Goal: Task Accomplishment & Management: Manage account settings

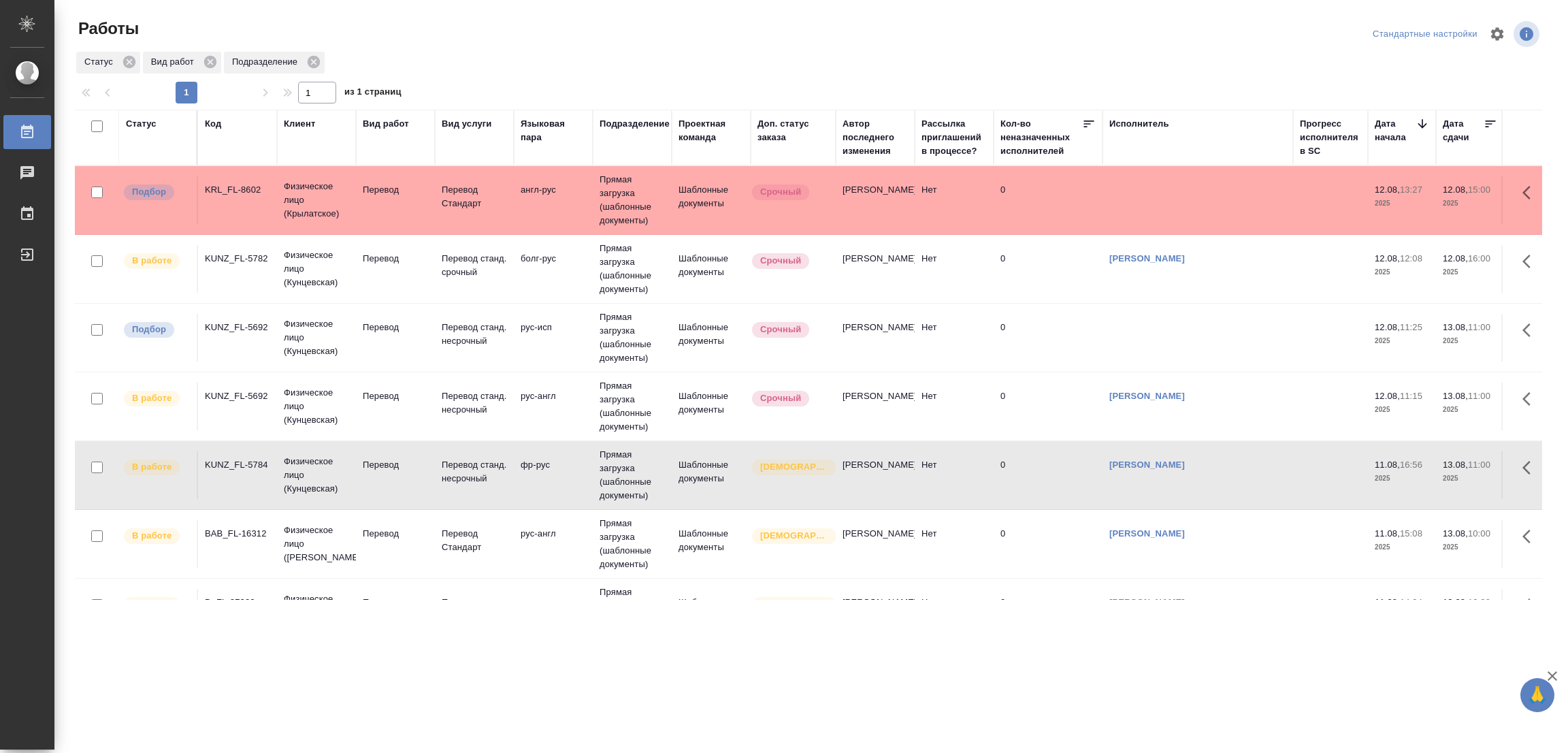
click at [374, 182] on td "Перевод" at bounding box center [395, 200] width 79 height 47
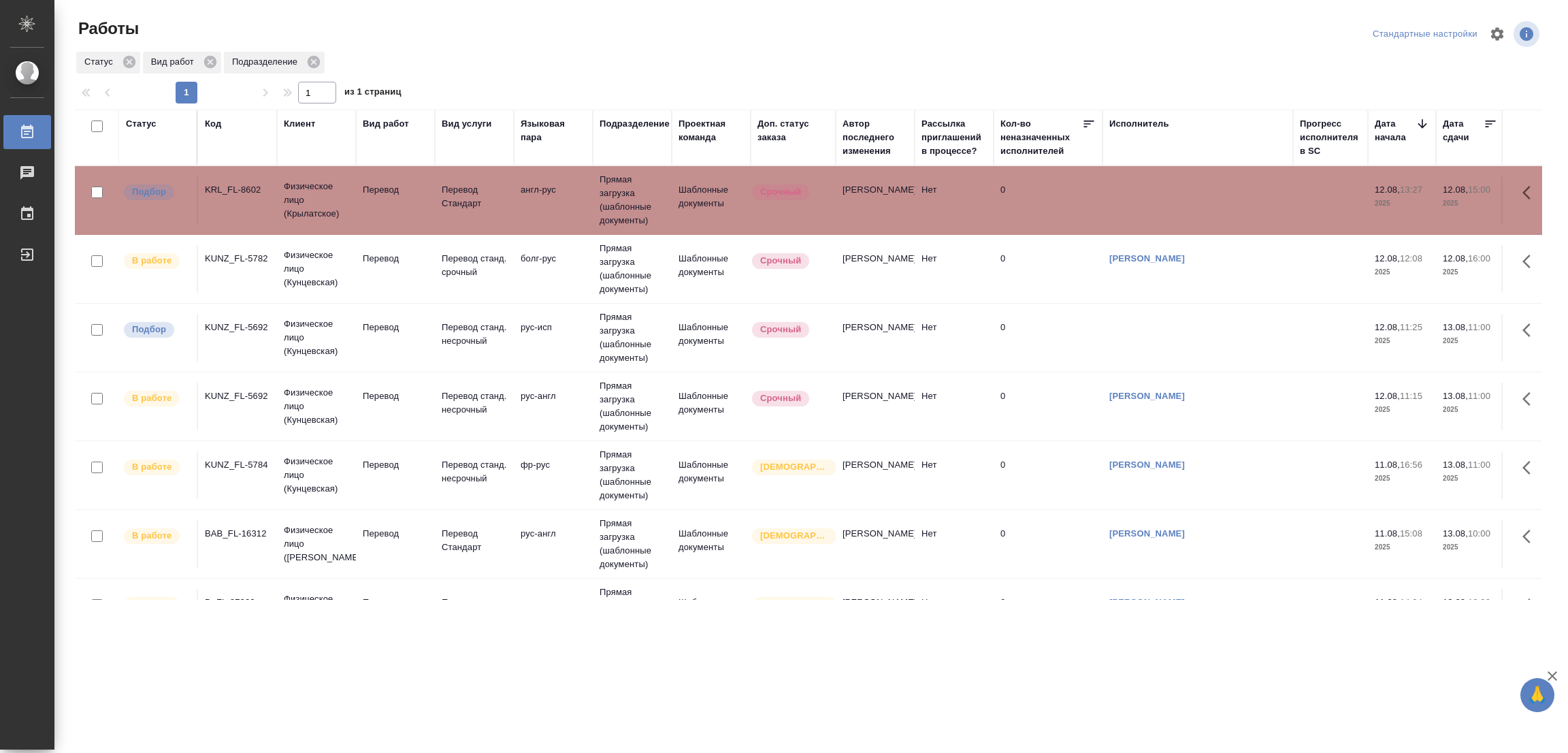
click at [374, 182] on td "Перевод" at bounding box center [395, 200] width 79 height 47
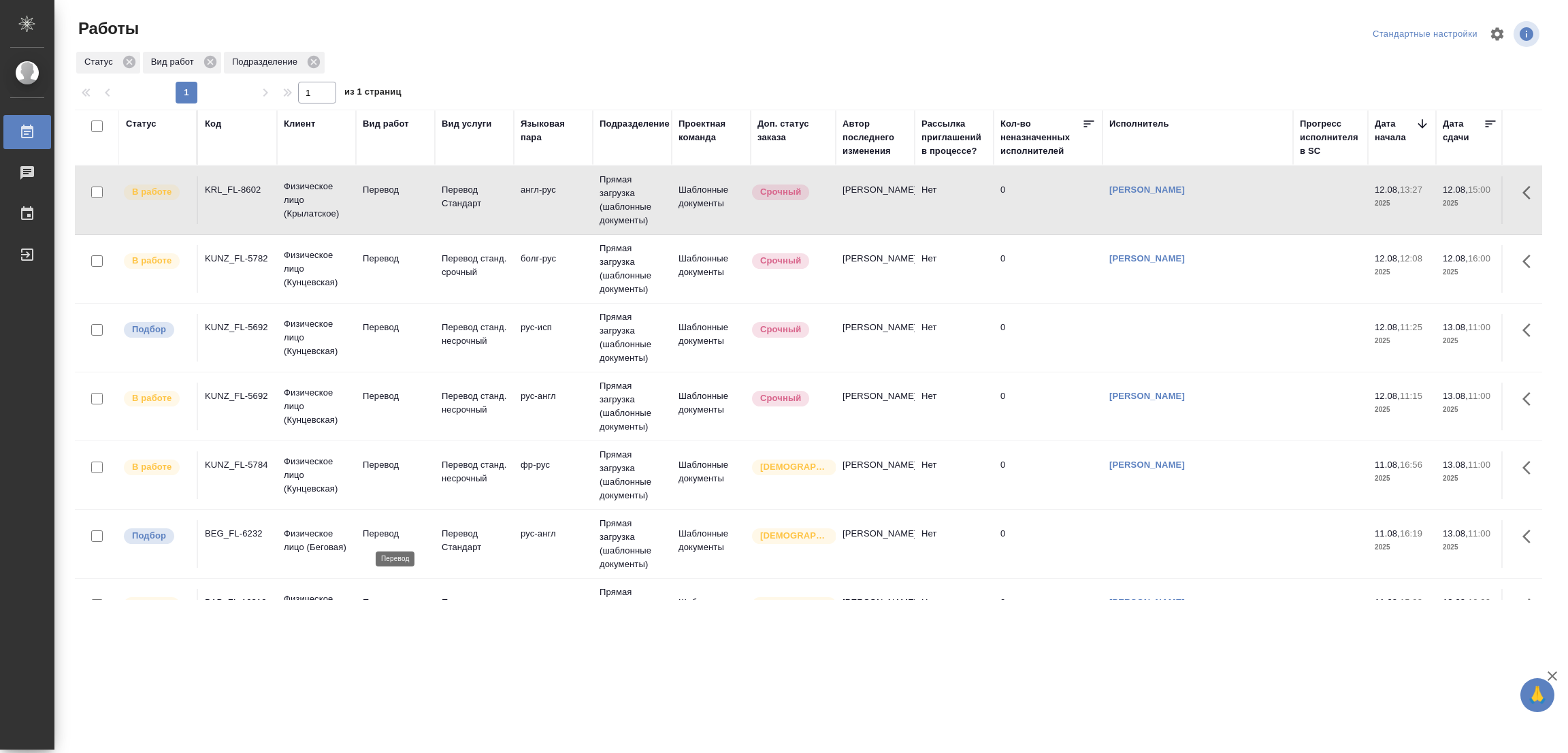
click at [374, 528] on p "Перевод" at bounding box center [395, 534] width 65 height 14
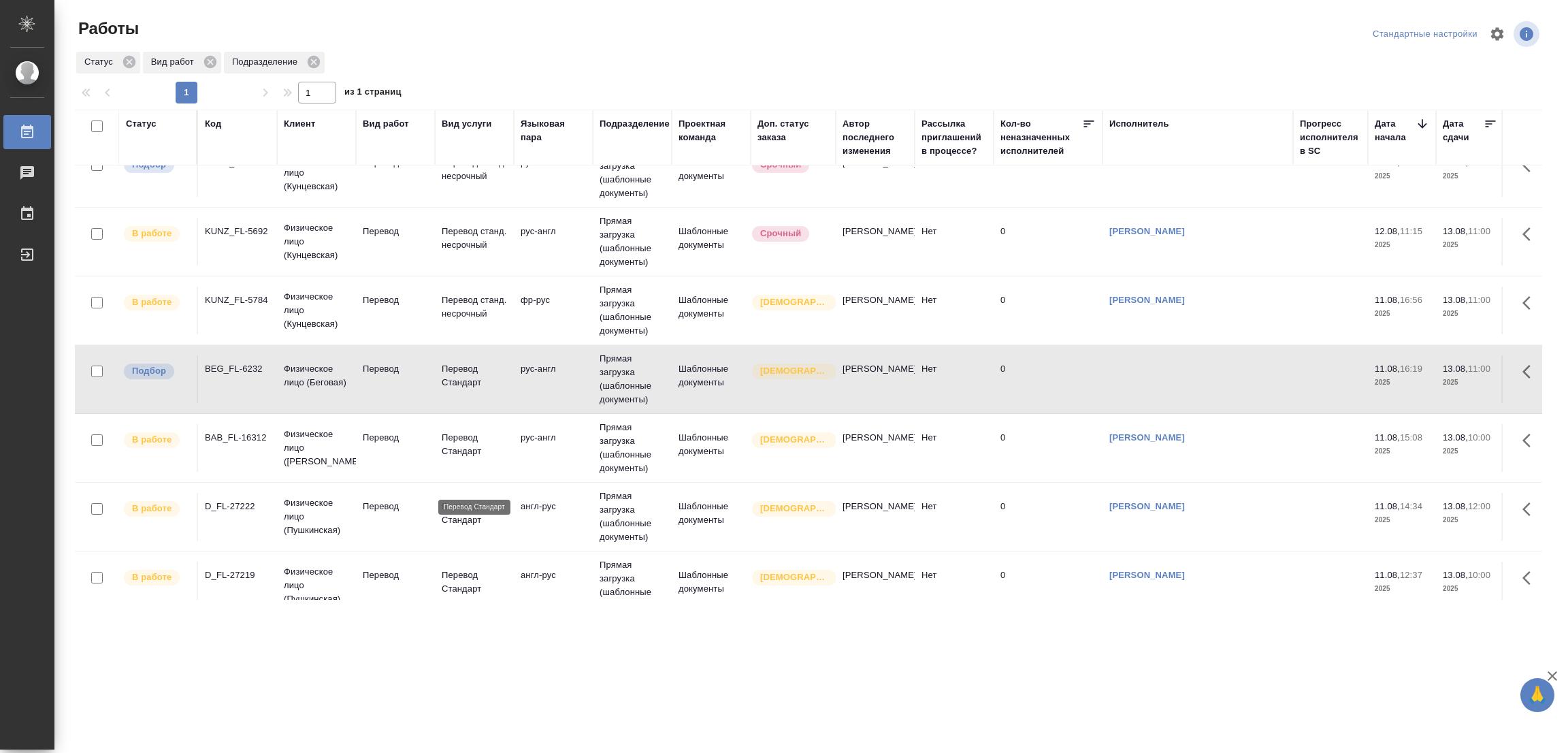
scroll to position [202, 0]
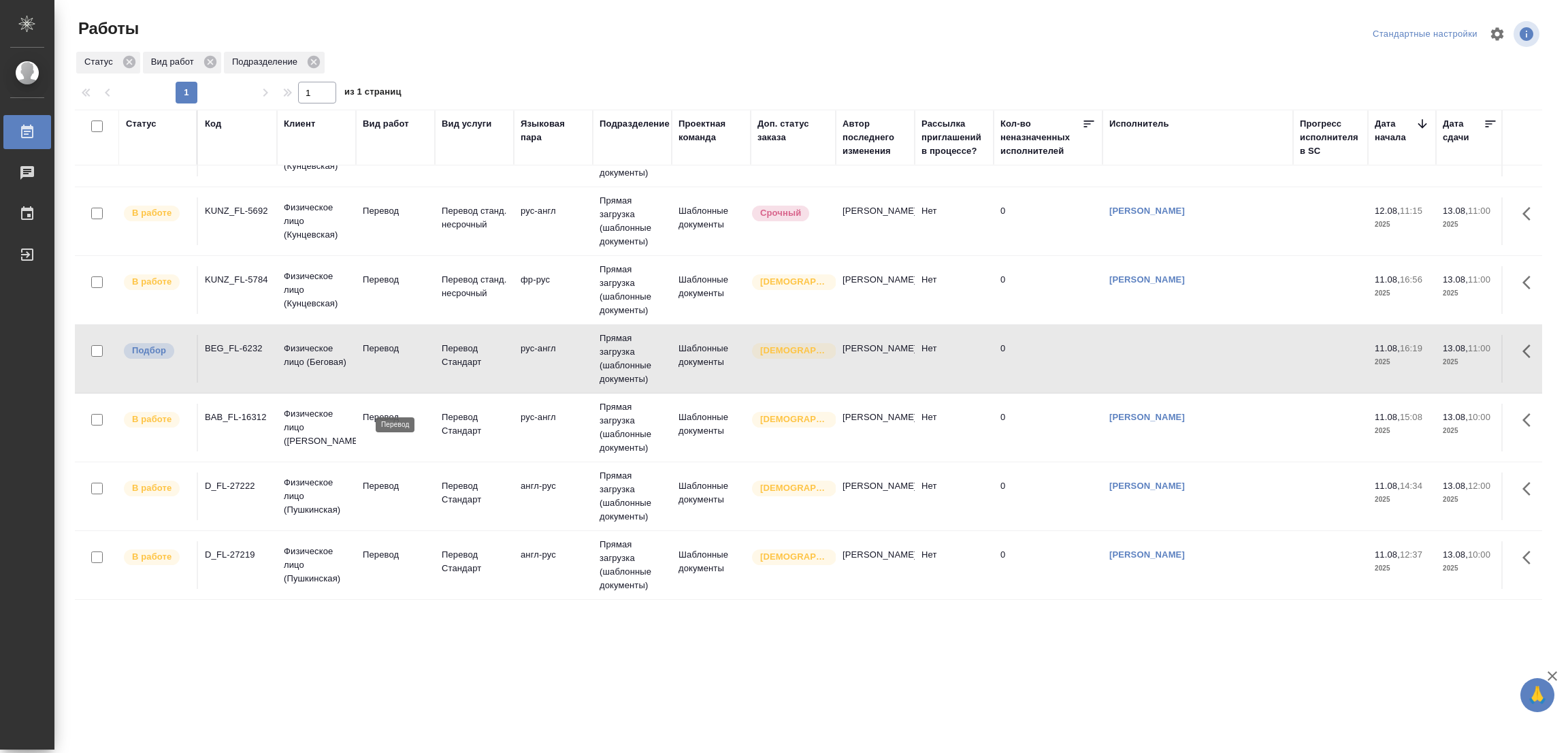
click at [368, 411] on p "Перевод" at bounding box center [395, 418] width 65 height 14
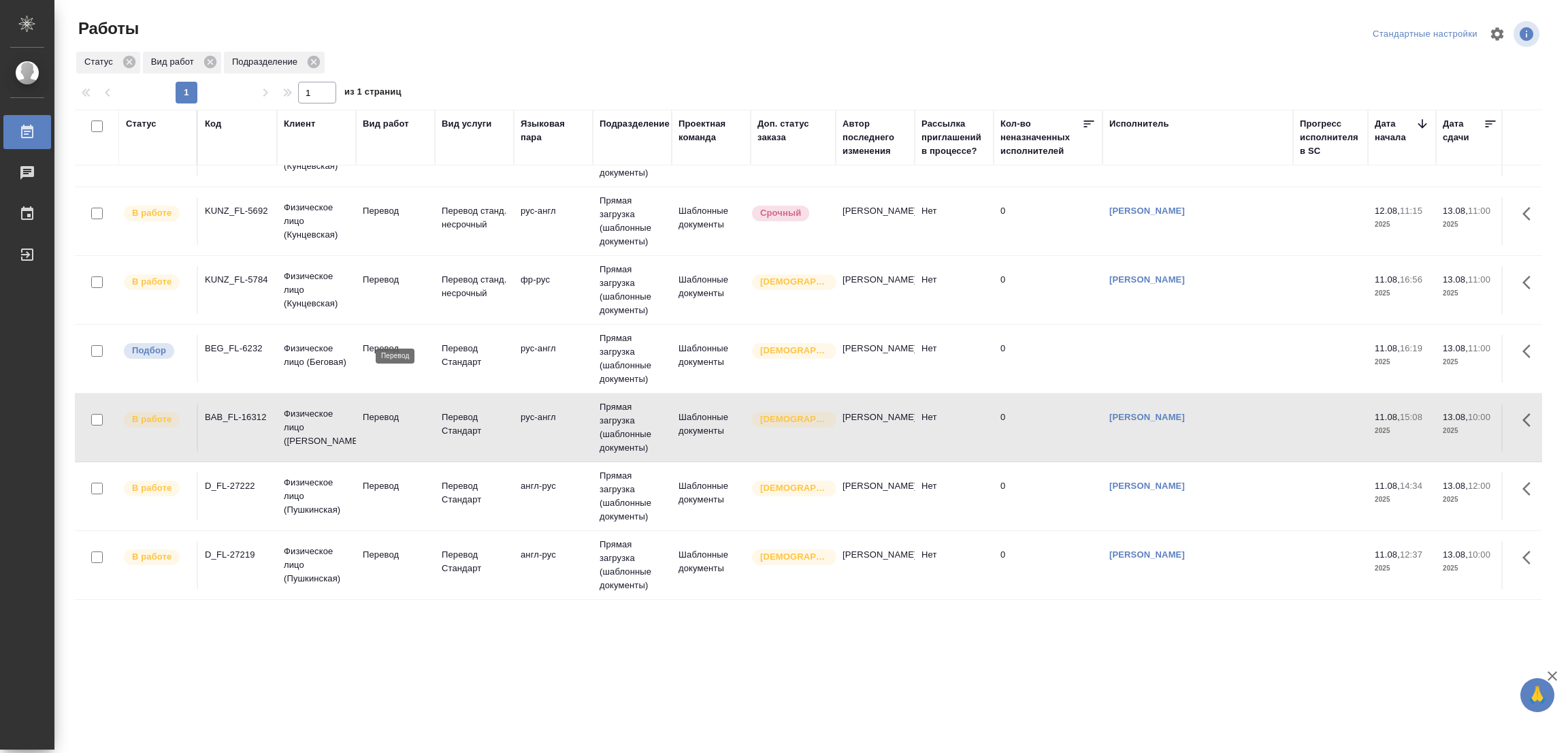
click at [378, 342] on p "Перевод" at bounding box center [395, 349] width 65 height 14
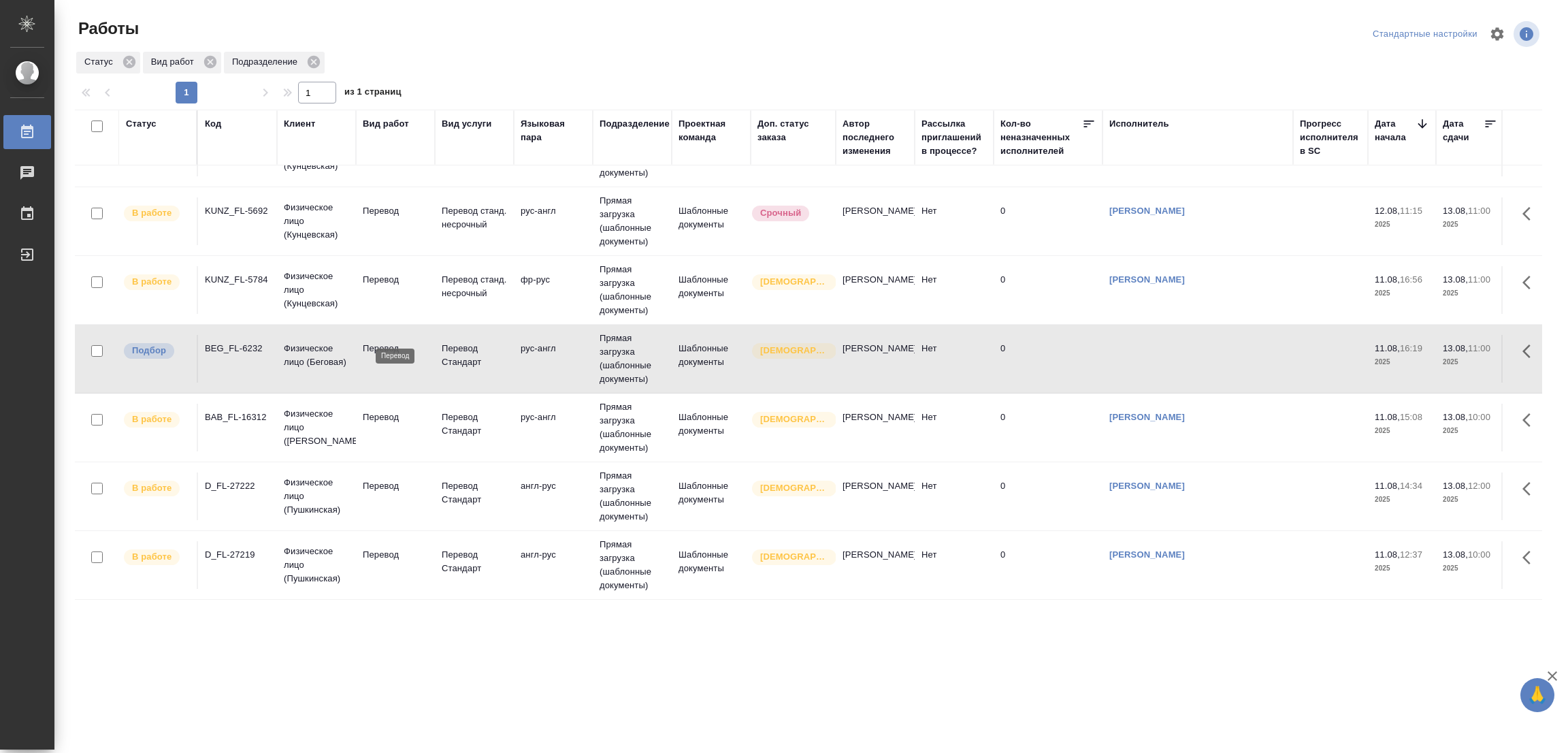
click at [378, 342] on p "Перевод" at bounding box center [395, 349] width 65 height 14
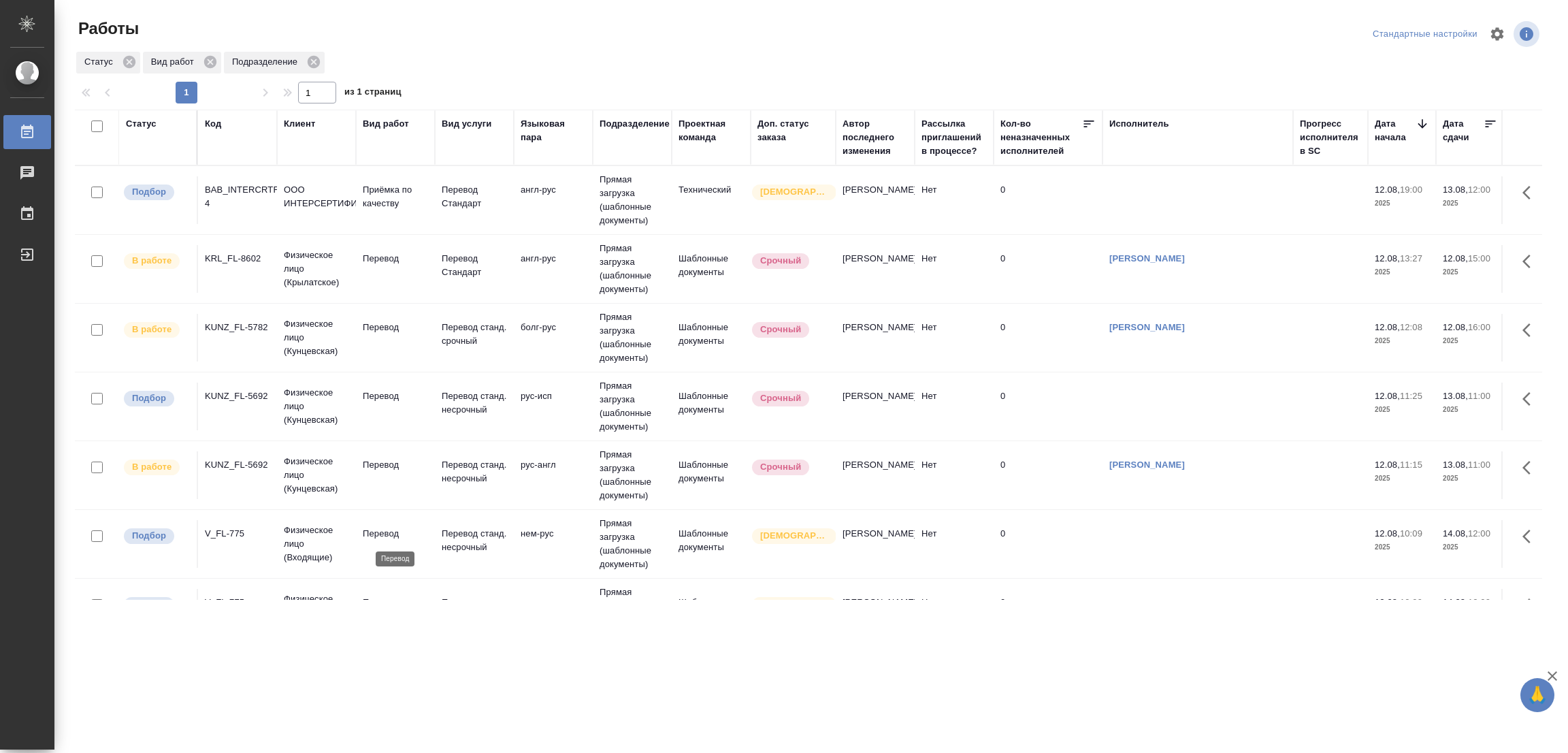
click at [372, 533] on p "Перевод" at bounding box center [395, 534] width 65 height 14
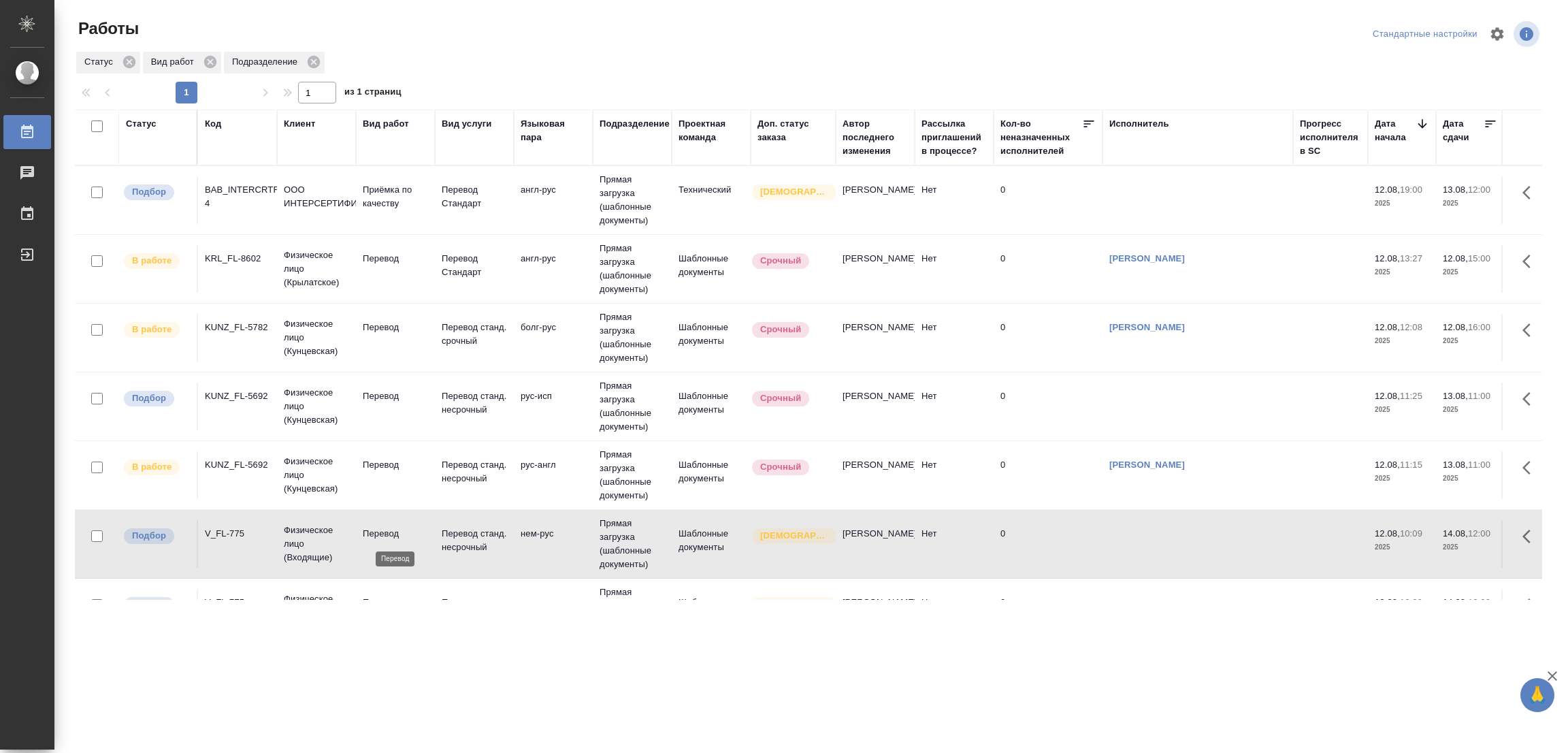
click at [372, 533] on p "Перевод" at bounding box center [395, 534] width 65 height 14
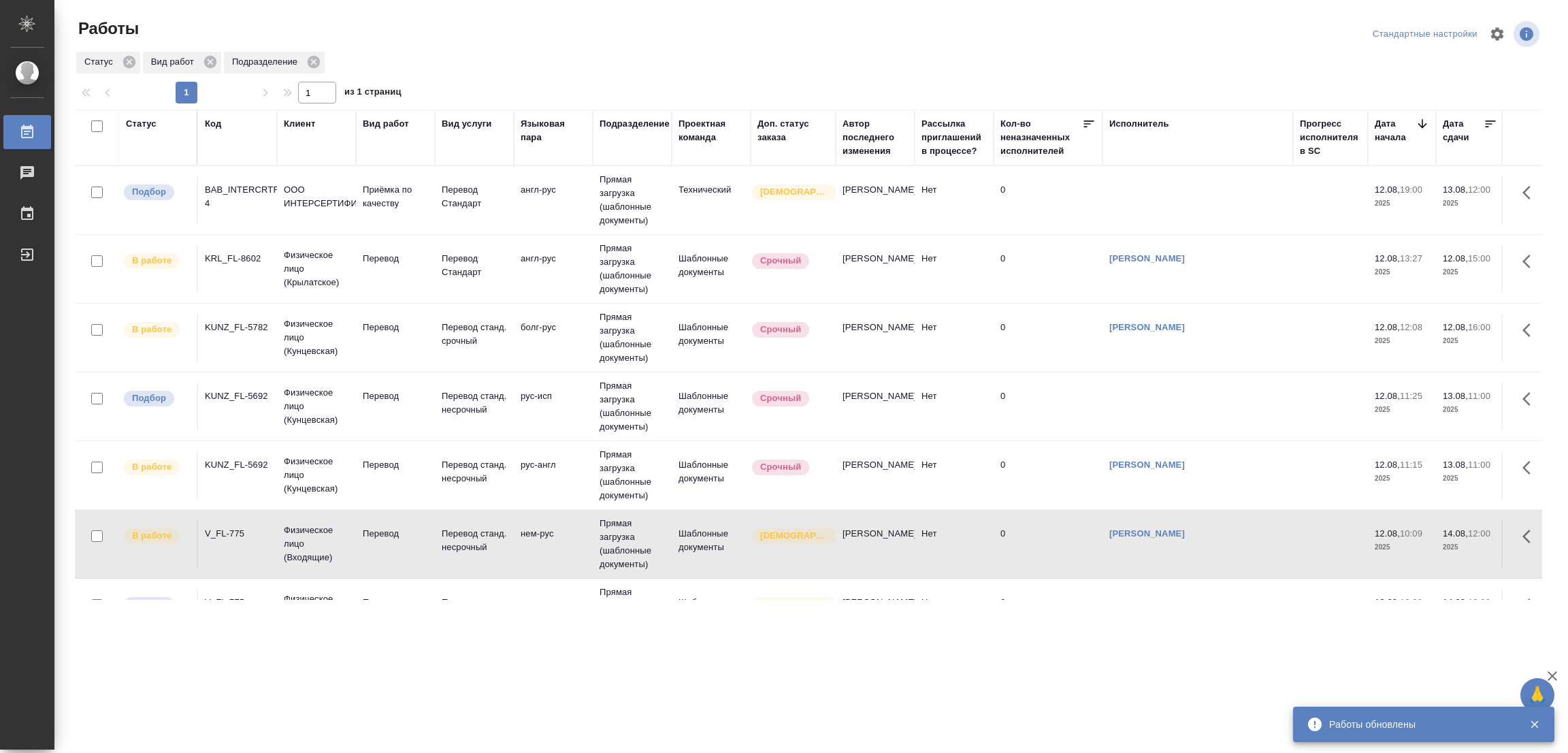
scroll to position [306, 0]
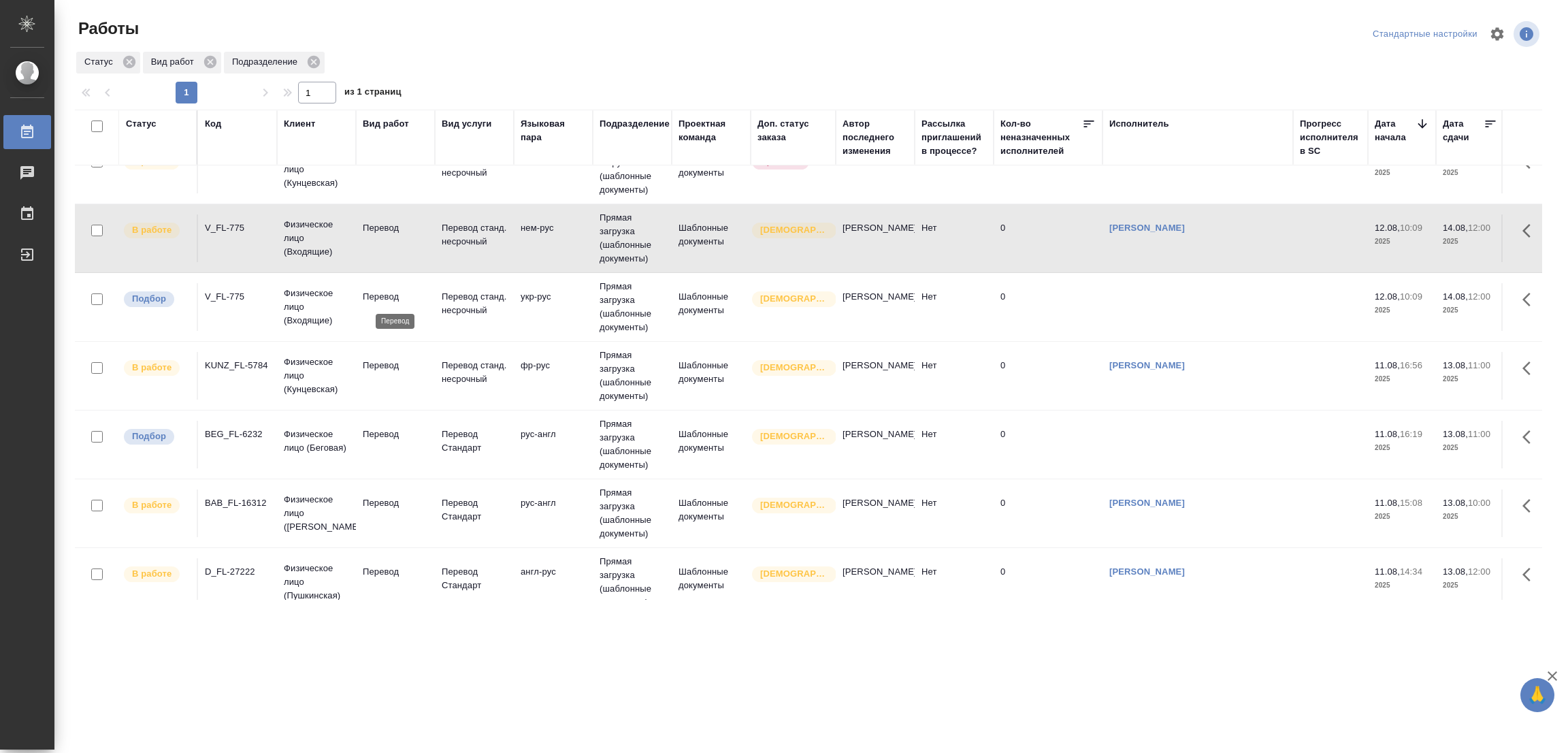
click at [382, 290] on p "Перевод" at bounding box center [395, 297] width 65 height 14
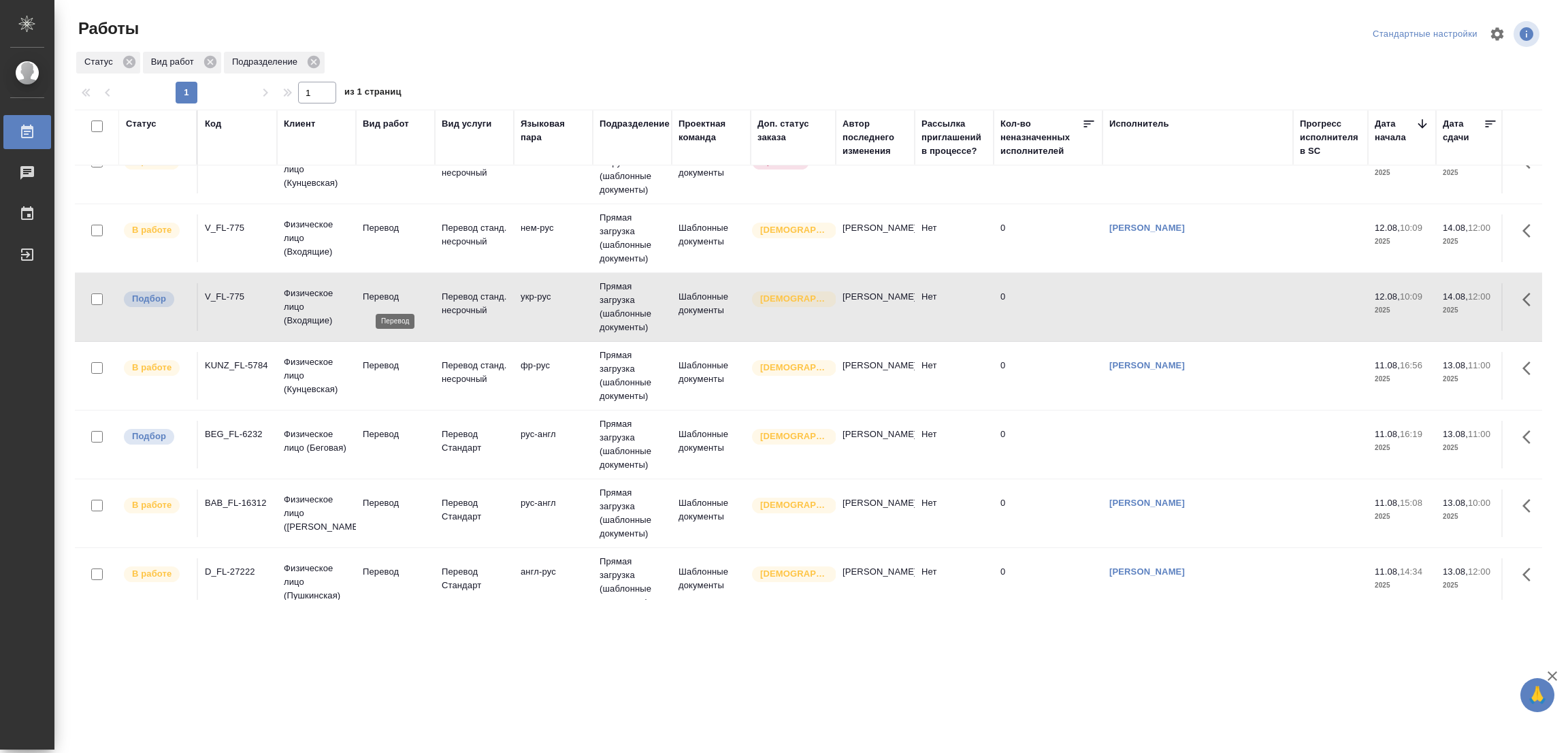
click at [382, 290] on p "Перевод" at bounding box center [395, 297] width 65 height 14
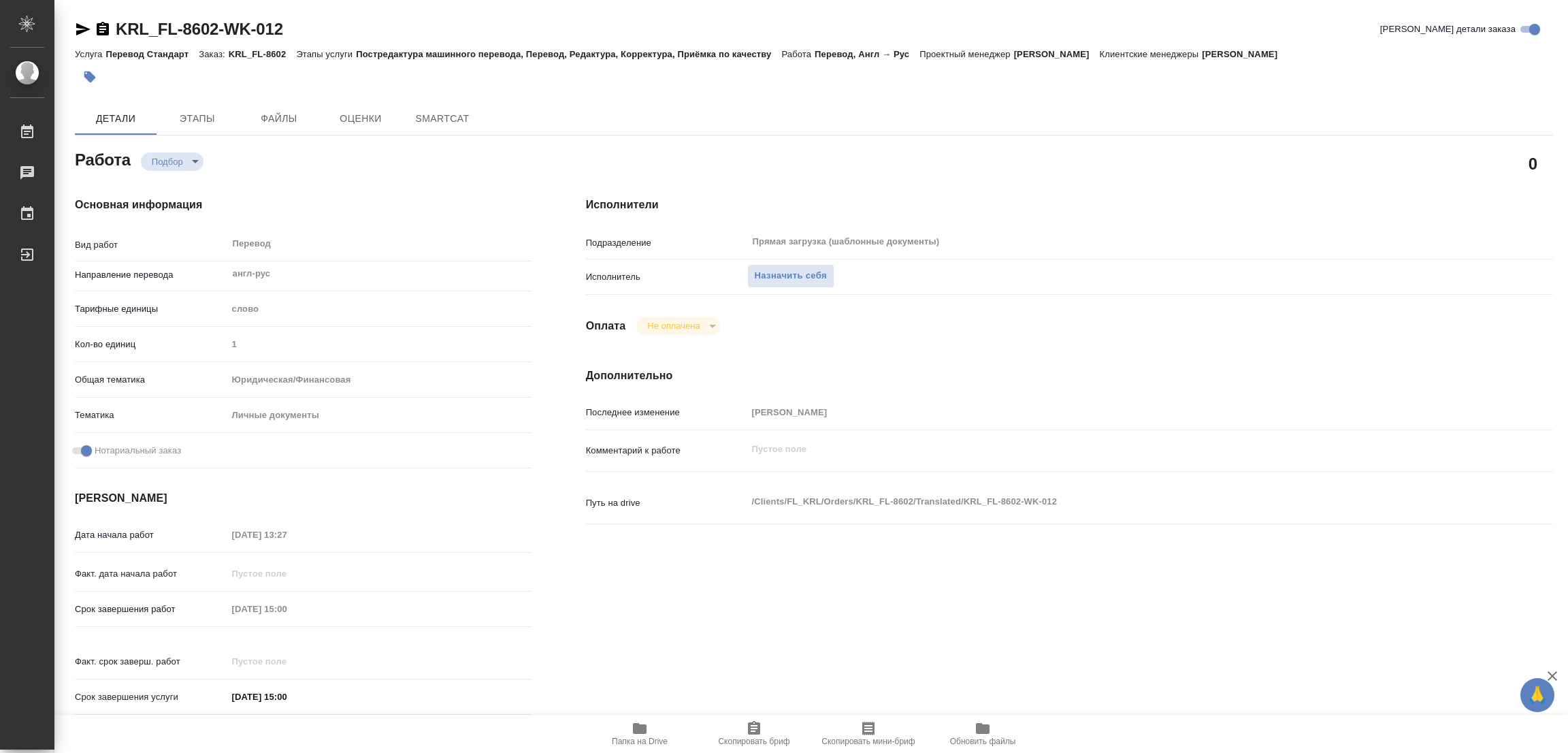
type textarea "x"
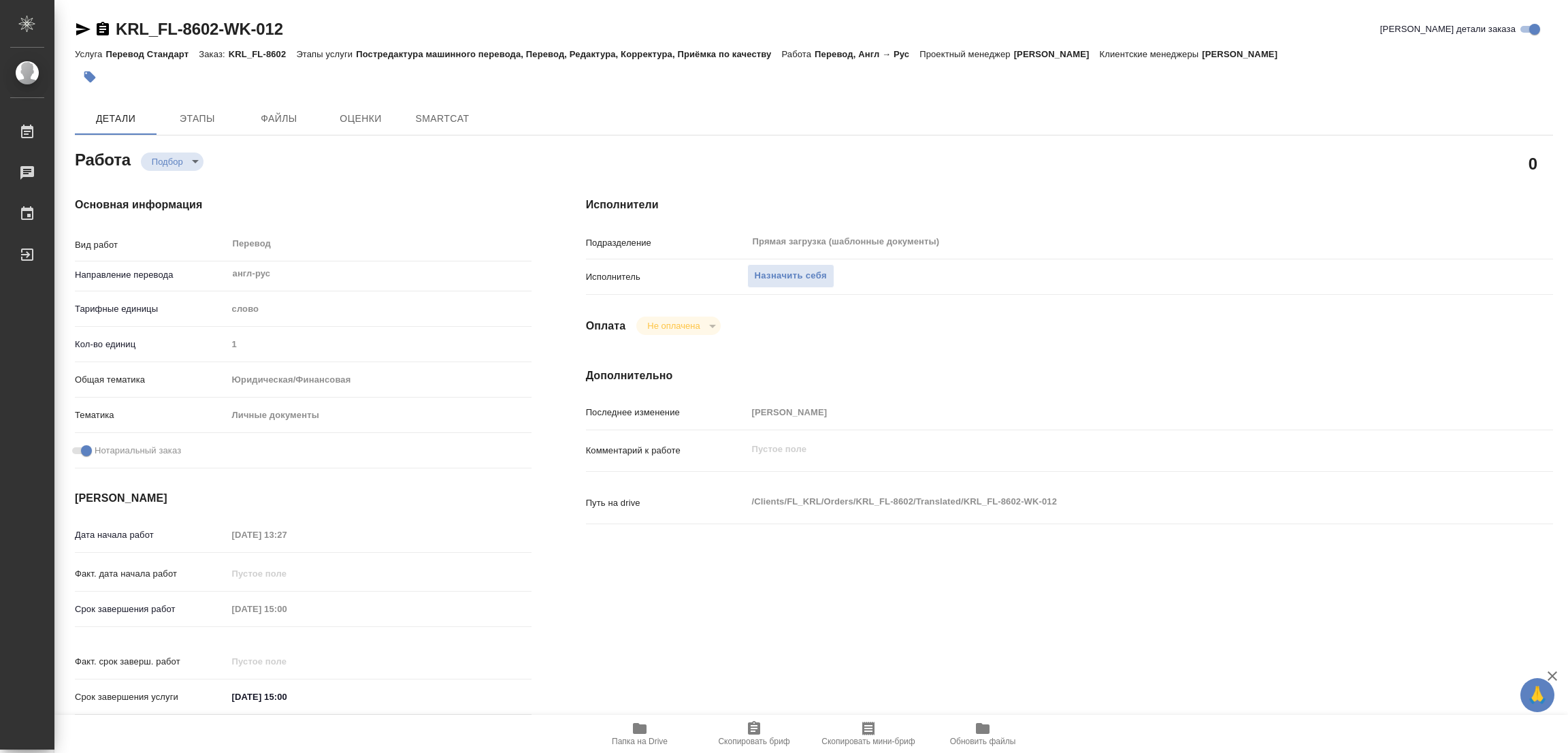
type textarea "x"
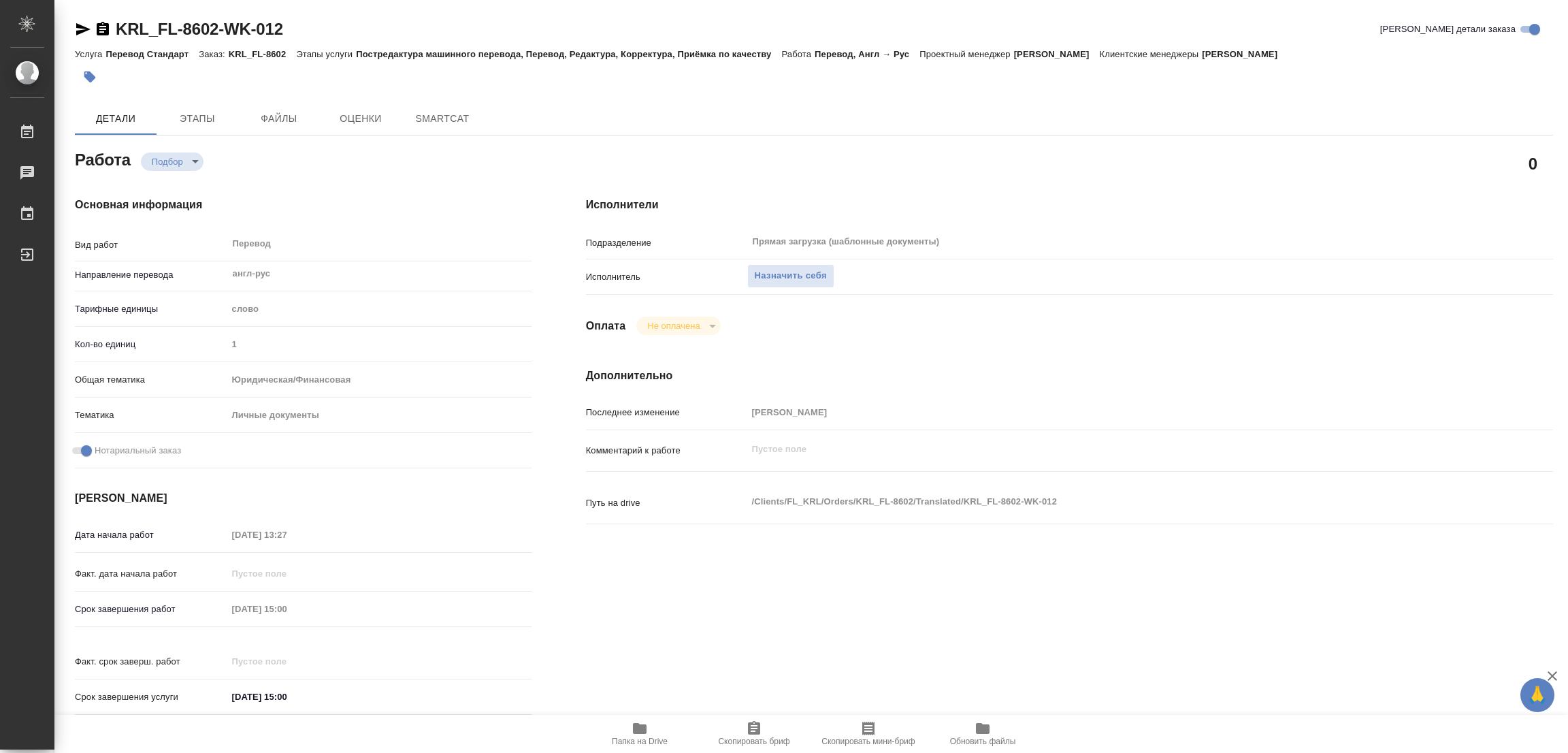
type textarea "x"
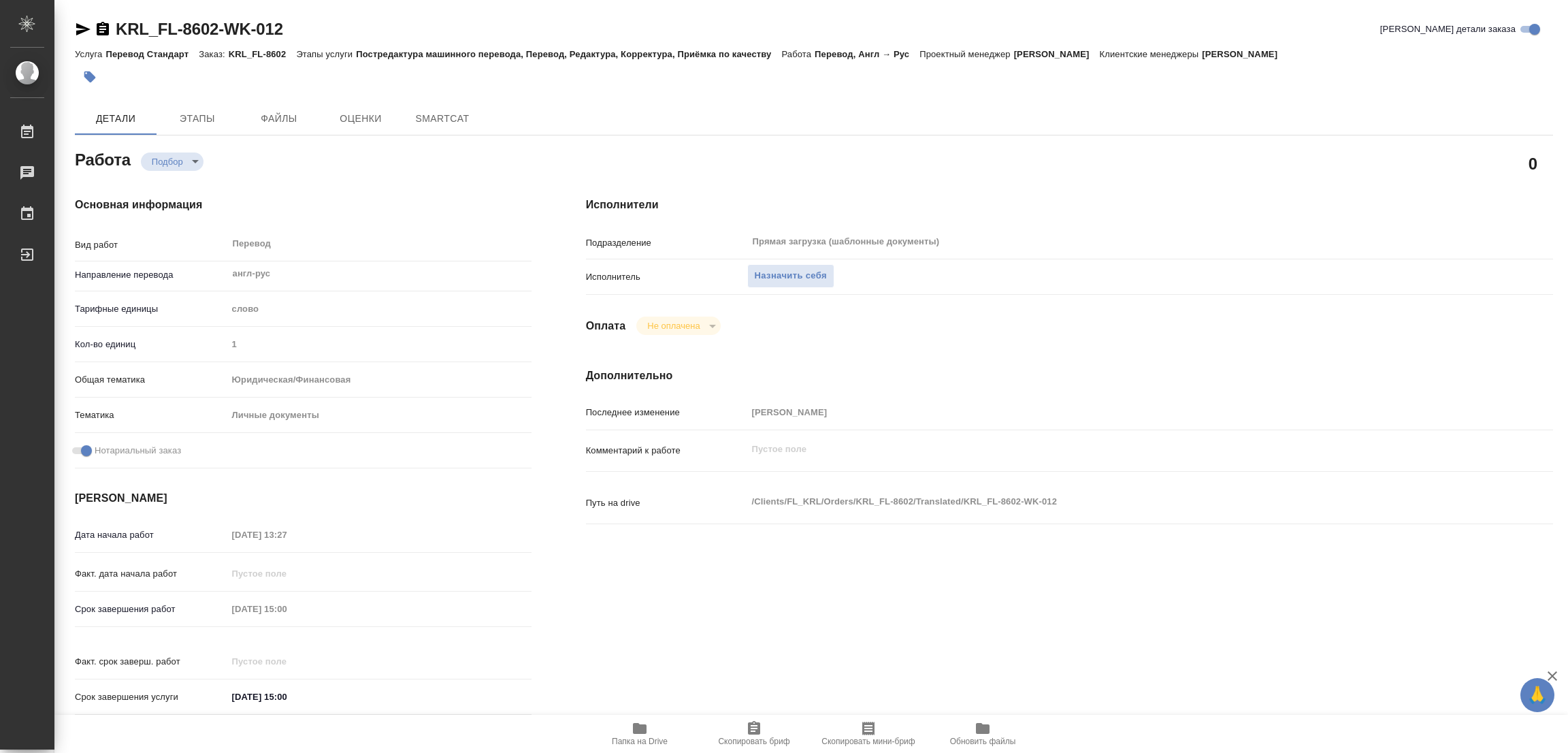
type textarea "x"
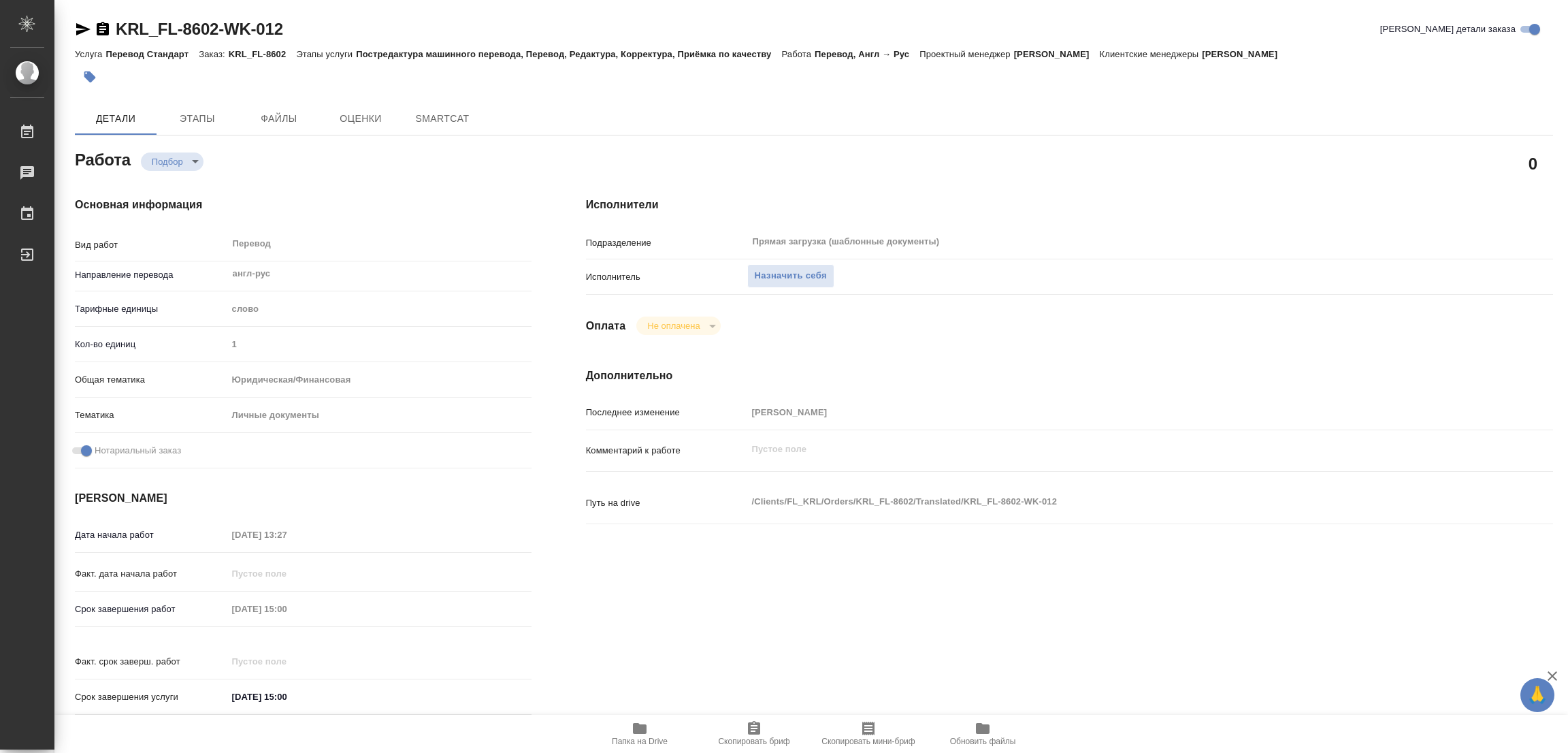
type textarea "x"
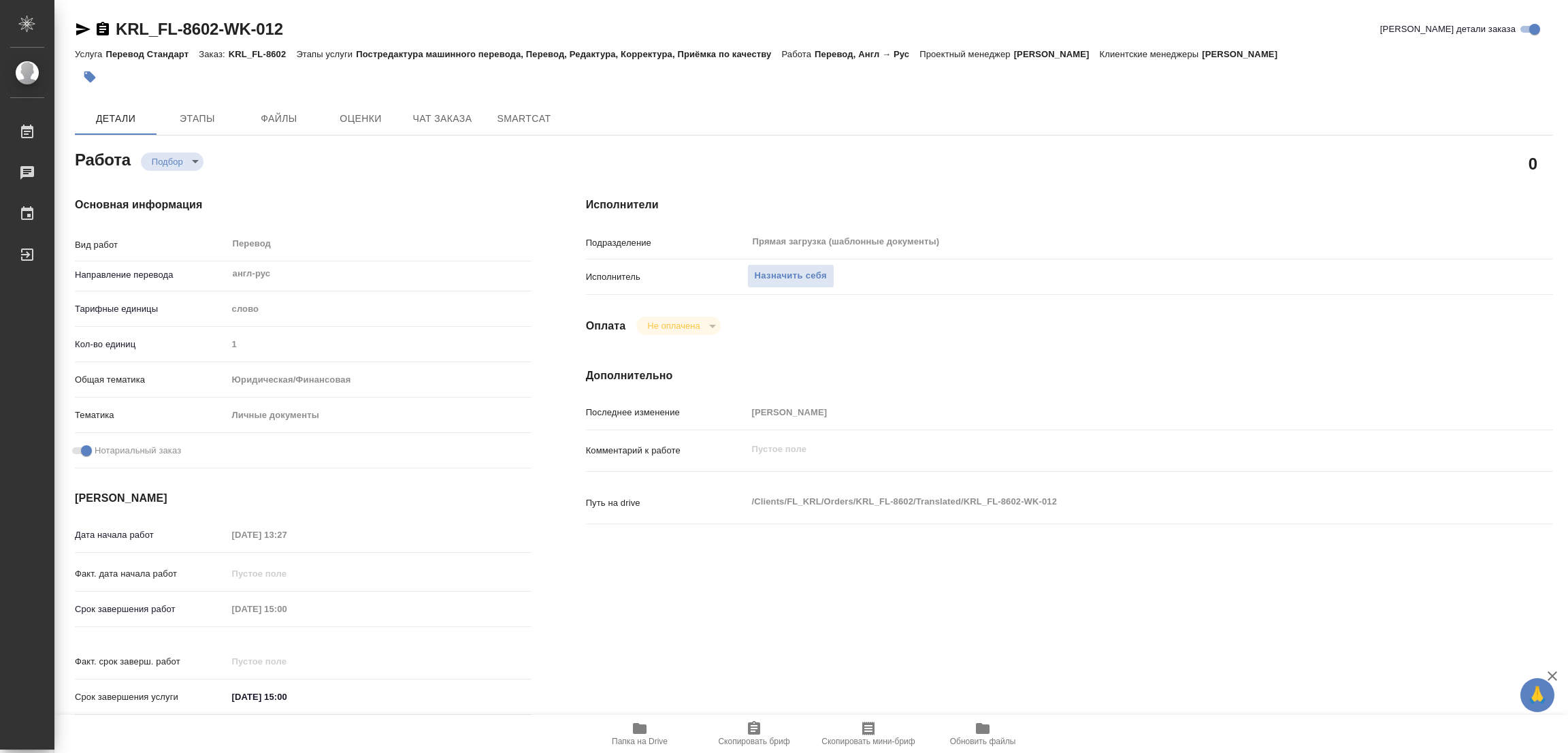
type textarea "x"
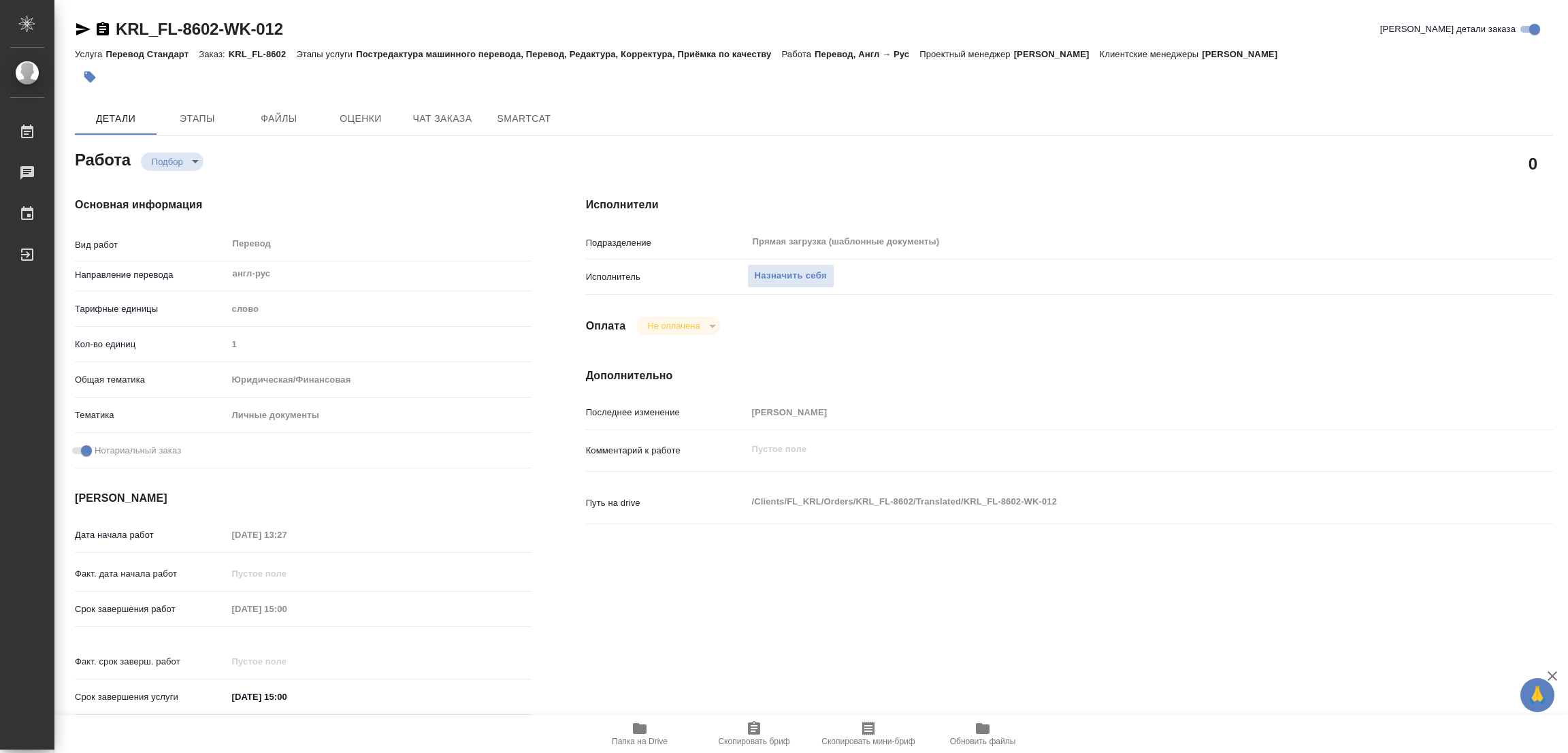
type textarea "x"
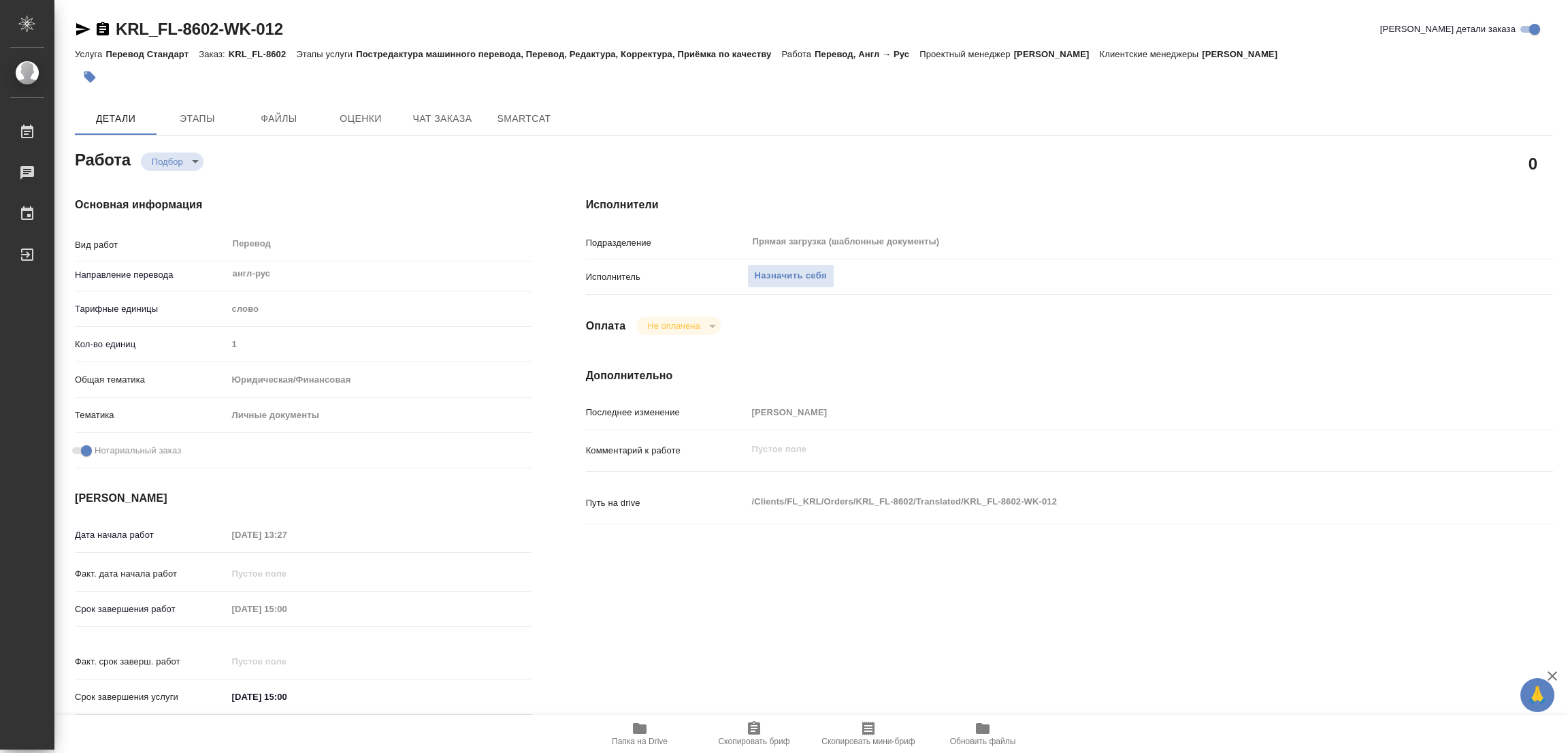
type textarea "x"
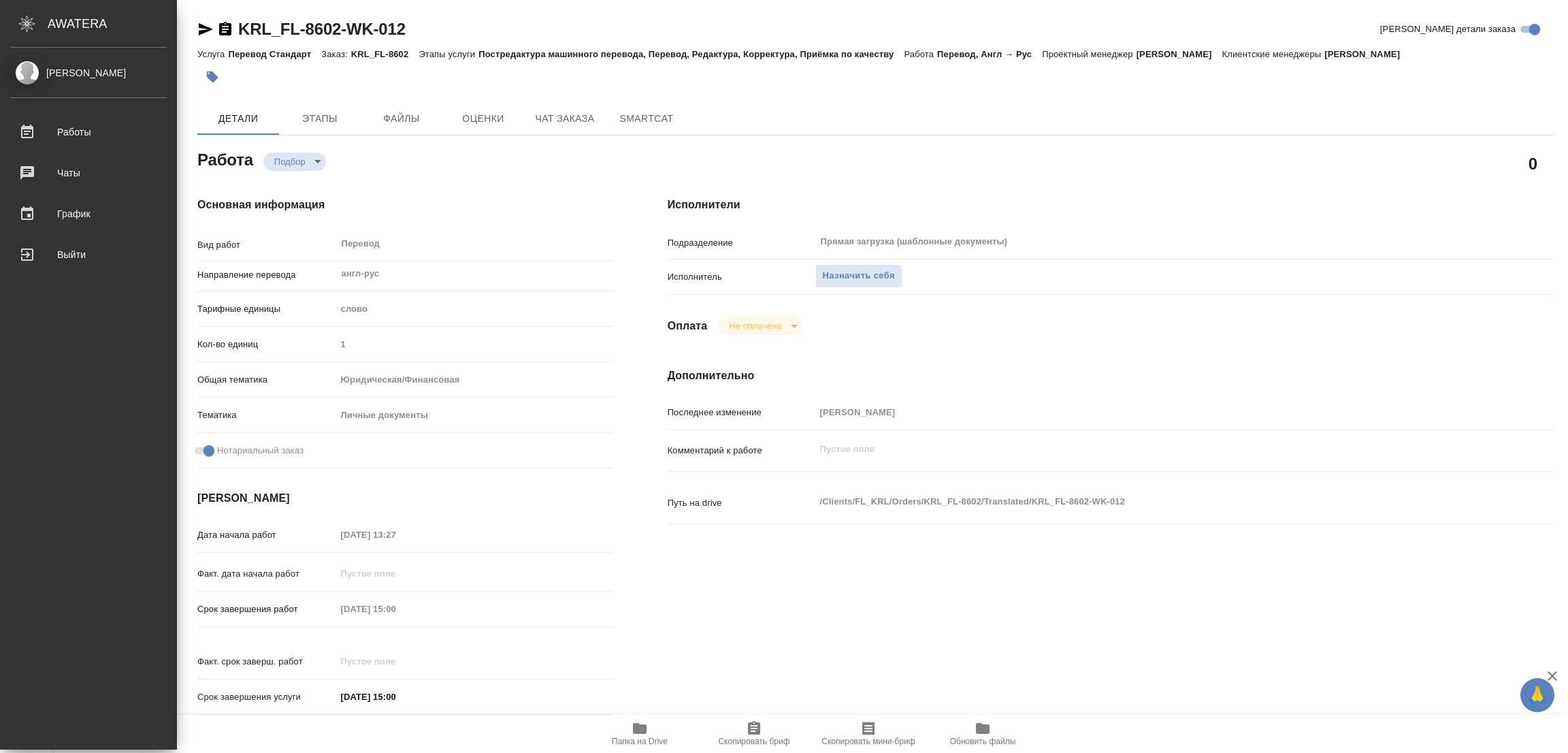
type textarea "x"
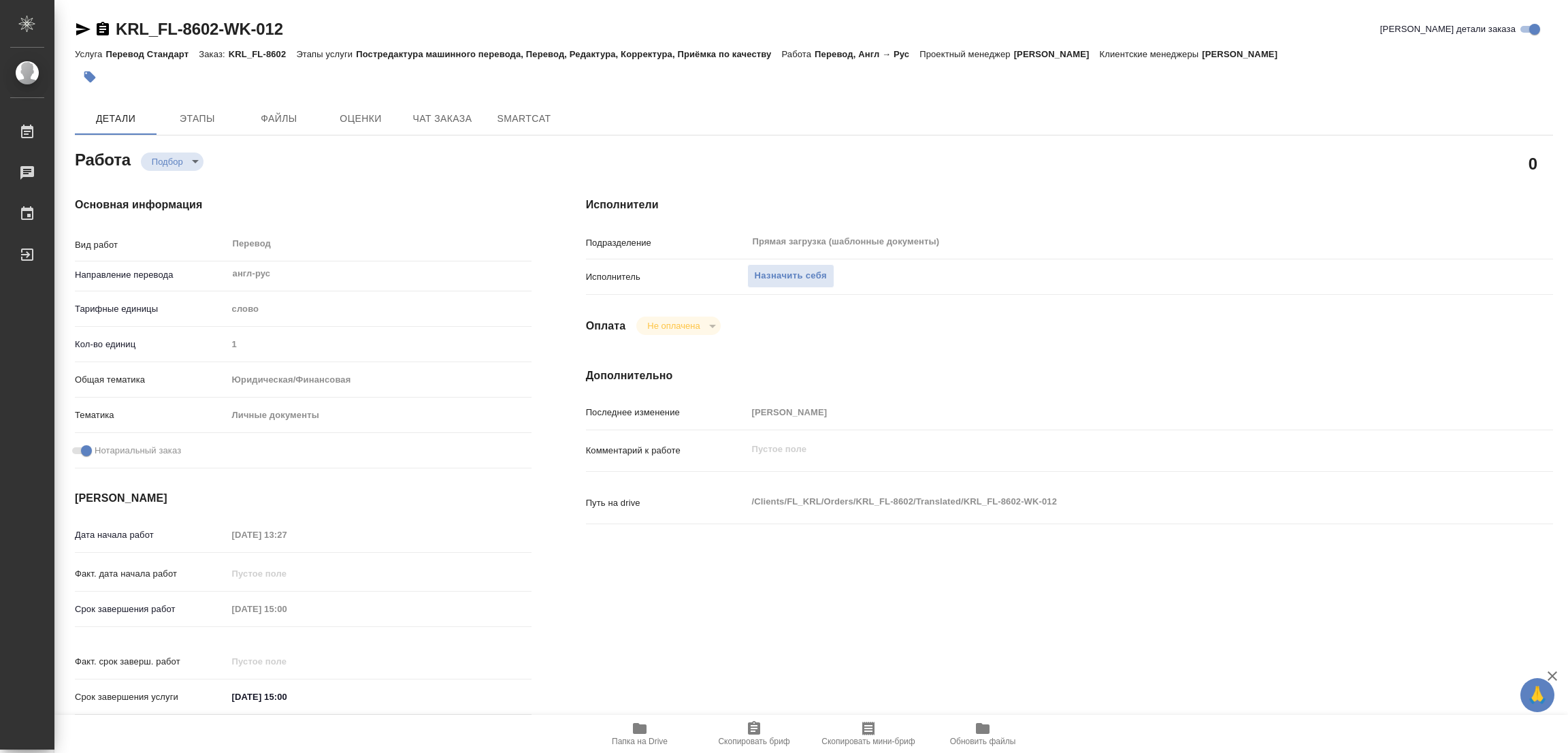
click at [633, 729] on icon "button" at bounding box center [640, 729] width 14 height 11
click at [769, 274] on span "Назначить себя" at bounding box center [791, 276] width 72 height 15
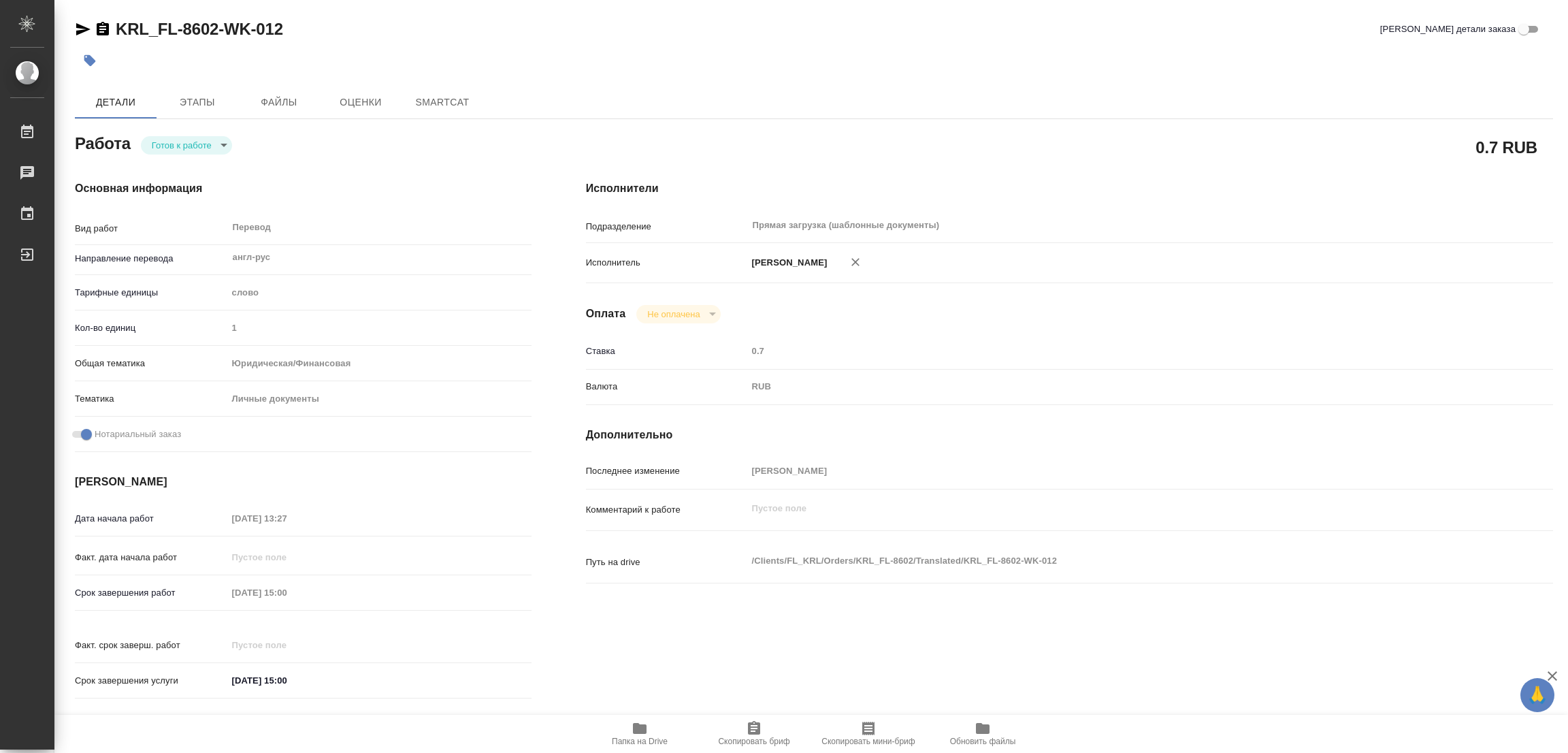
type textarea "x"
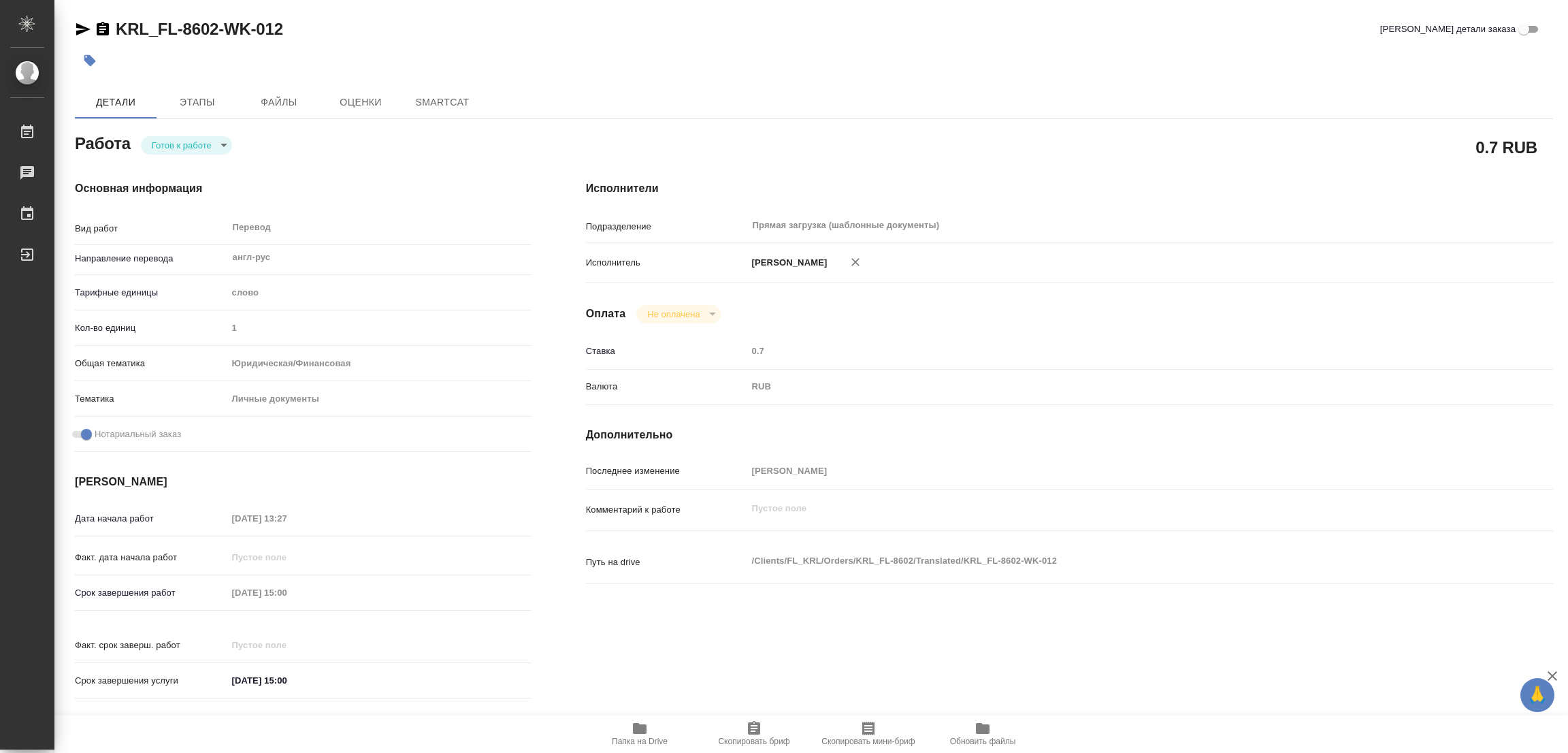
type textarea "x"
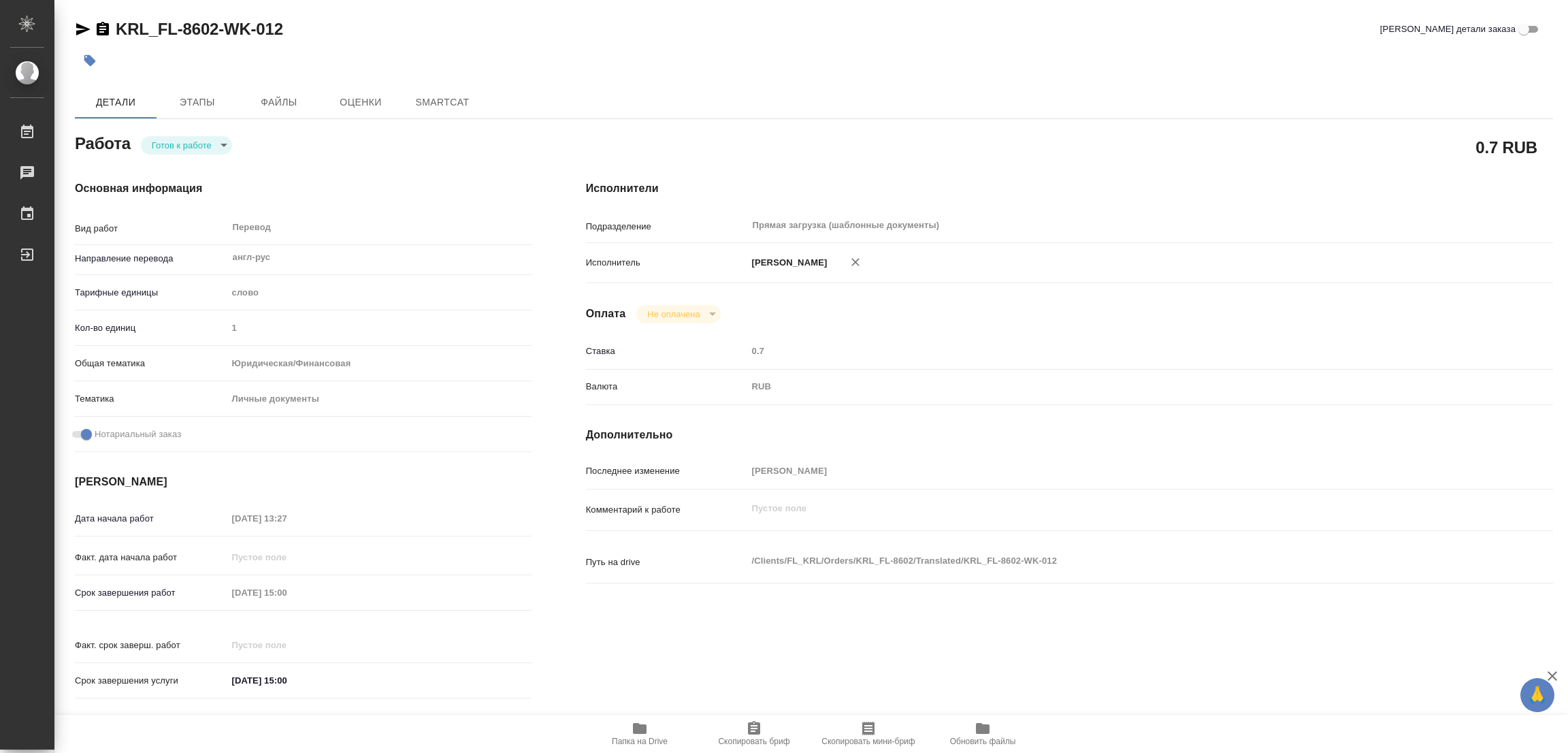
type textarea "x"
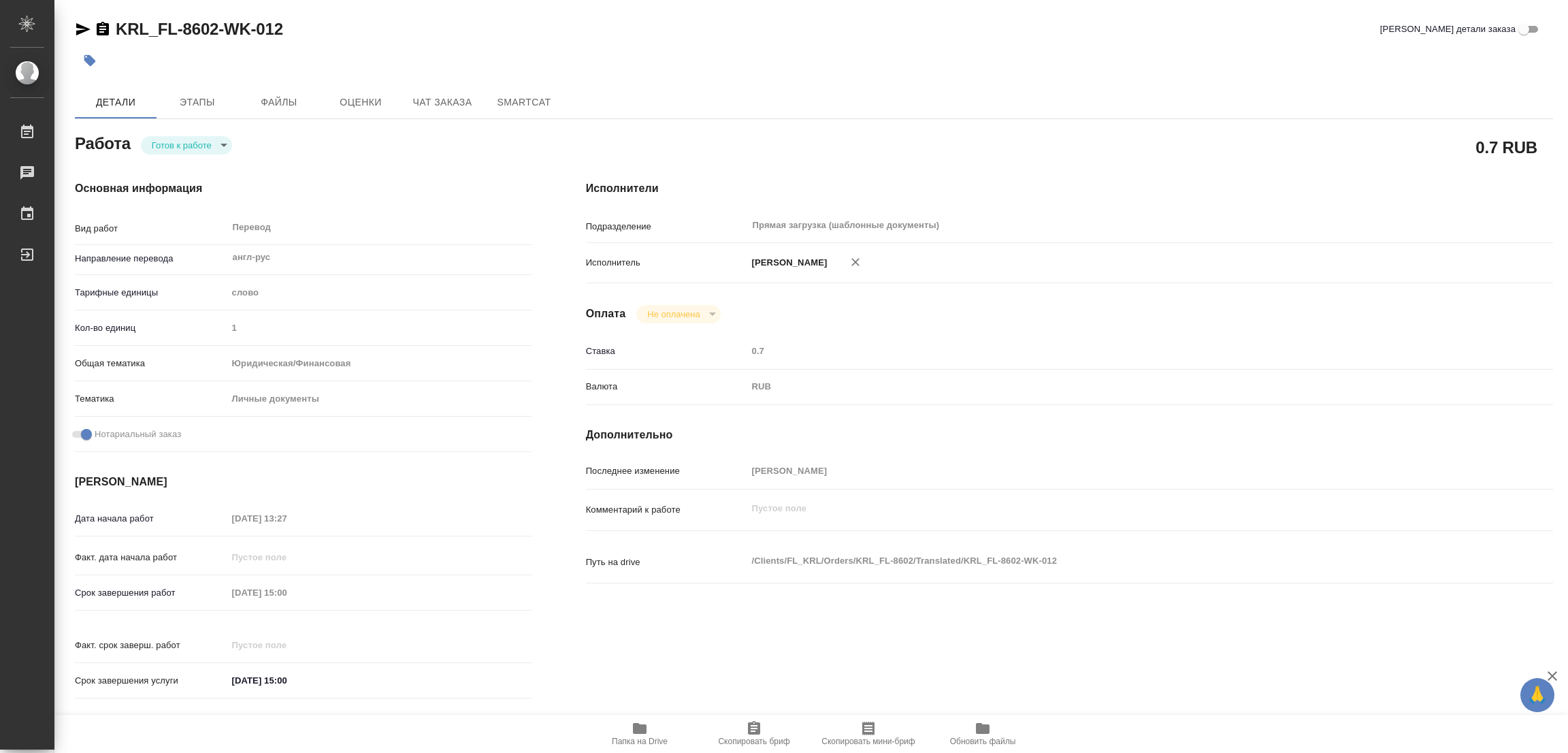
drag, startPoint x: 178, startPoint y: 134, endPoint x: 174, endPoint y: 143, distance: 9.8
click at [174, 140] on div "Работа Готов к работе readyForWork" at bounding box center [303, 142] width 457 height 24
click at [172, 147] on body "🙏 .cls-1 fill:#fff; AWATERA Popova Galina Работы Чаты График Выйти KRL_FL-8602-…" at bounding box center [784, 376] width 1568 height 753
type textarea "x"
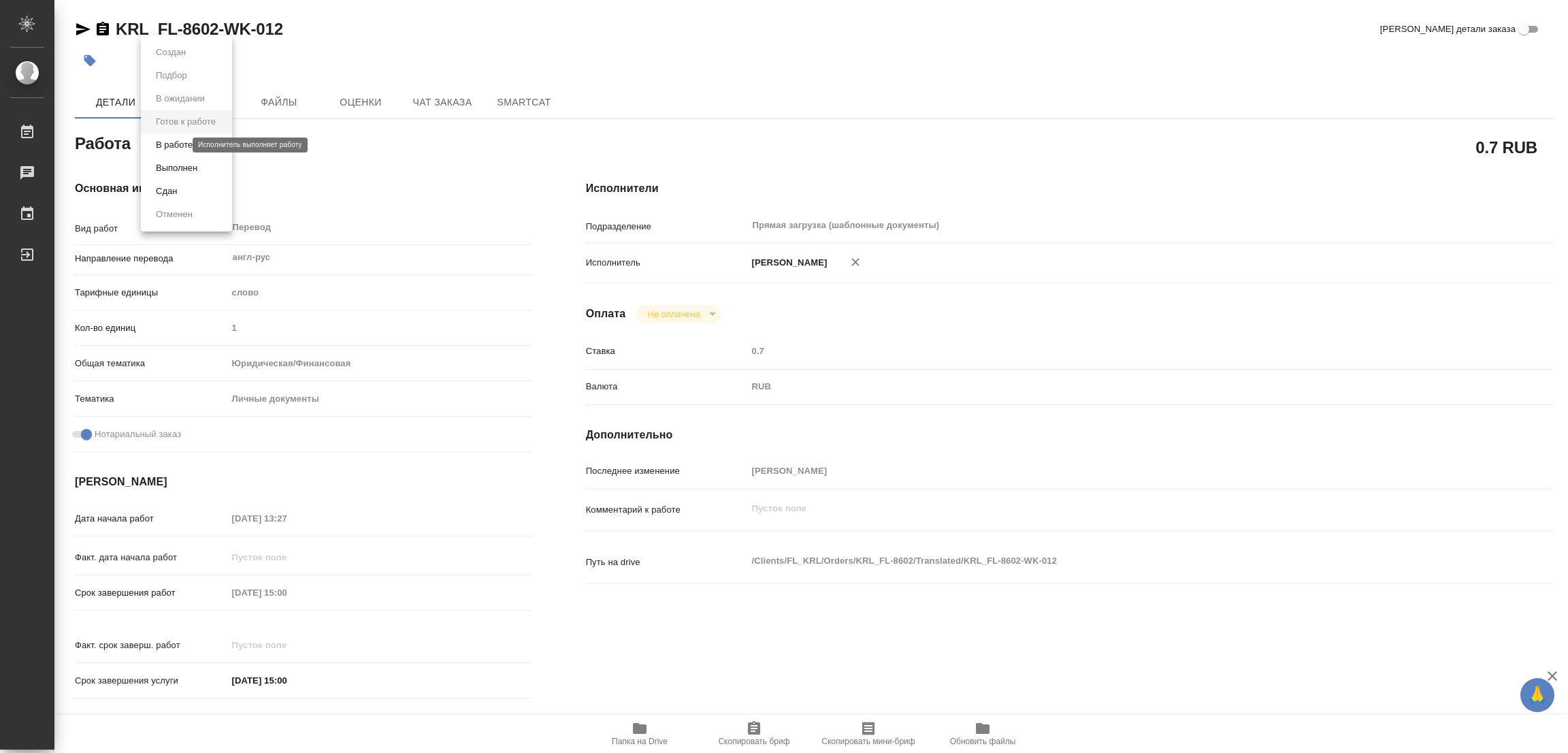
type textarea "x"
click at [163, 138] on button "В работе" at bounding box center [174, 145] width 45 height 15
type textarea "x"
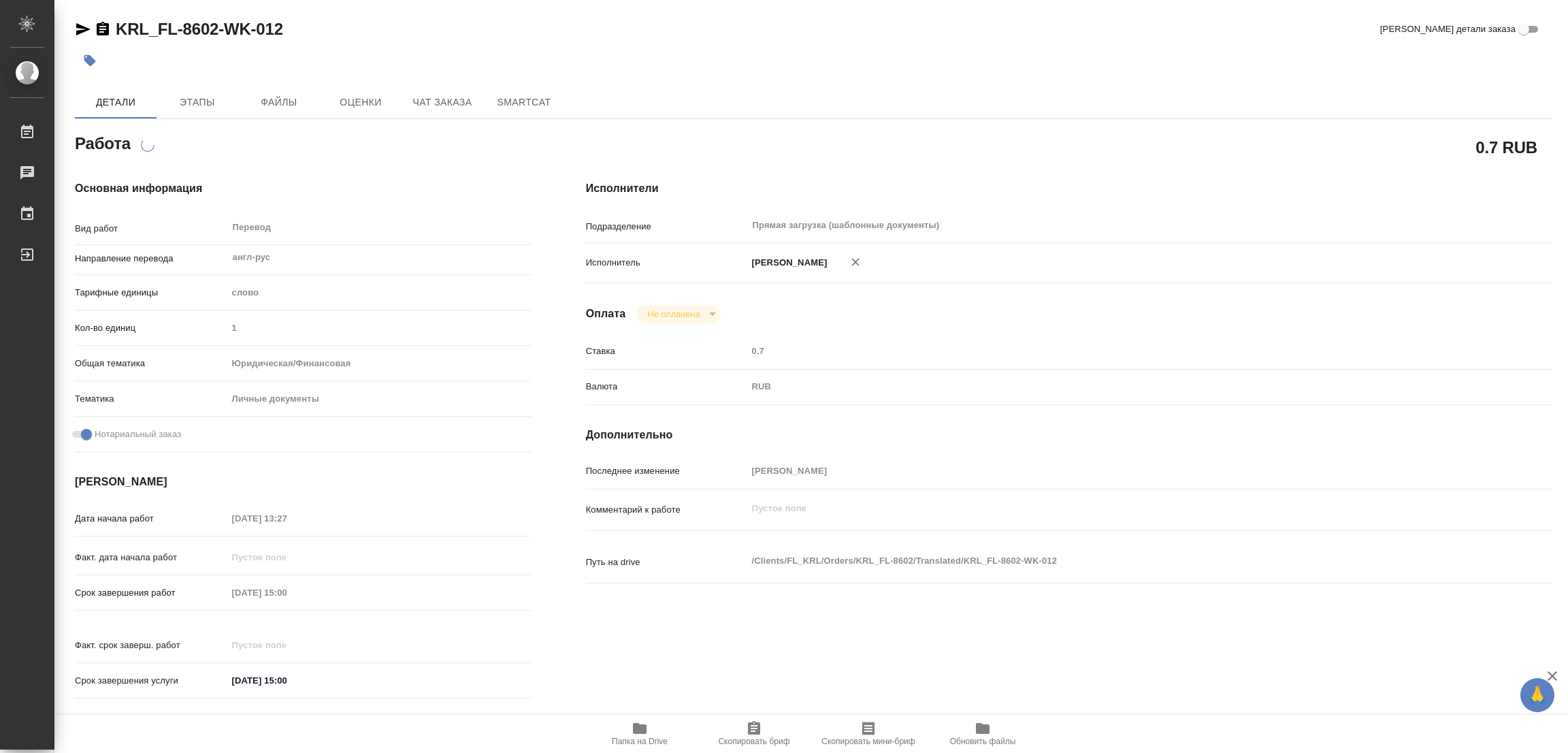
type textarea "x"
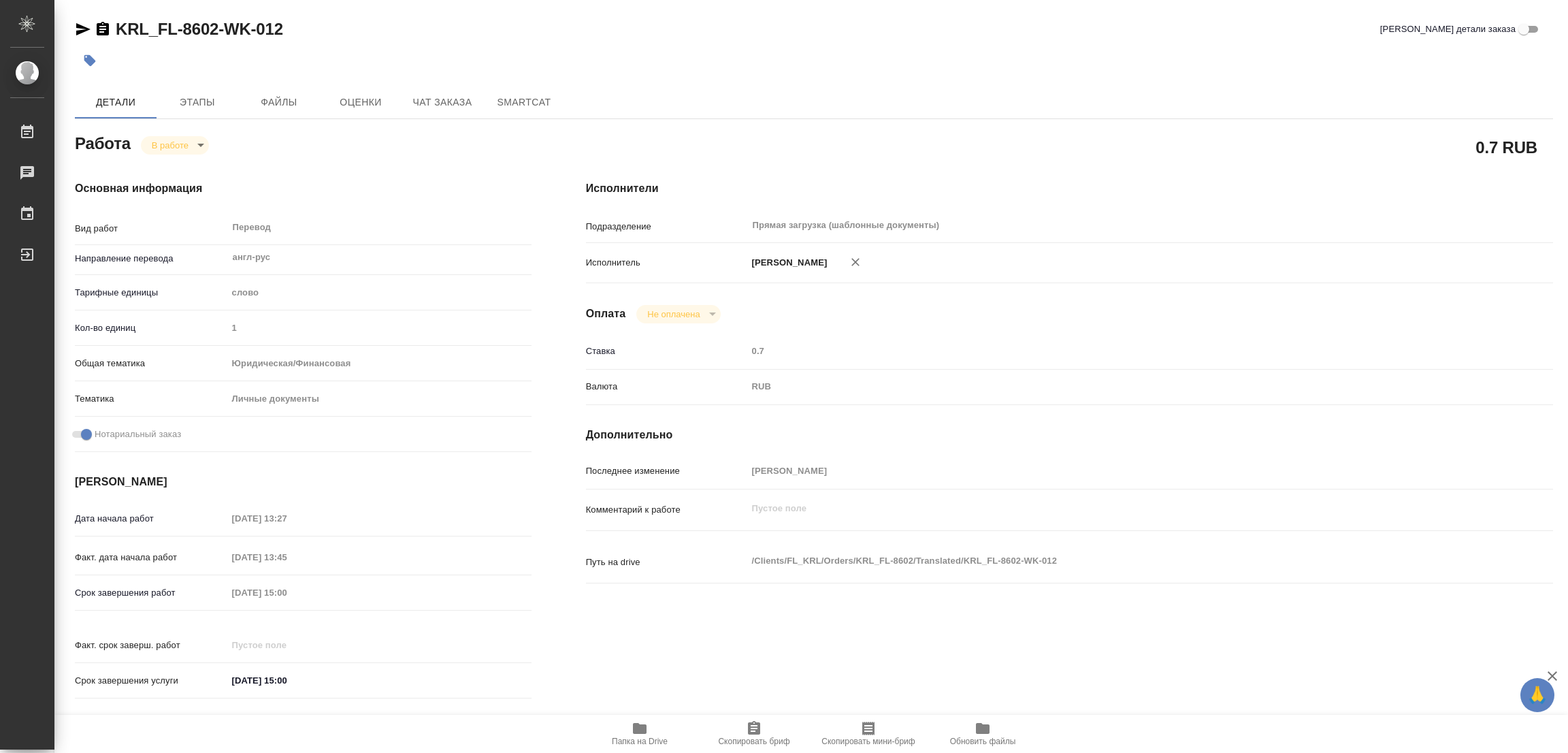
type textarea "x"
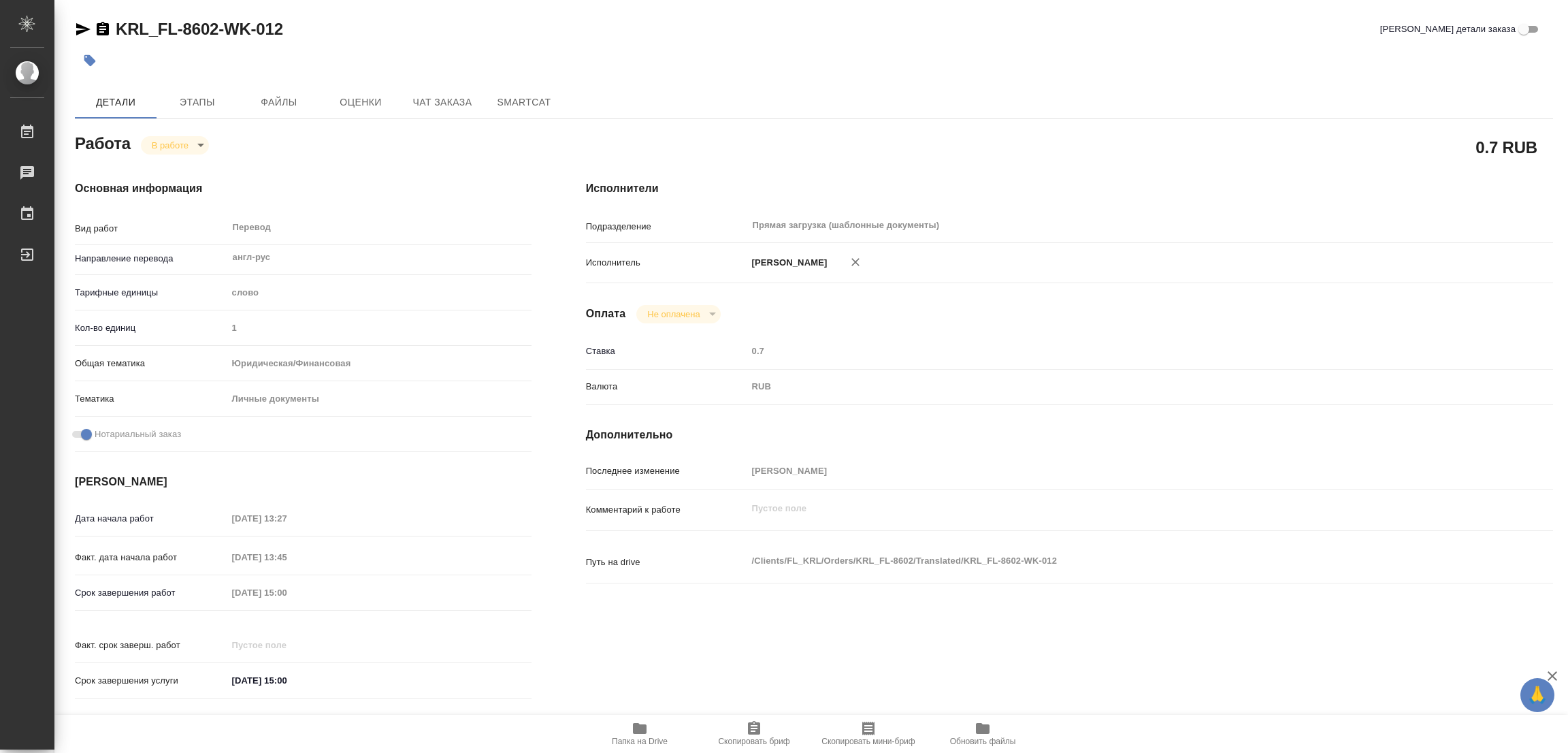
type textarea "x"
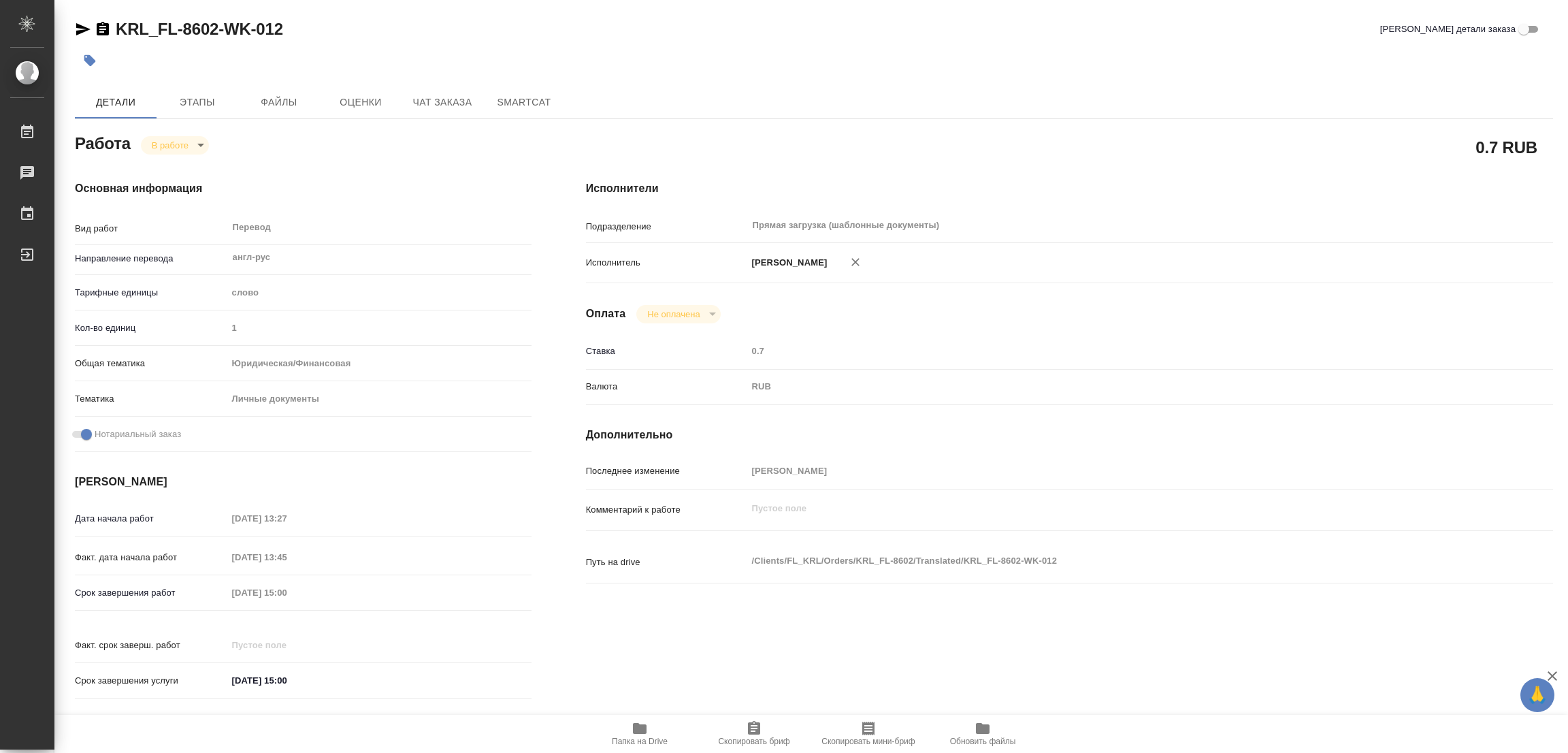
type textarea "x"
drag, startPoint x: 114, startPoint y: 16, endPoint x: 218, endPoint y: 32, distance: 105.2
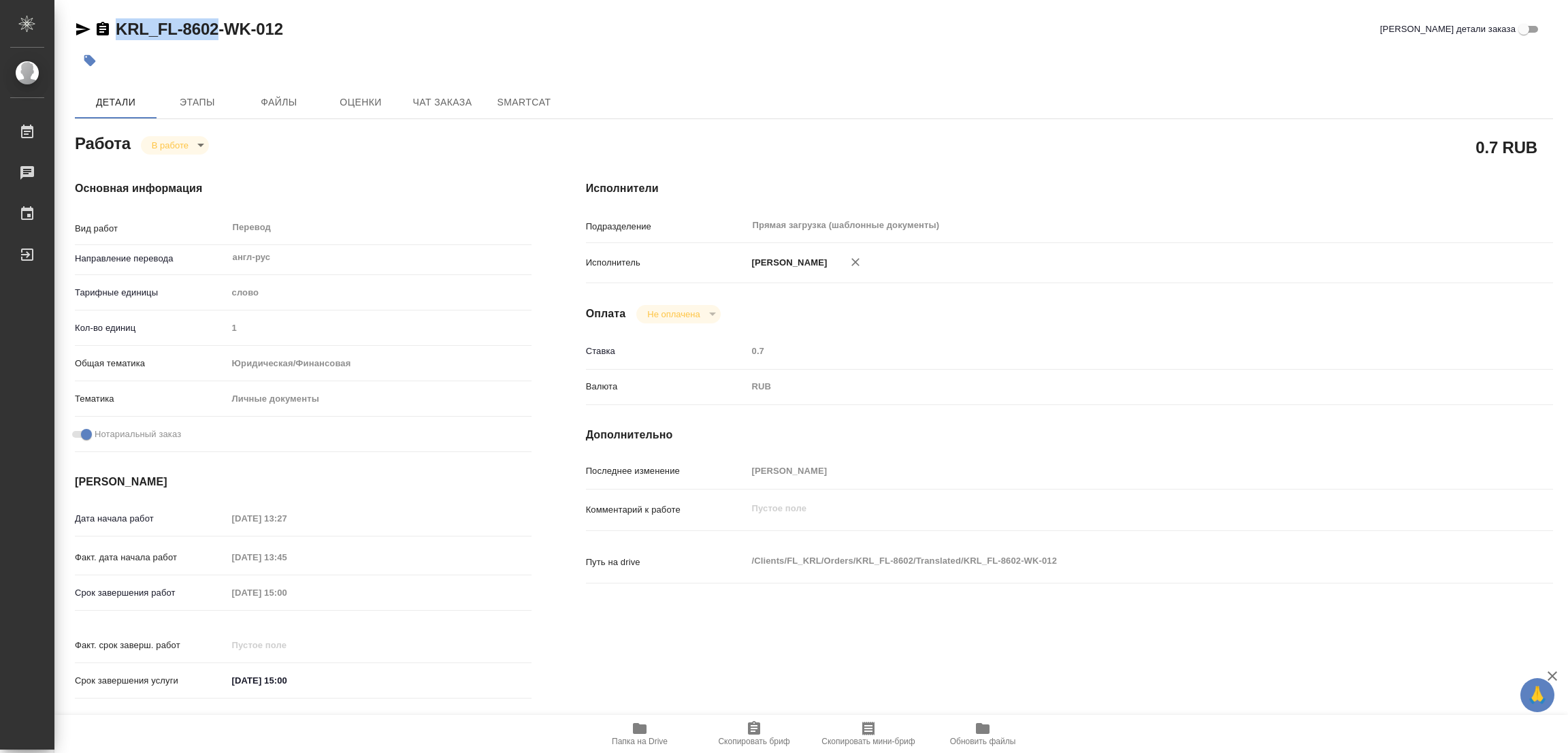
click at [218, 32] on div "KRL_FL-8602-WK-012 Кратко детали заказа Детали Этапы Файлы Оценки Чат заказа Sm…" at bounding box center [814, 571] width 1493 height 1143
copy link "KRL_FL-8602"
click at [755, 726] on icon "button" at bounding box center [753, 728] width 16 height 16
copy link "KRL_FL-8602"
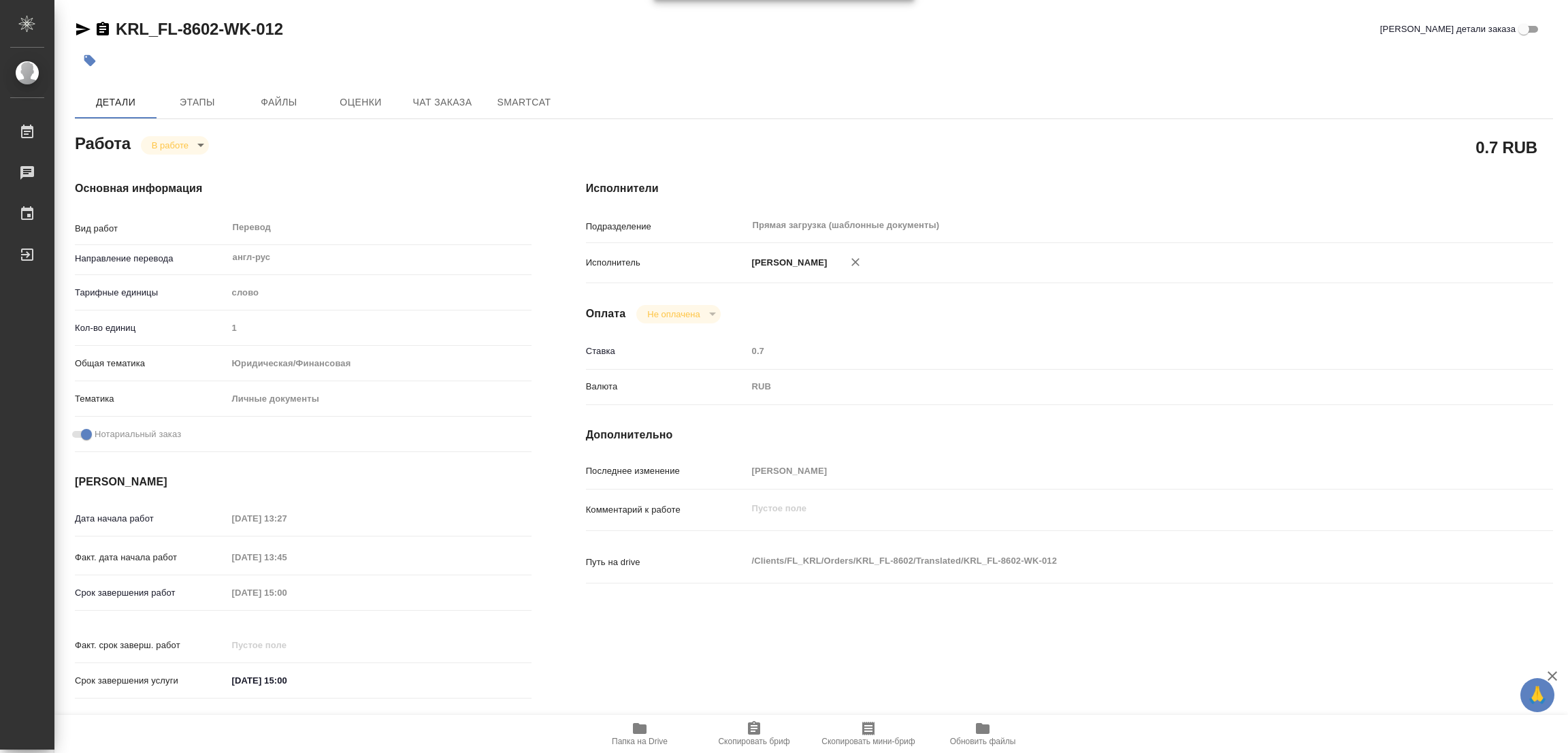
click at [979, 179] on div "Исполнители Подразделение Прямая загрузка (шаблонные документы) ​ Исполнитель П…" at bounding box center [1070, 444] width 1022 height 582
click at [177, 585] on div "Срок завершения работ 12.08.2025 15:00" at bounding box center [303, 592] width 457 height 24
type textarea "x"
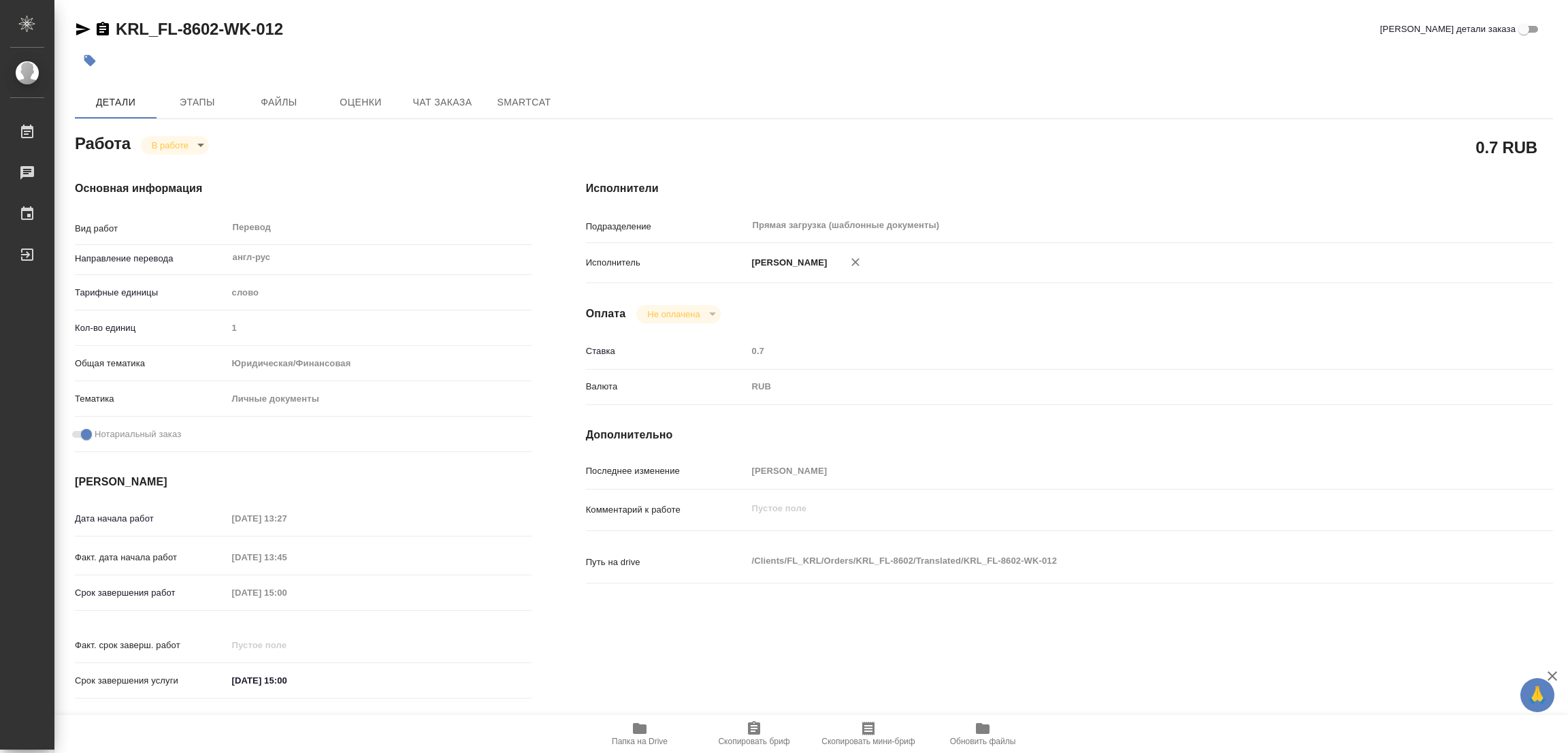
type textarea "x"
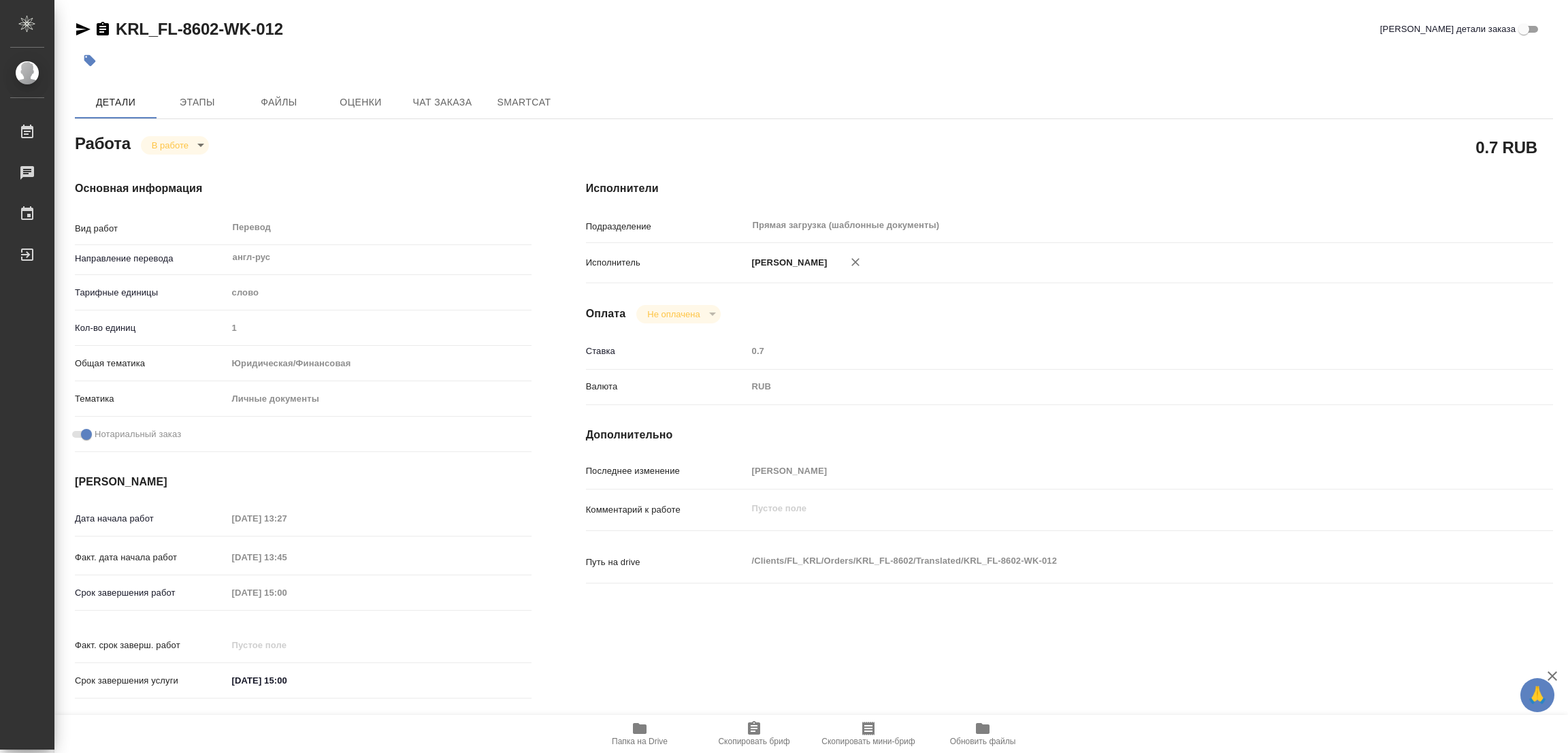
type textarea "x"
click at [186, 94] on span "Этапы" at bounding box center [197, 103] width 65 height 17
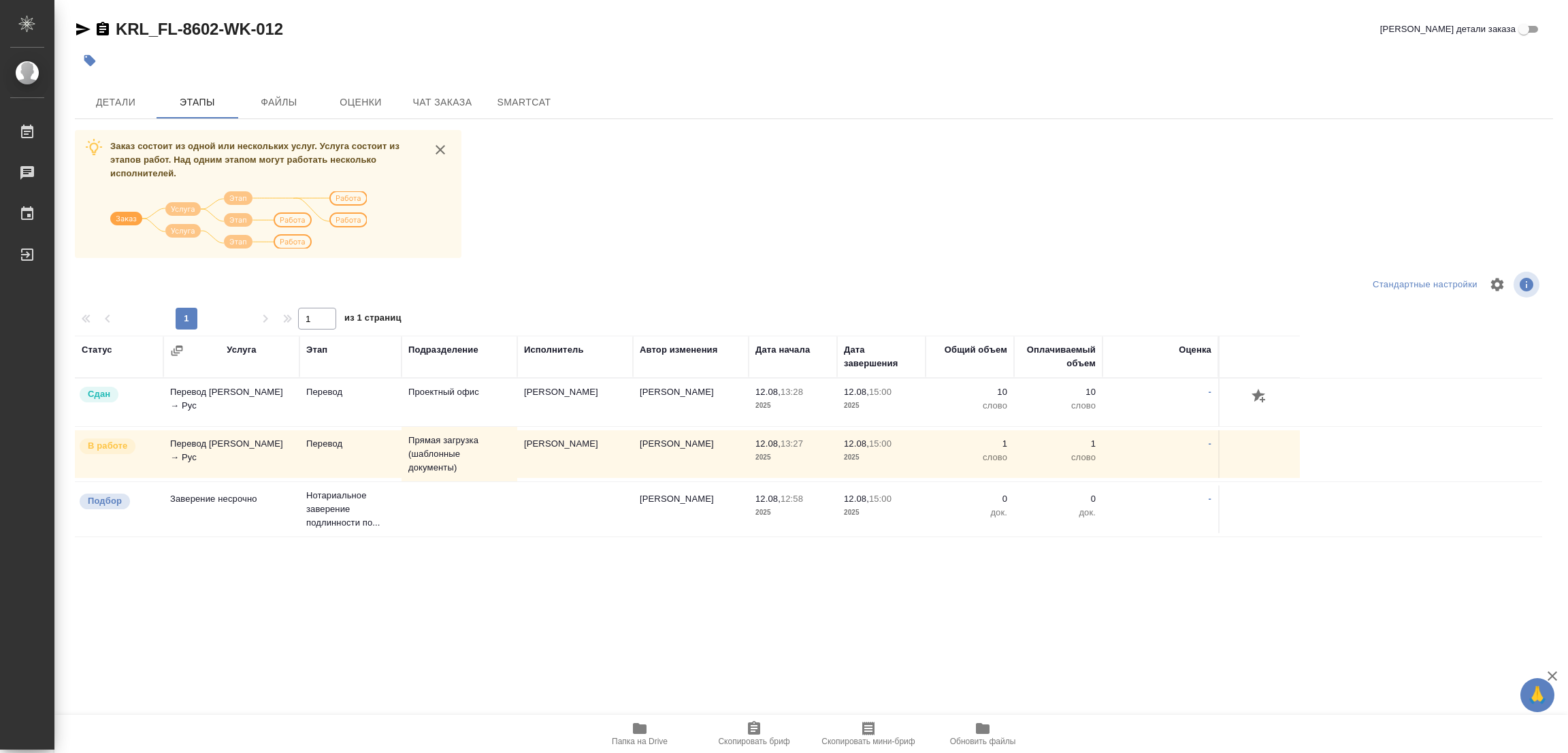
click at [676, 136] on div "Заказ состоит из одной или нескольких услуг. Услуга состоит из этапов работ. На…" at bounding box center [814, 386] width 1479 height 512
click at [104, 102] on span "Детали" at bounding box center [115, 103] width 65 height 17
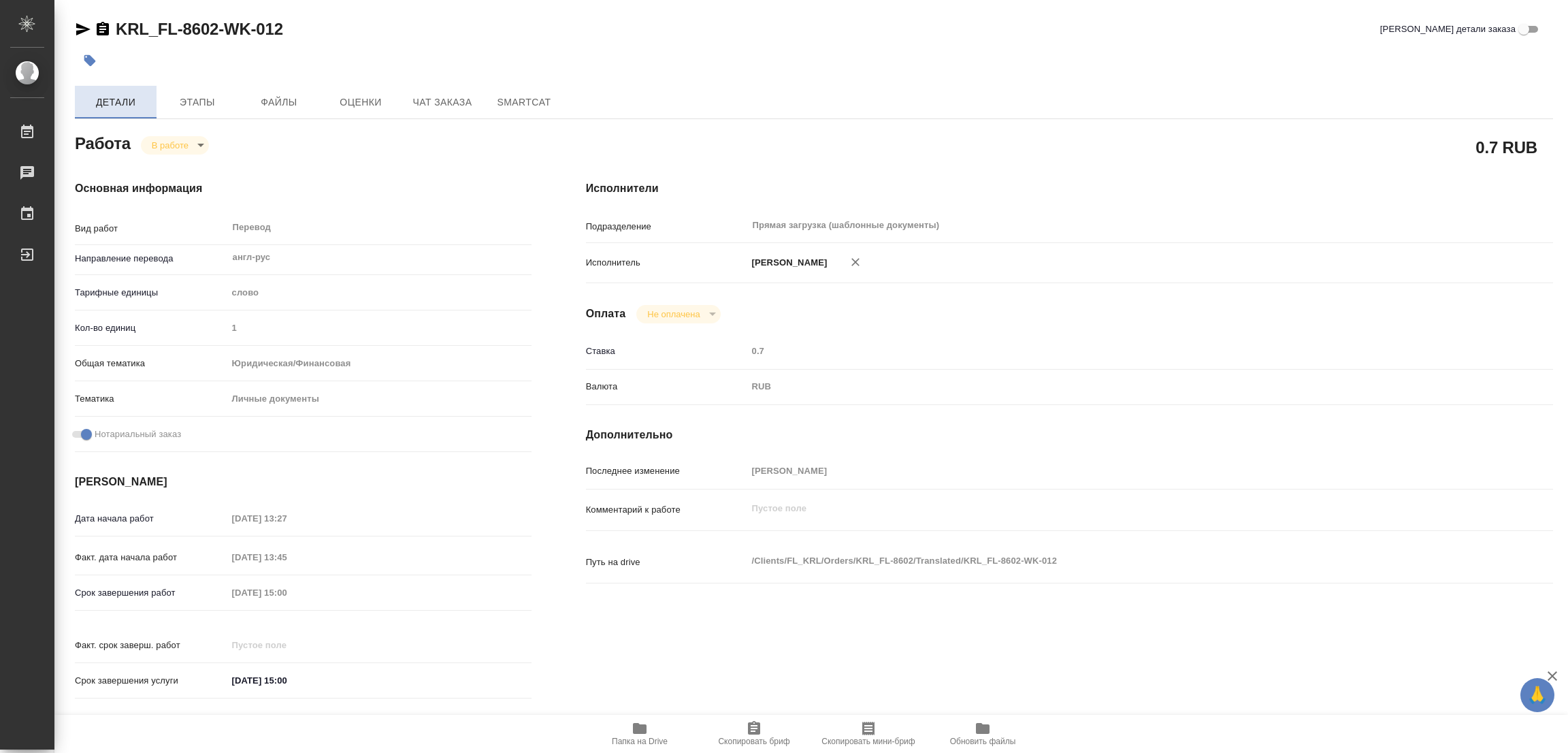
type textarea "x"
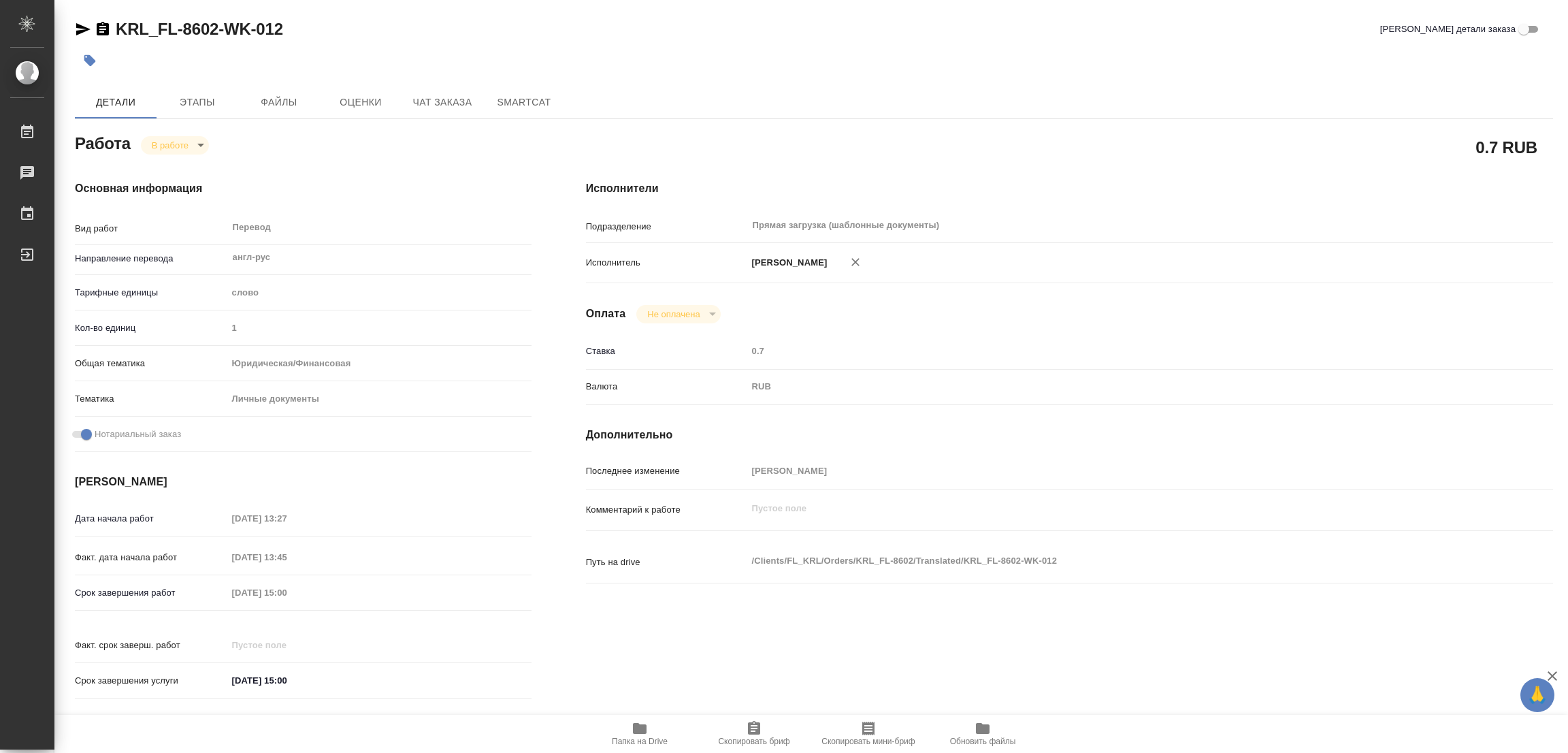
type textarea "x"
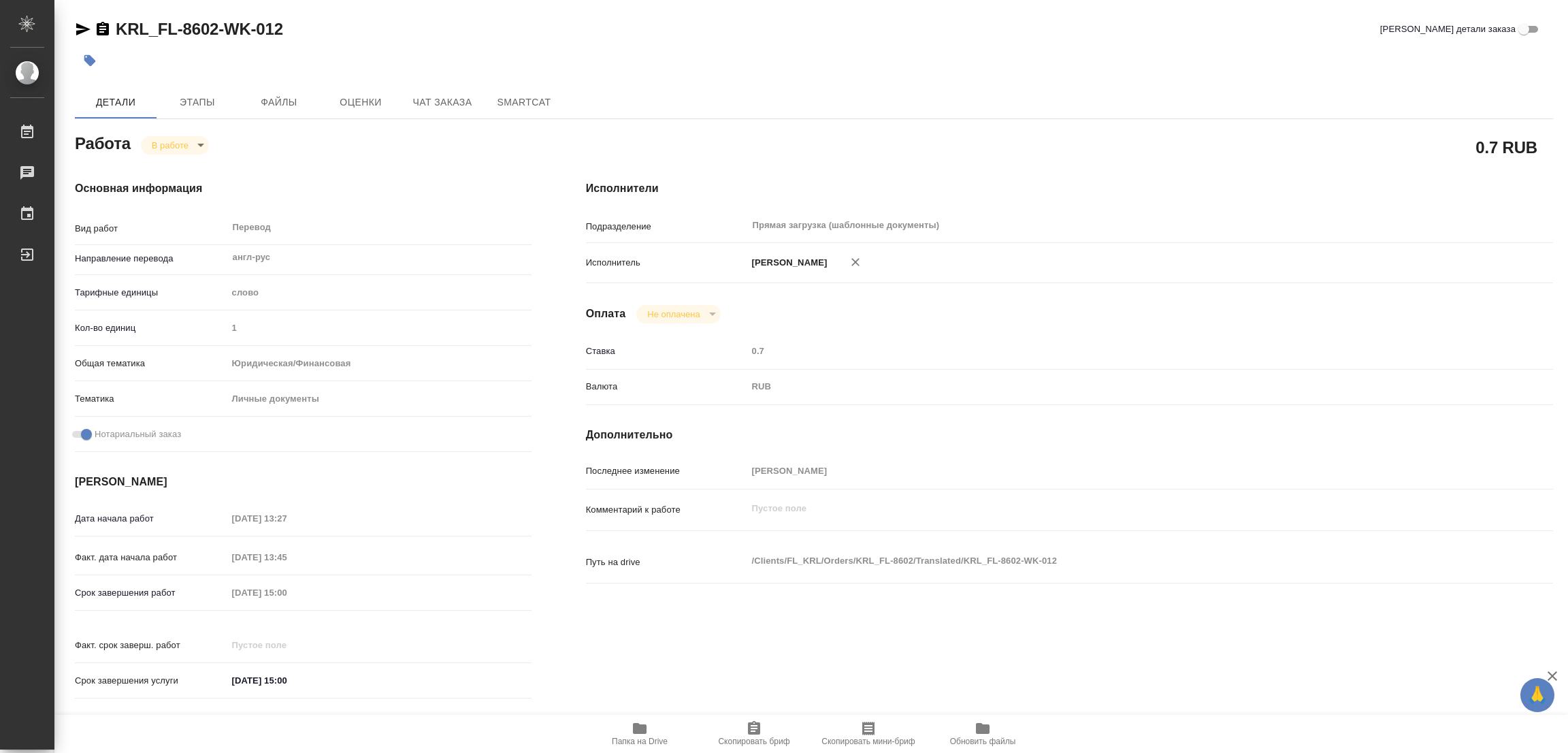
type textarea "x"
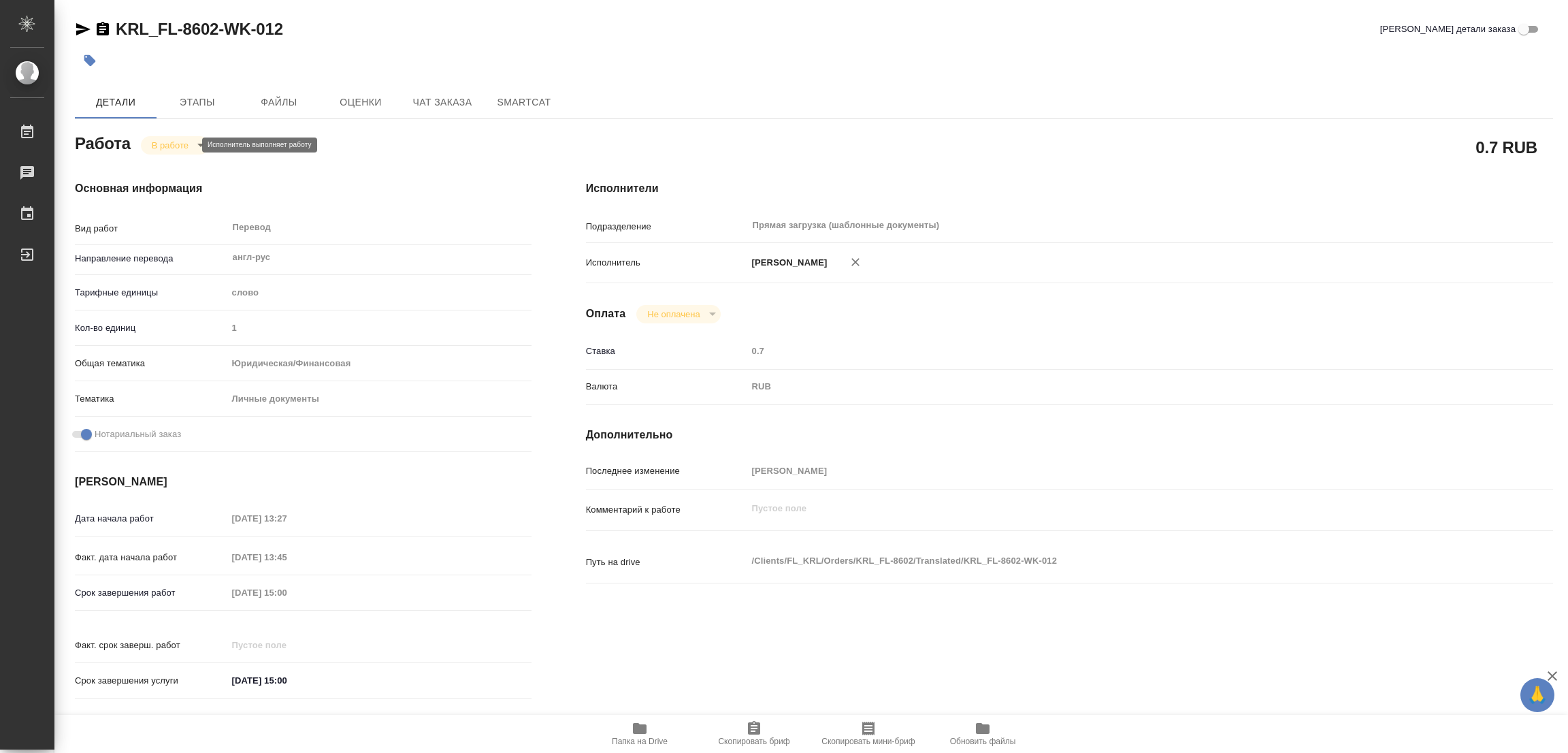
click at [176, 149] on body "🙏 .cls-1 fill:#fff; AWATERA Popova Galina Работы 0 Чаты График Выйти KRL_FL-860…" at bounding box center [784, 376] width 1568 height 753
click at [174, 161] on button "Выполнен" at bounding box center [176, 168] width 50 height 15
type textarea "x"
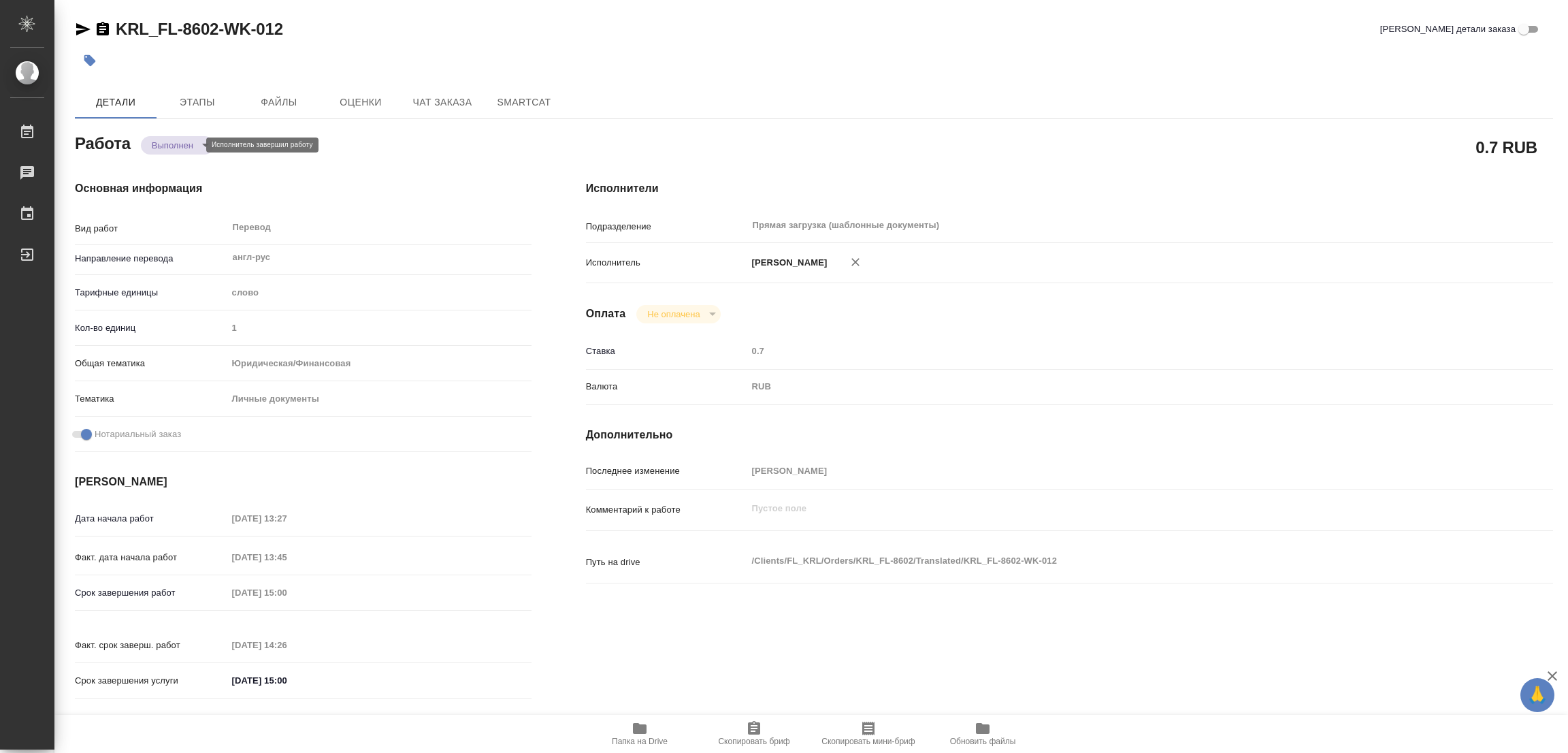
type textarea "x"
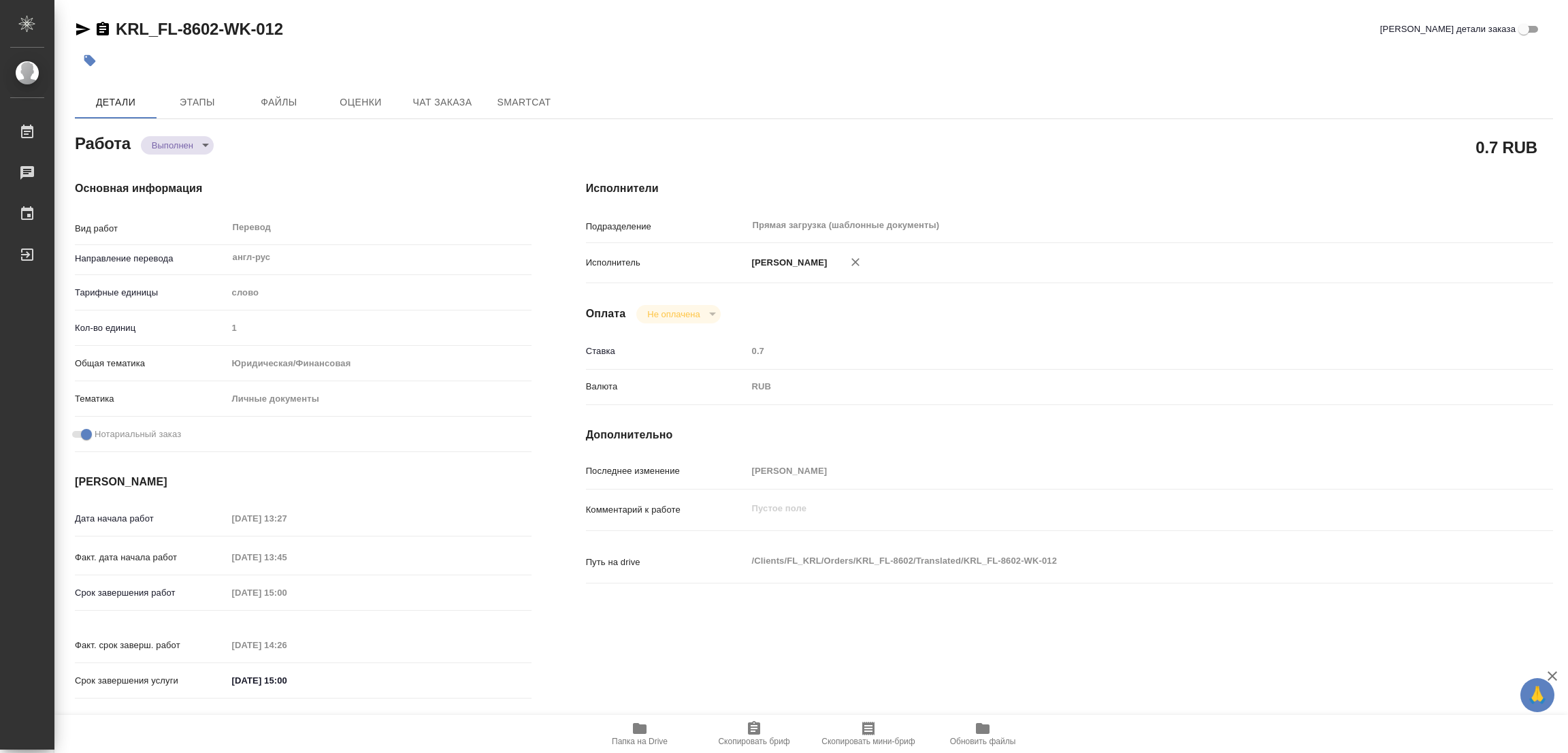
type textarea "x"
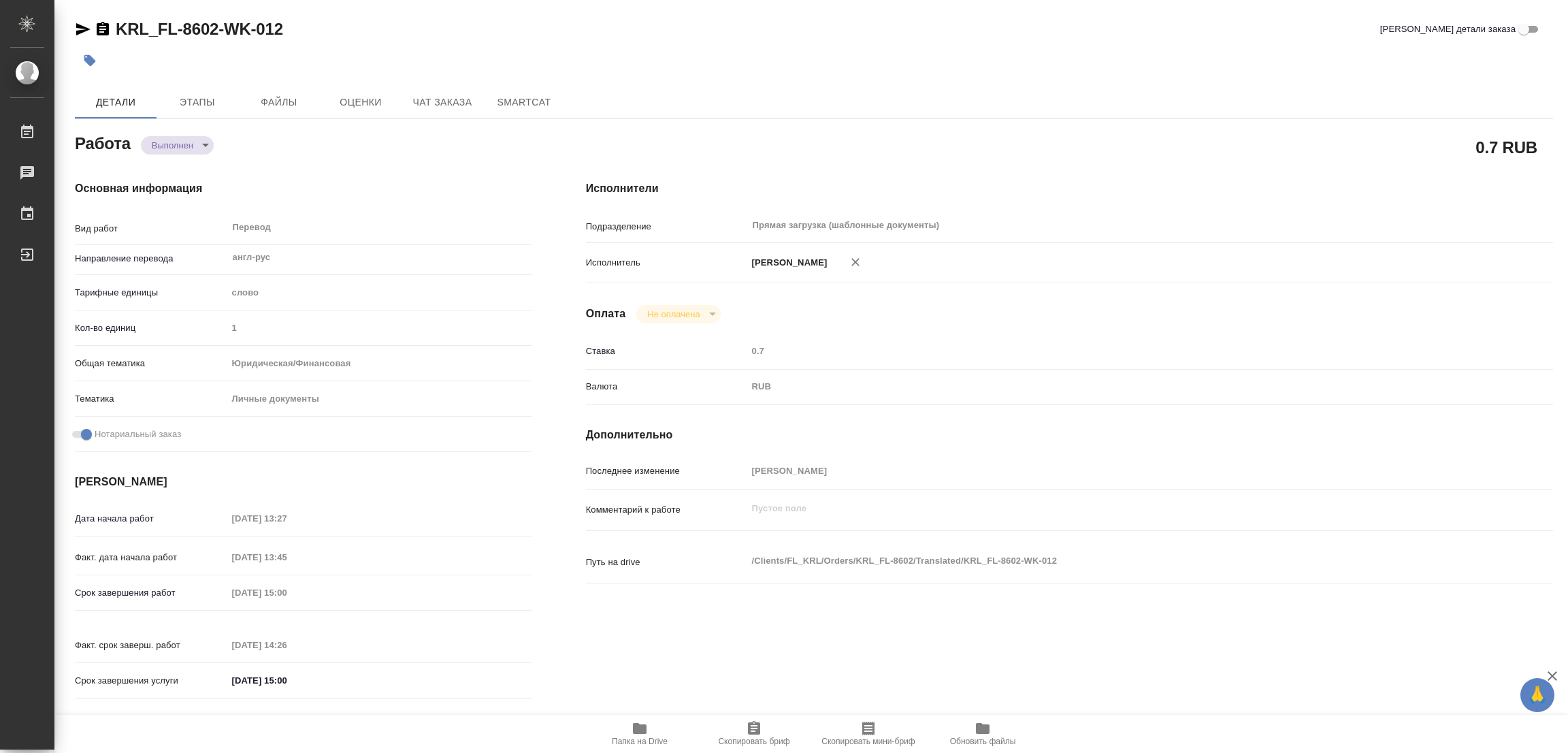
type textarea "x"
click at [86, 59] on icon "button" at bounding box center [89, 60] width 11 height 11
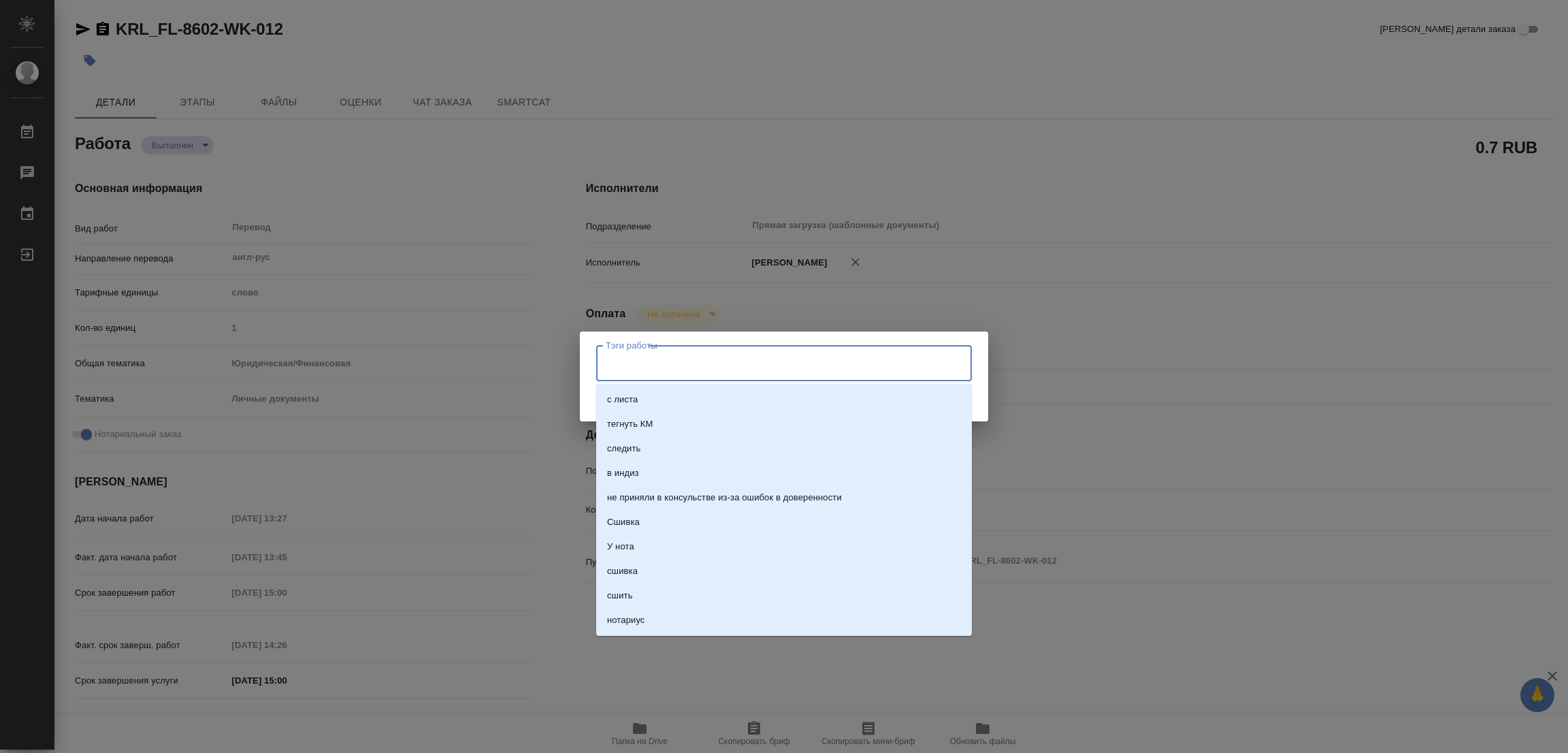
click at [672, 370] on input "Тэги работы" at bounding box center [770, 363] width 337 height 23
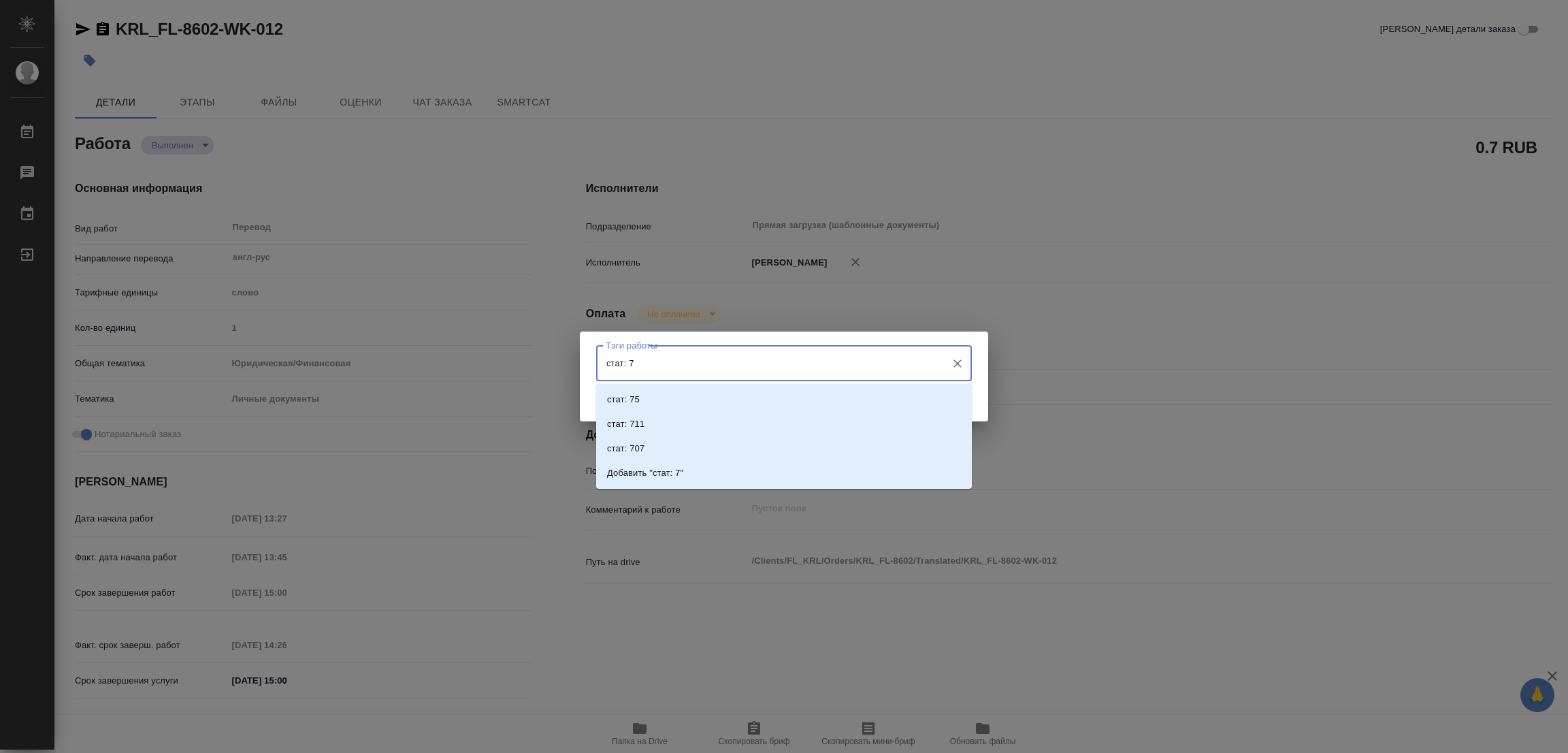
type input "стат: 75"
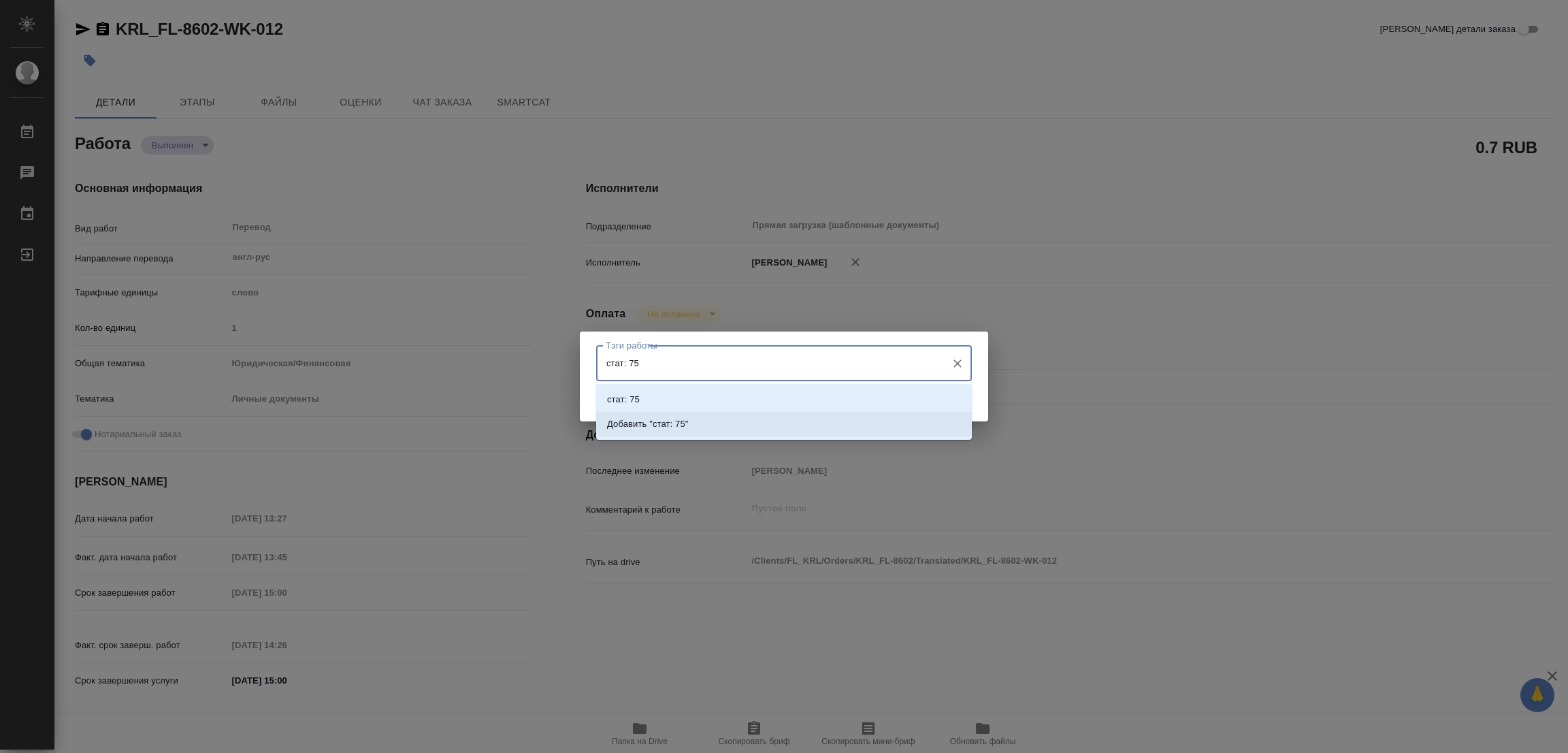
click at [683, 422] on p "Добавить "стат: 75"" at bounding box center [648, 424] width 82 height 14
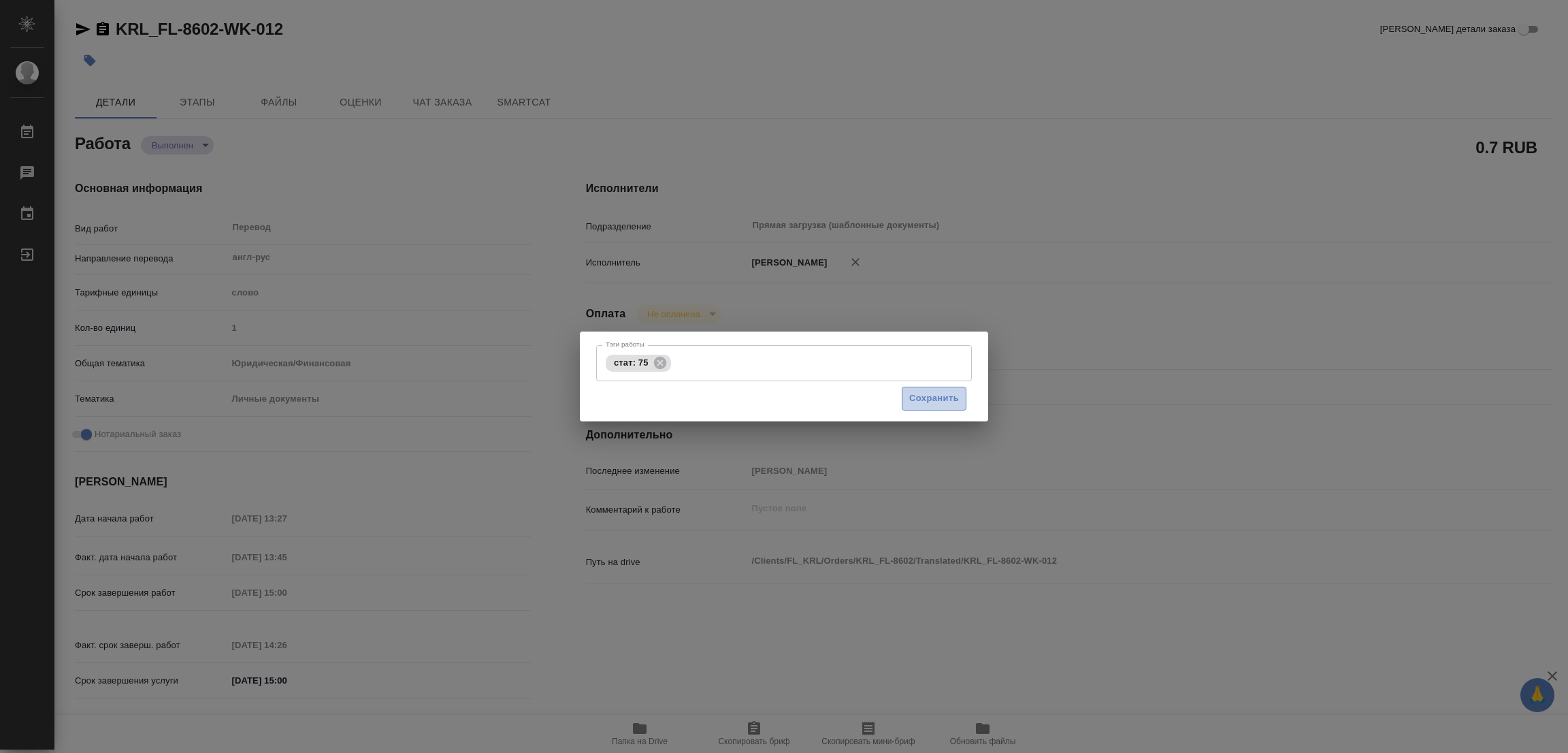
click at [934, 396] on span "Сохранить" at bounding box center [934, 399] width 50 height 15
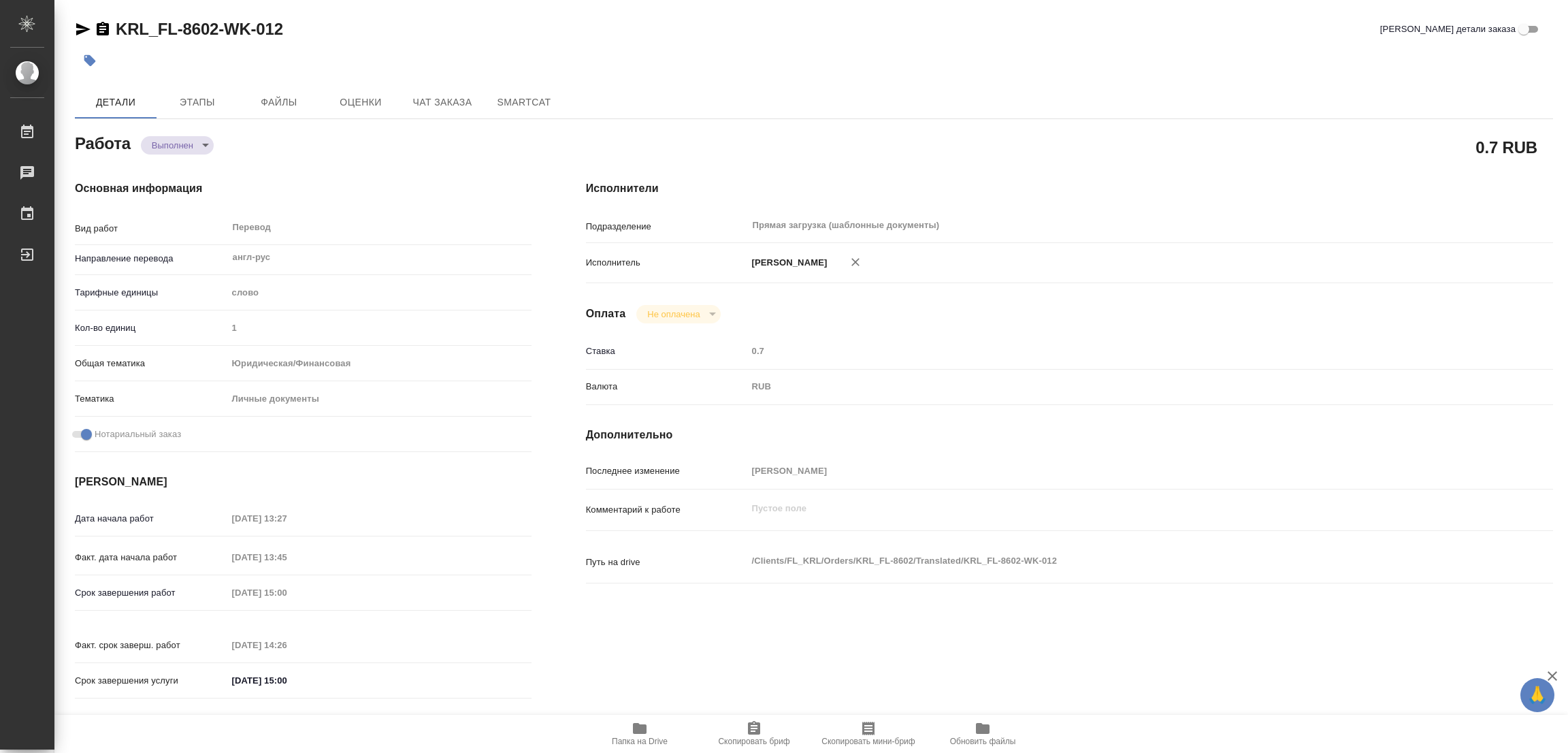
type input "completed"
type textarea "Перевод"
type textarea "x"
type input "англ-рус"
type input "5a8b1489cc6b4906c91bfd90"
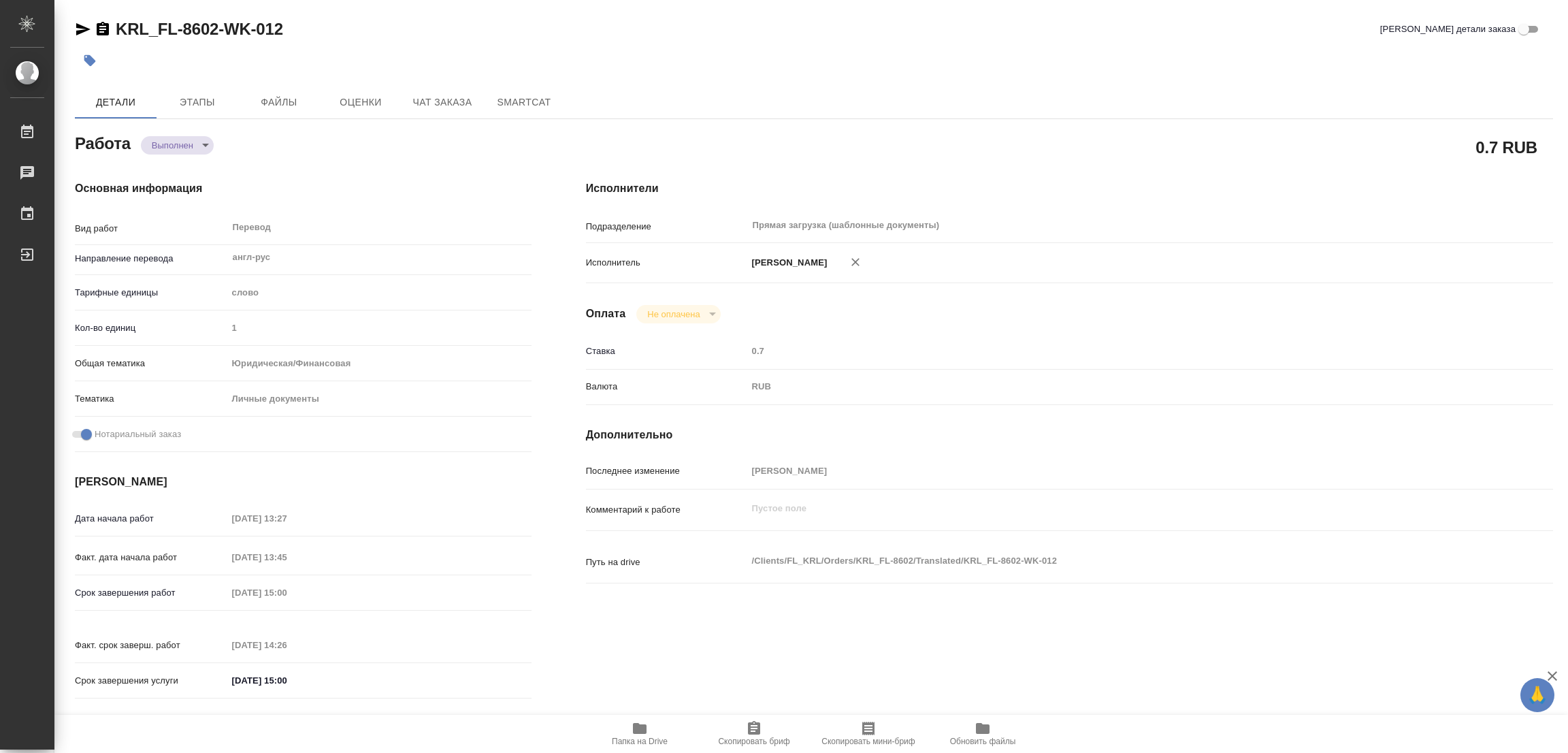
type input "1"
type input "yr-fn"
type input "5a8b8b956a9677013d343cfe"
checkbox input "true"
type input "12.08.2025 13:27"
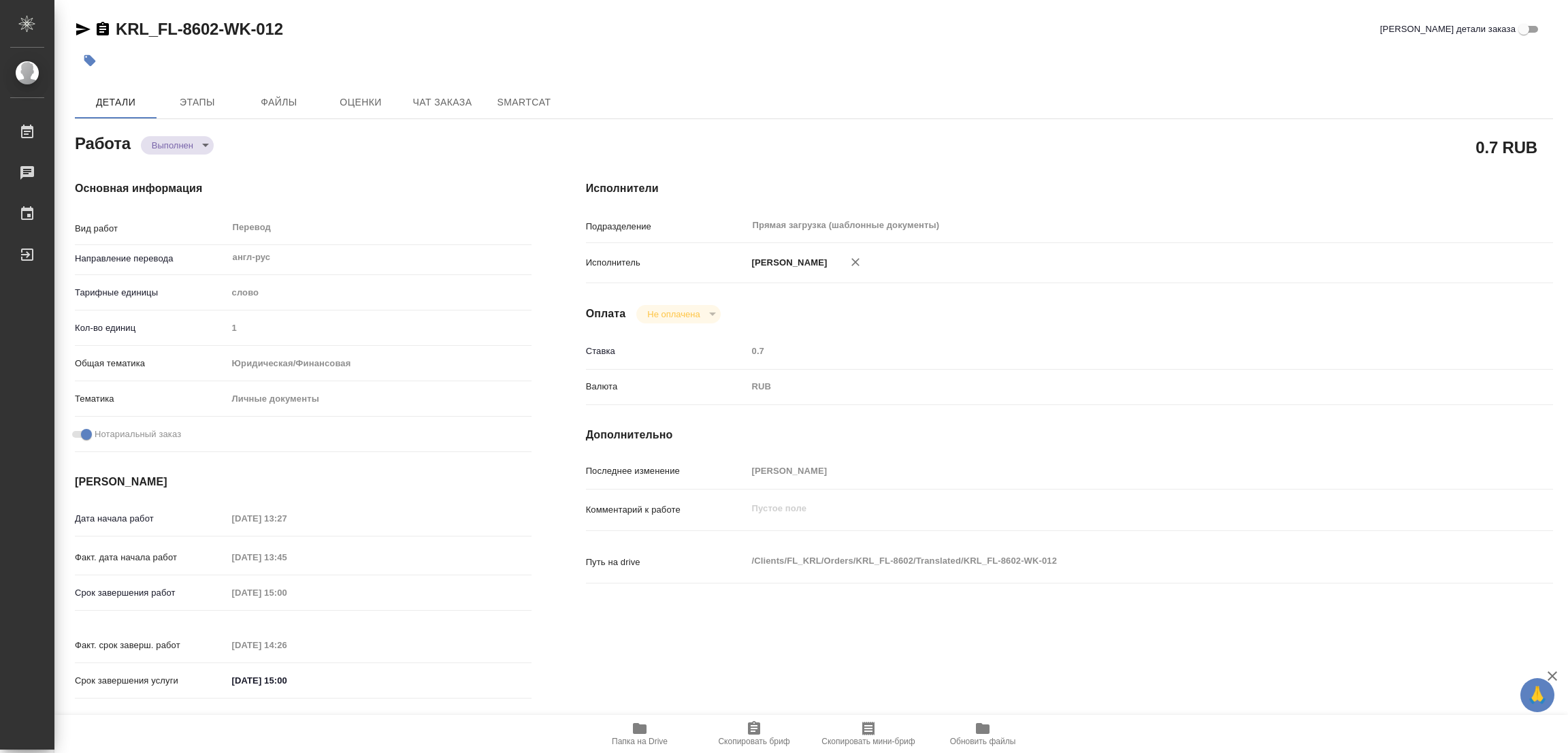
type input "12.08.2025 13:45"
type input "12.08.2025 15:00"
type input "12.08.2025 14:26"
type input "12.08.2025 15:00"
type input "Прямая загрузка (шаблонные документы)"
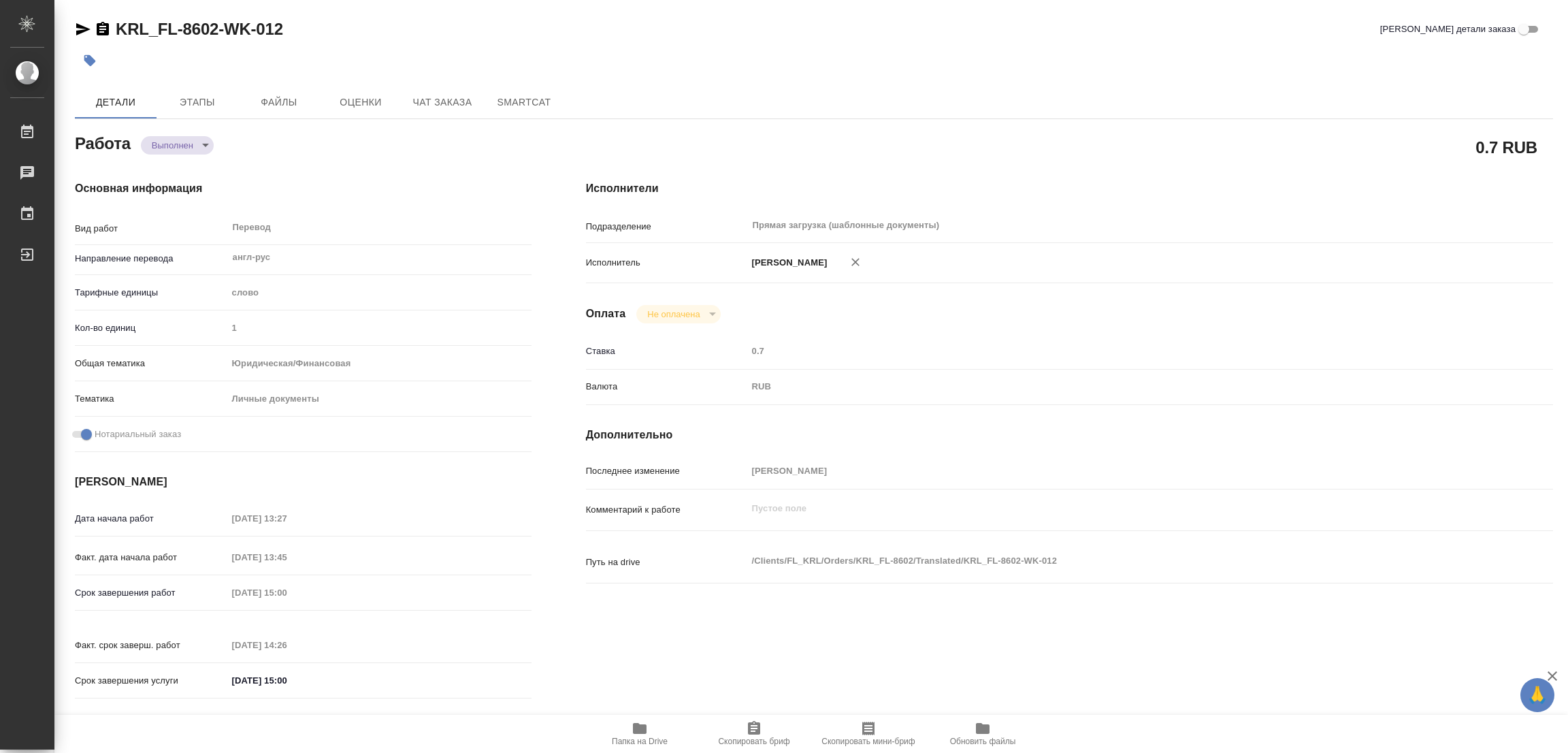
type input "notPayed"
type input "0.7"
type input "RUB"
type input "[PERSON_NAME]"
type textarea "x"
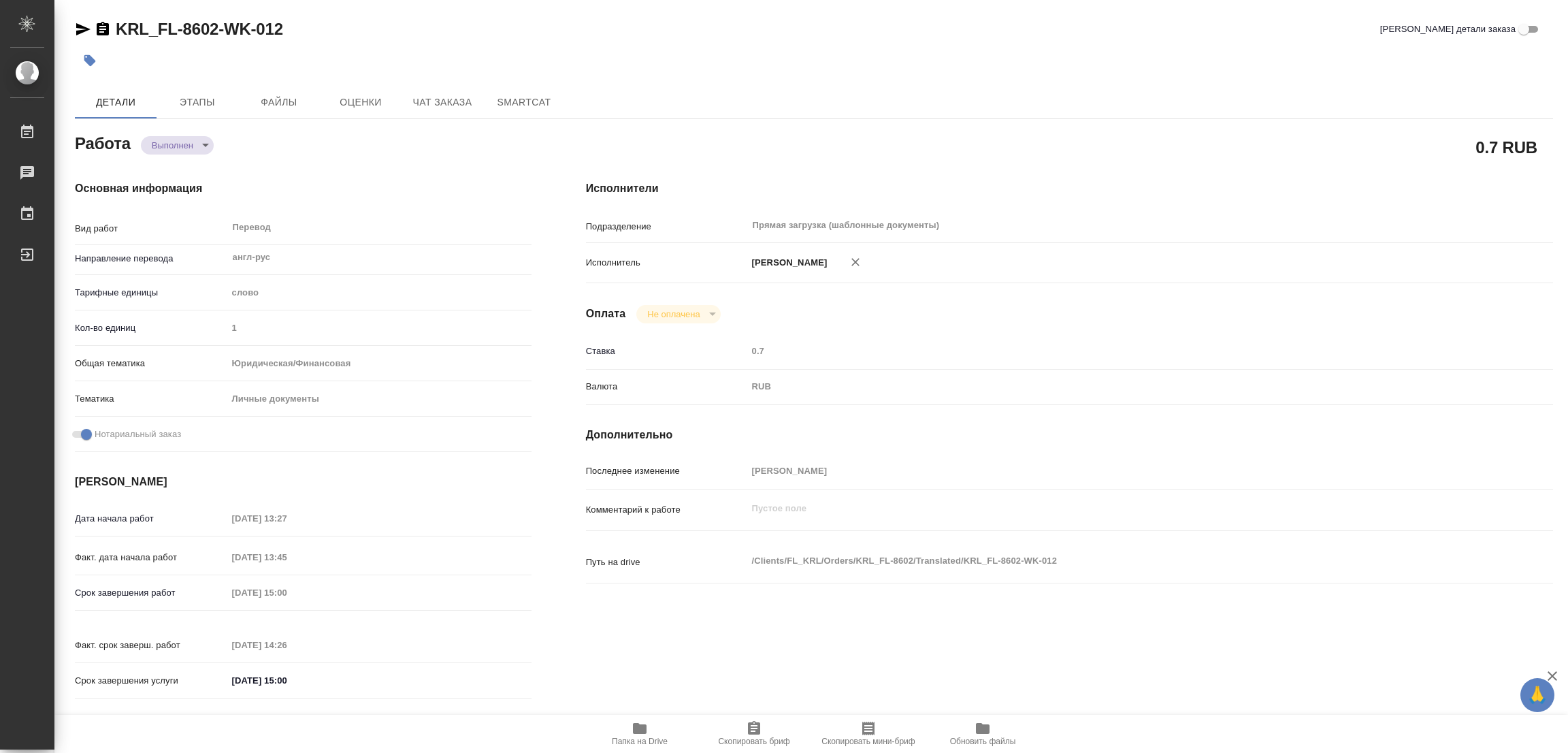
type textarea "/Clients/FL_KRL/Orders/KRL_FL-8602/Translated/KRL_FL-8602-WK-012"
type textarea "x"
type input "KRL_FL-8602"
type input "Перевод Стандарт"
type input "Постредактура машинного перевода, Перевод, Редактура, Корректура, Приёмка по ка…"
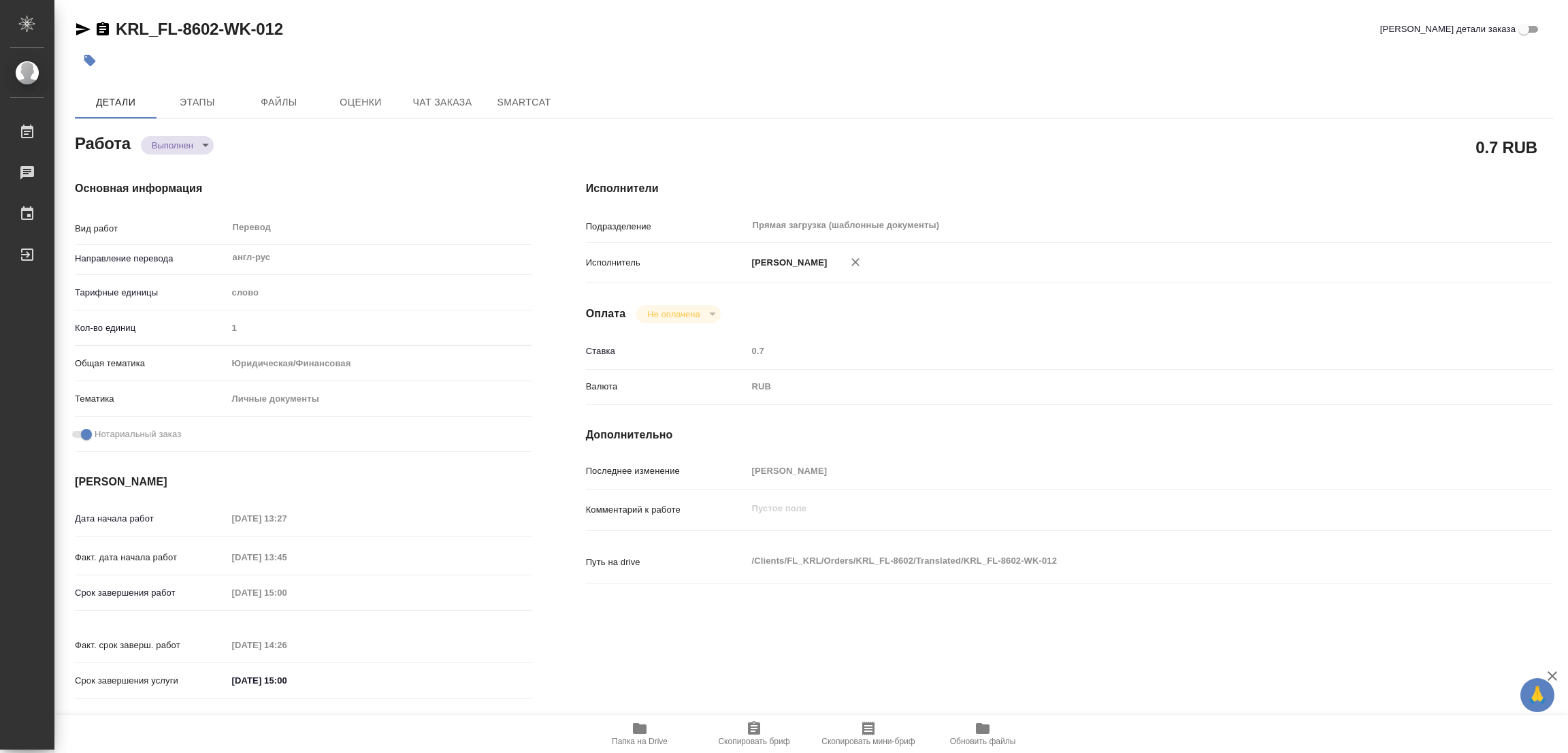
type input "Касымов Тимур"
type input "/Clients/FL_KRL/Orders/KRL_FL-8602"
type textarea "x"
type textarea "Прошлый заказ со схожей справкой: KRL_FL-8591"
type textarea "x"
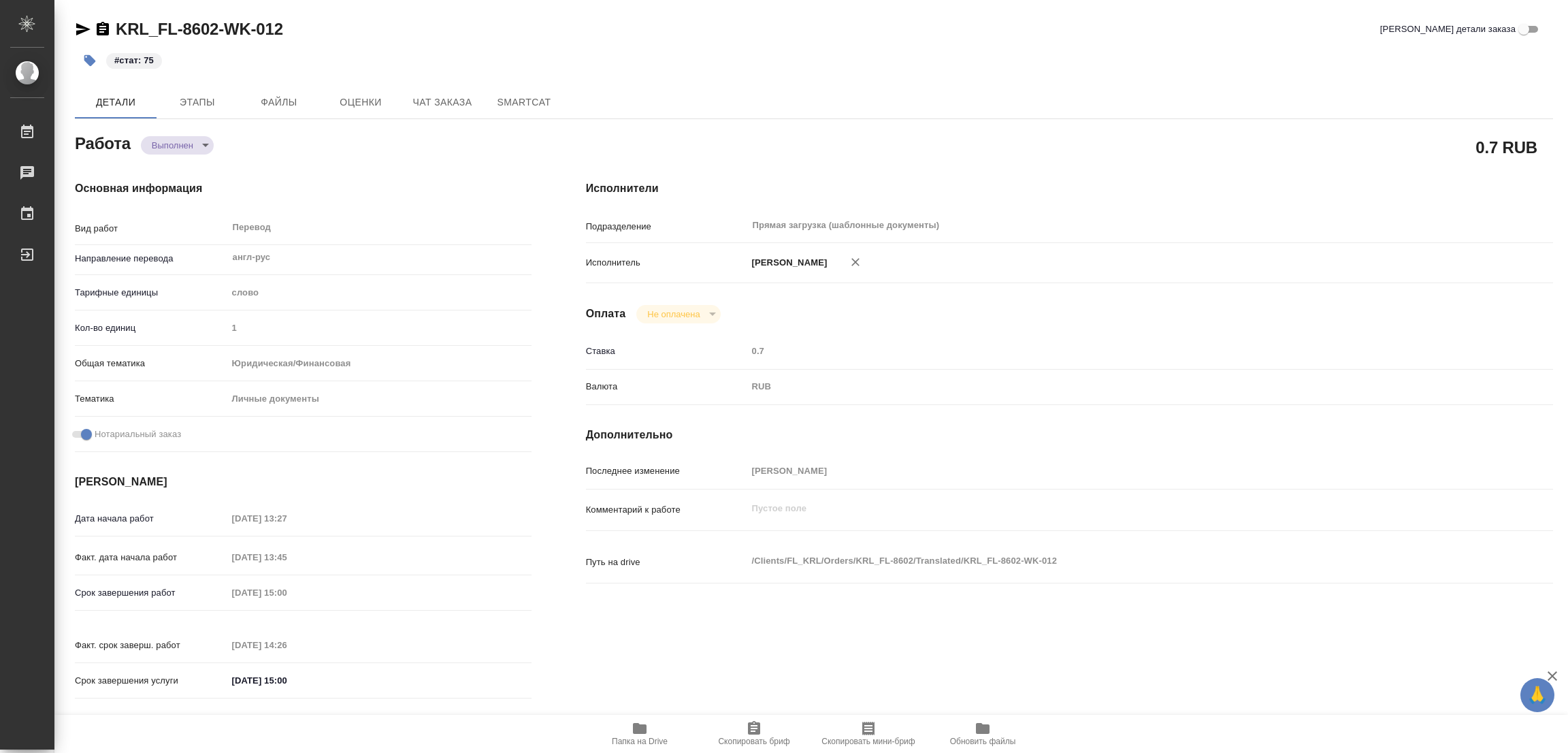
type textarea "x"
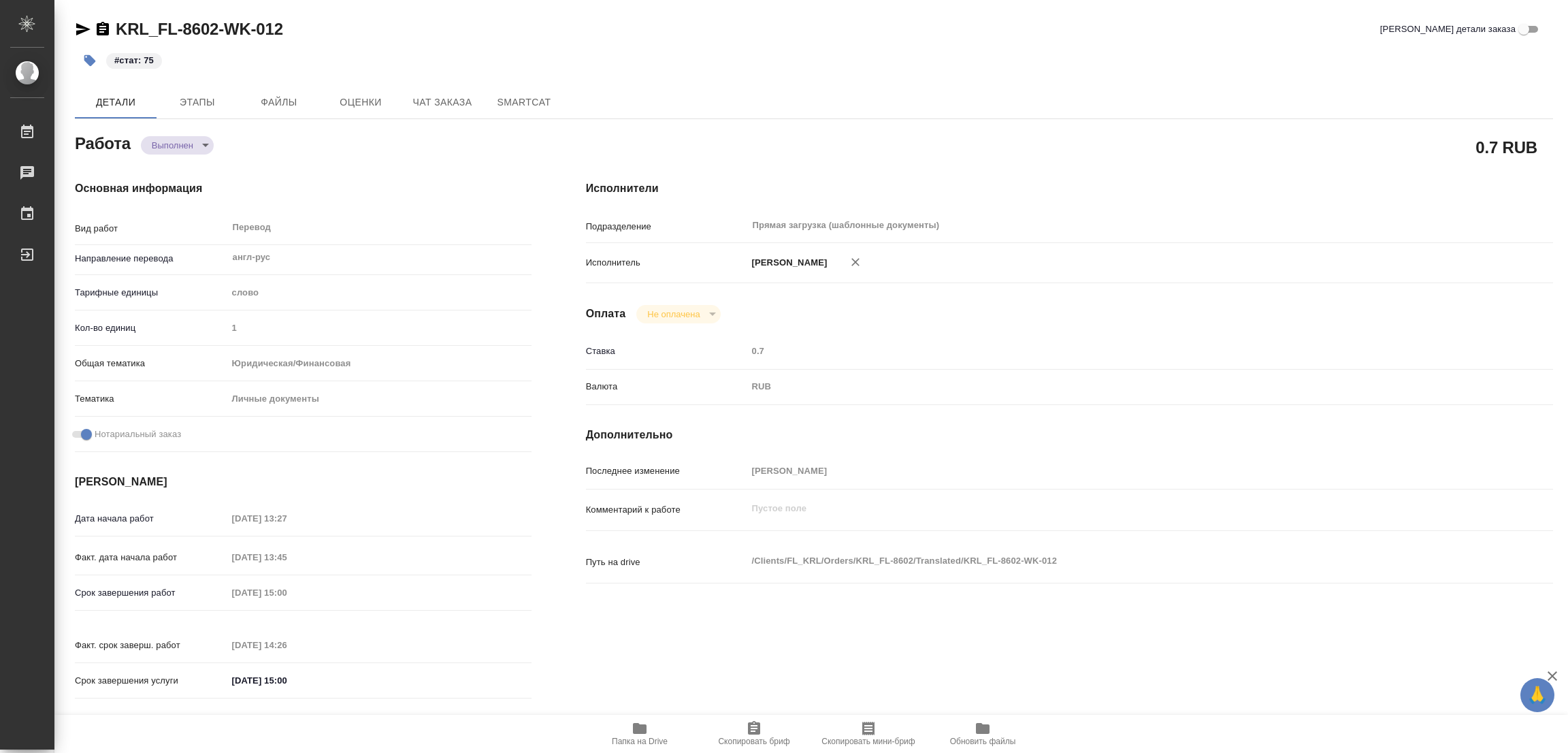
type textarea "x"
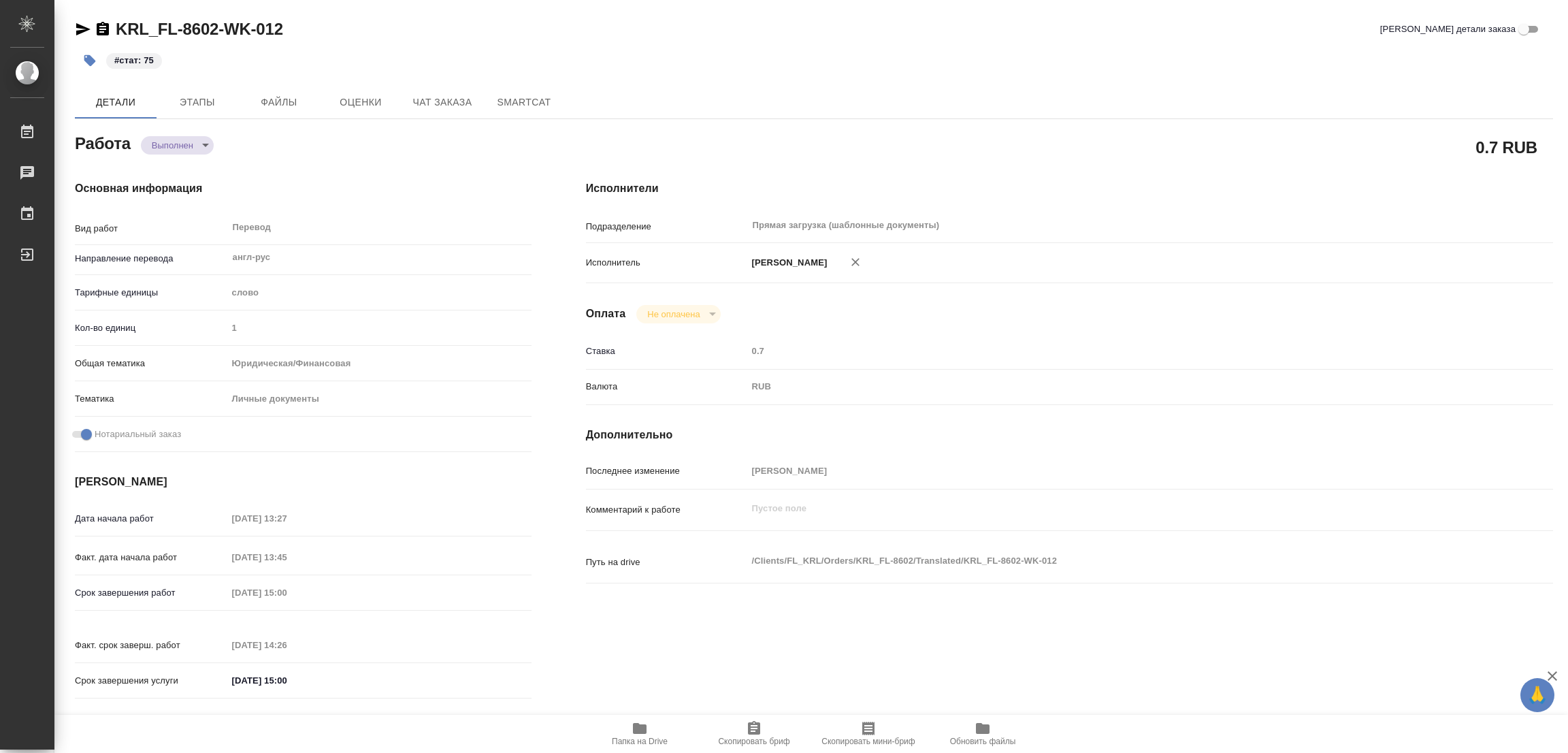
type textarea "x"
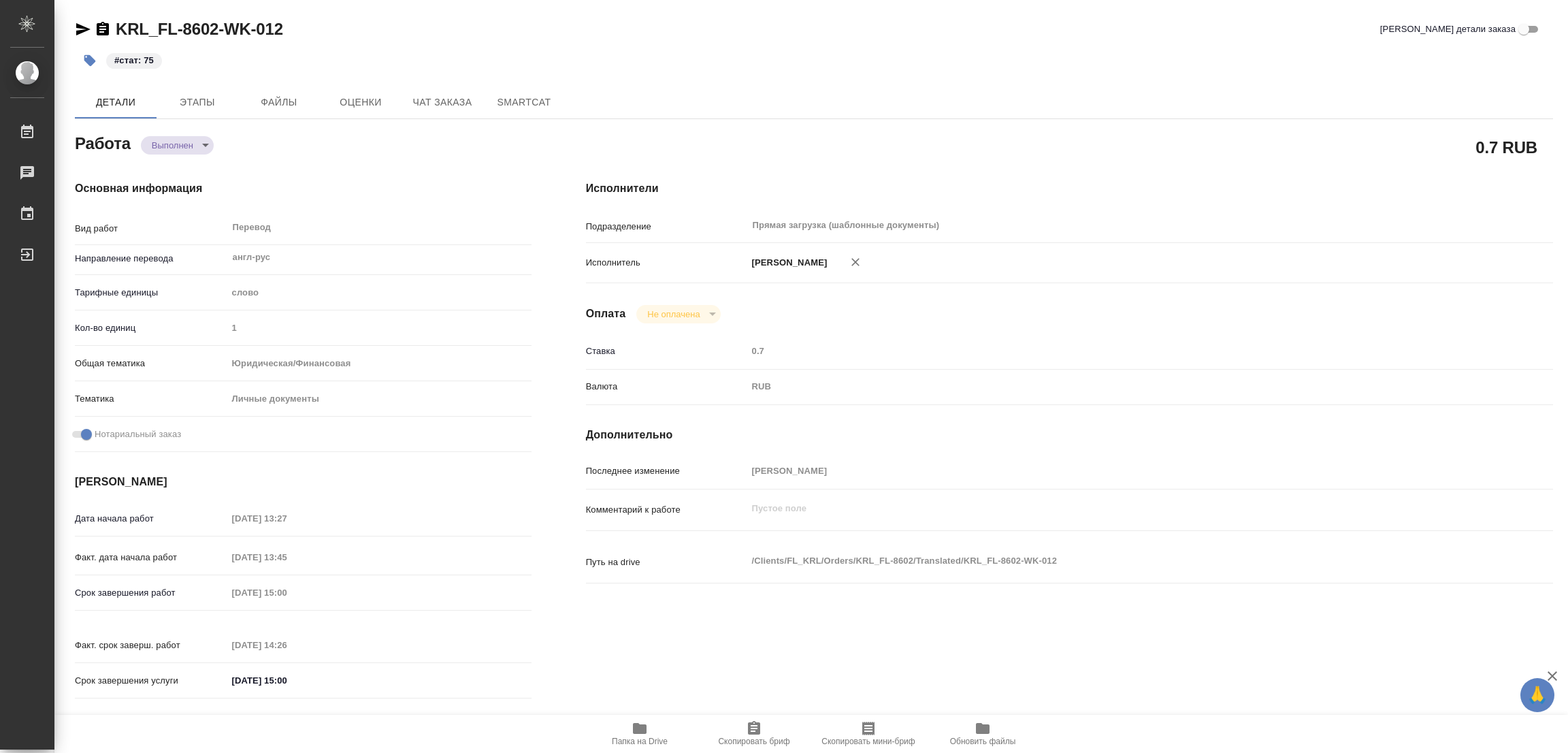
drag, startPoint x: 770, startPoint y: 161, endPoint x: 676, endPoint y: 164, distance: 94.0
click at [766, 163] on div "Исполнители Подразделение Прямая загрузка (шаблонные документы) ​ Исполнитель П…" at bounding box center [1070, 444] width 1022 height 582
type textarea "x"
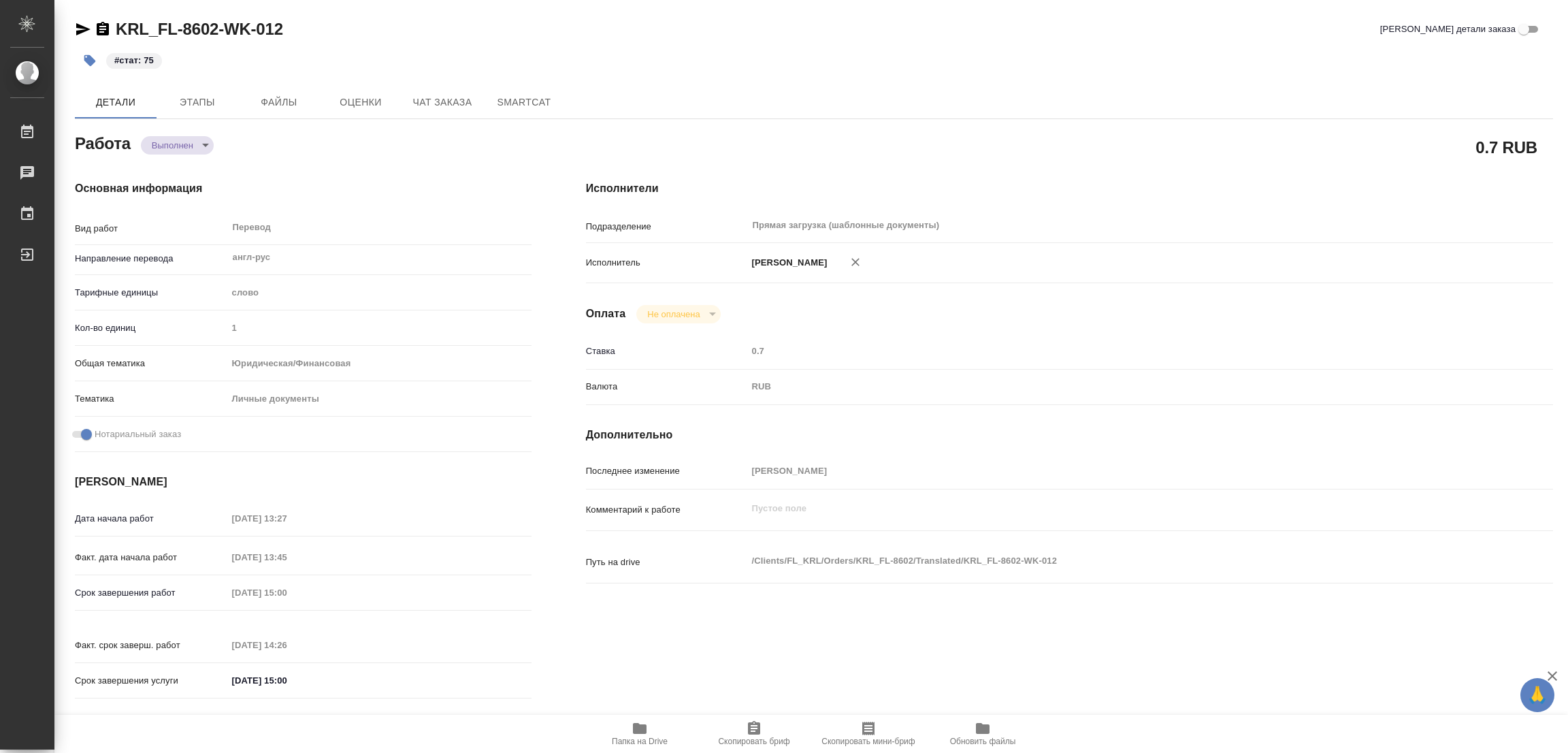
type textarea "x"
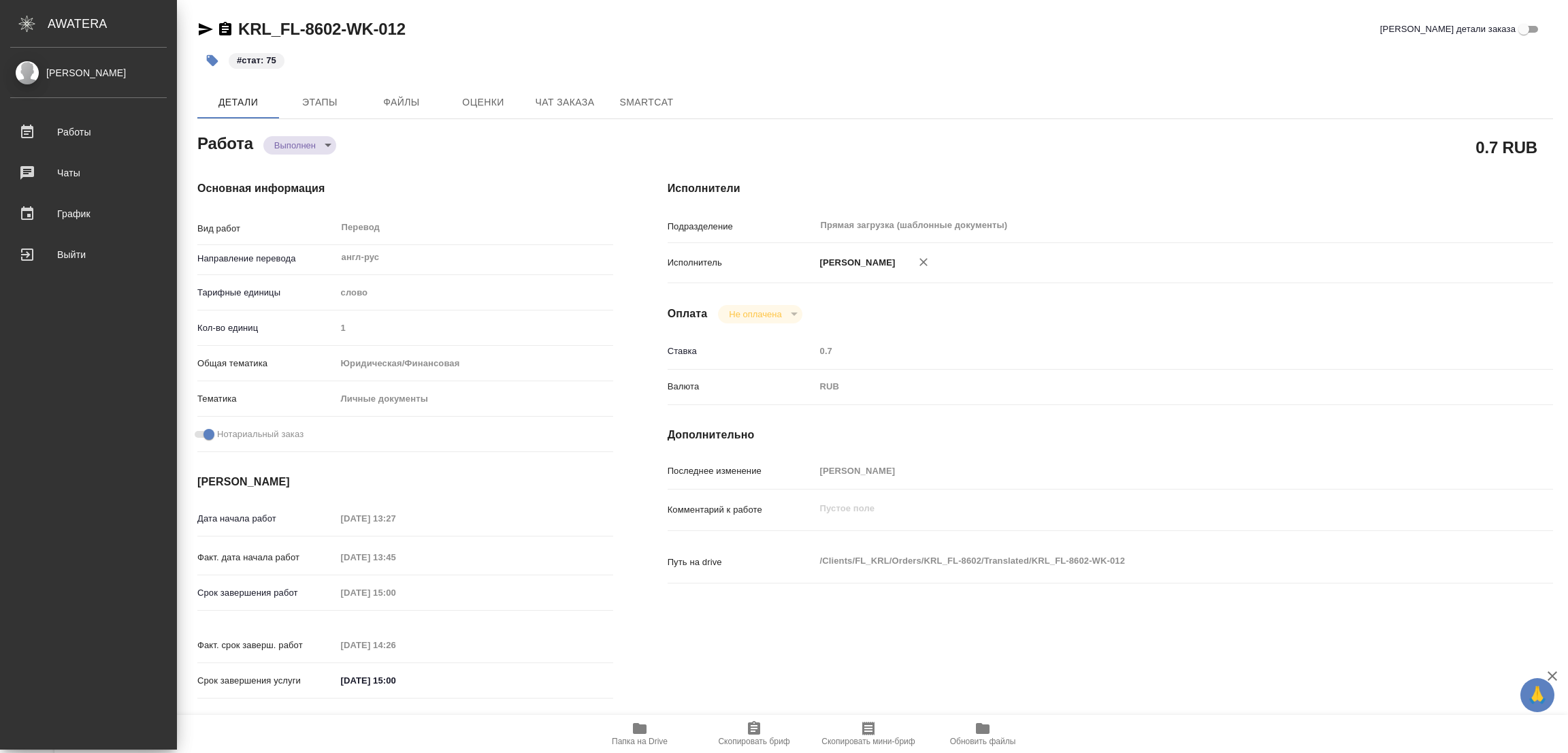
type textarea "x"
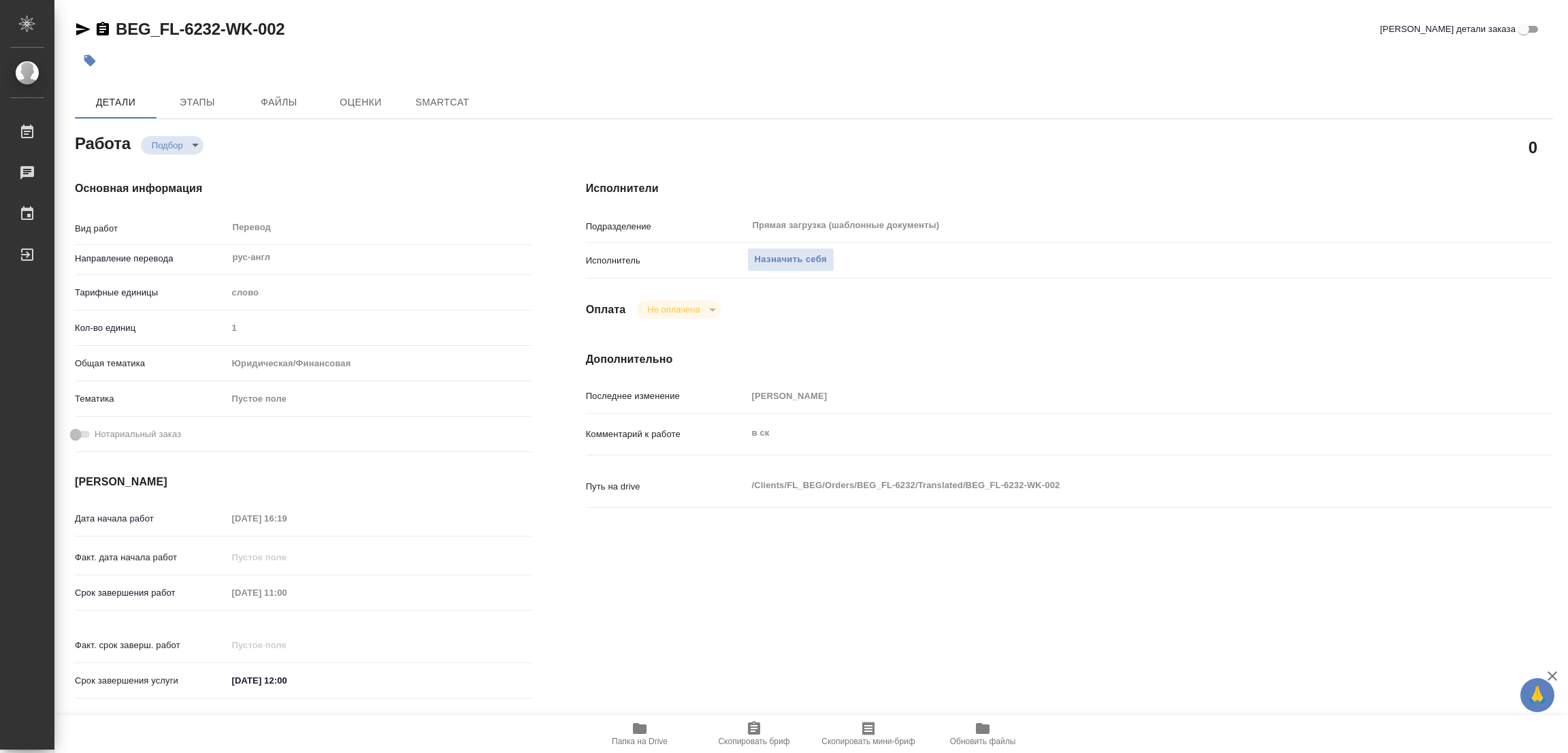
type textarea "x"
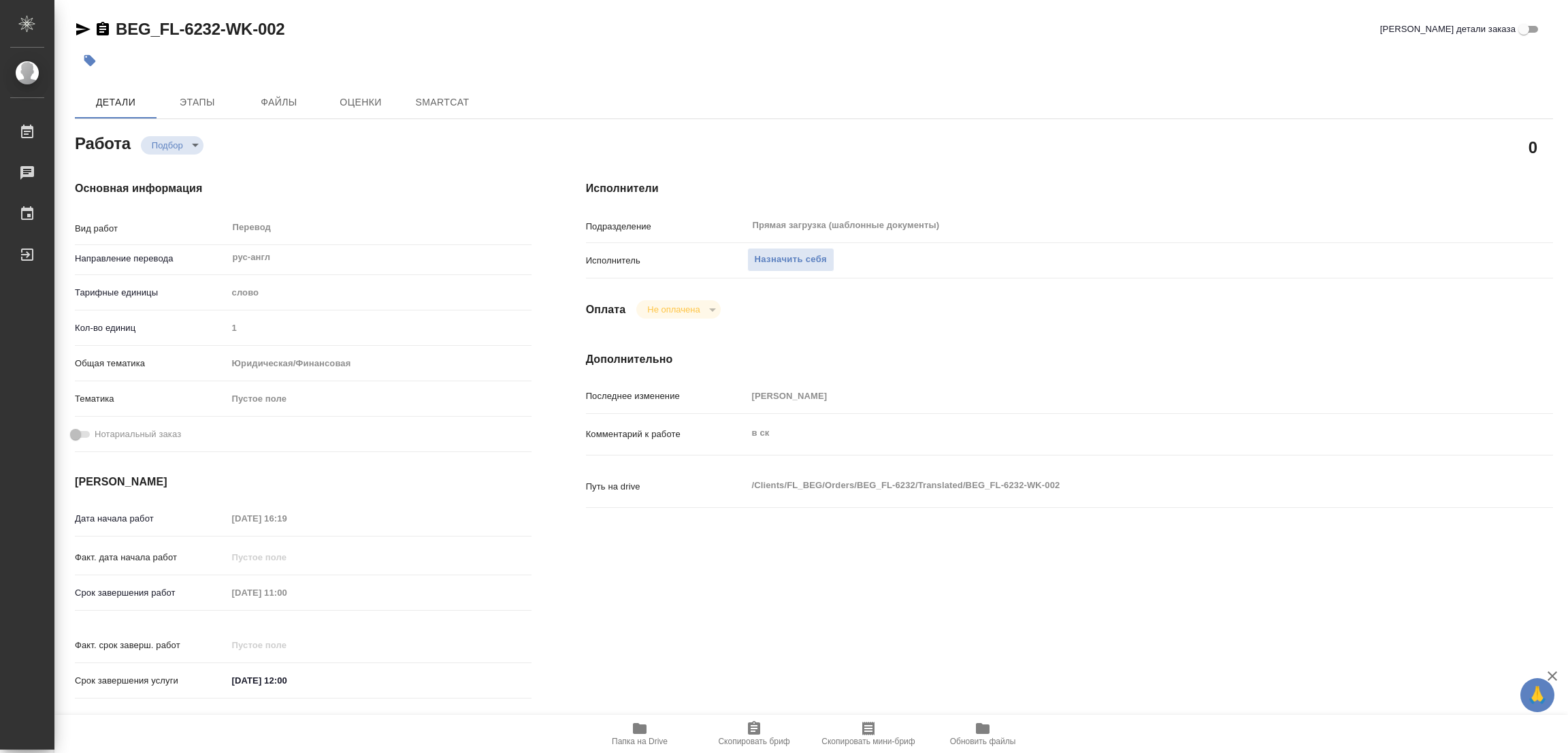
type textarea "x"
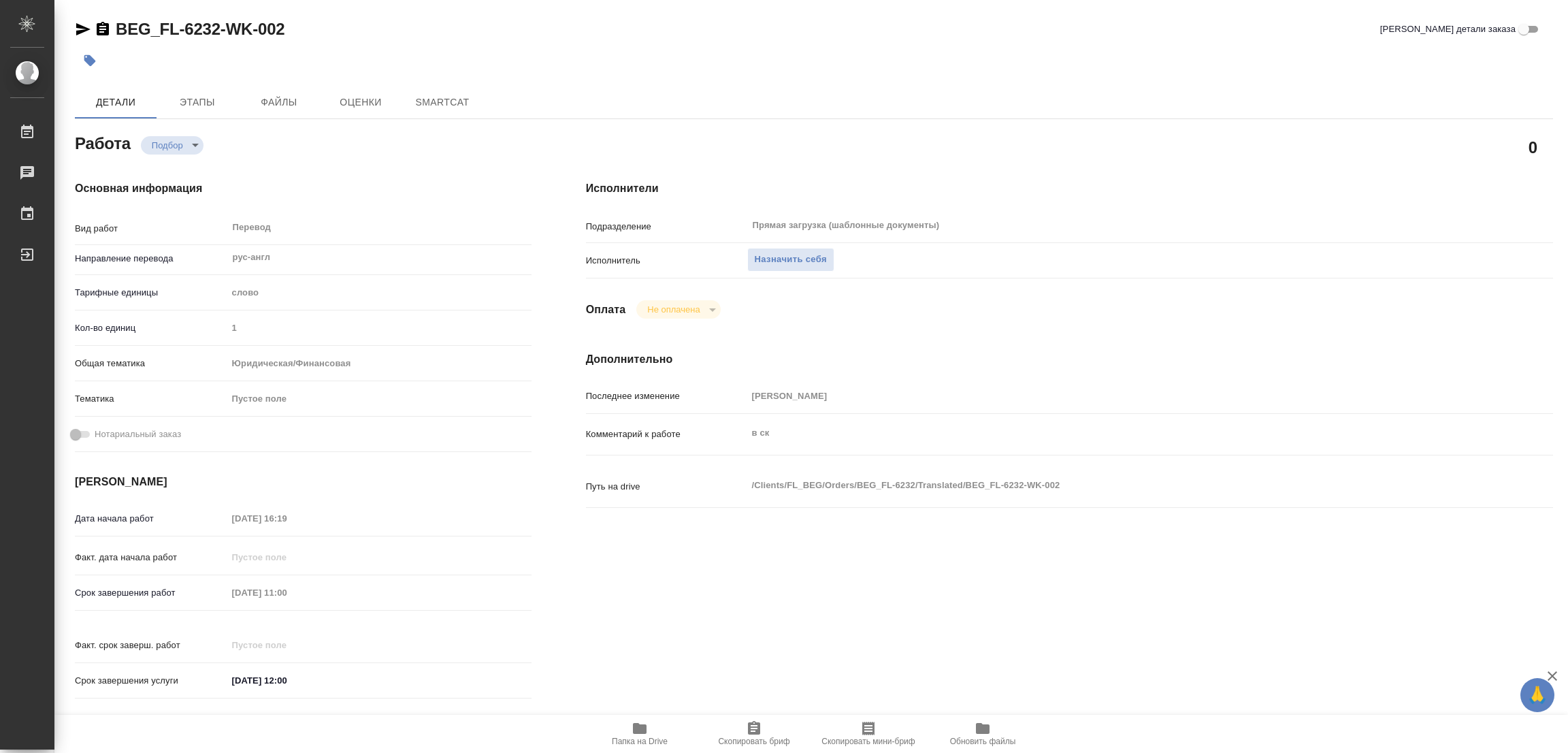
type textarea "x"
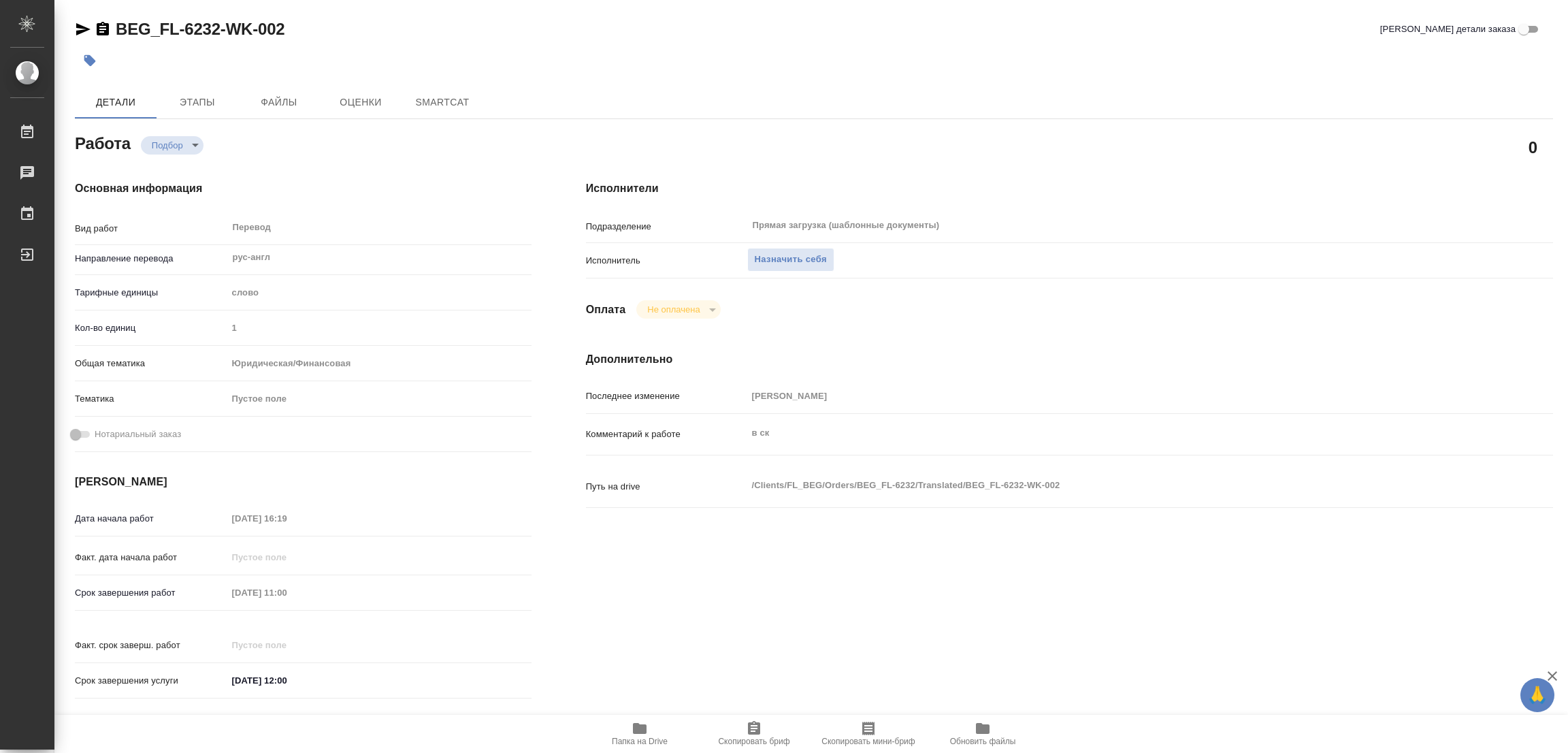
type textarea "x"
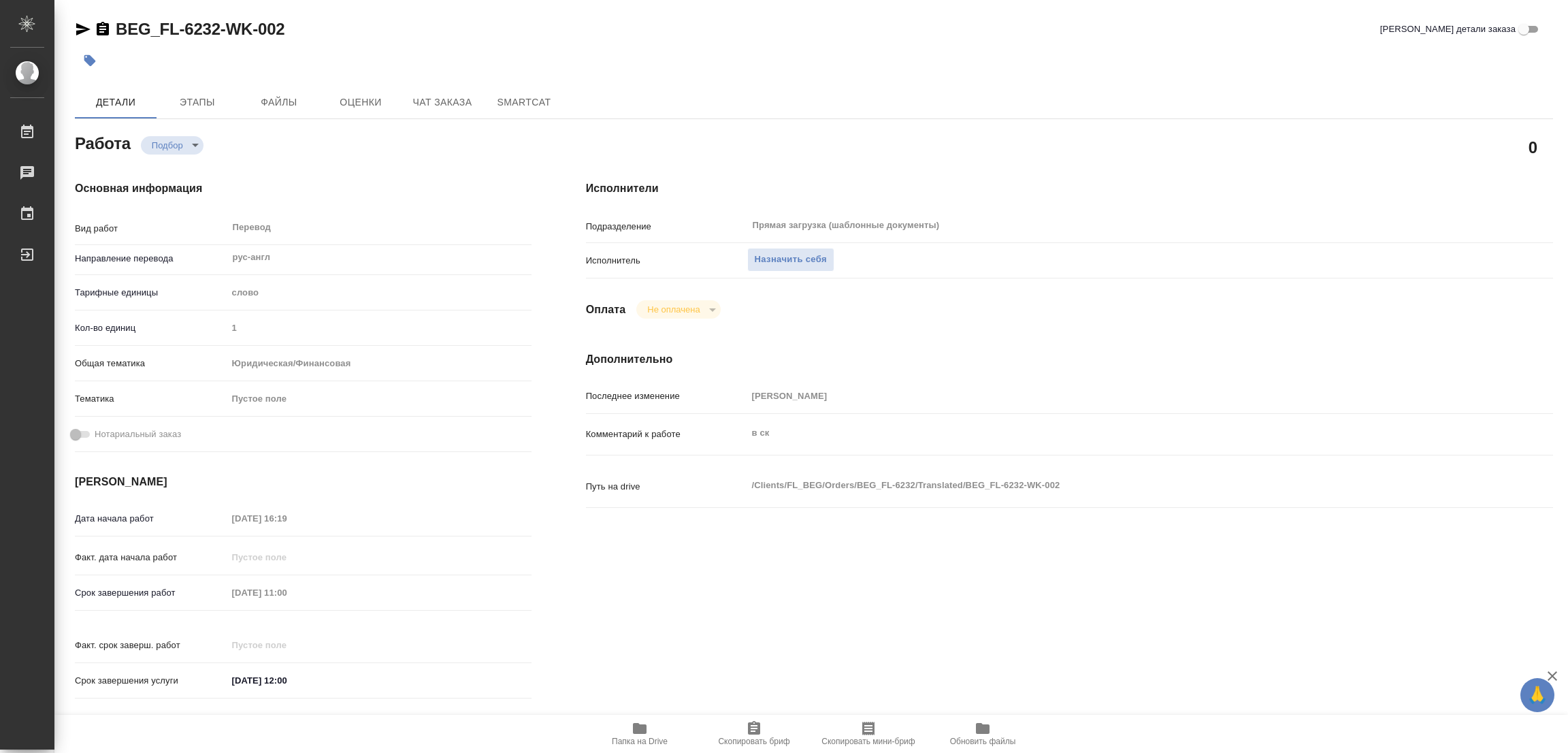
type textarea "x"
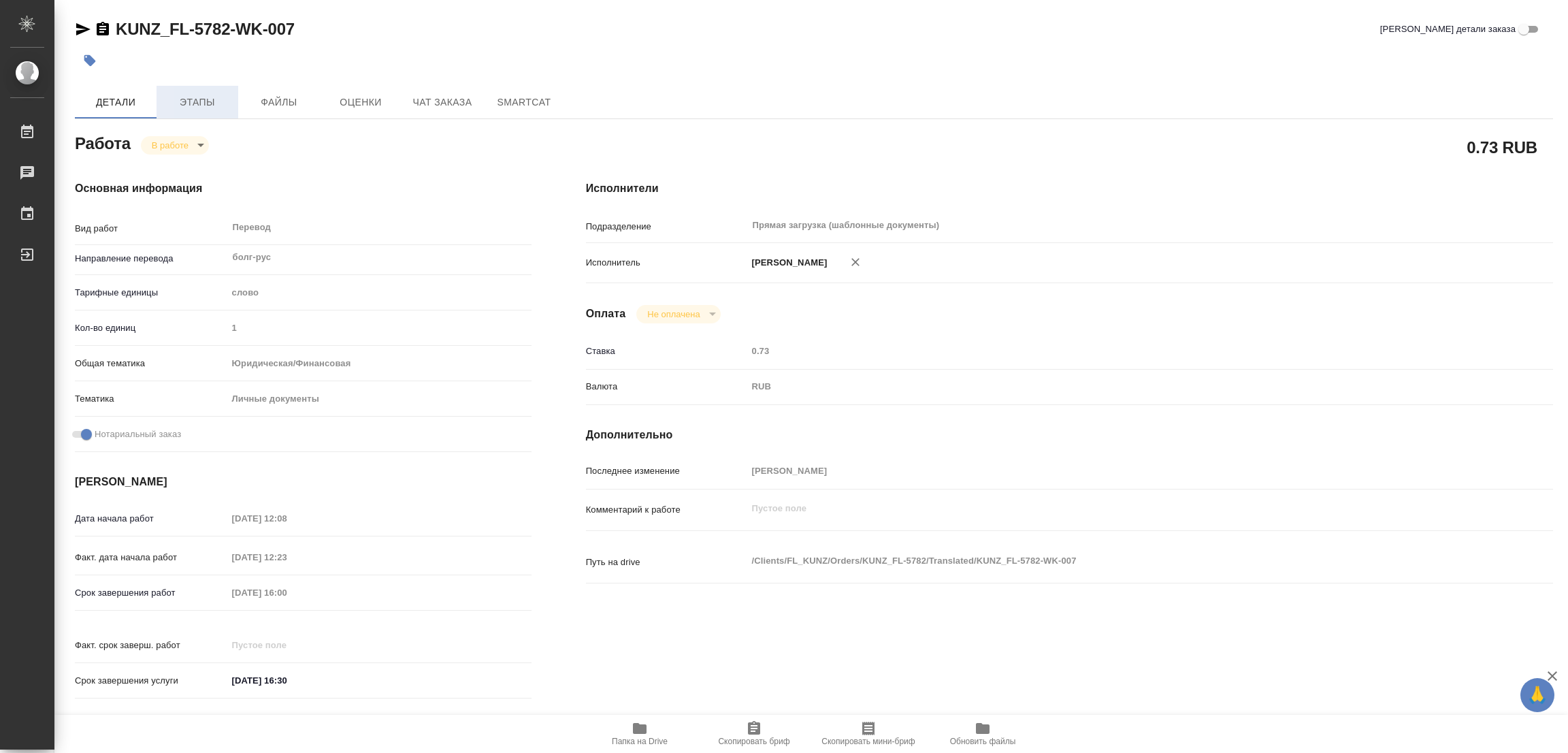
click at [200, 112] on button "Этапы" at bounding box center [197, 102] width 82 height 33
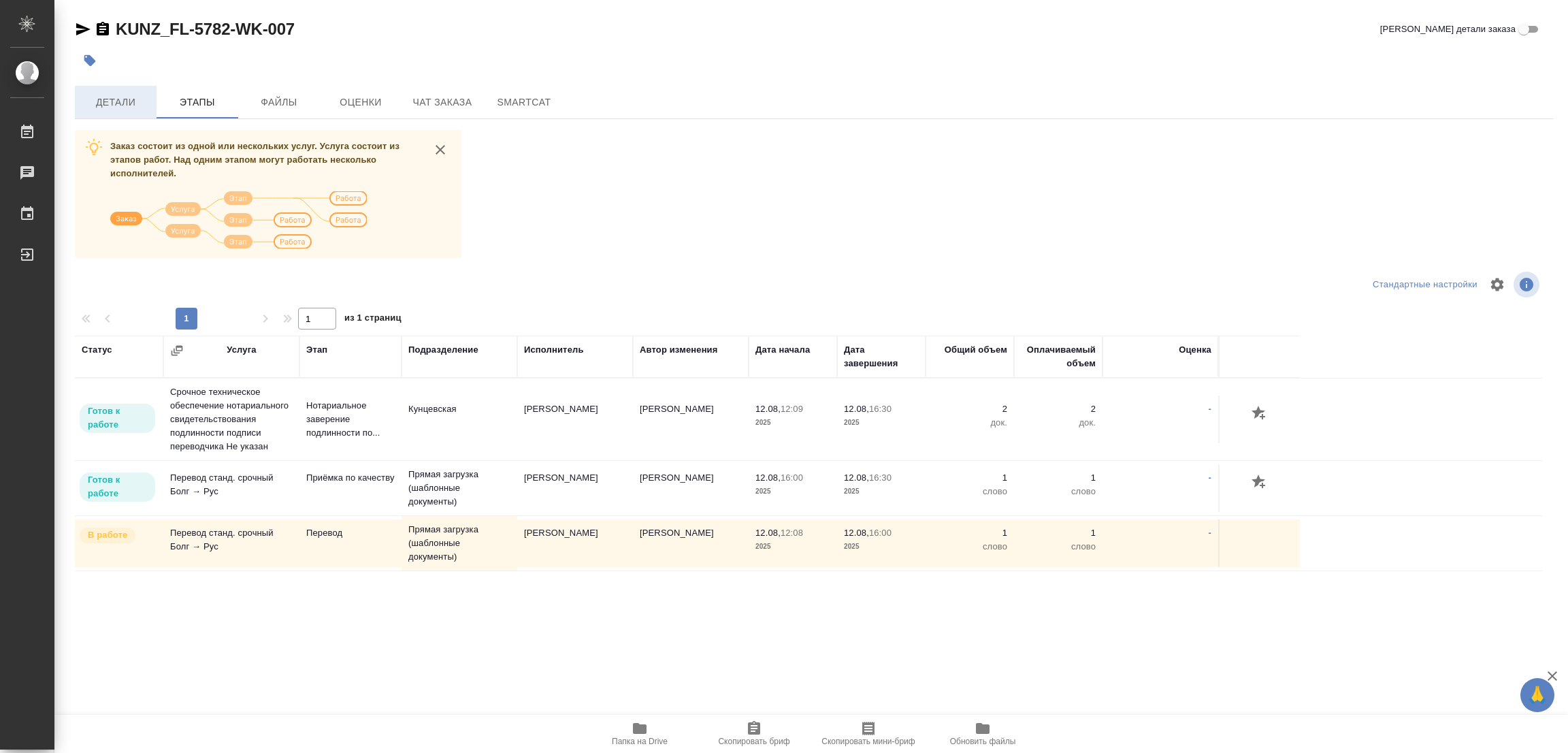
click at [112, 106] on span "Детали" at bounding box center [115, 103] width 65 height 17
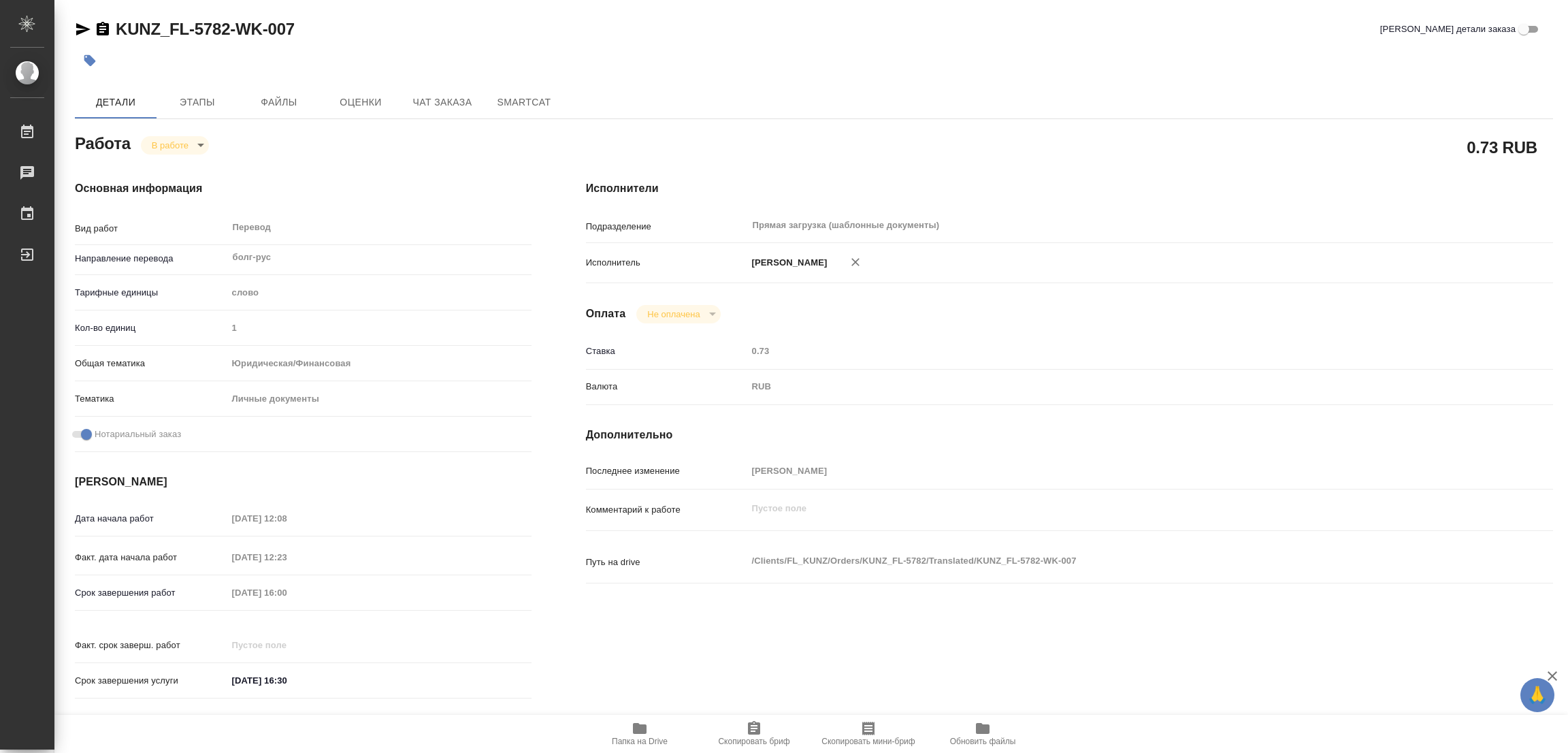
type textarea "x"
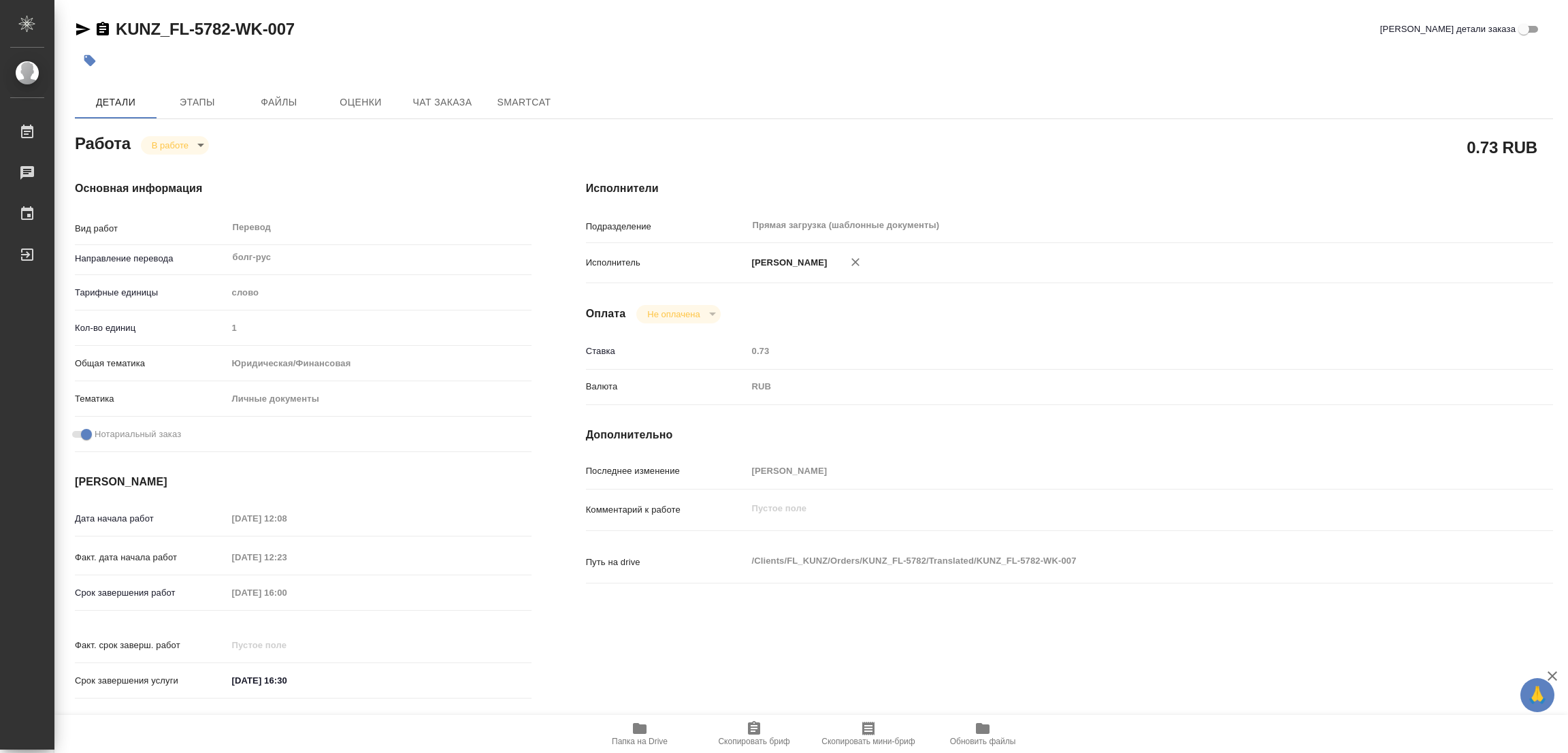
type textarea "x"
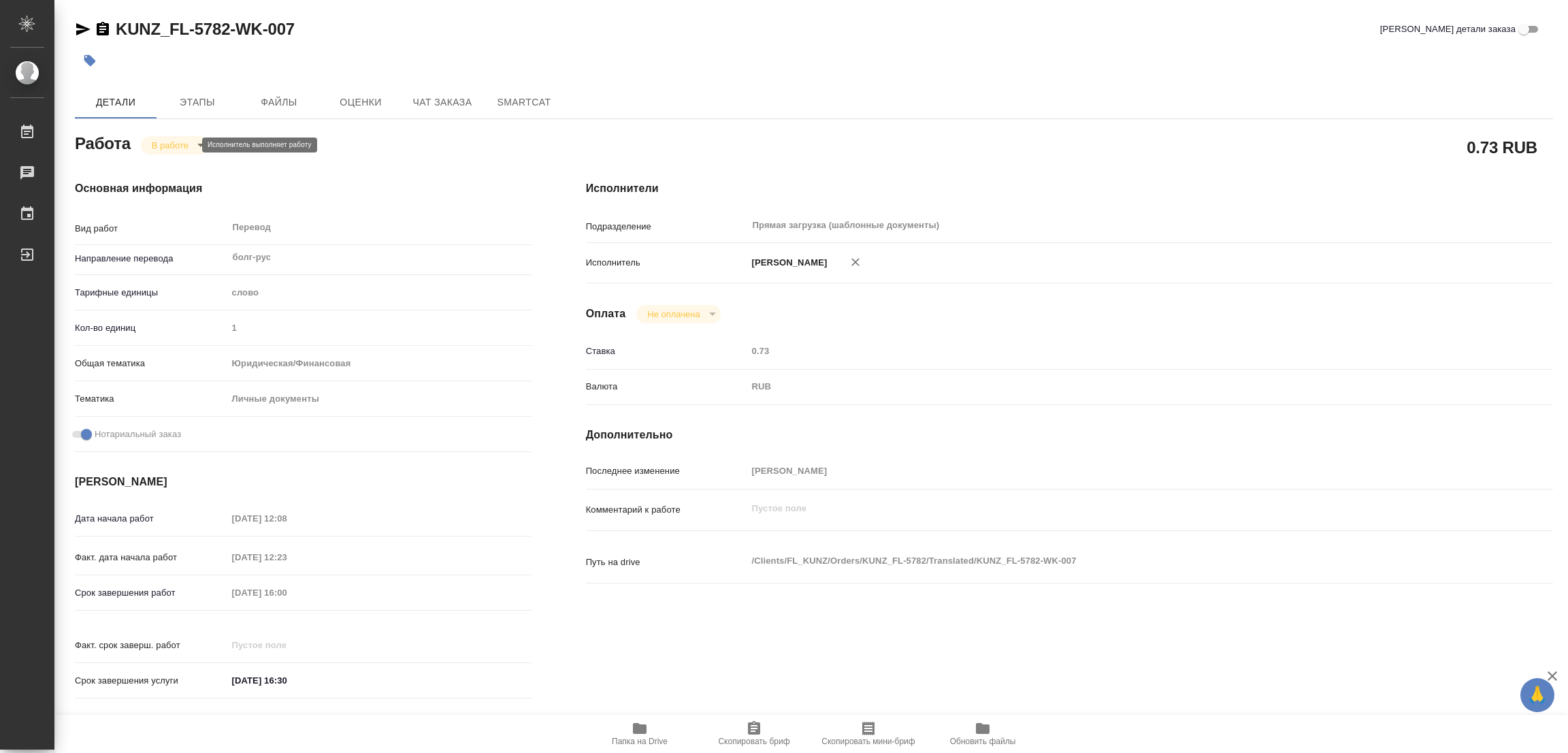
click at [163, 146] on body "🙏 .cls-1 fill:#fff; AWATERA [PERSON_NAME] Работы 0 Чаты График Выйти KUNZ_FL-57…" at bounding box center [784, 376] width 1568 height 753
type textarea "x"
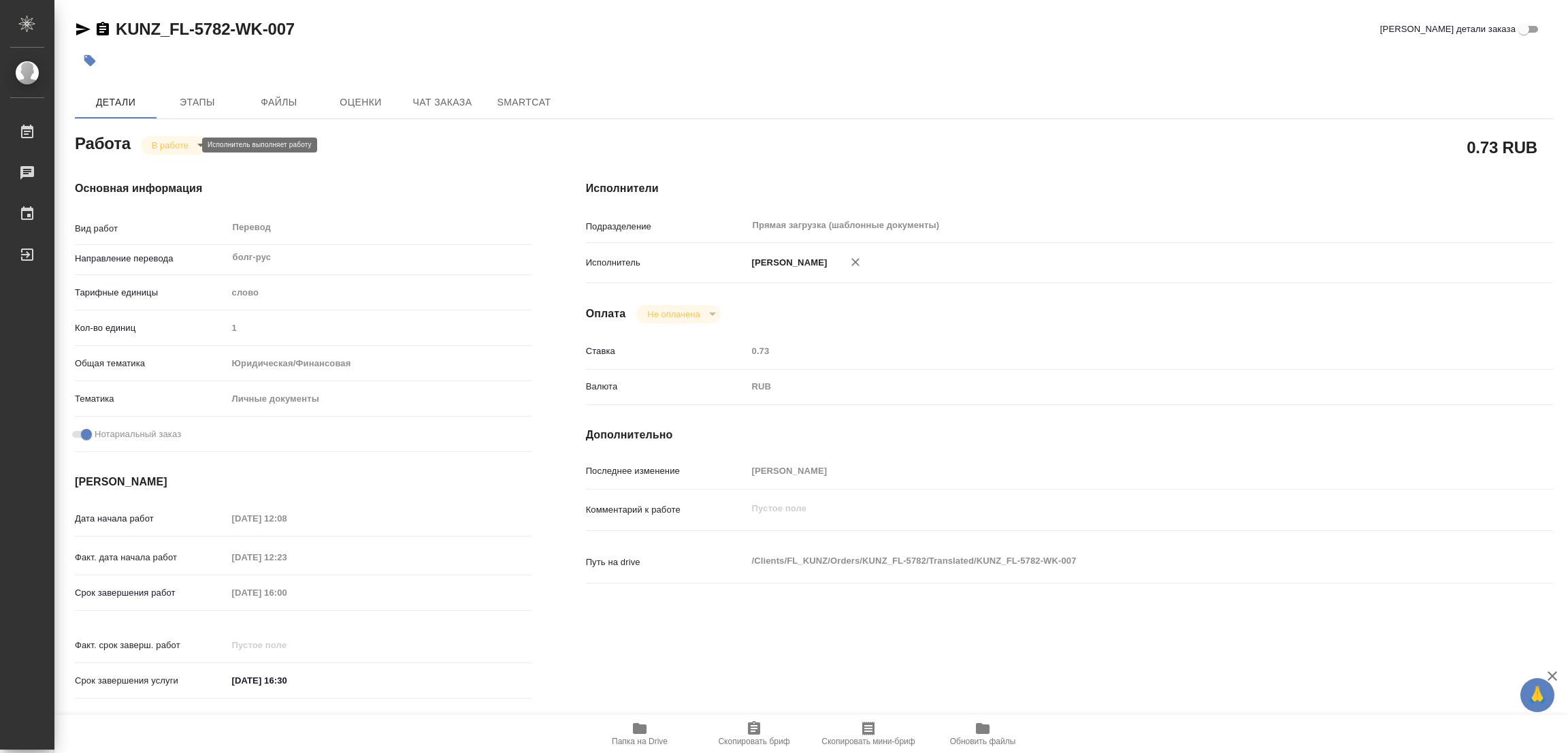
type textarea "x"
click at [162, 167] on button "Выполнен" at bounding box center [176, 168] width 50 height 15
type textarea "x"
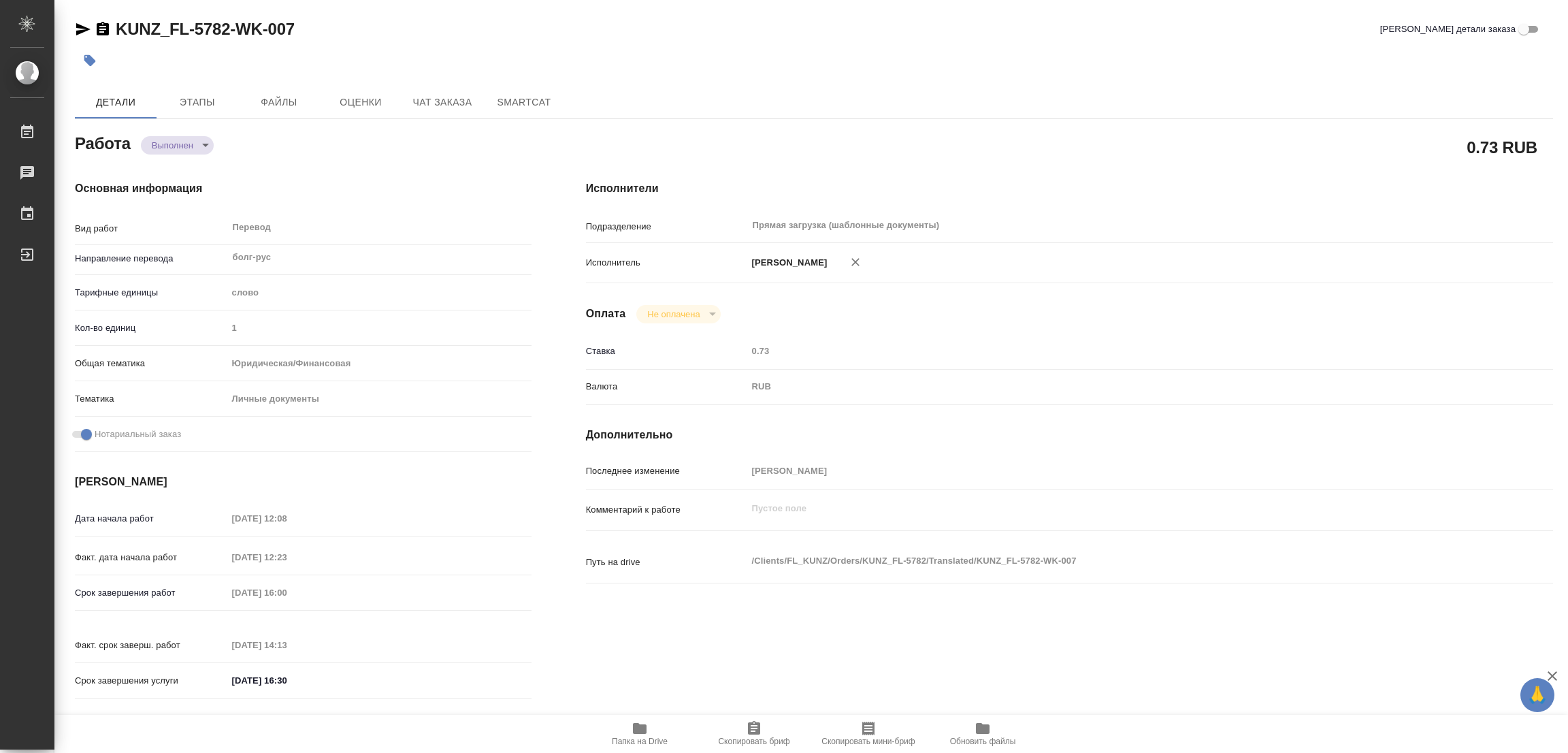
type textarea "x"
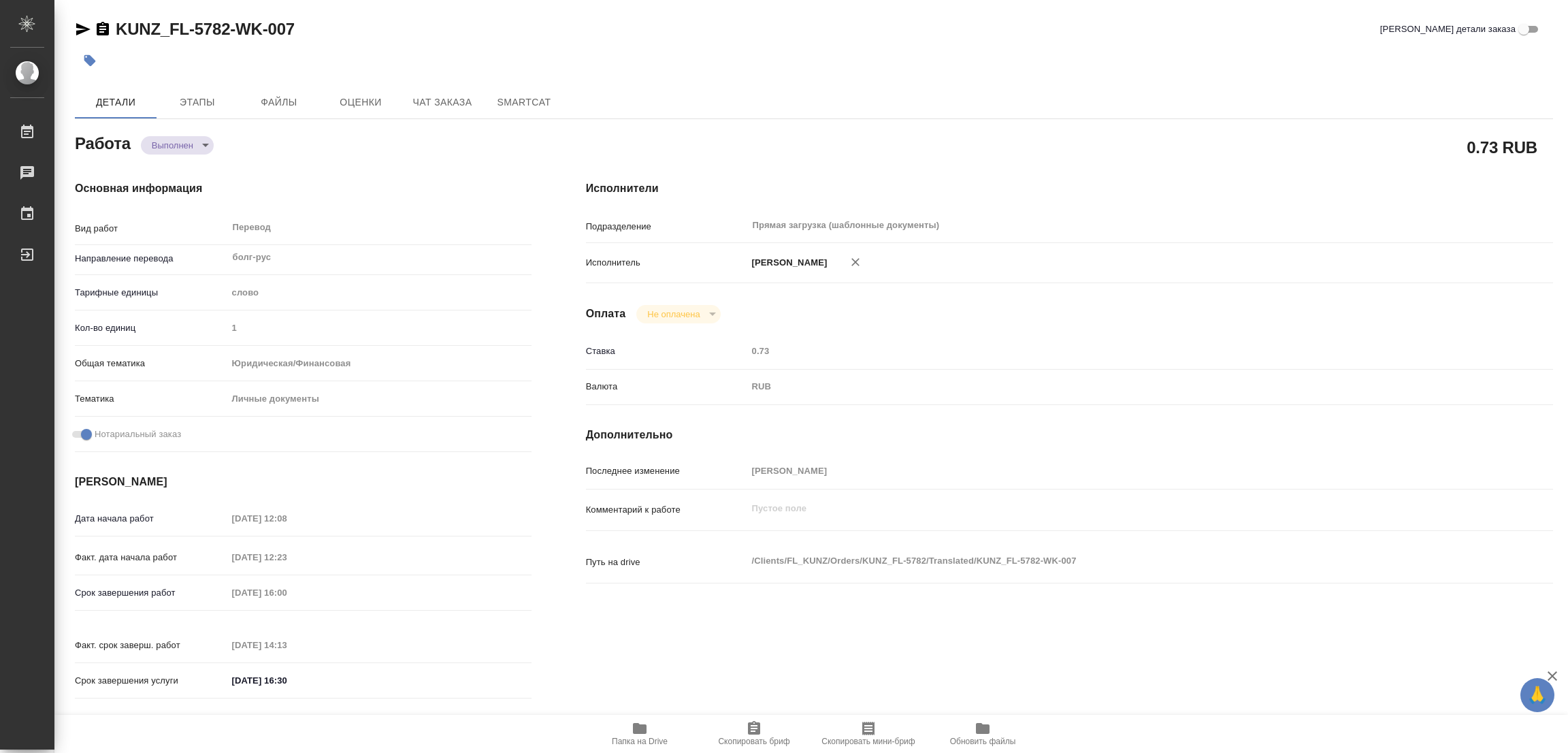
type textarea "x"
click at [99, 57] on button "button" at bounding box center [89, 60] width 30 height 30
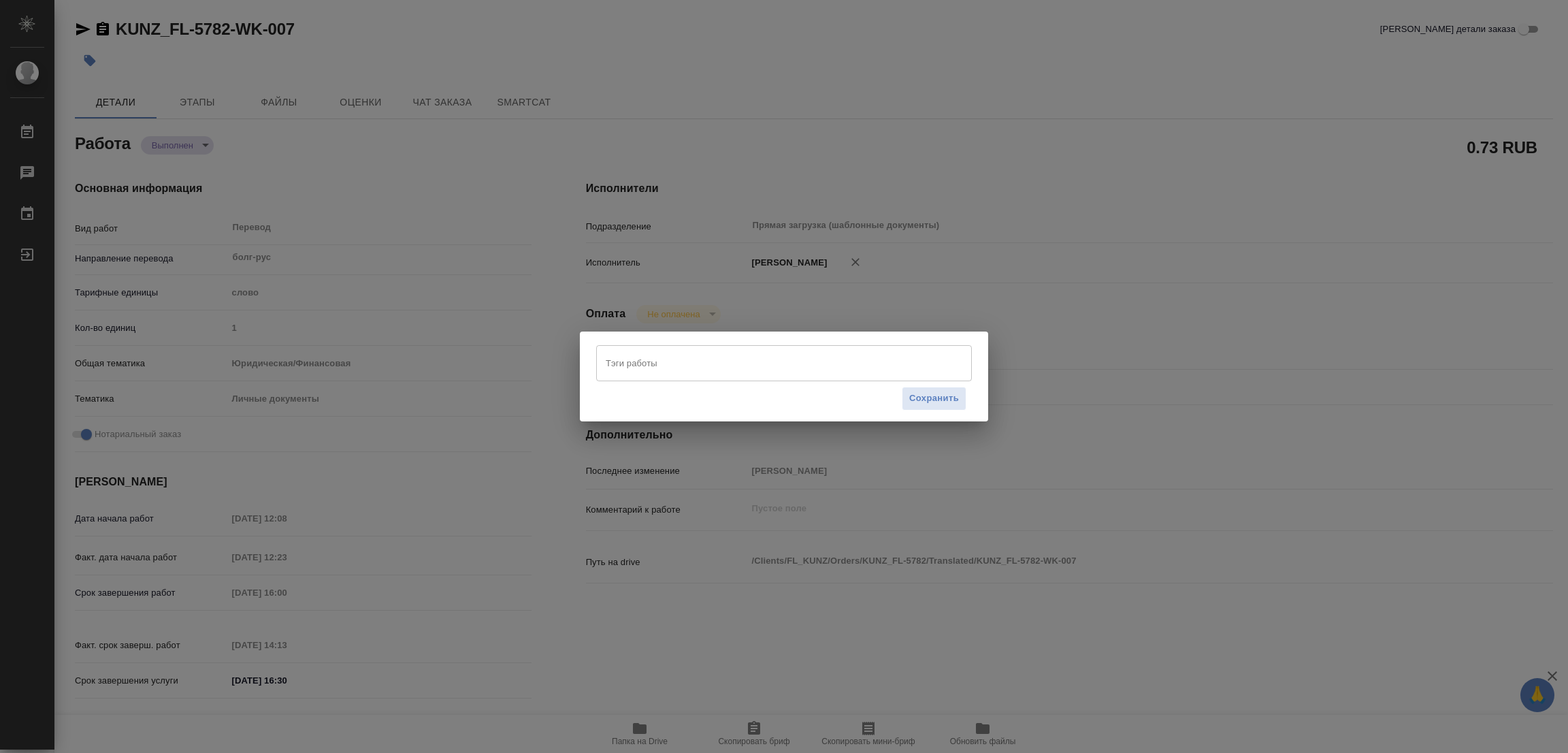
type textarea "x"
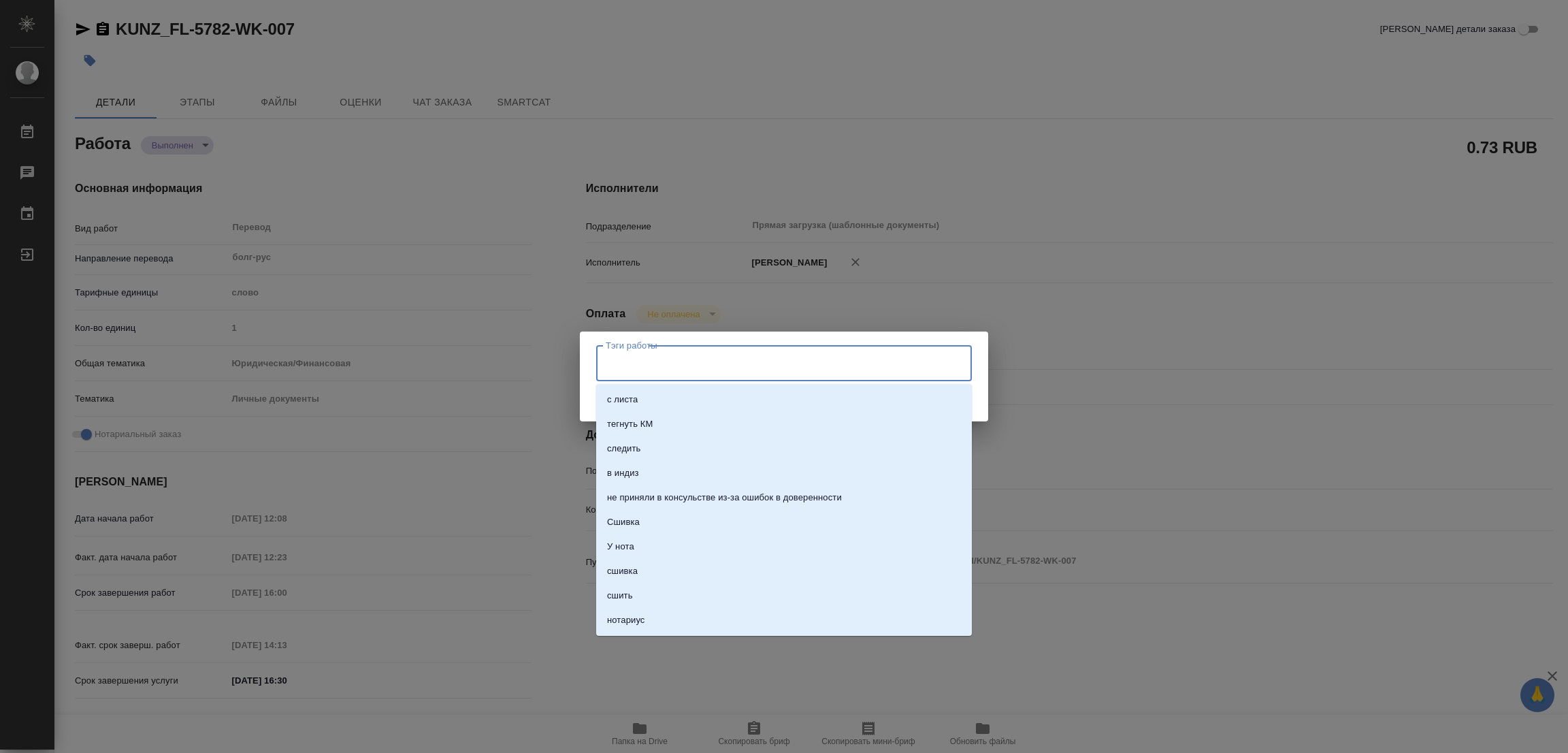
click at [665, 366] on input "Тэги работы" at bounding box center [770, 363] width 337 height 23
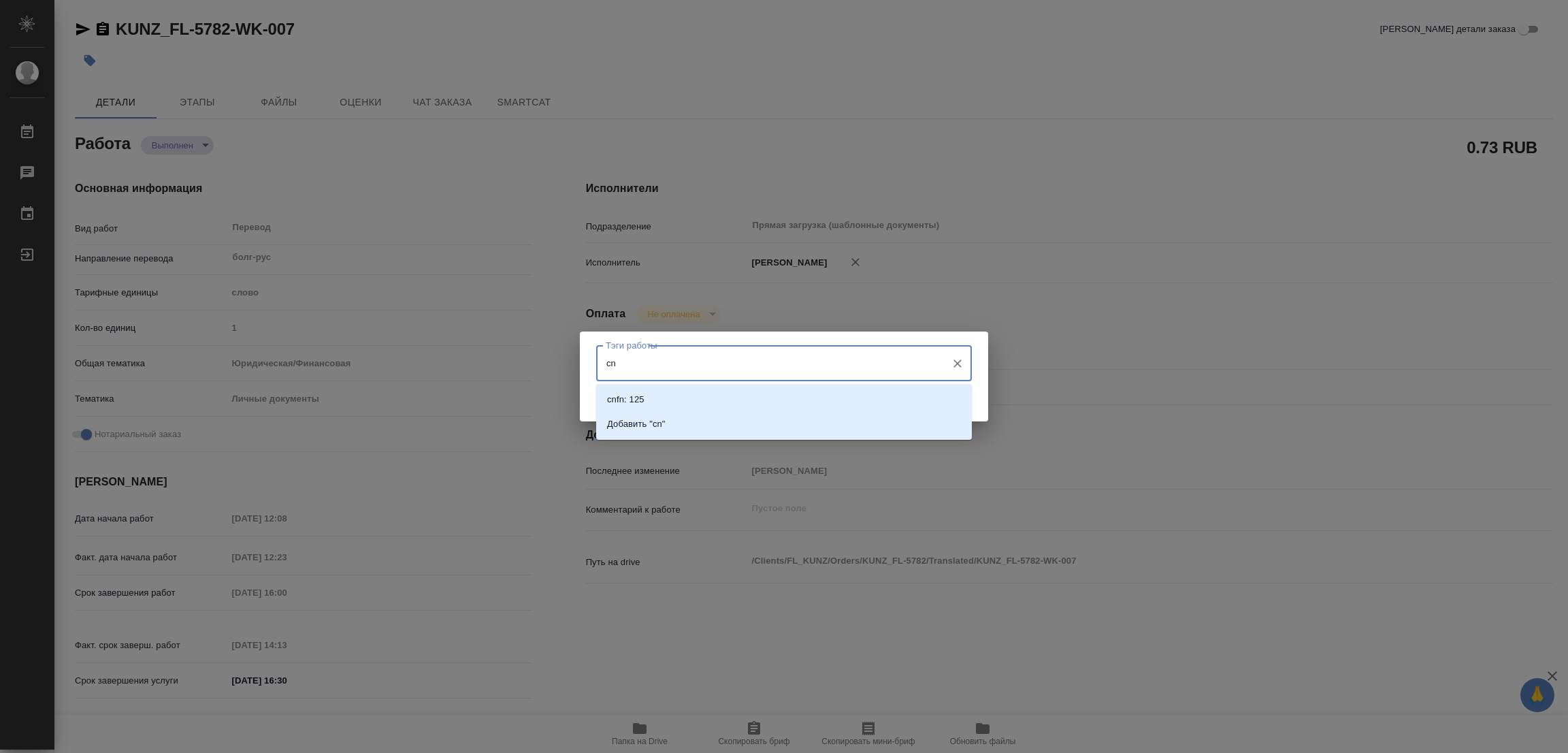
type input "c"
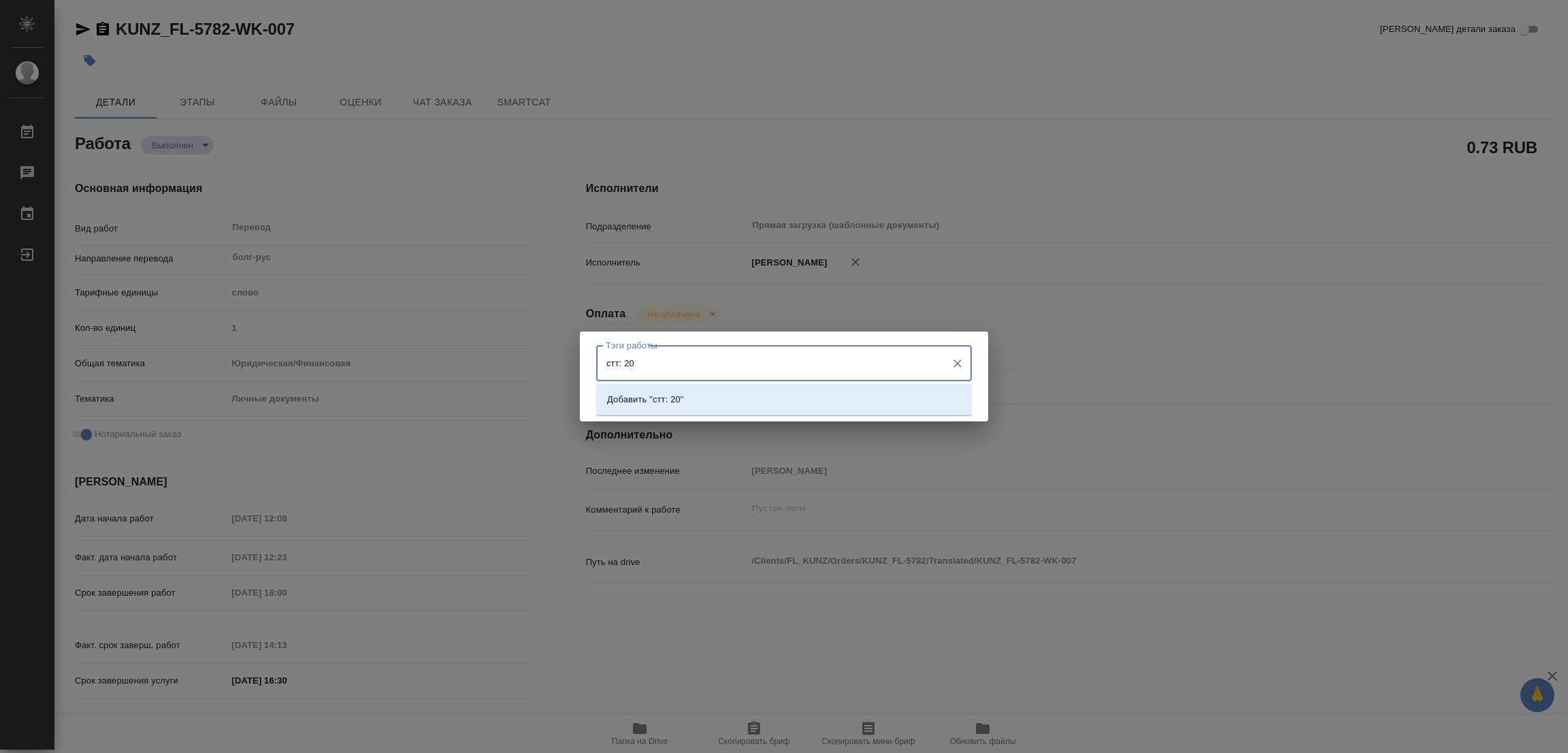
type input "стт: 200"
click at [685, 398] on p "Добавить "стт: 200"" at bounding box center [648, 399] width 82 height 14
click at [919, 396] on span "Сохранить" at bounding box center [934, 399] width 50 height 15
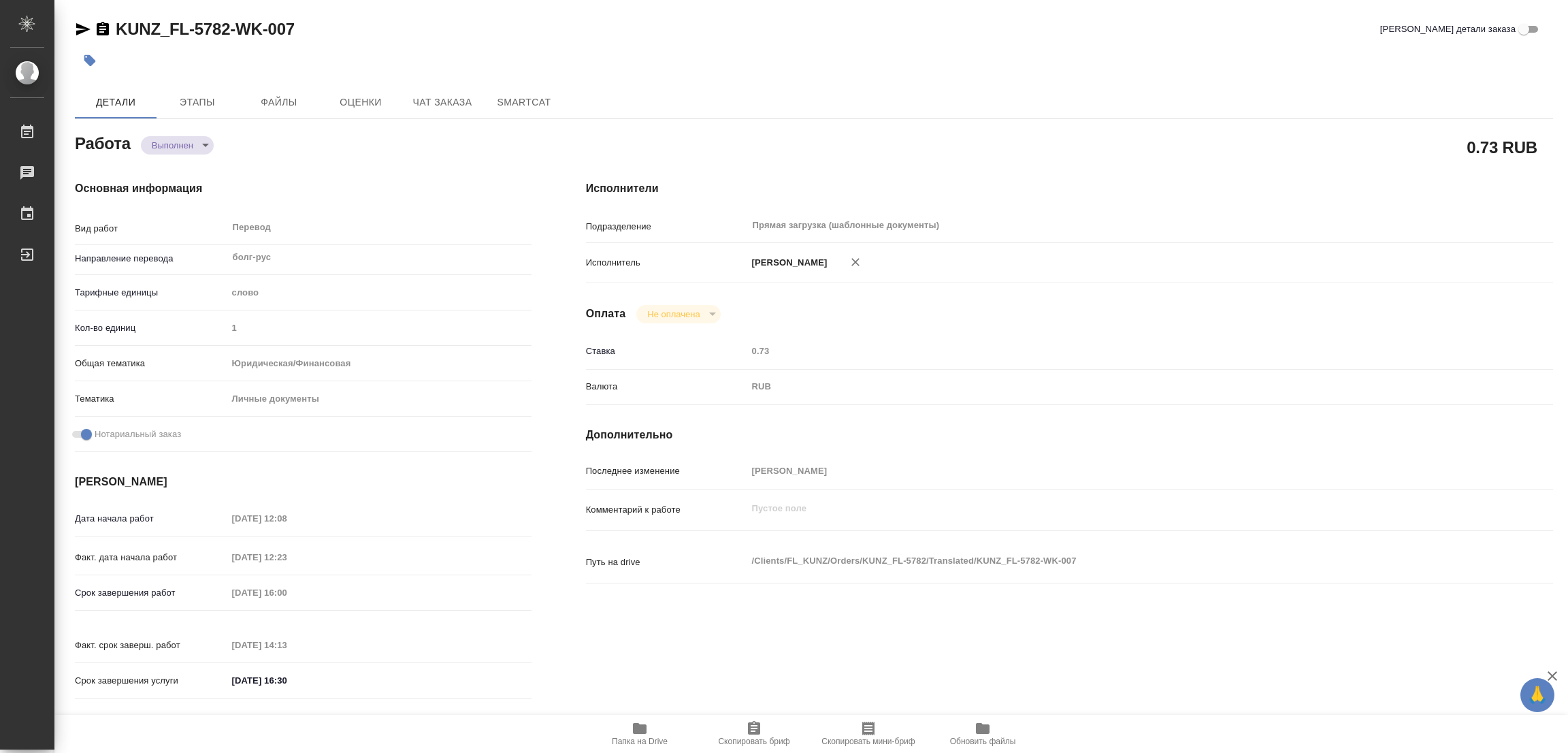
type input "completed"
type textarea "Перевод"
type textarea "x"
type input "болг-рус"
type input "5a8b1489cc6b4906c91bfd90"
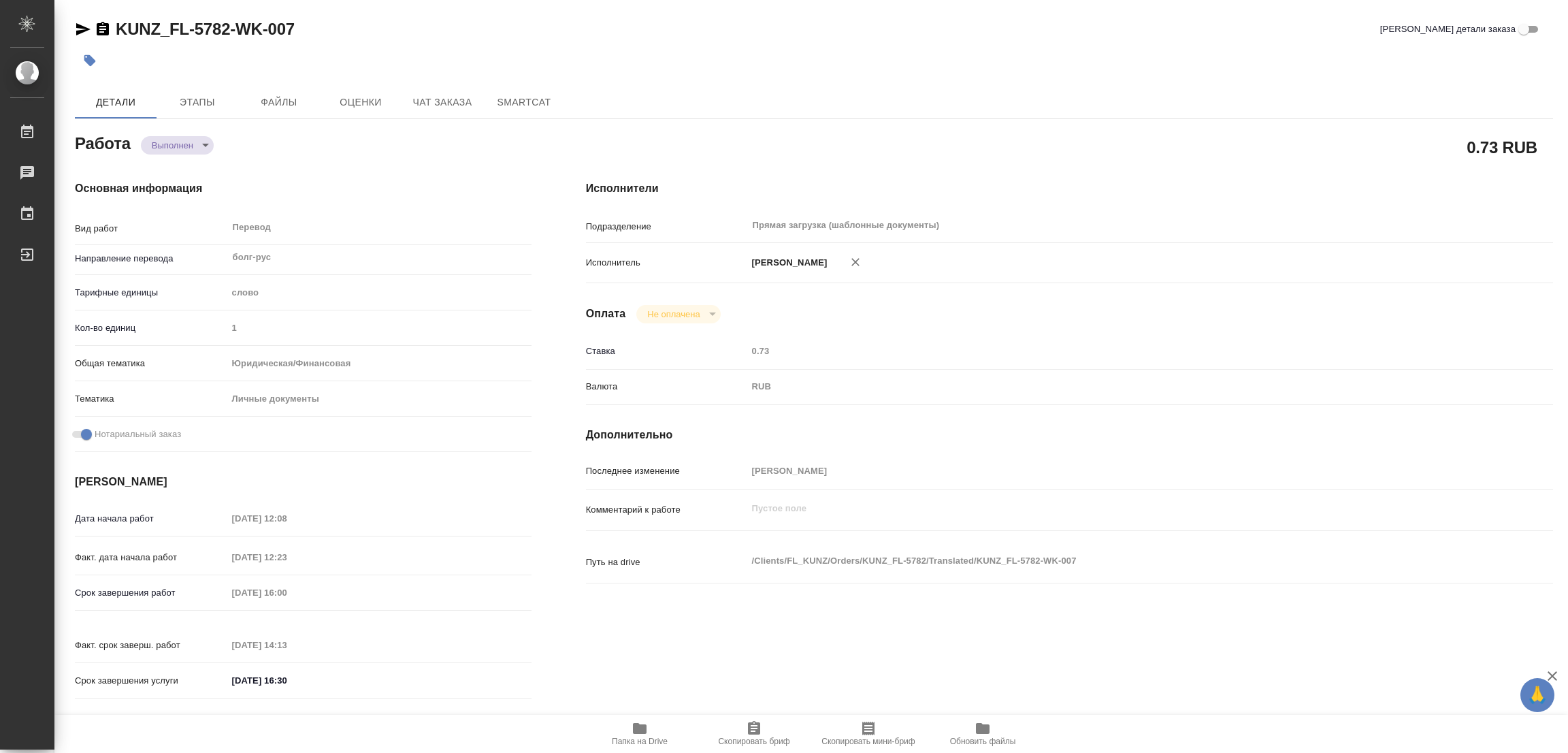
type input "1"
type input "yr-fn"
type input "5a8b8b956a9677013d343cfe"
checkbox input "true"
type input "[DATE] 12:08"
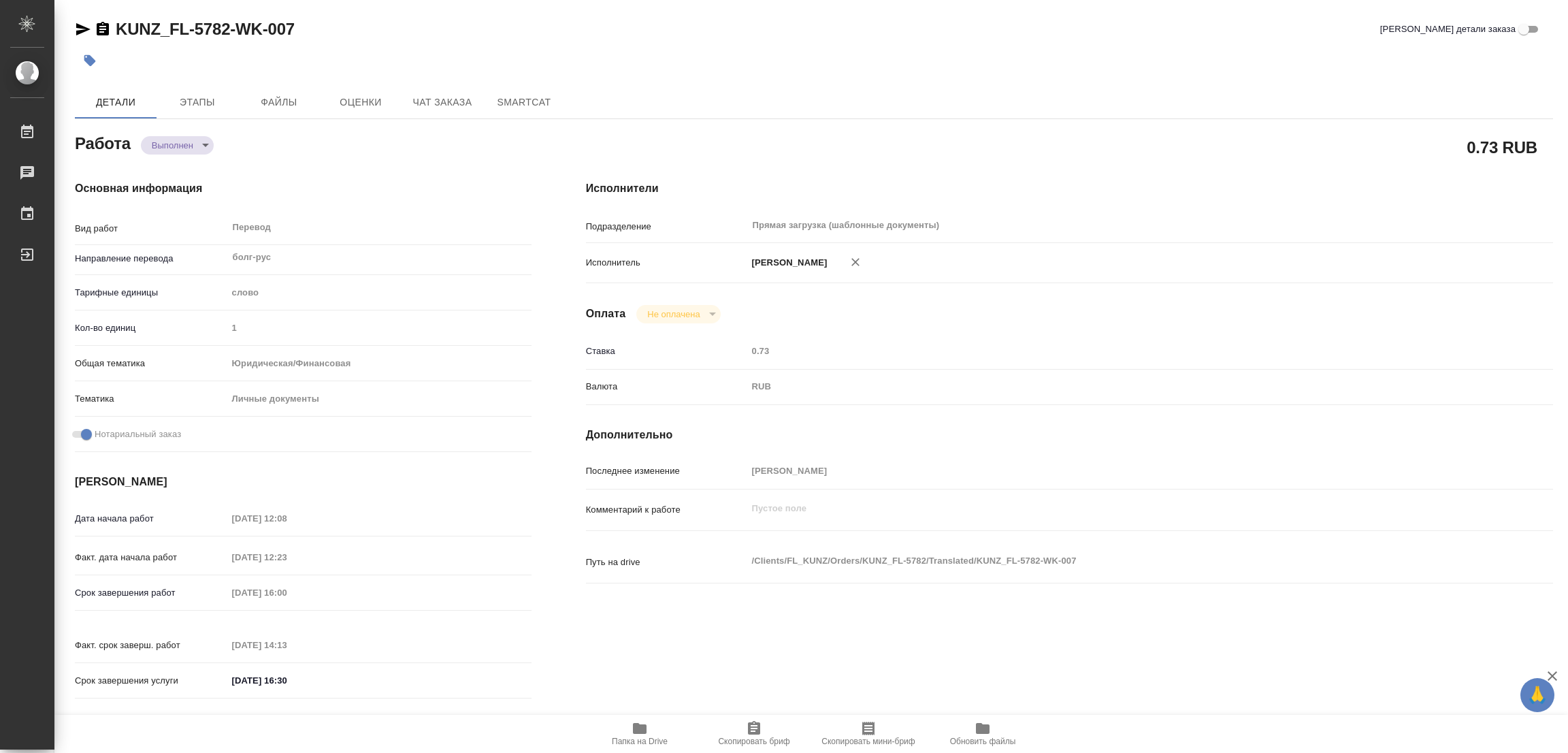
type input "[DATE] 12:23"
type input "[DATE] 16:00"
type input "[DATE] 14:13"
type input "[DATE] 16:30"
type input "Прямая загрузка (шаблонные документы)"
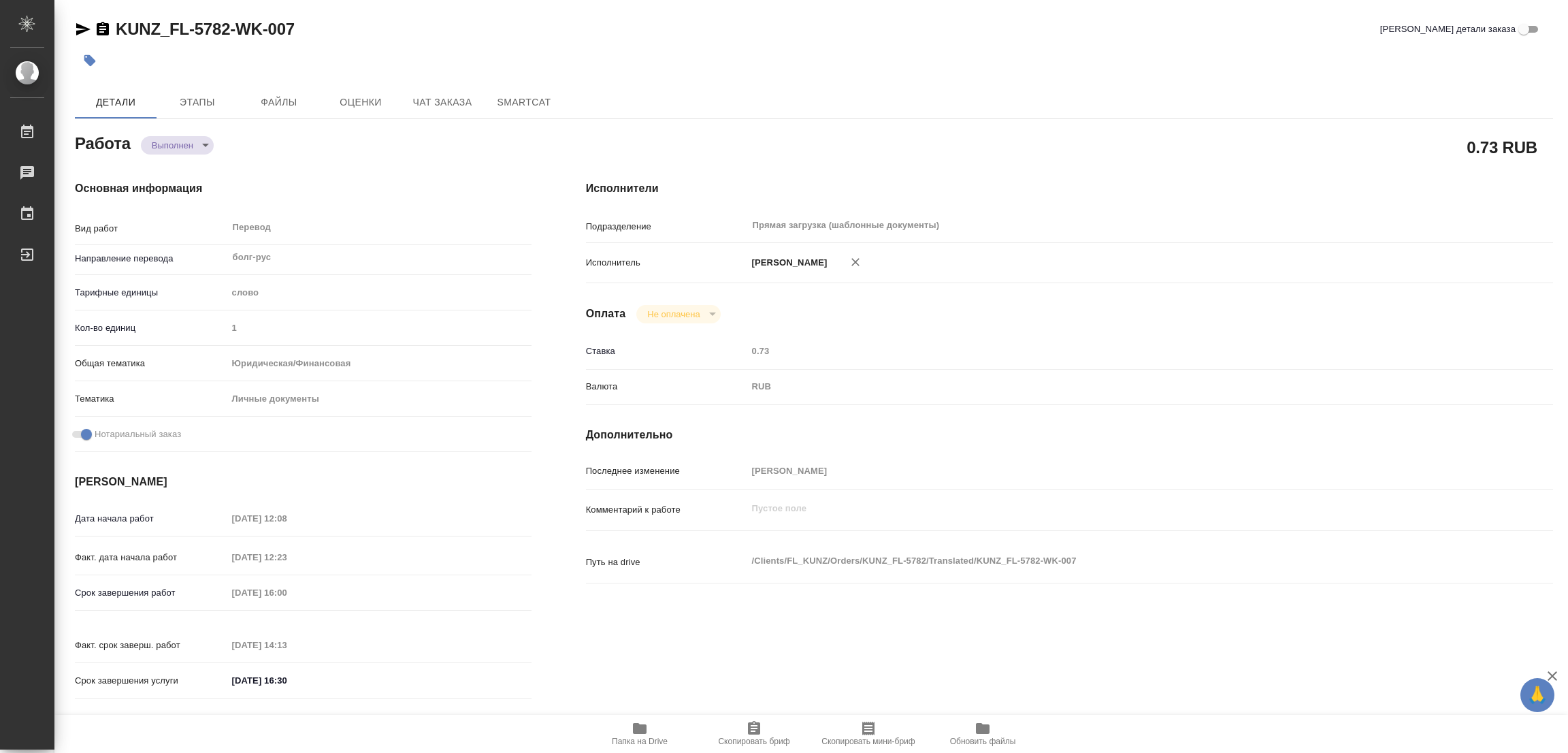
type input "notPayed"
type input "0.73"
type input "RUB"
type input "[PERSON_NAME]"
type textarea "x"
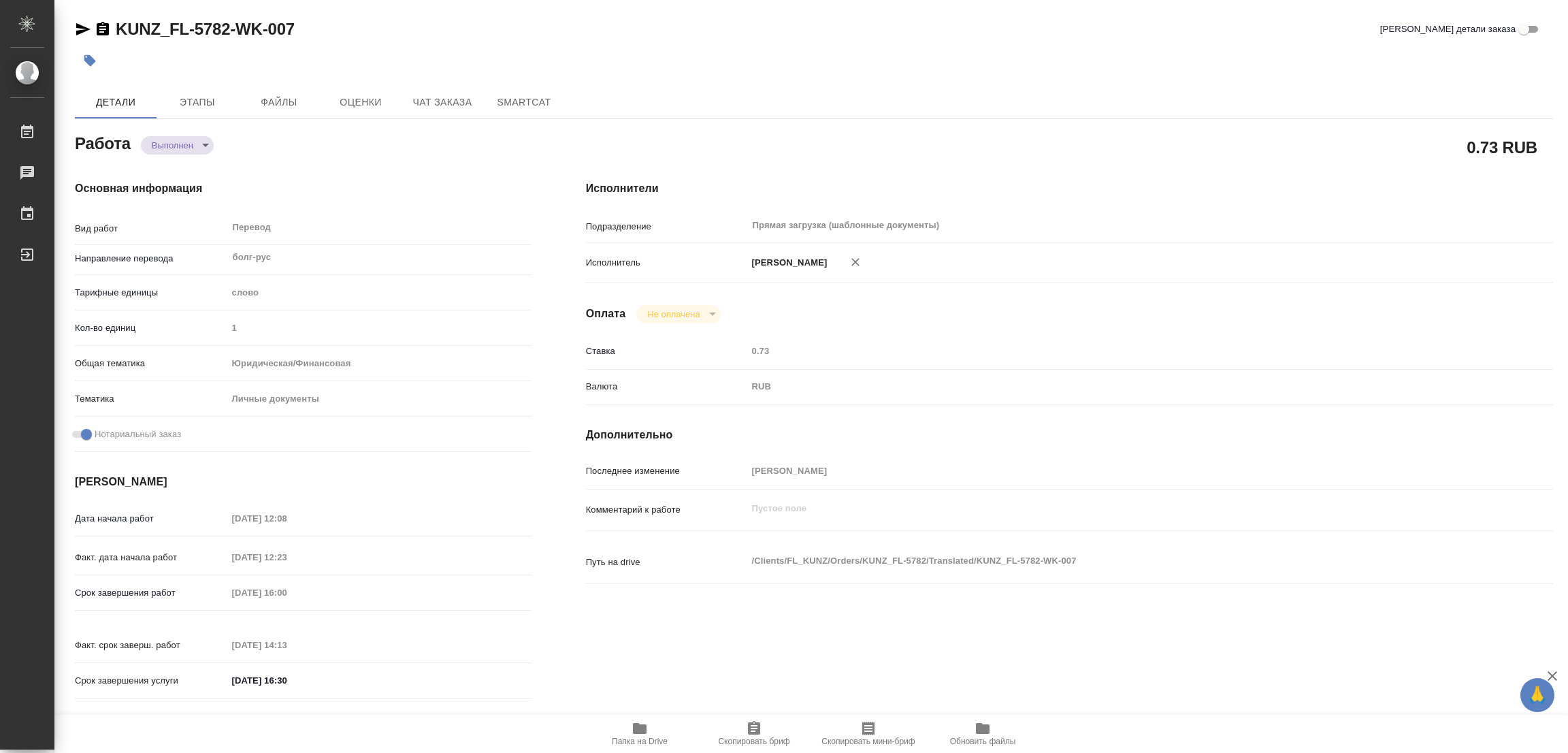
type textarea "/Clients/FL_KUNZ/Orders/KUNZ_FL-5782/Translated/KUNZ_FL-5782-WK-007"
type textarea "x"
type input "KUNZ_FL-5782"
type input "Перевод станд. срочный"
type input "Перевод, Редактура, Постредактура машинного перевода, Приёмка по качеству, Корр…"
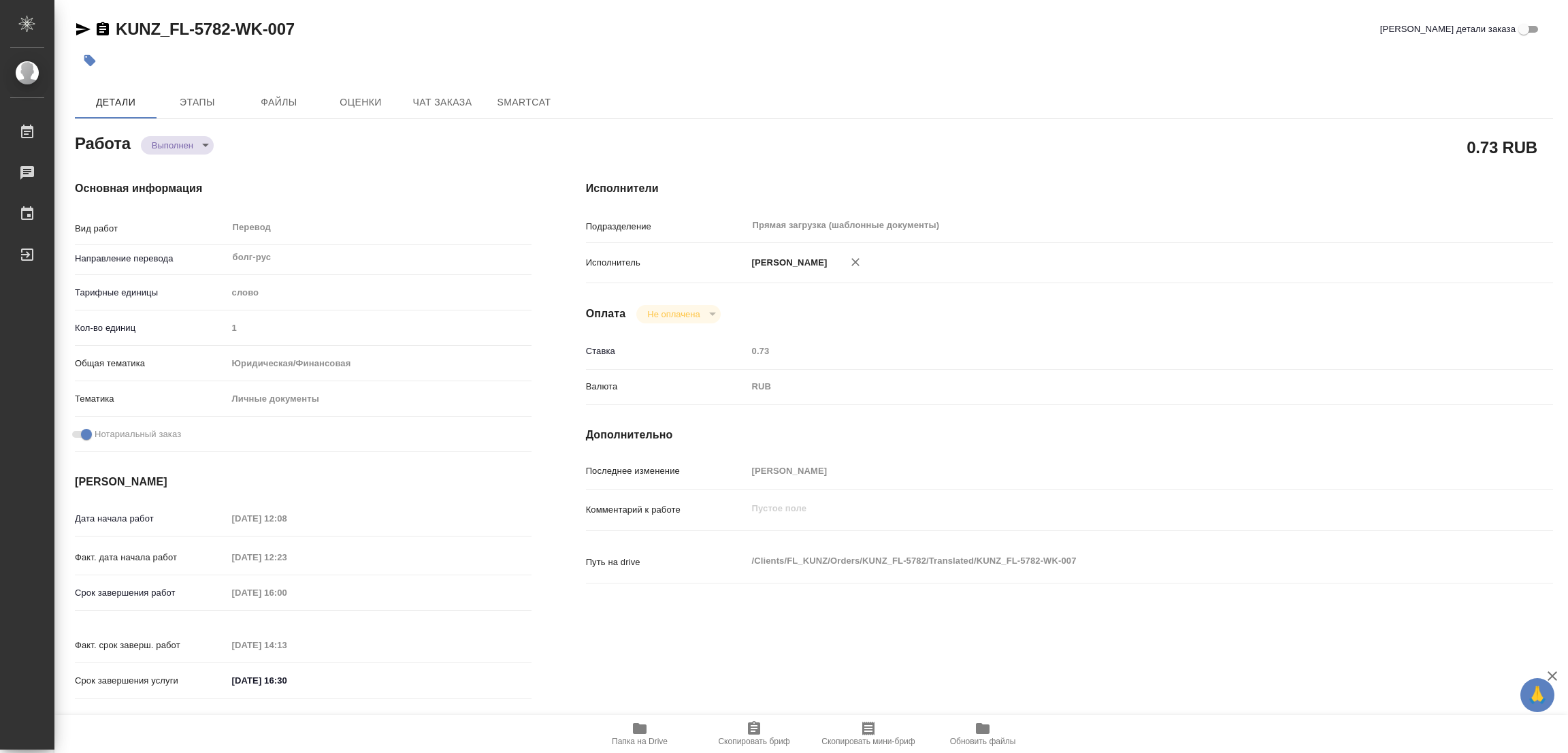
type input "[PERSON_NAME]"
type input "/Clients/FL_KUNZ/Orders/KUNZ_FL-5782"
type textarea "x"
type textarea "паспорт болгарии + личная карта болг-рус. под нот"
type textarea "x"
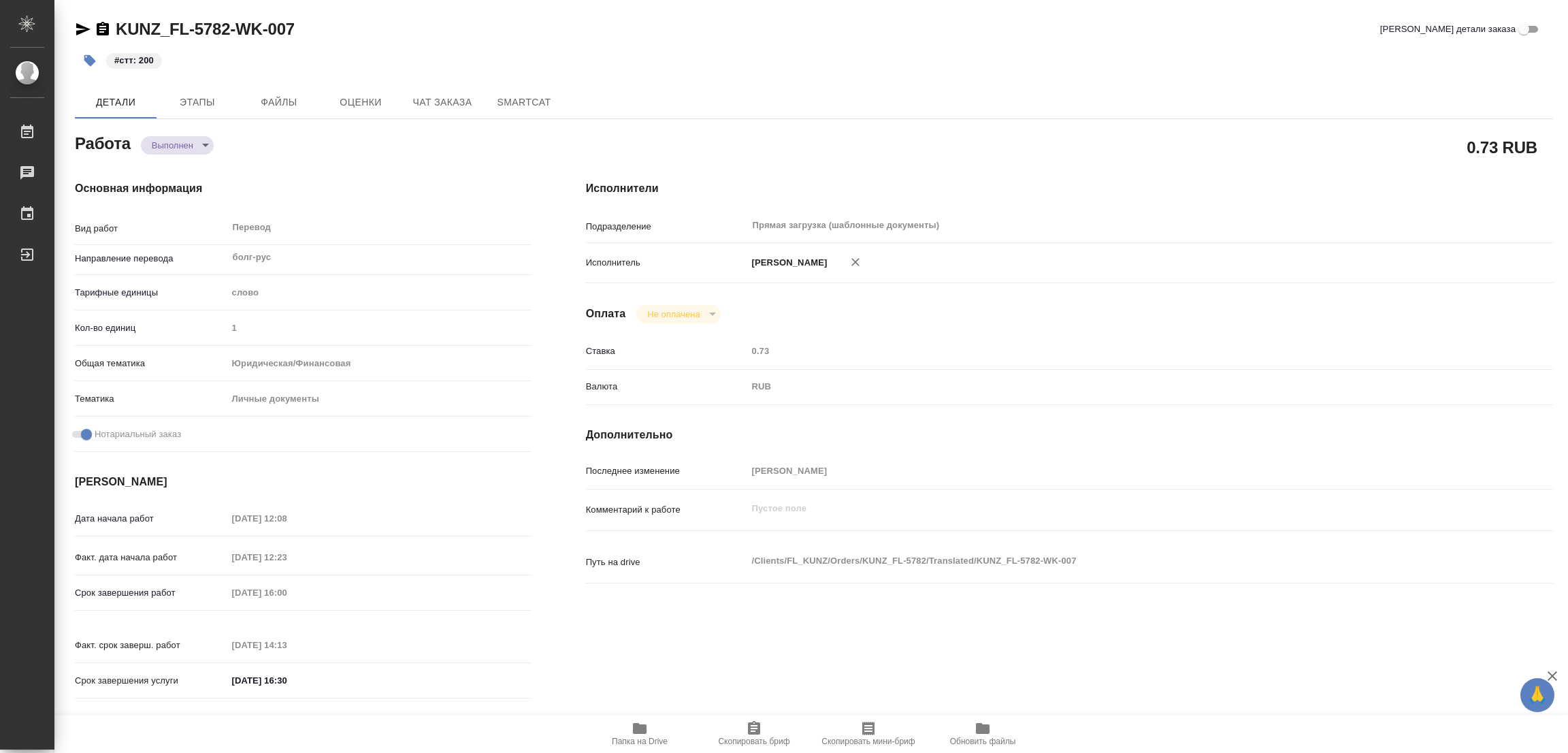
type textarea "x"
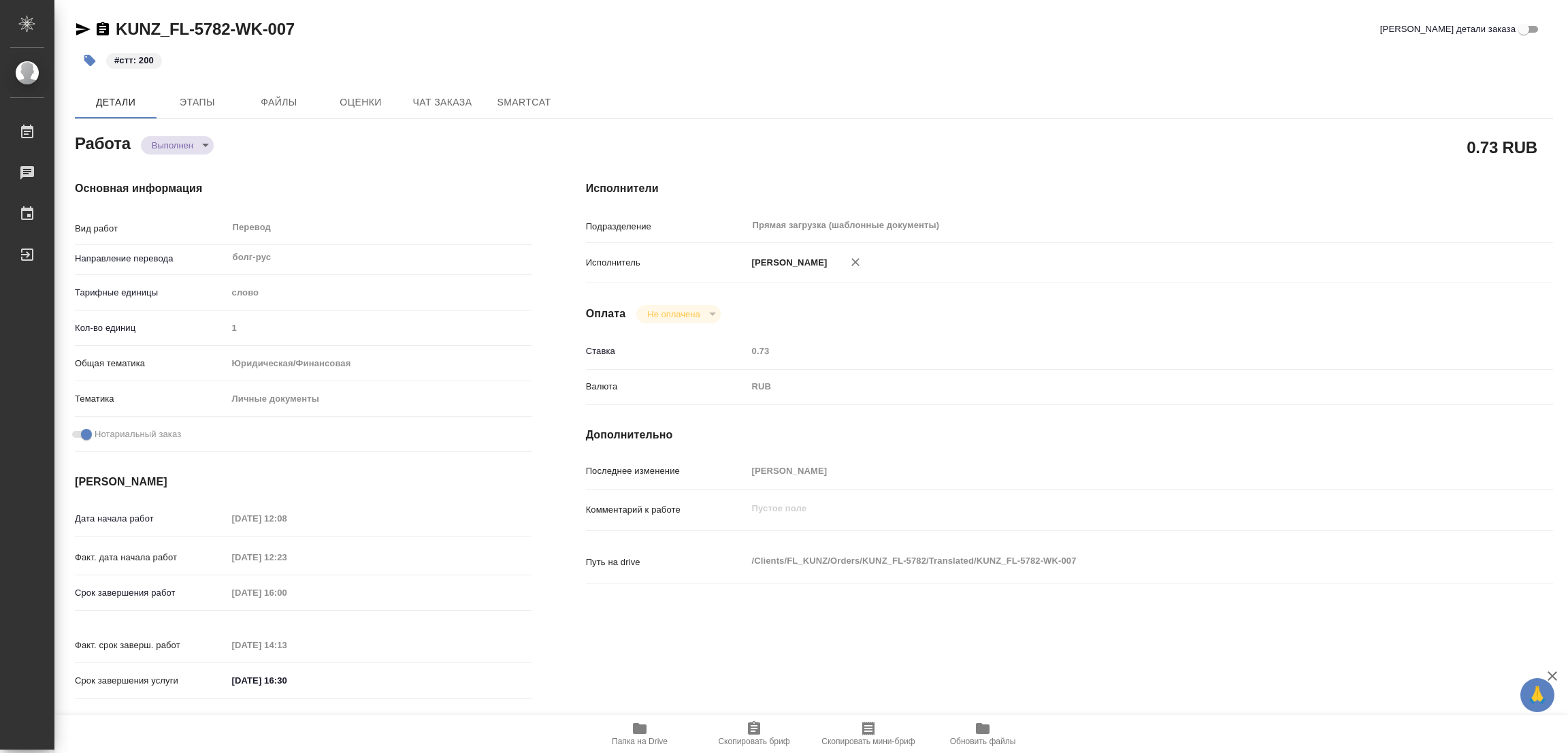
type textarea "x"
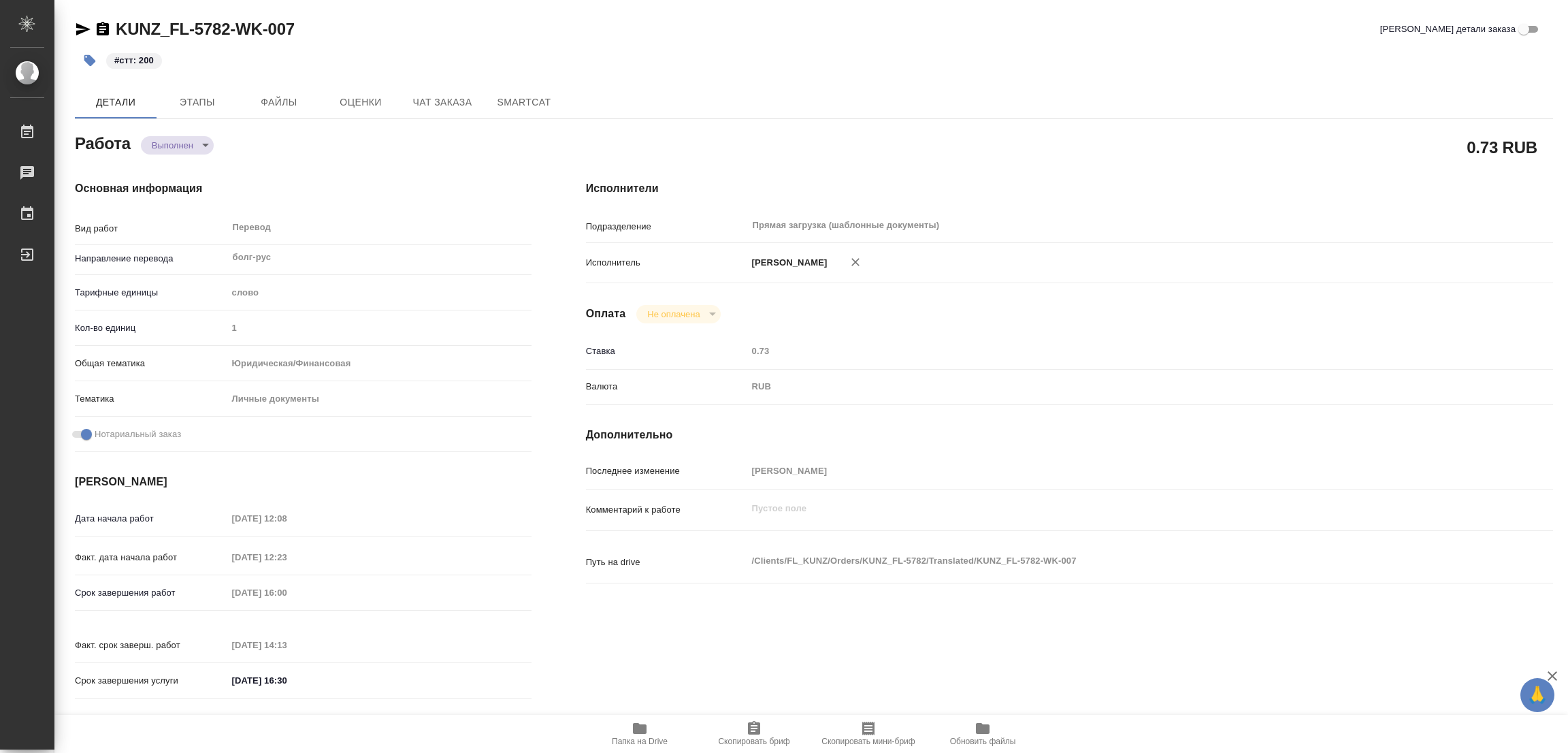
type textarea "x"
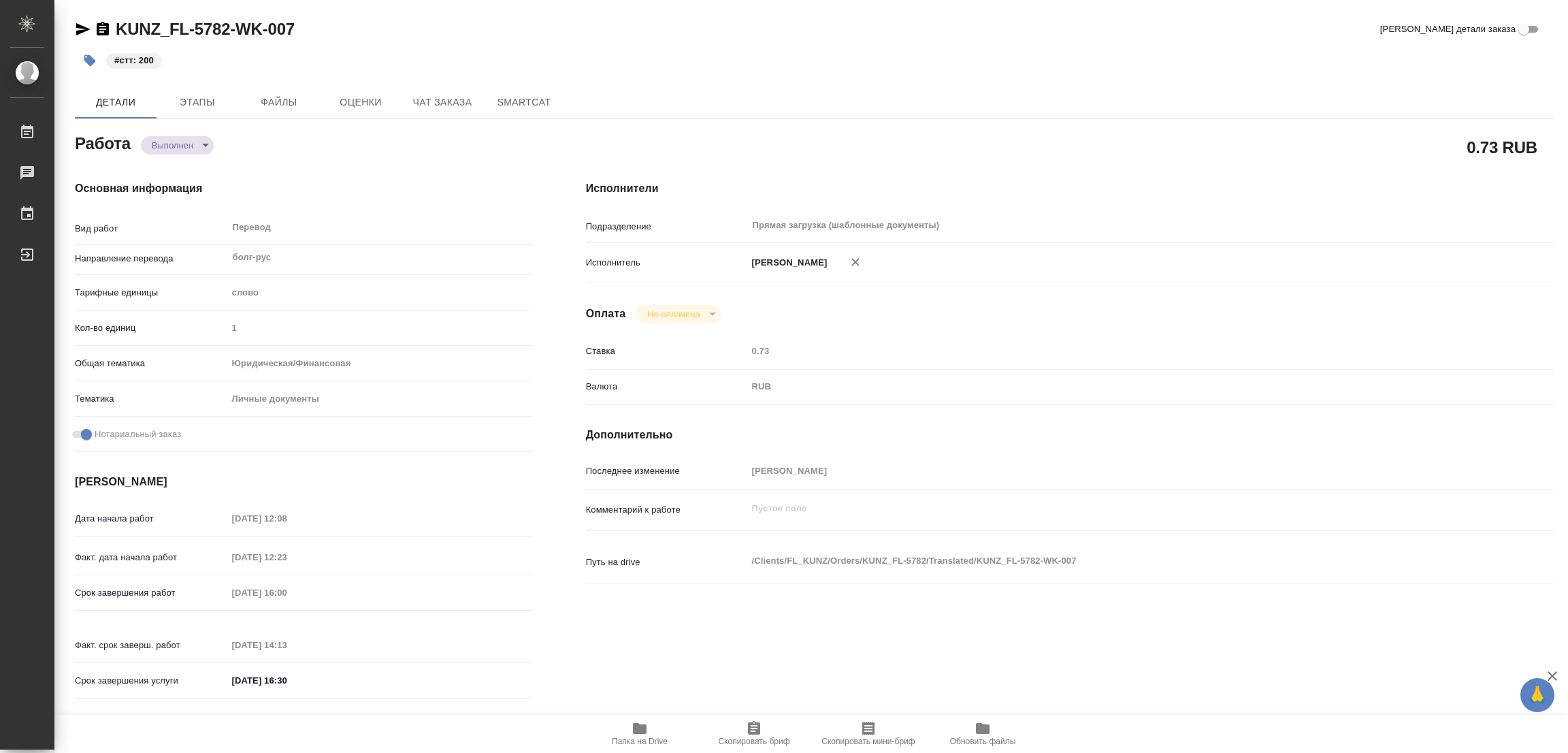
type textarea "x"
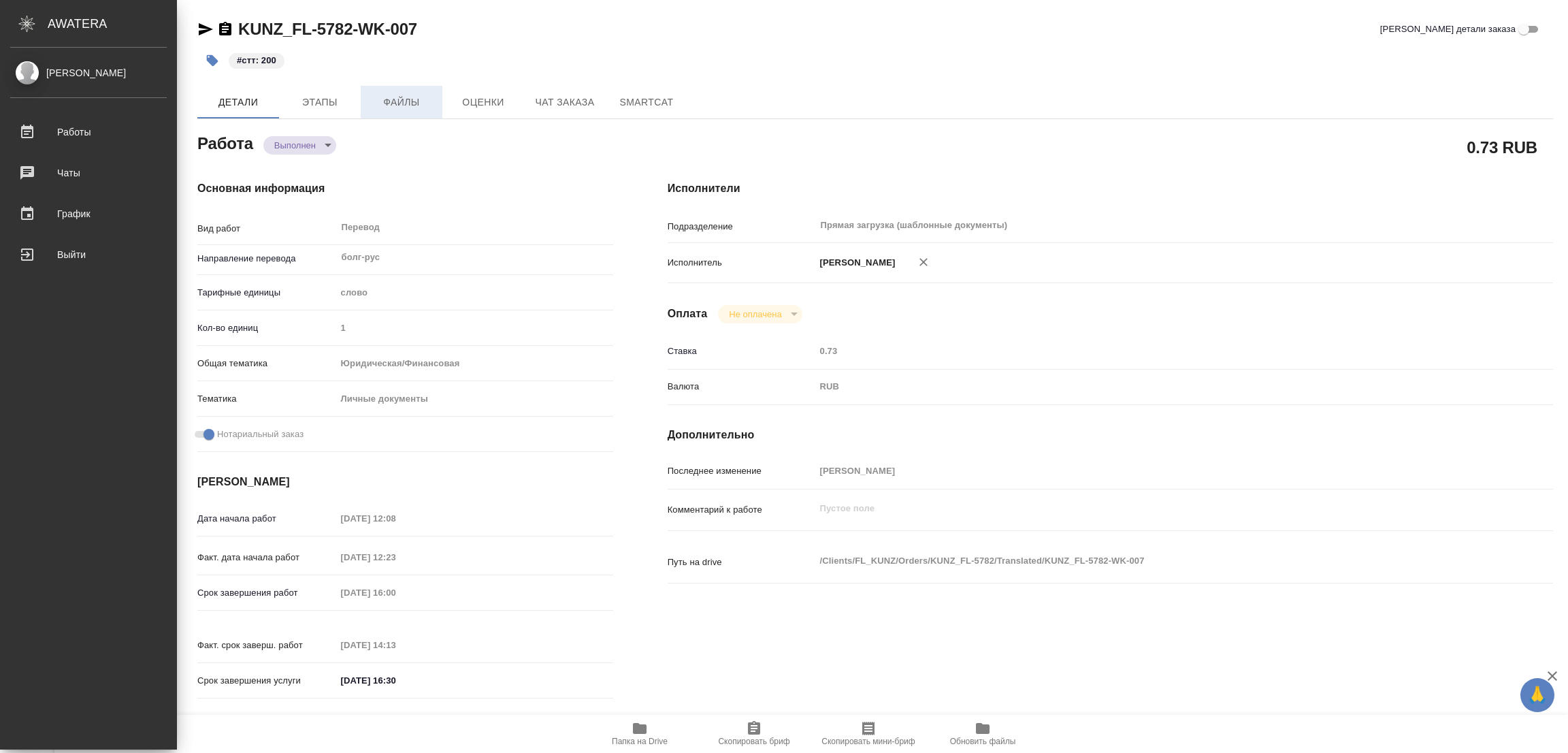
type textarea "x"
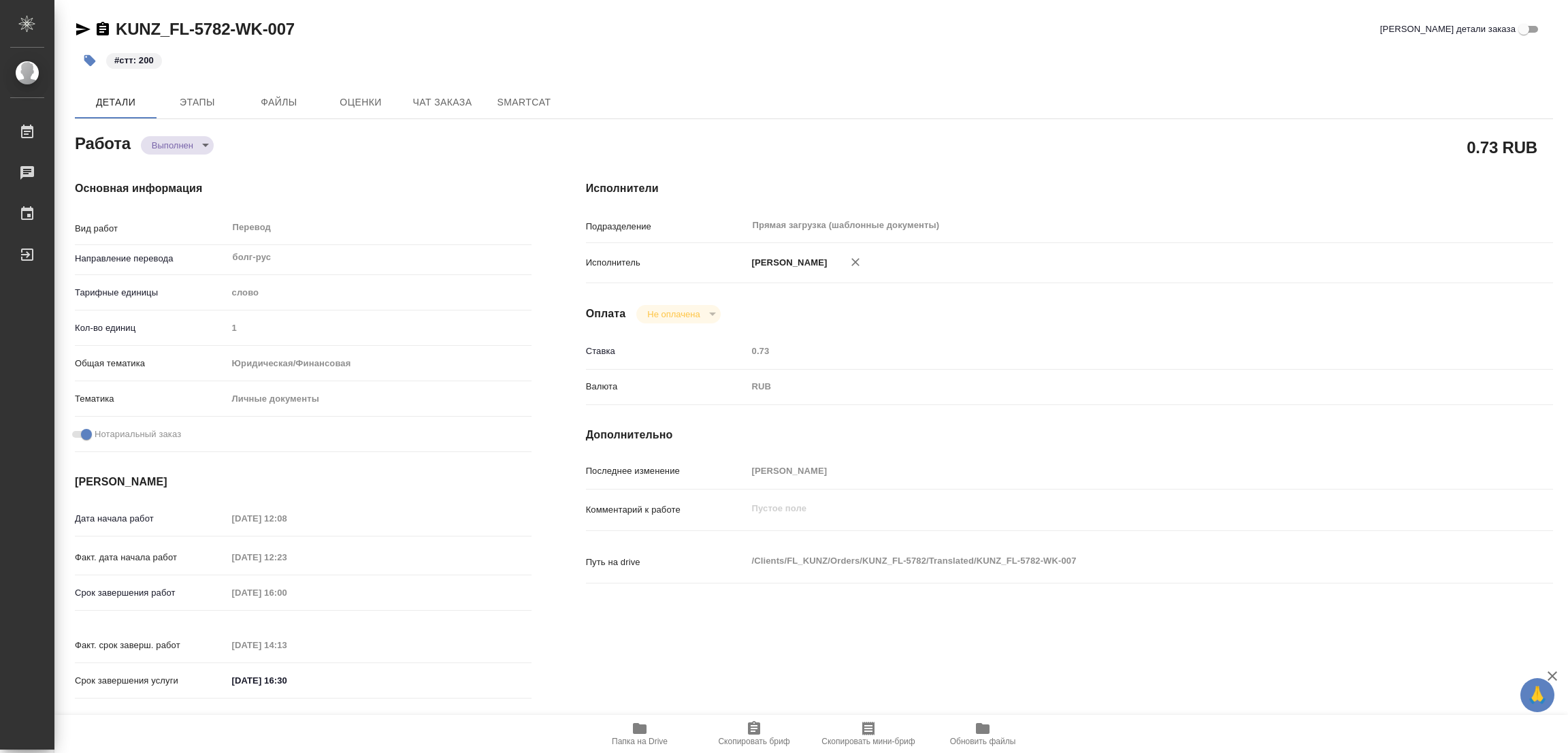
type textarea "x"
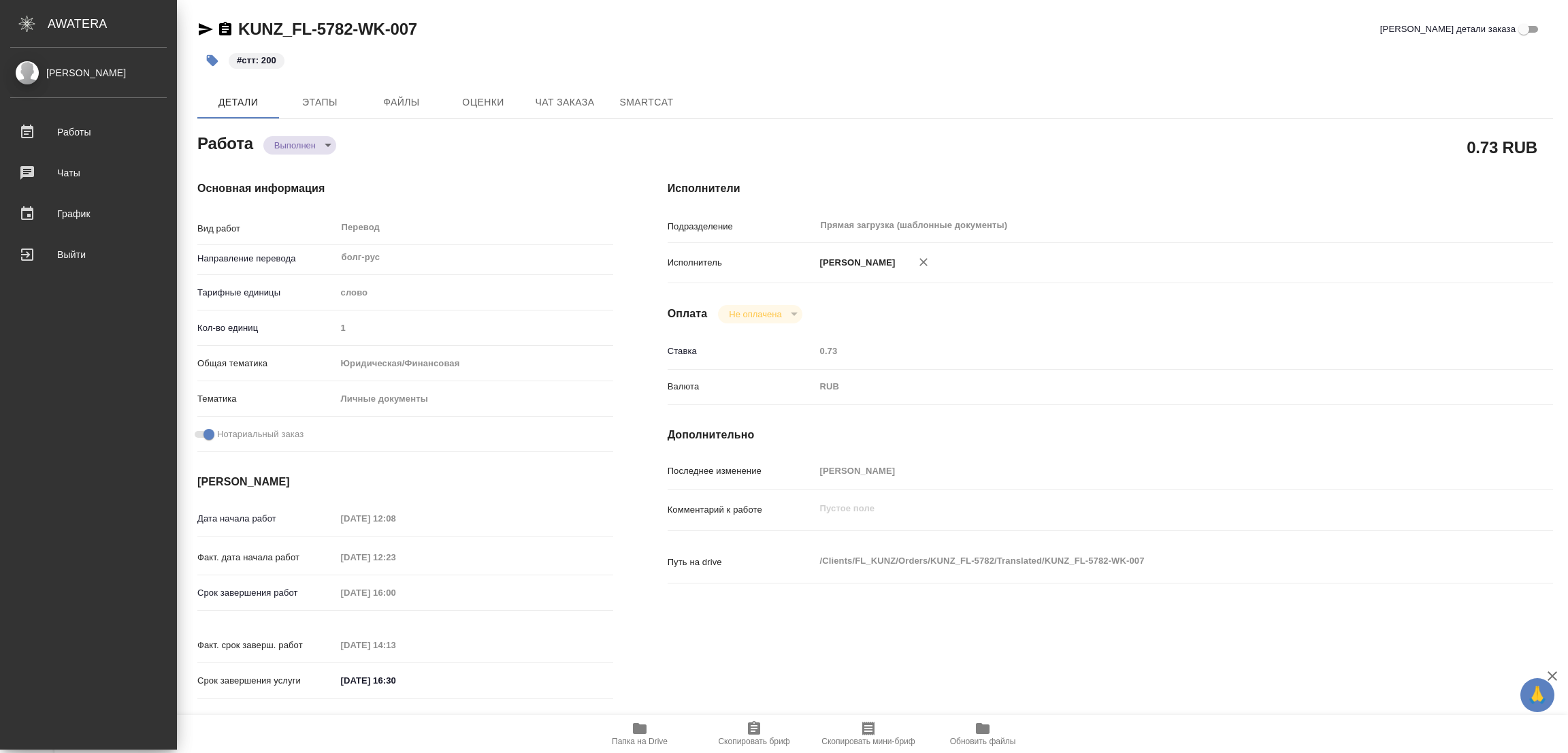
type textarea "x"
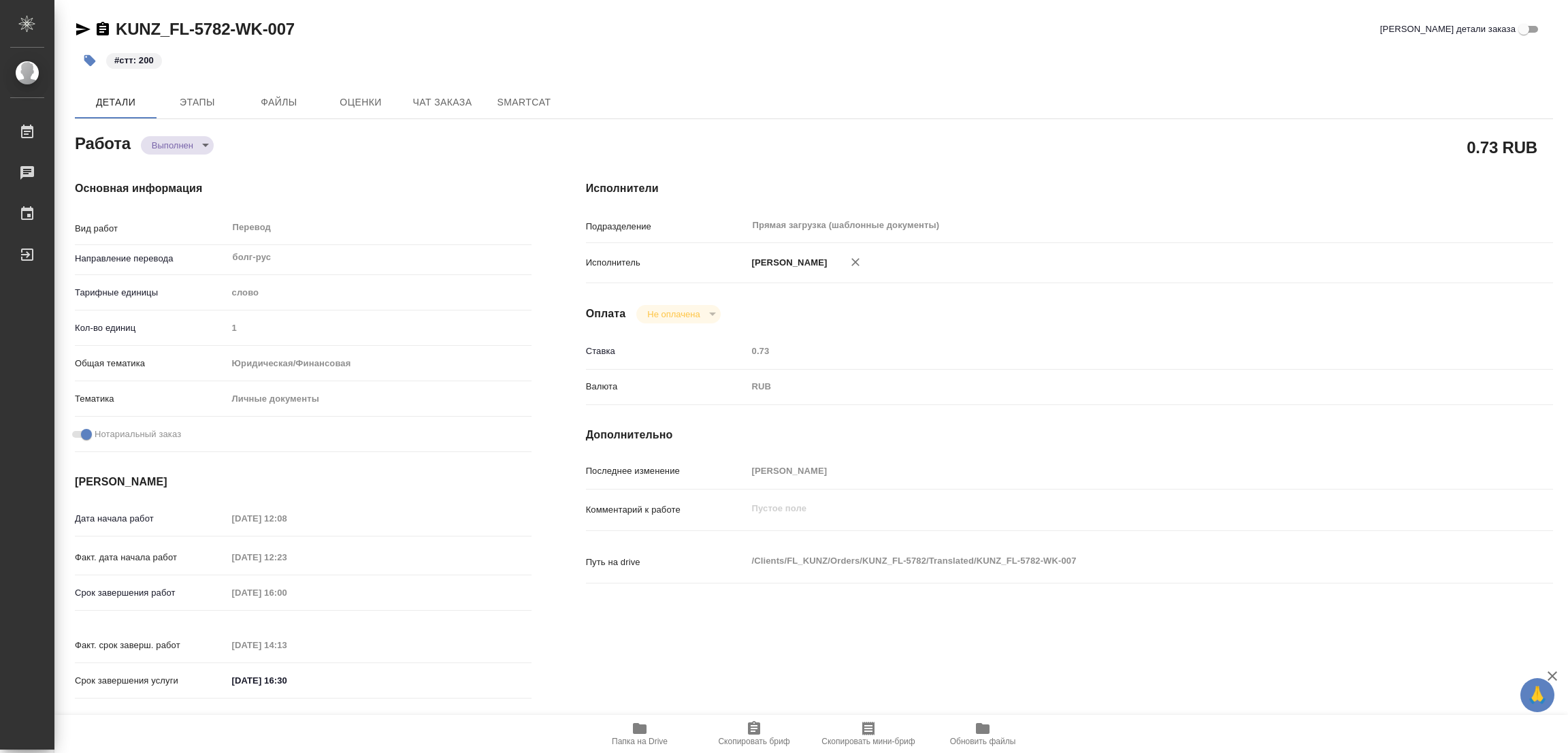
type textarea "x"
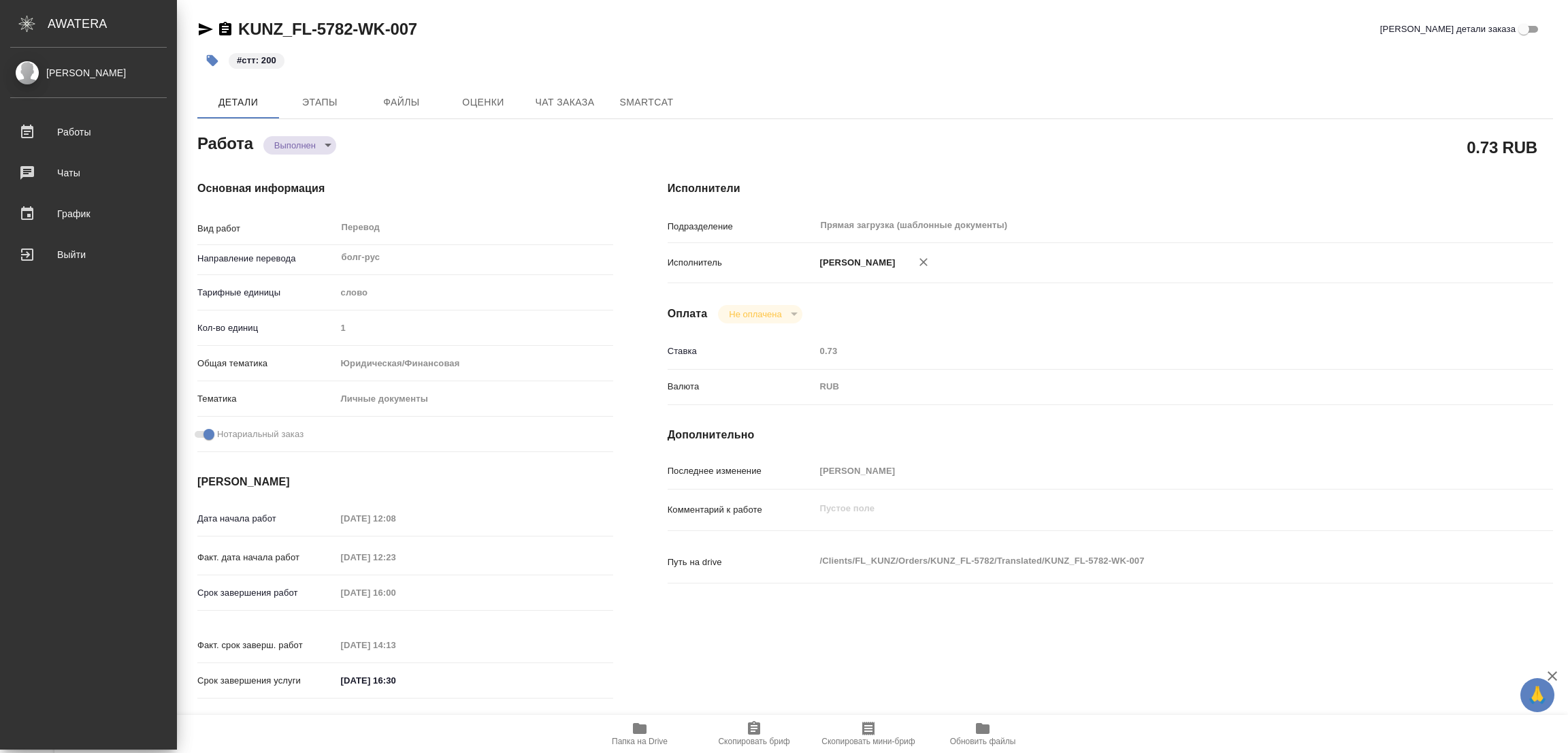
type textarea "x"
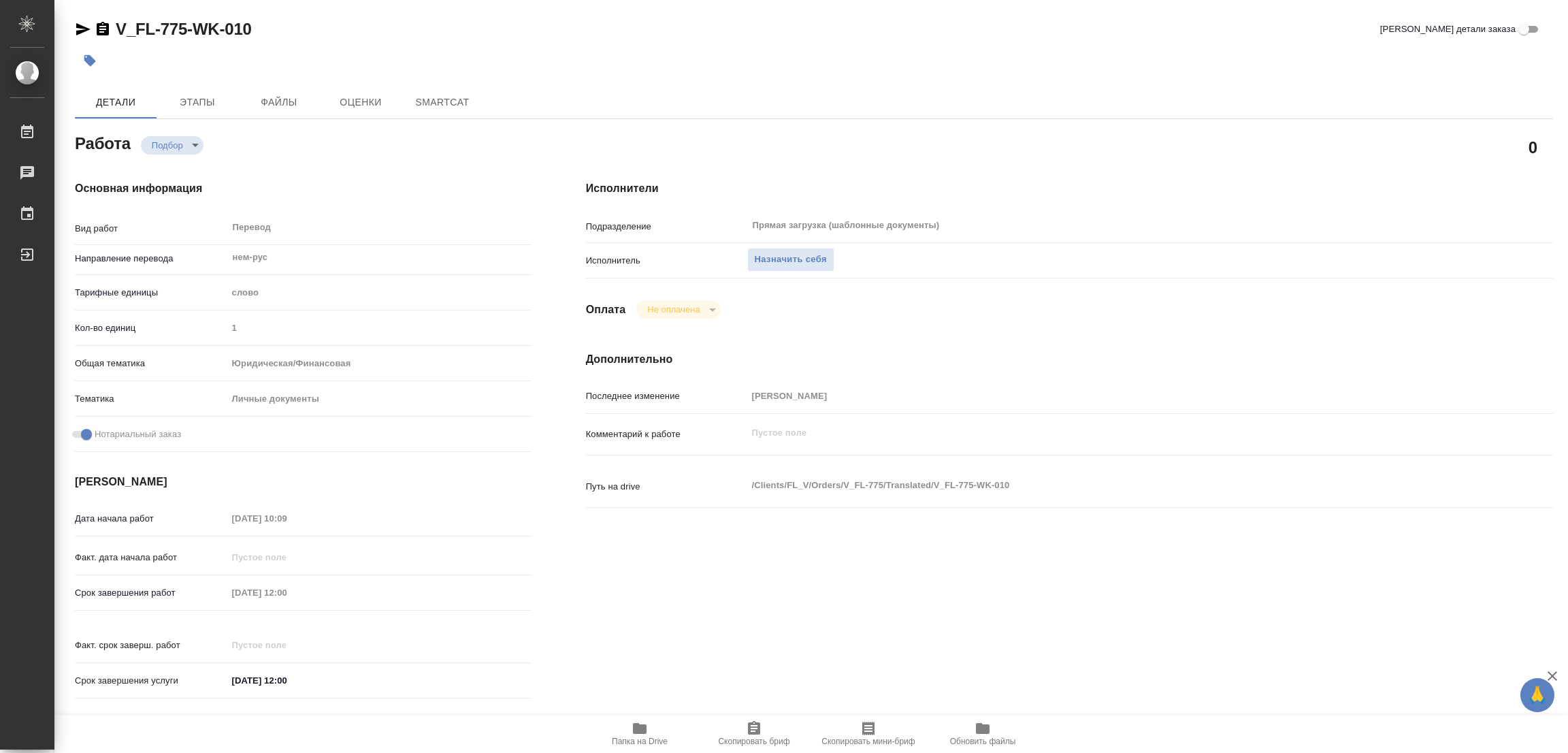
type textarea "x"
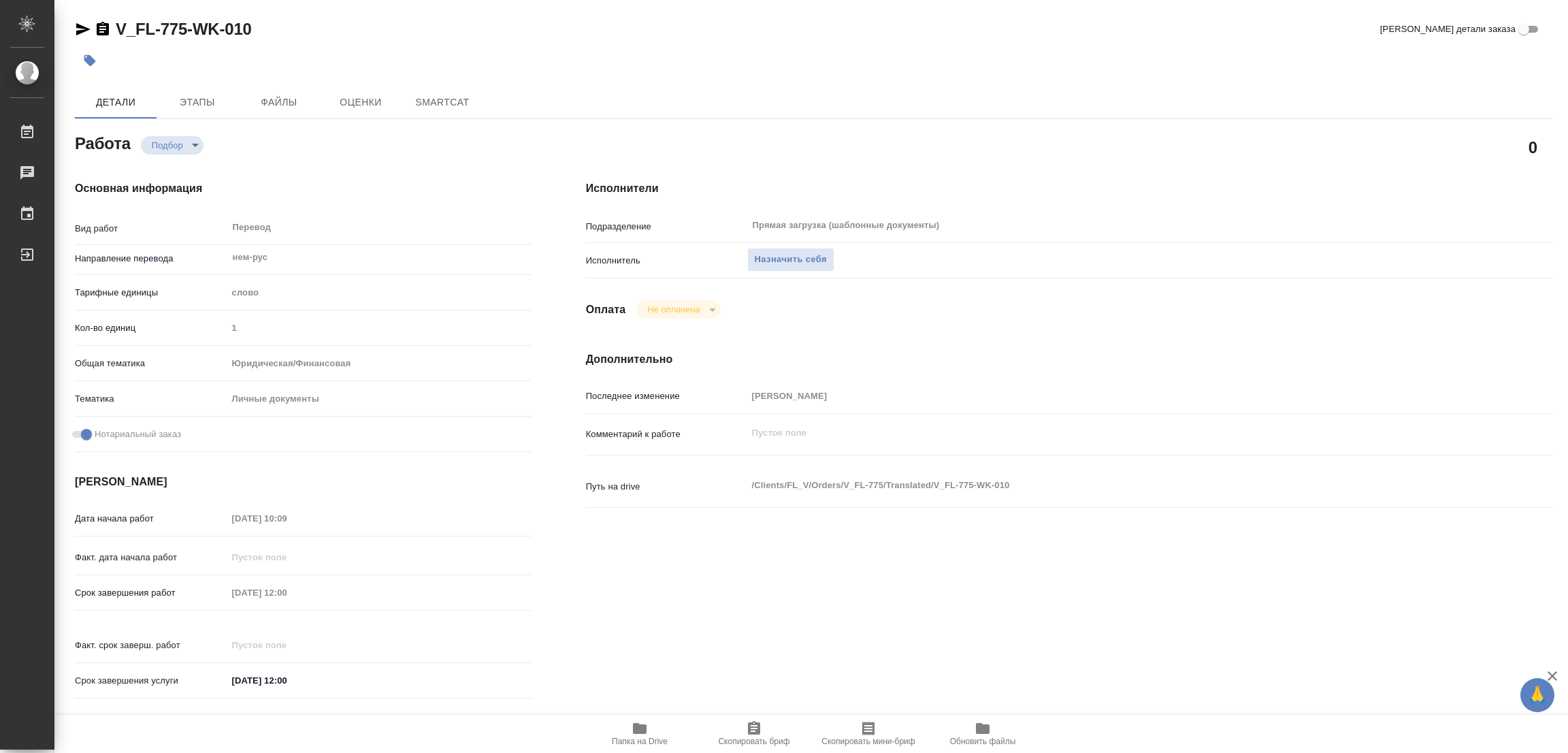
type textarea "x"
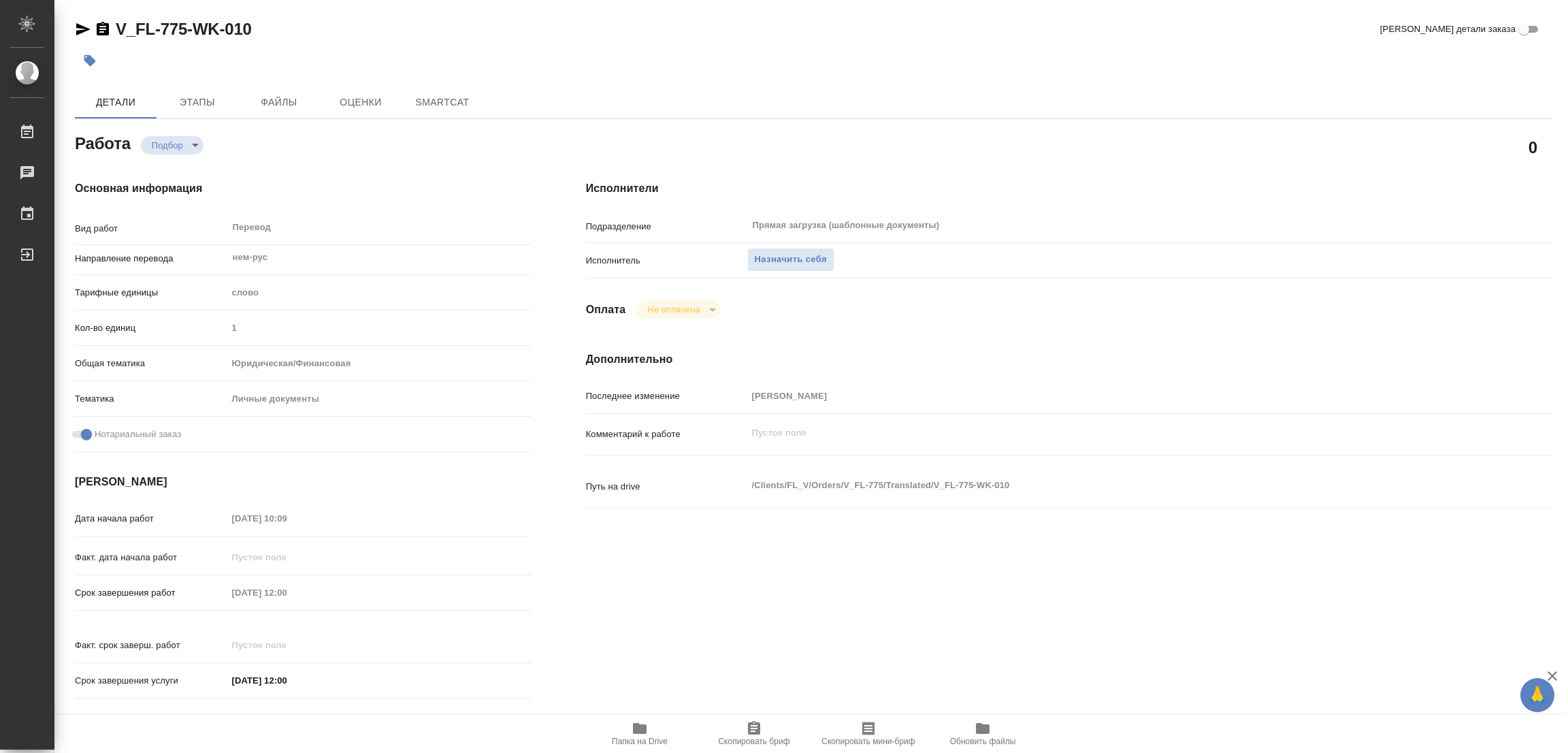
type textarea "x"
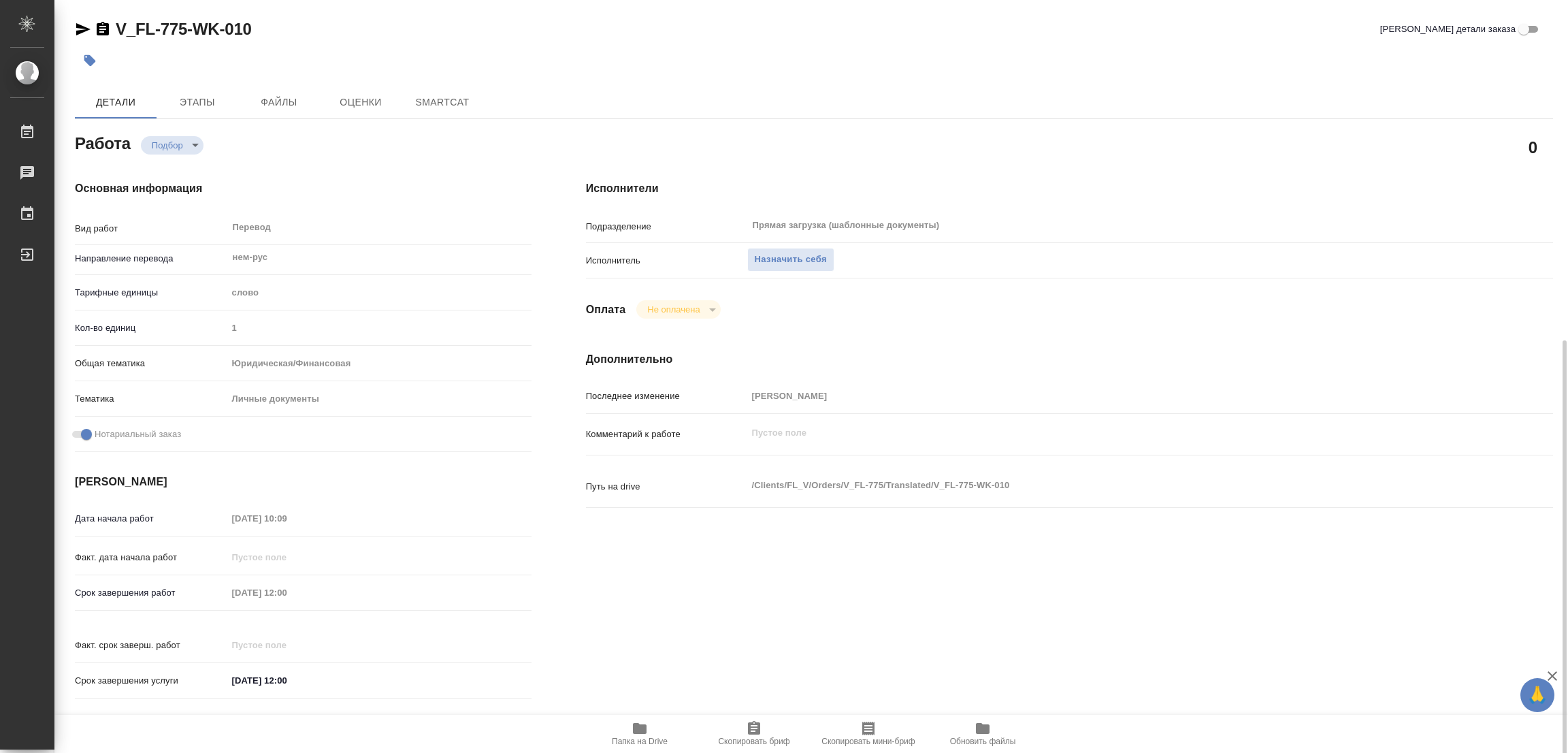
scroll to position [374, 0]
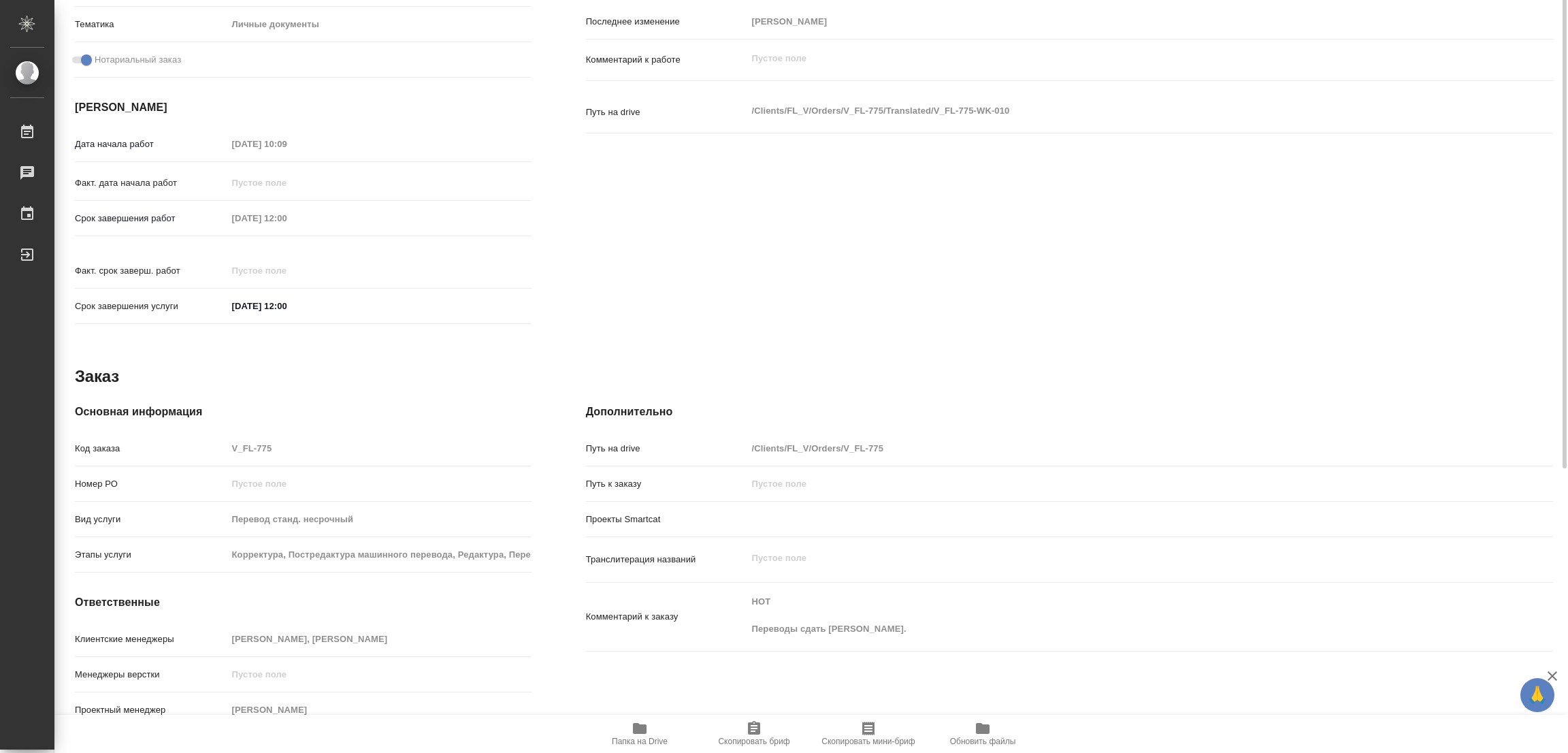
type textarea "x"
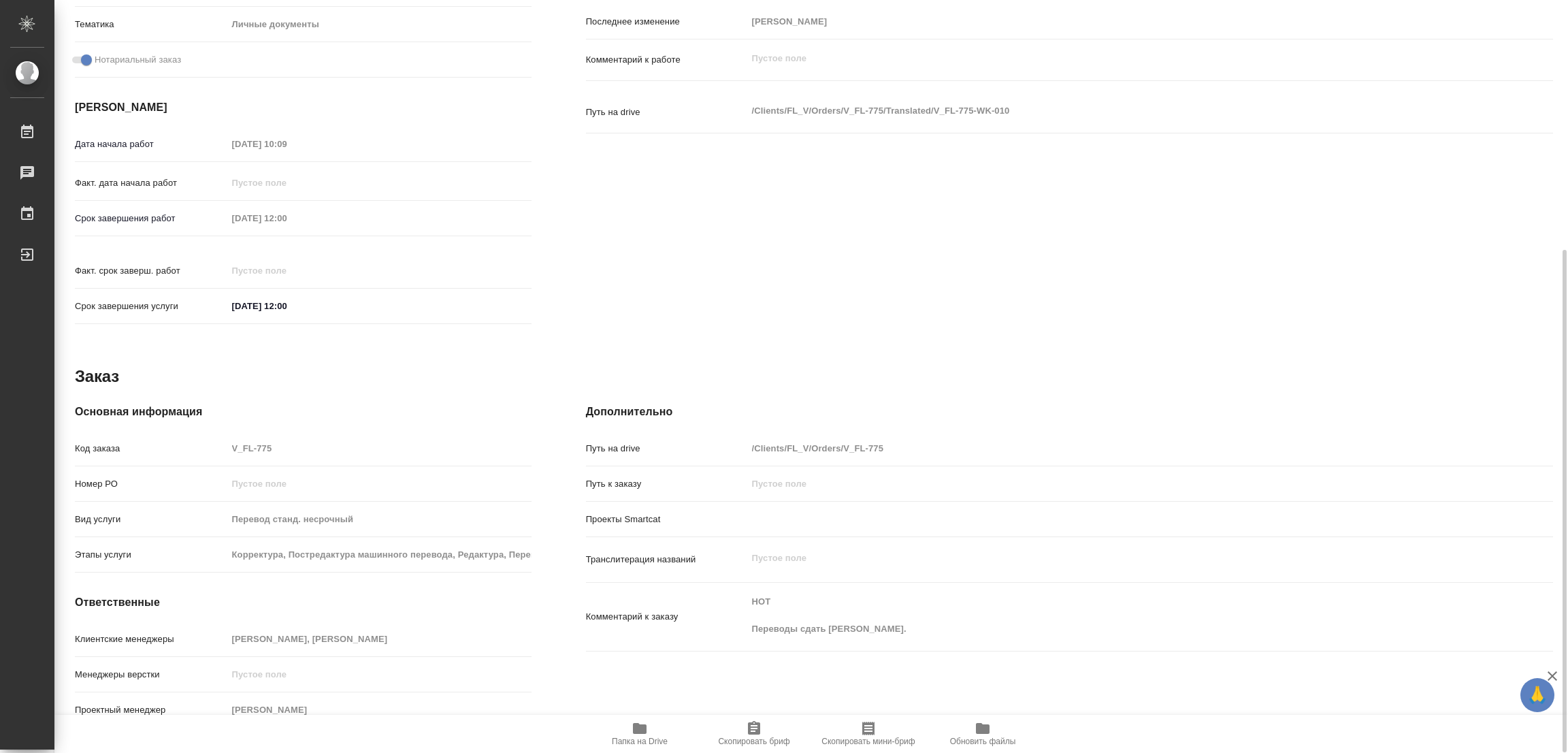
type textarea "x"
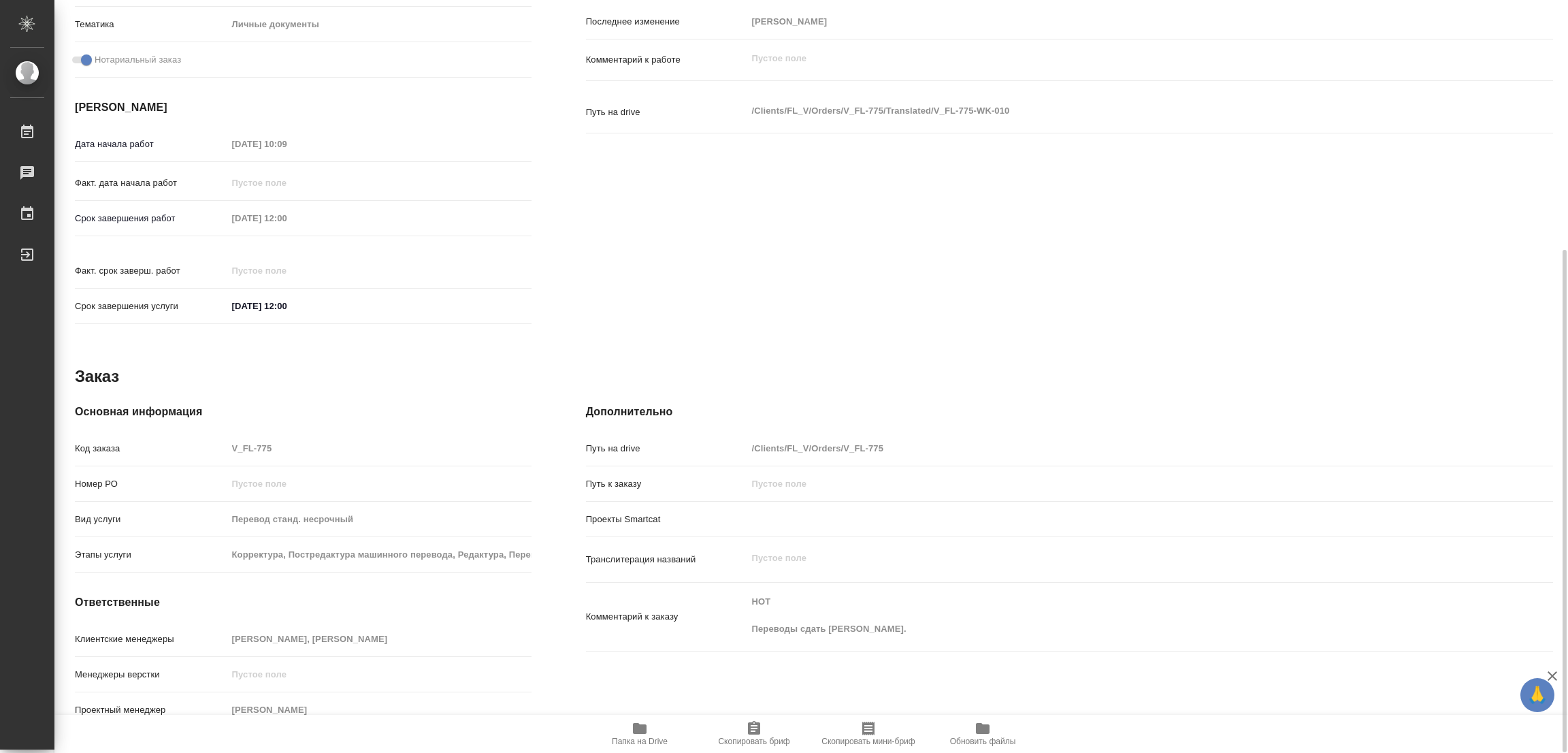
type textarea "x"
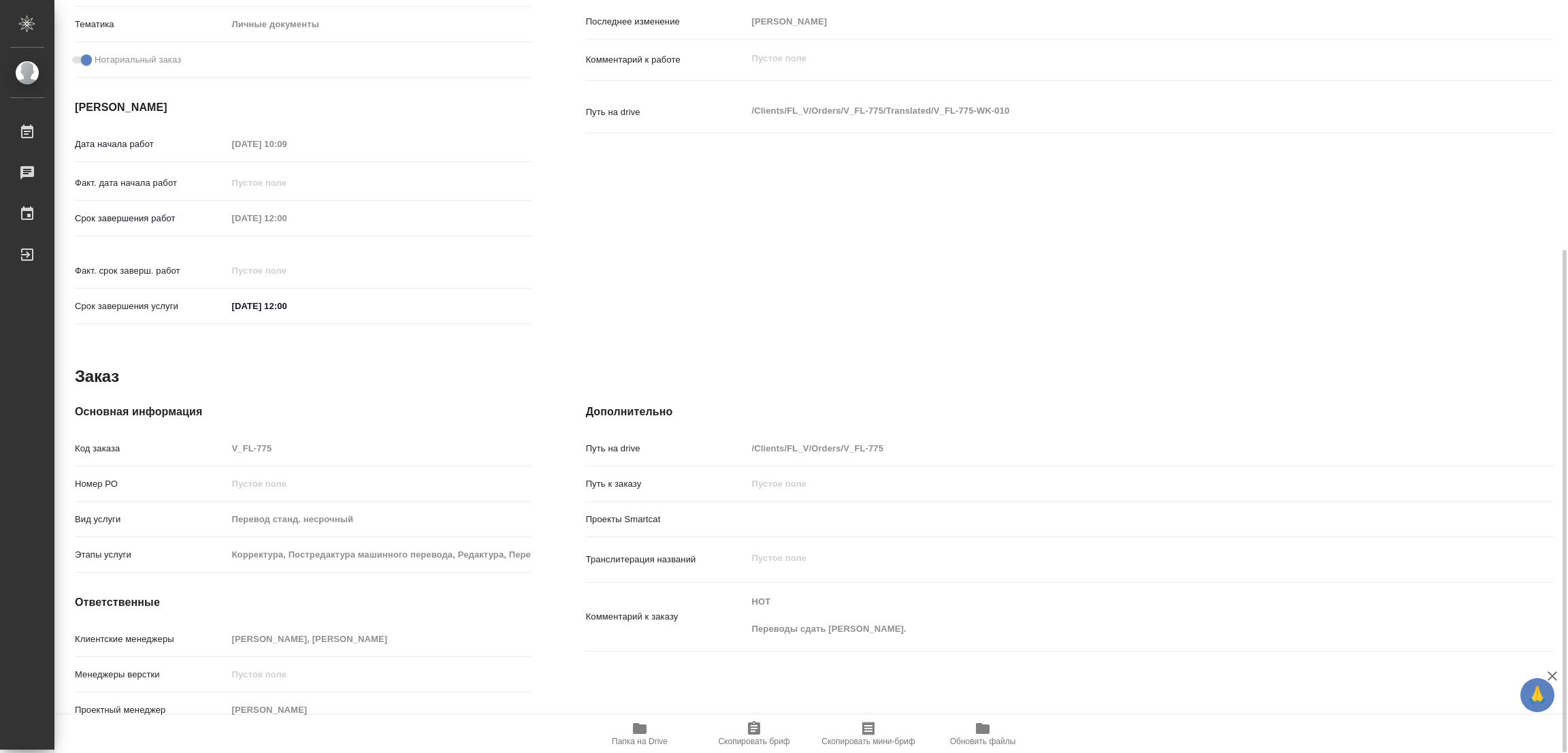
type textarea "x"
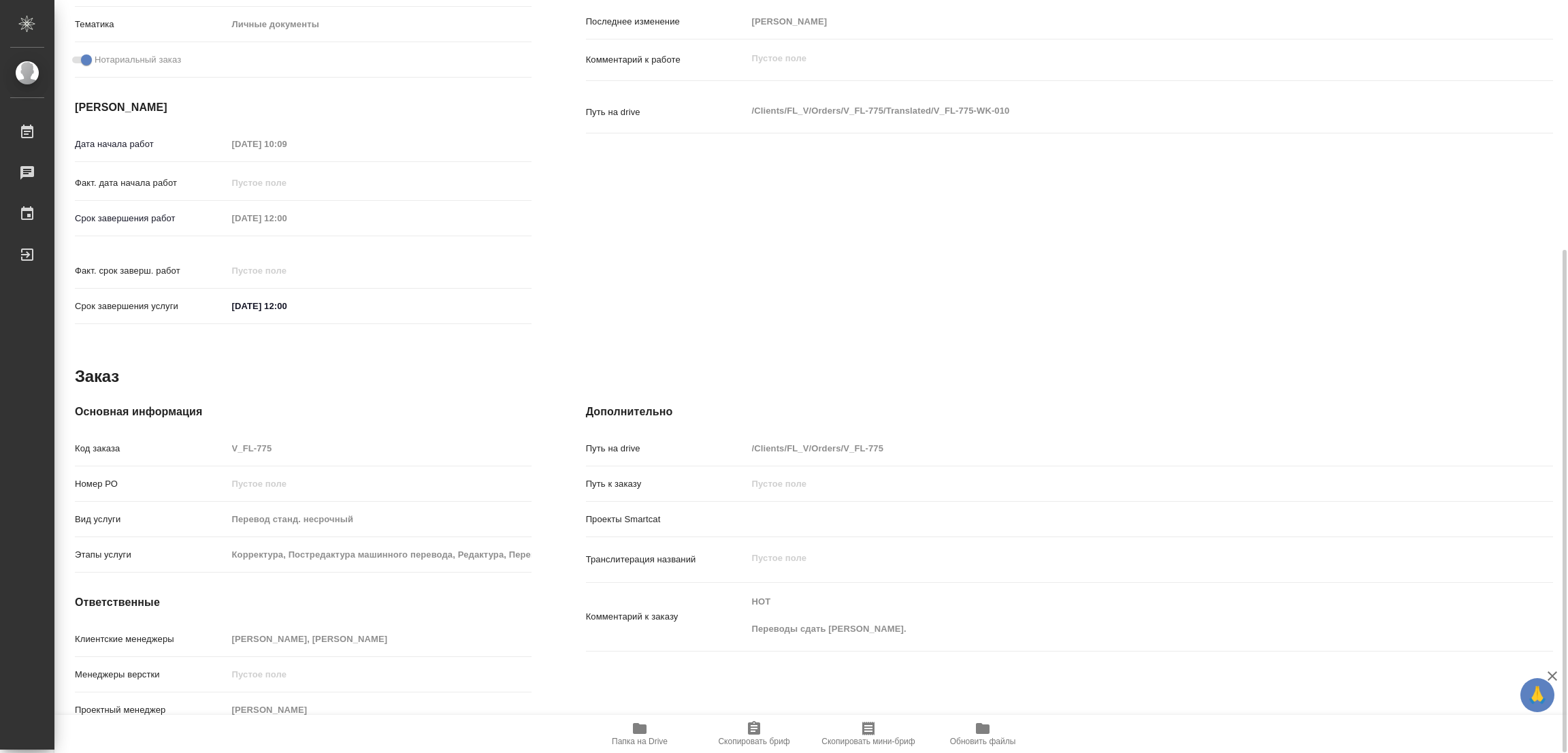
type textarea "x"
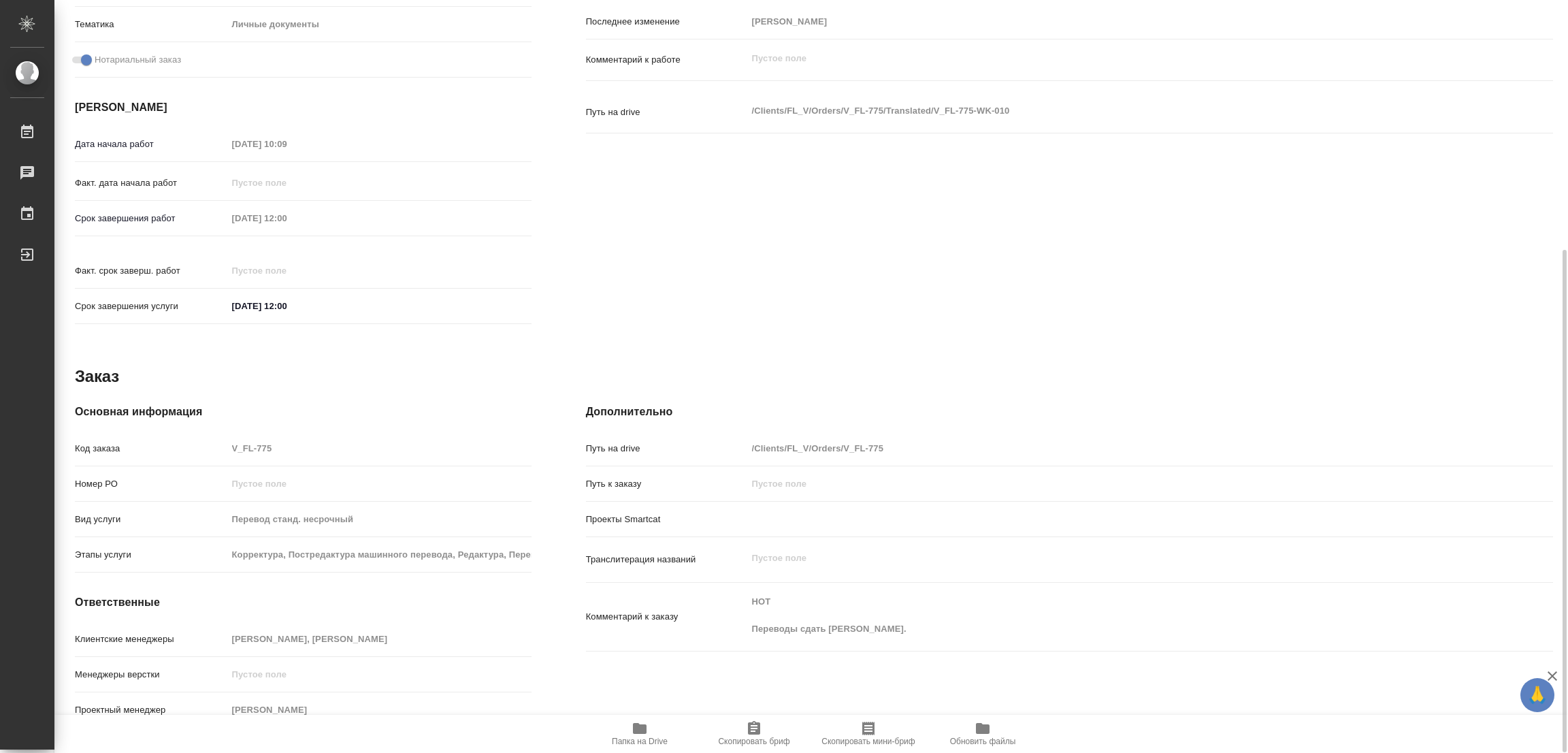
click at [636, 726] on icon "button" at bounding box center [640, 729] width 14 height 11
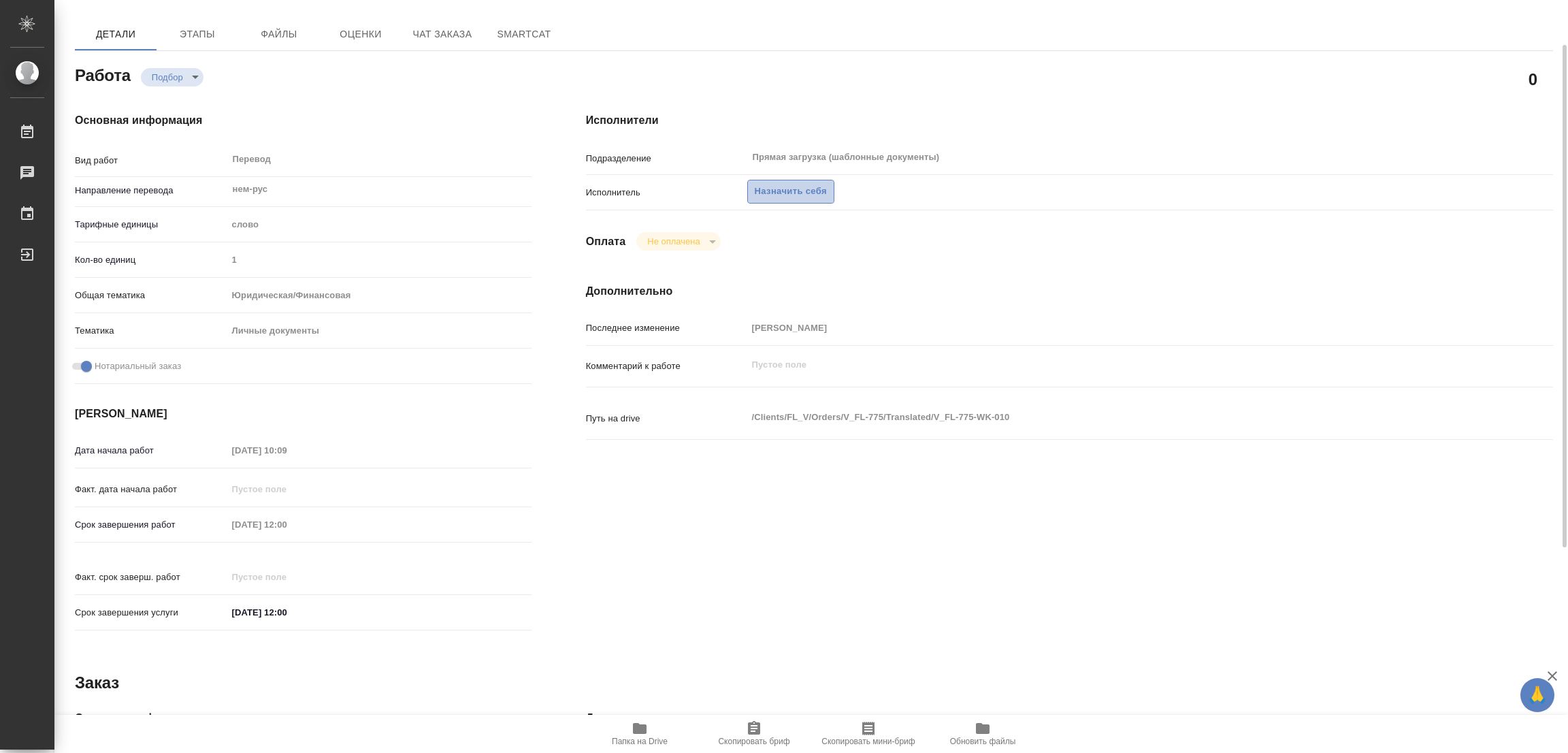
click at [773, 190] on span "Назначить себя" at bounding box center [791, 191] width 72 height 15
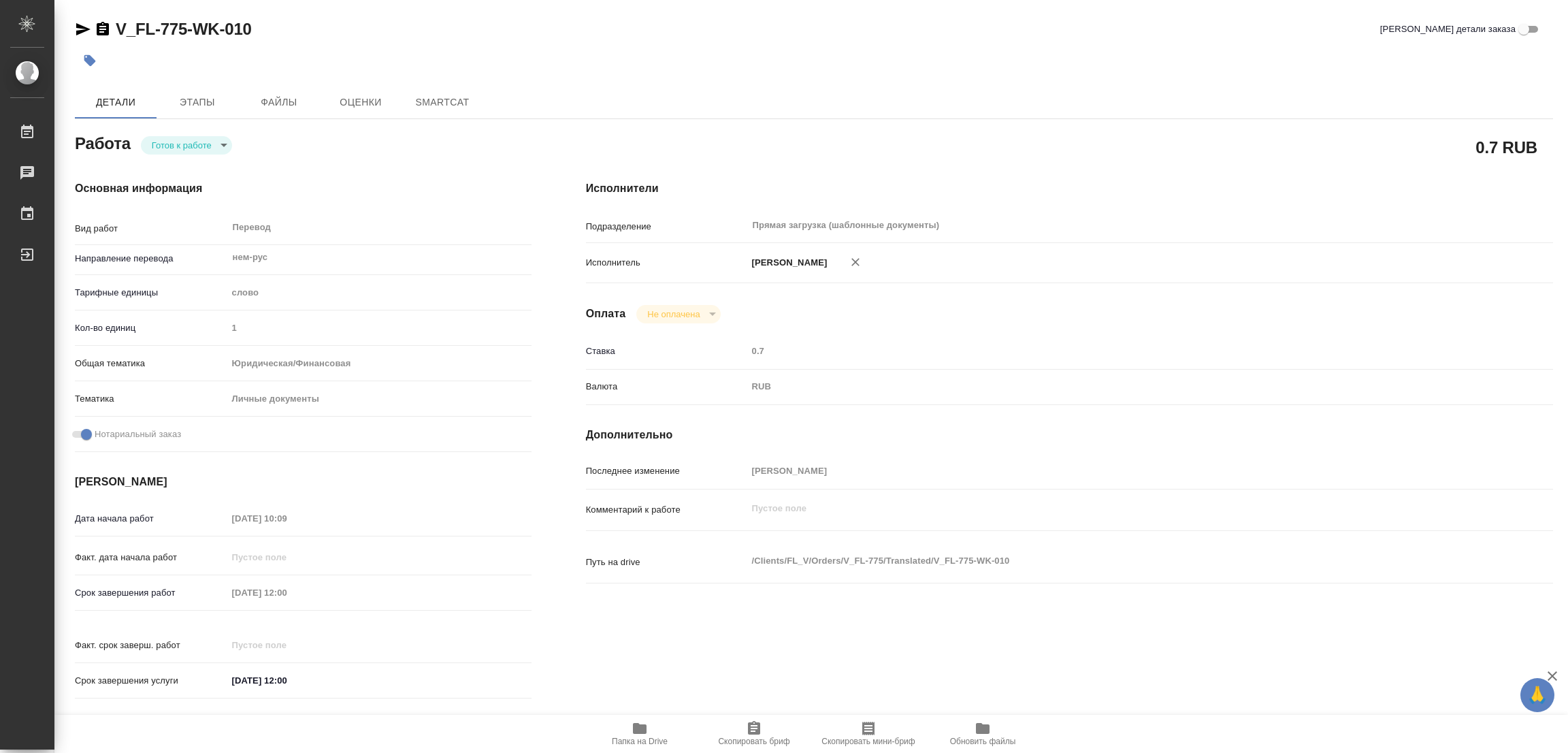
type textarea "x"
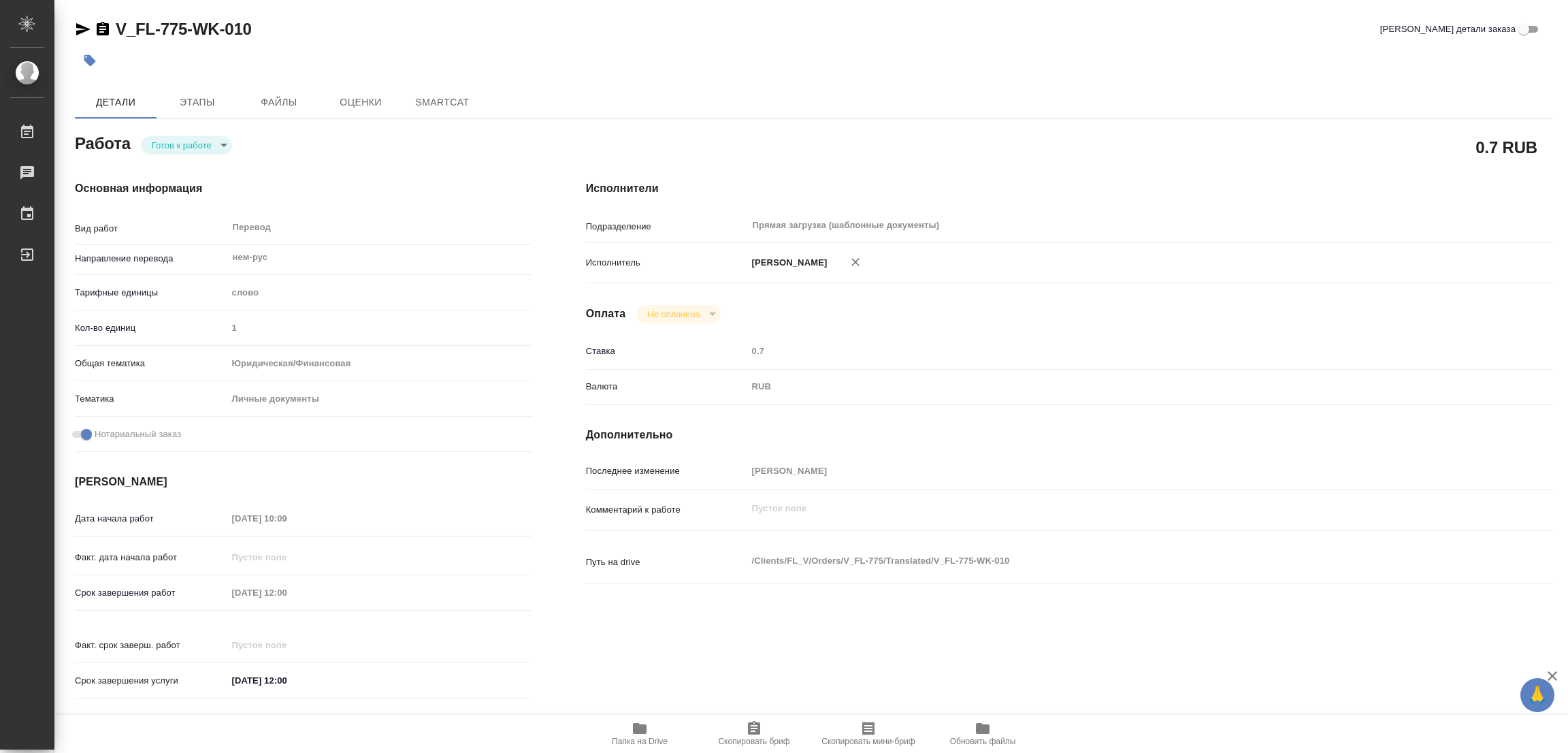
type textarea "x"
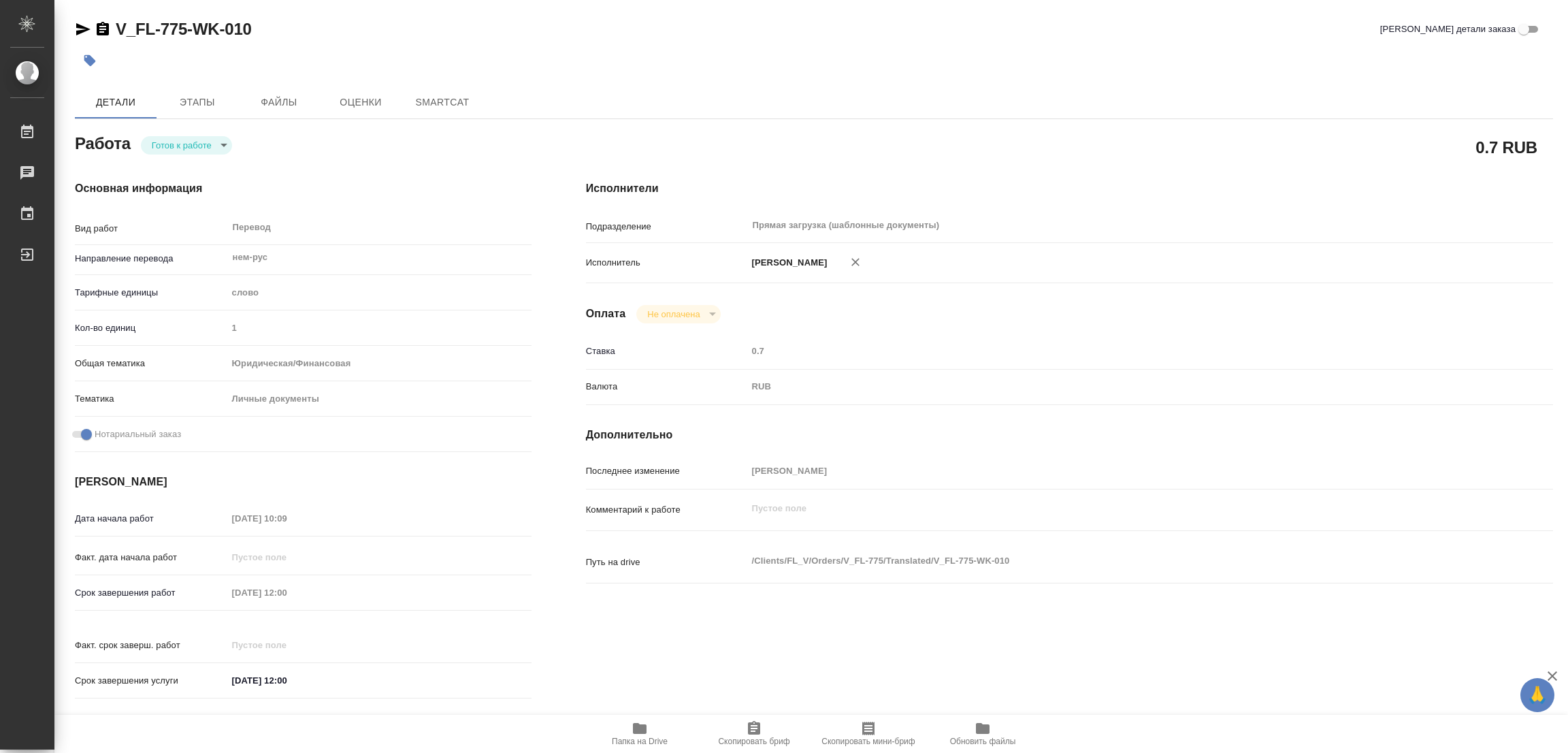
type textarea "x"
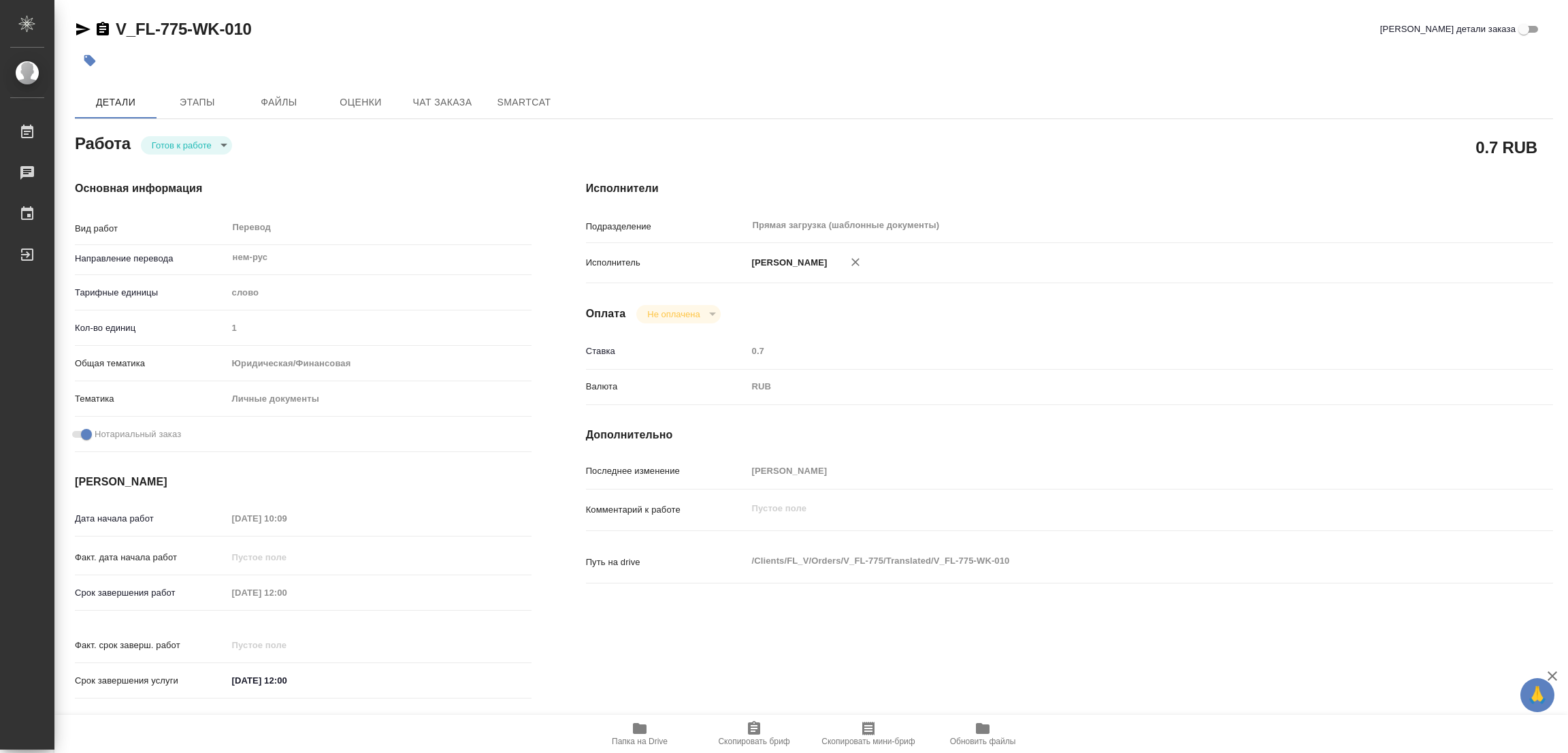
type textarea "x"
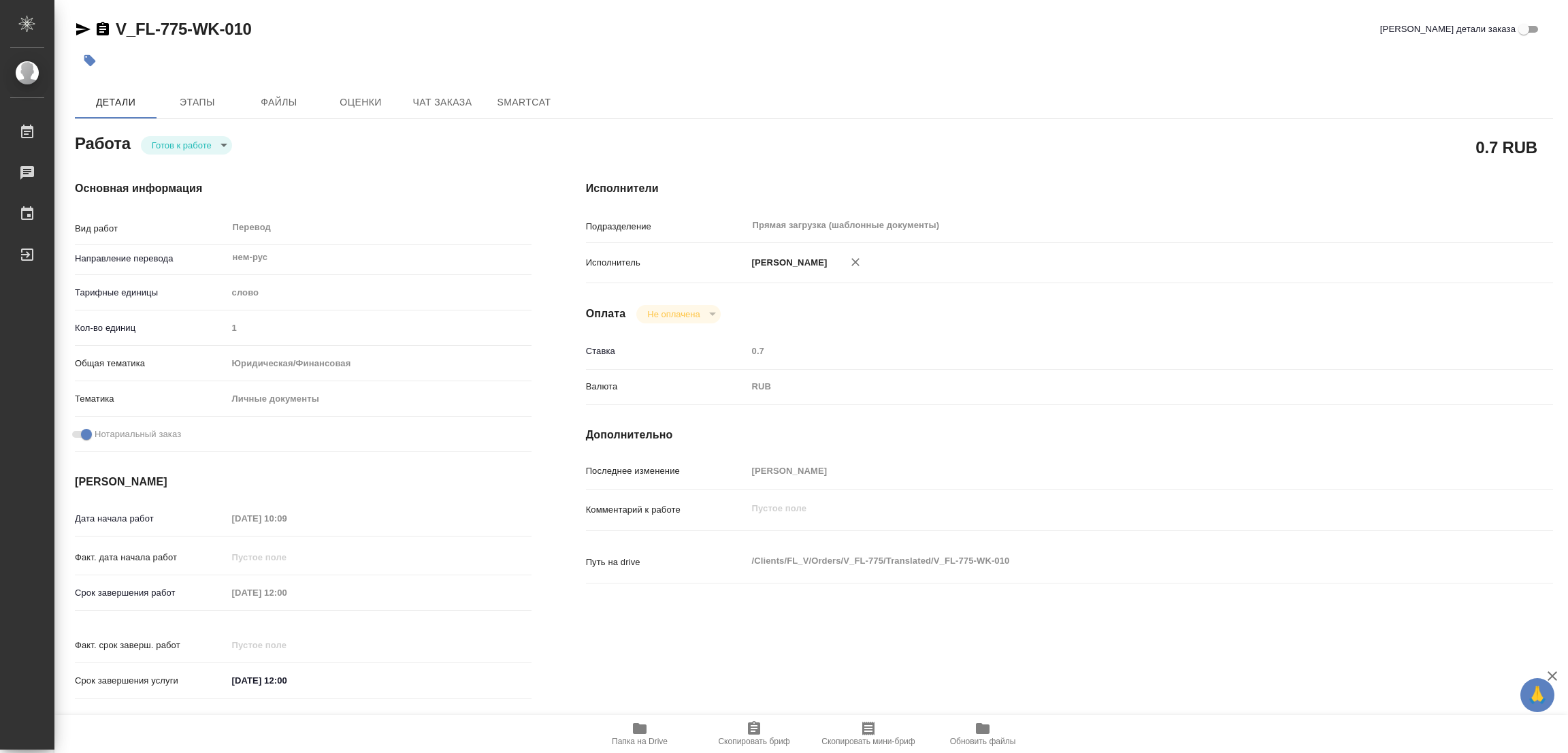
click at [170, 148] on body "🙏 .cls-1 fill:#fff; AWATERA [PERSON_NAME] Работы Чаты График Выйти V_FL-775-WK-…" at bounding box center [784, 376] width 1568 height 753
type textarea "x"
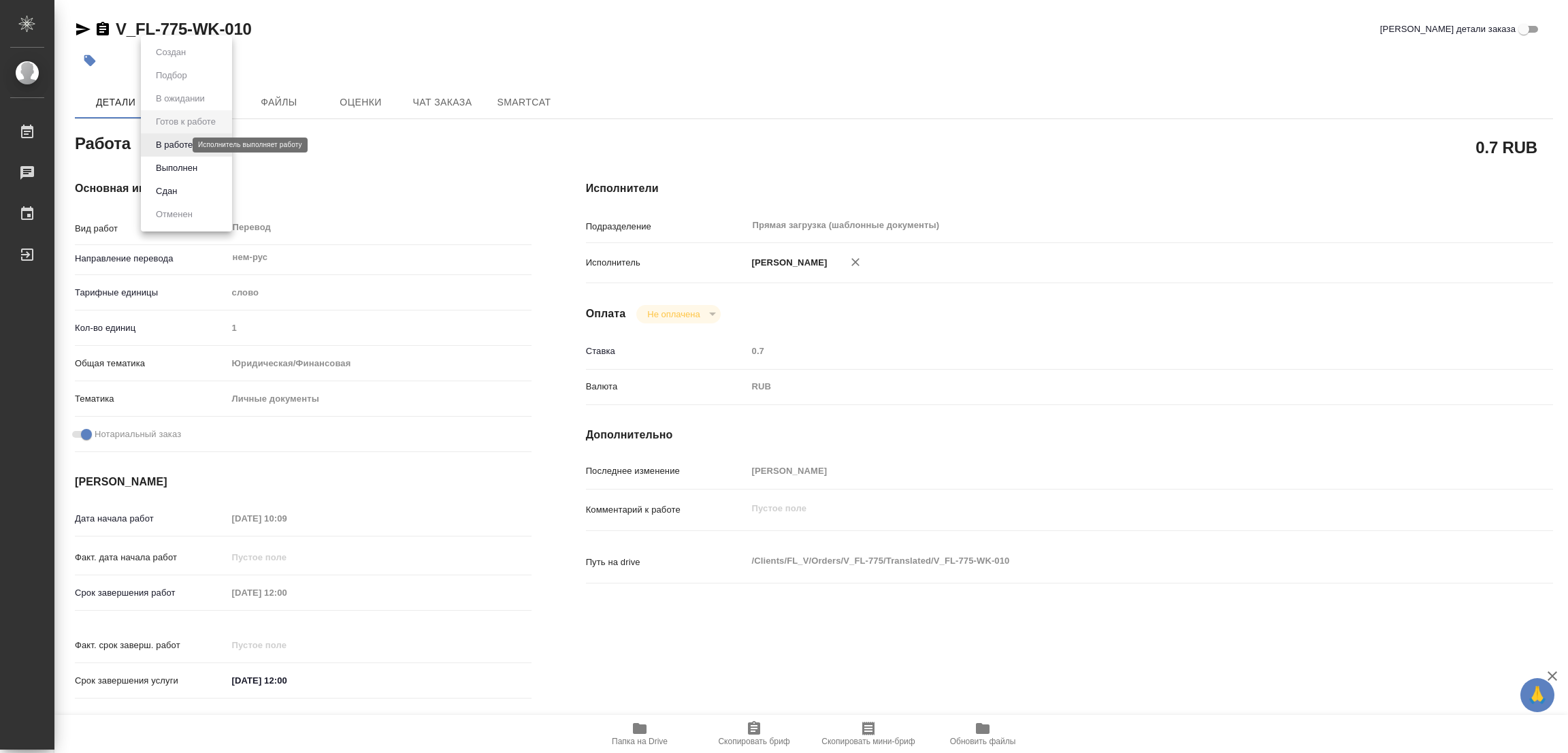
type textarea "x"
click at [175, 145] on button "В работе" at bounding box center [174, 145] width 45 height 15
type textarea "x"
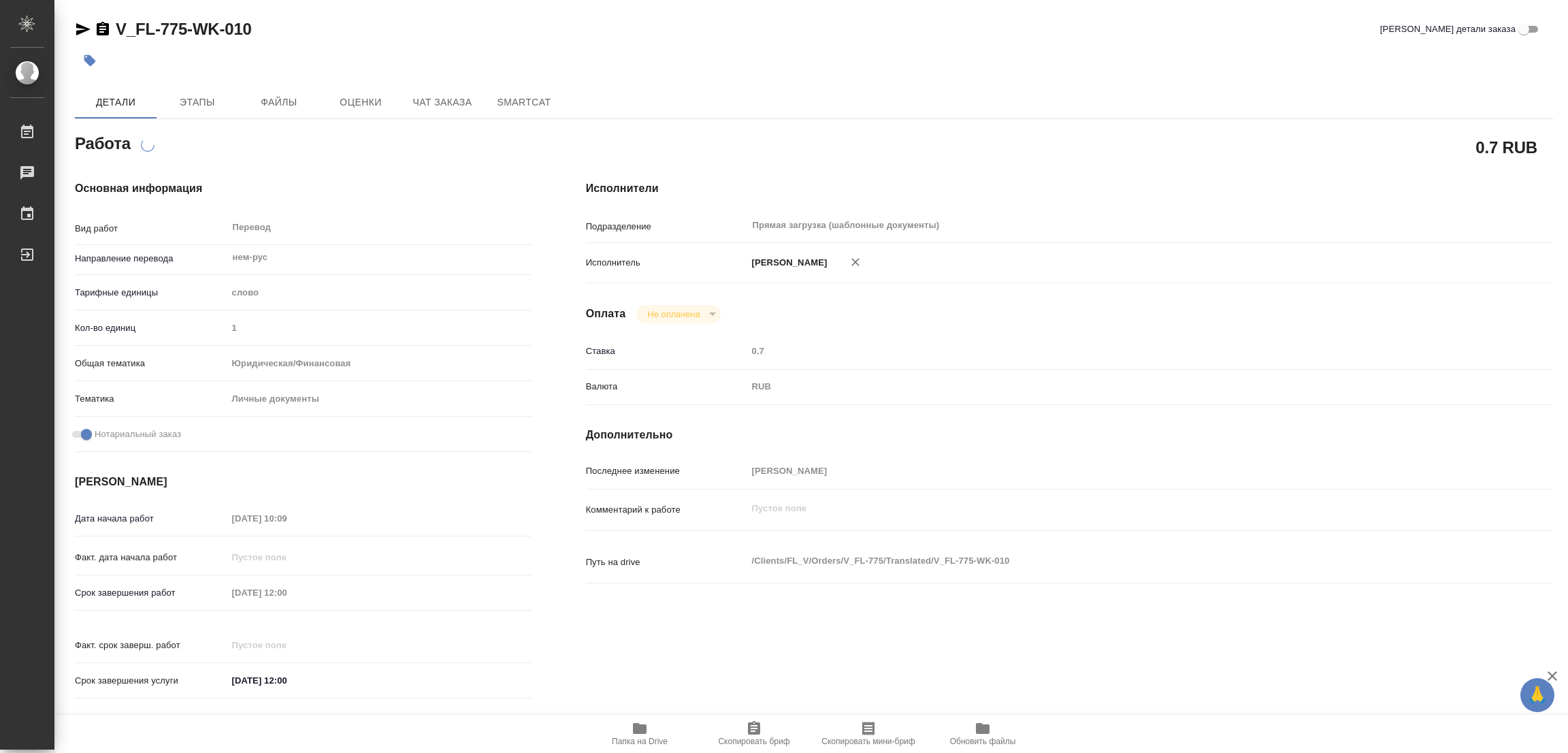
type textarea "x"
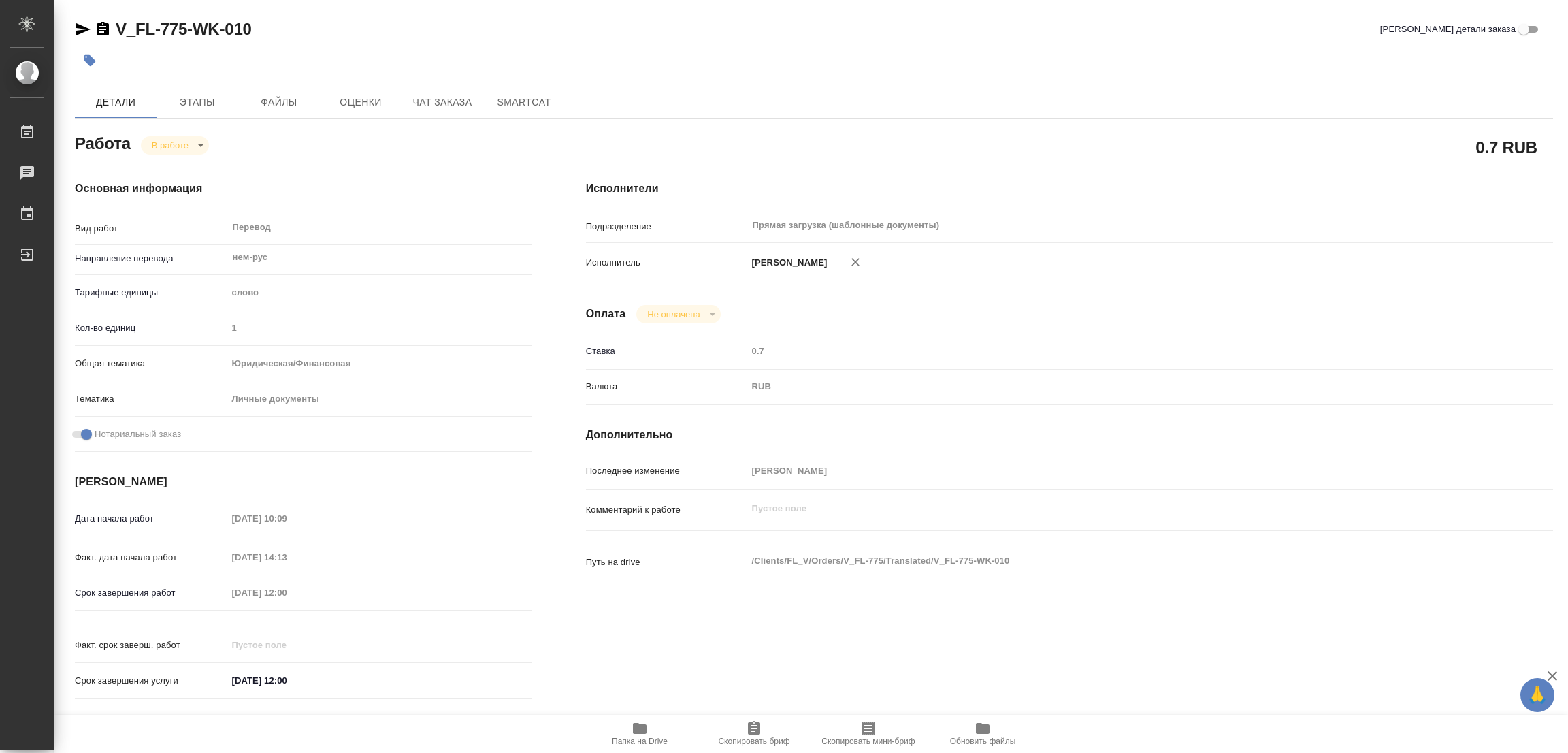
type textarea "x"
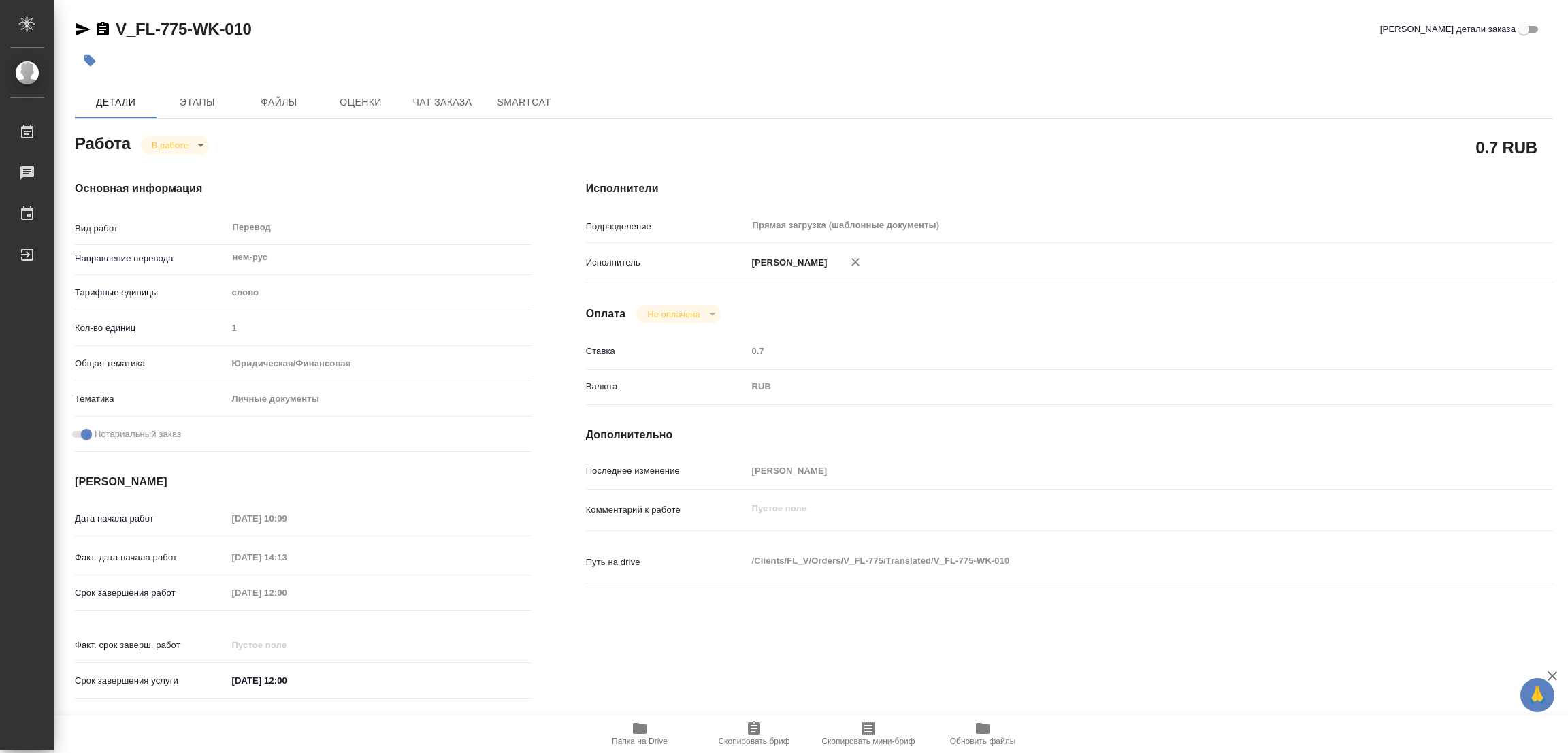
type textarea "x"
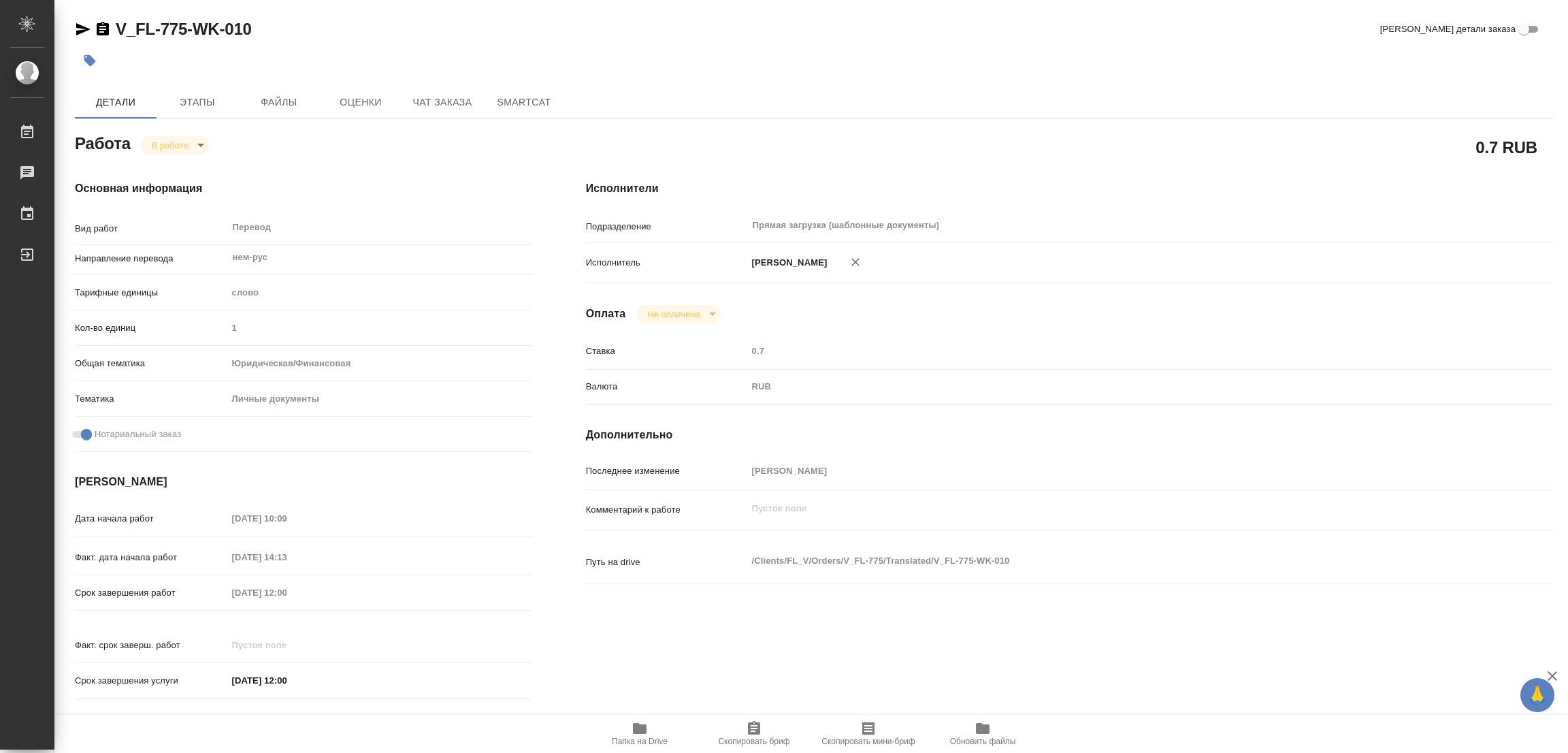
type textarea "x"
click at [538, 34] on div "V_FL-775-WK-010 Кратко детали заказа" at bounding box center [814, 29] width 1479 height 21
drag, startPoint x: 114, startPoint y: 17, endPoint x: 185, endPoint y: 21, distance: 71.1
click at [185, 21] on div "V_FL-775-WK-010" at bounding box center [163, 29] width 177 height 21
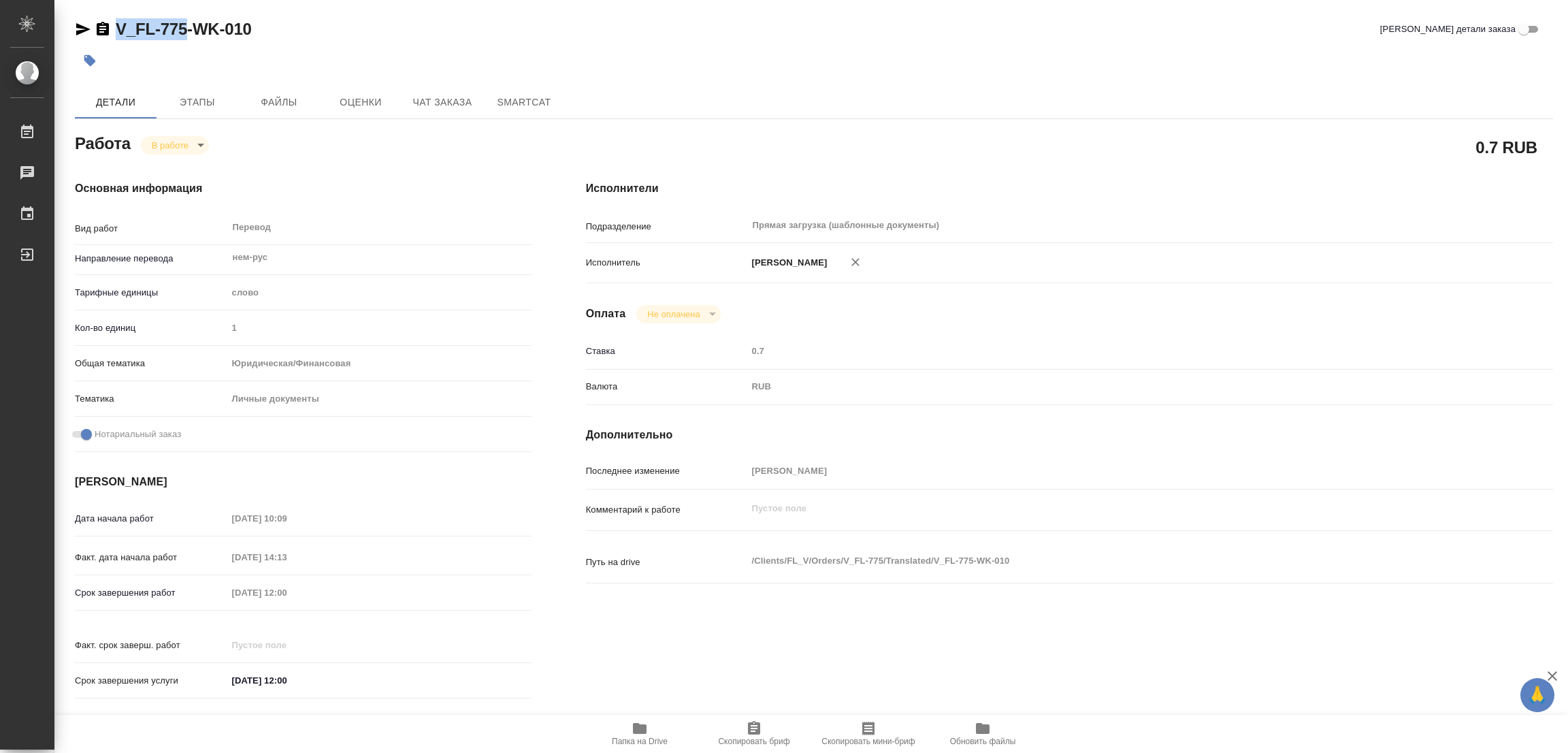
copy link "V_FL-775"
click at [740, 738] on span "Скопировать бриф" at bounding box center [753, 742] width 71 height 9
copy link "V_FL-775"
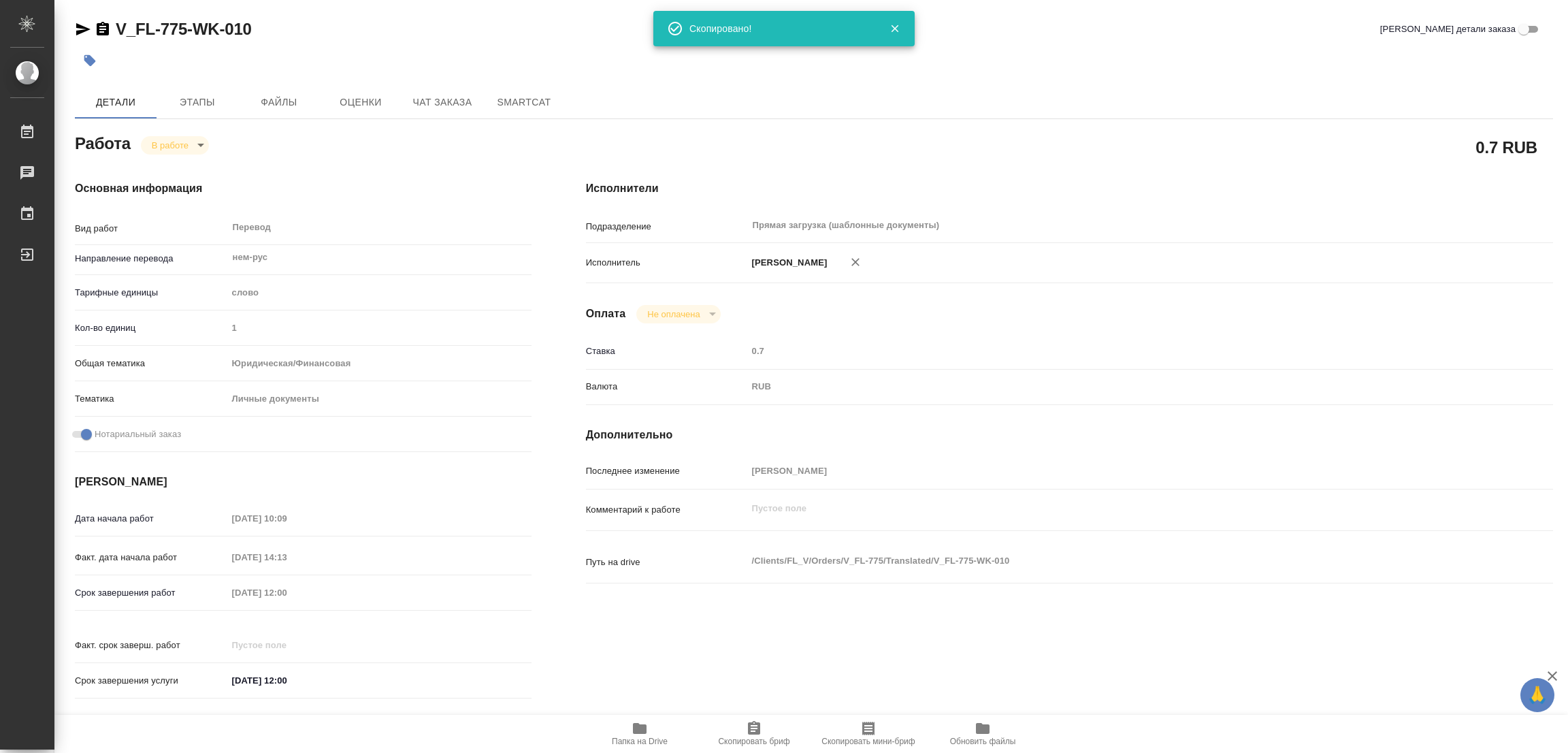
drag, startPoint x: 933, startPoint y: 92, endPoint x: 884, endPoint y: 62, distance: 57.5
click at [933, 92] on div "Детали Этапы Файлы Оценки Чат заказа SmartCat" at bounding box center [814, 102] width 1479 height 33
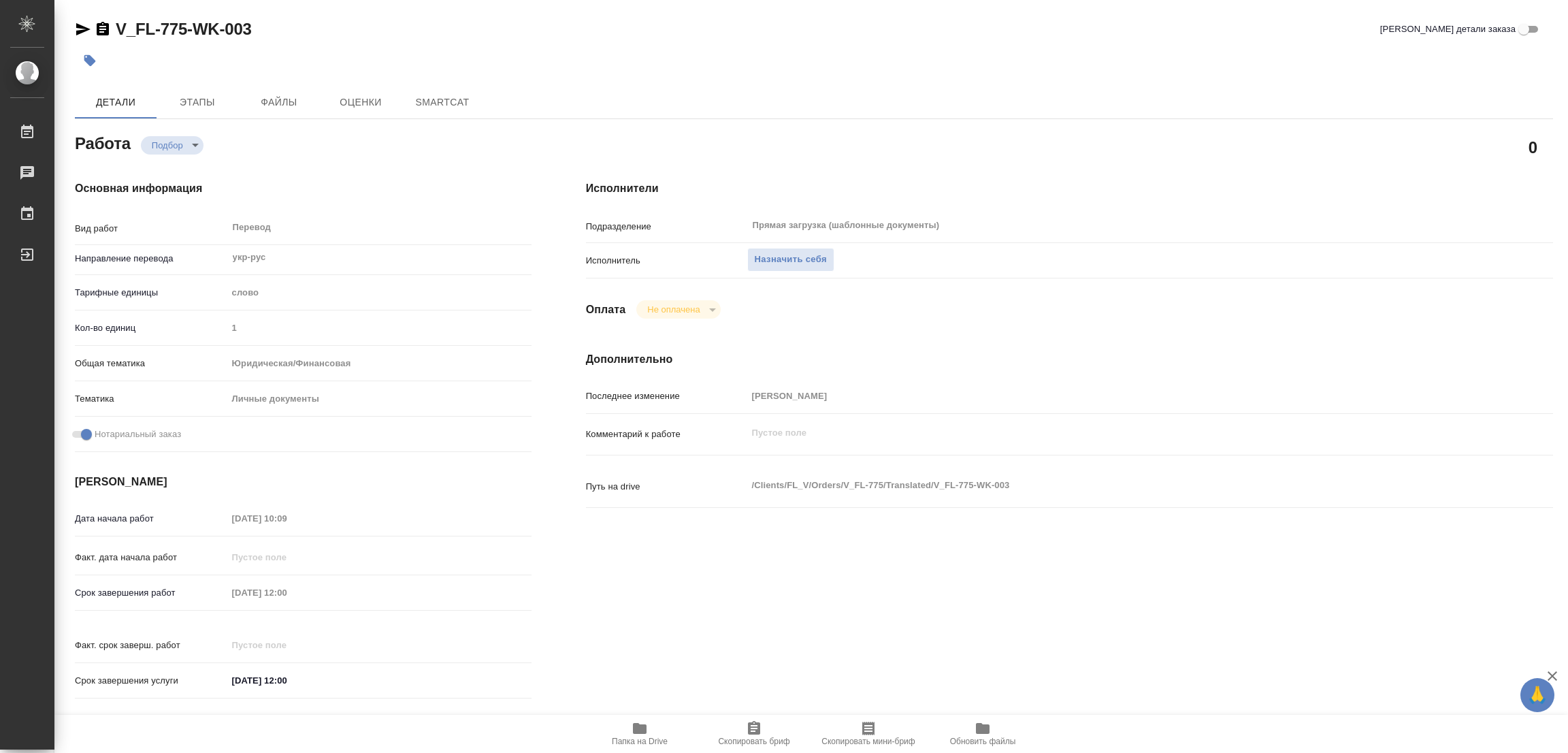
type textarea "x"
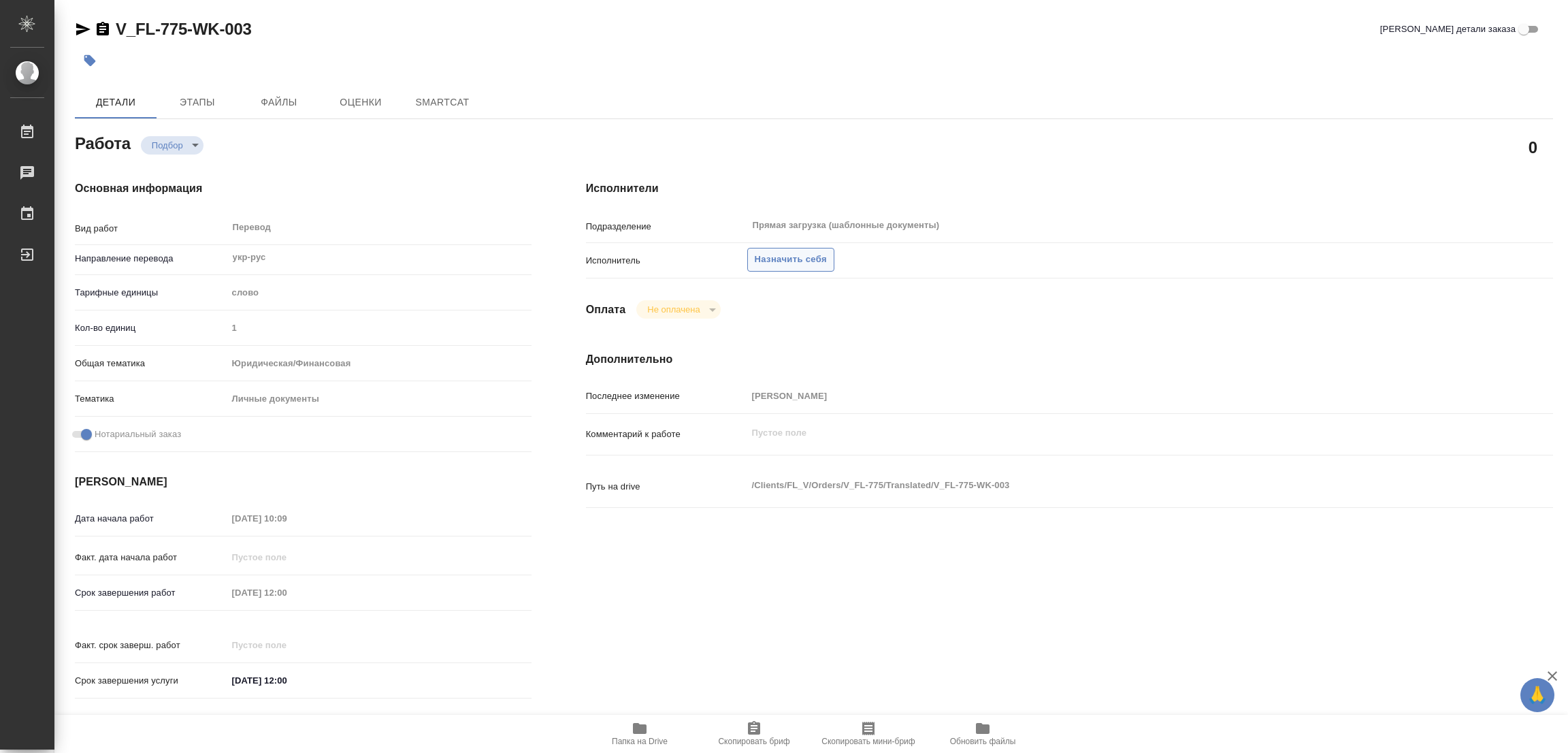
type textarea "x"
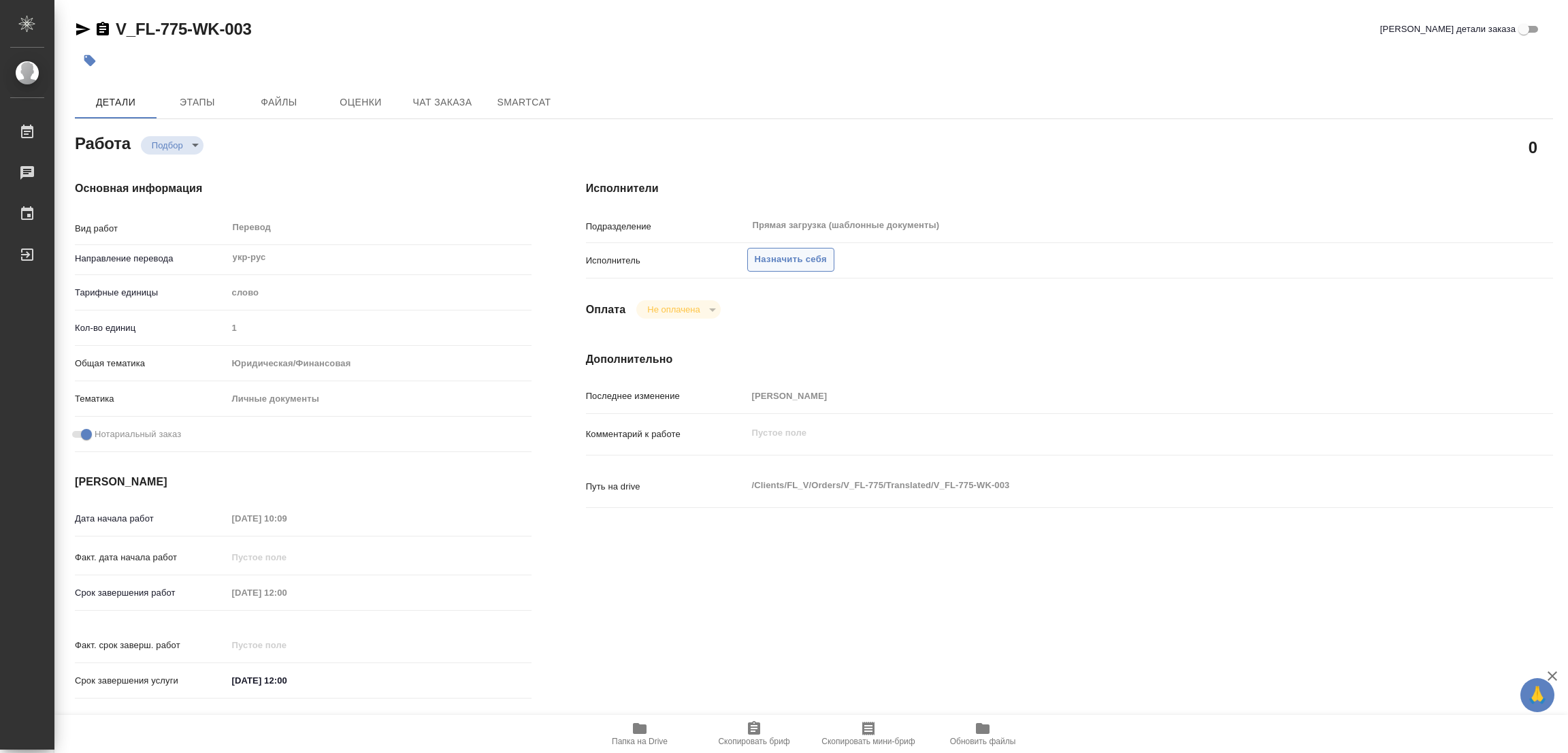
type textarea "x"
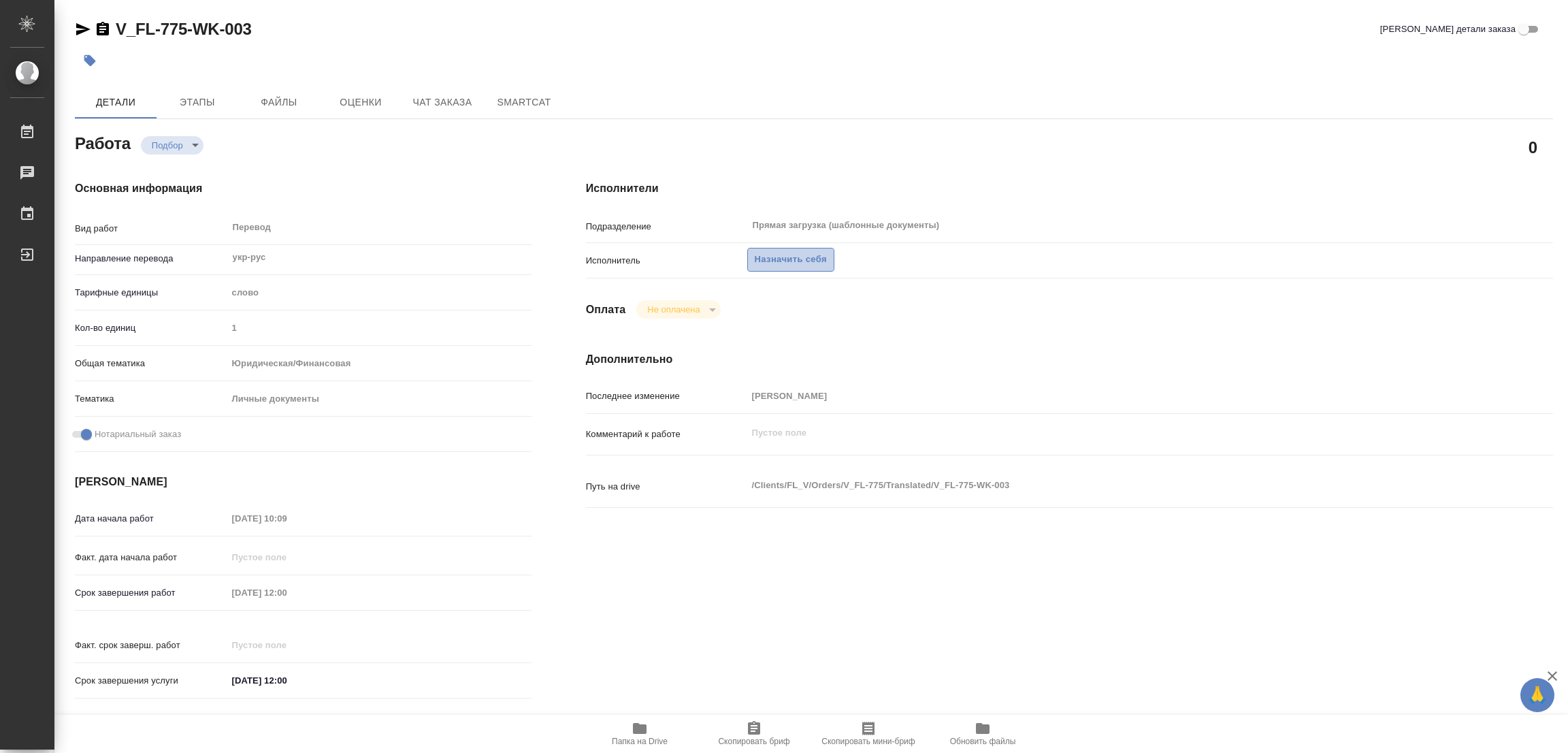
click at [770, 257] on span "Назначить себя" at bounding box center [791, 259] width 72 height 15
type textarea "x"
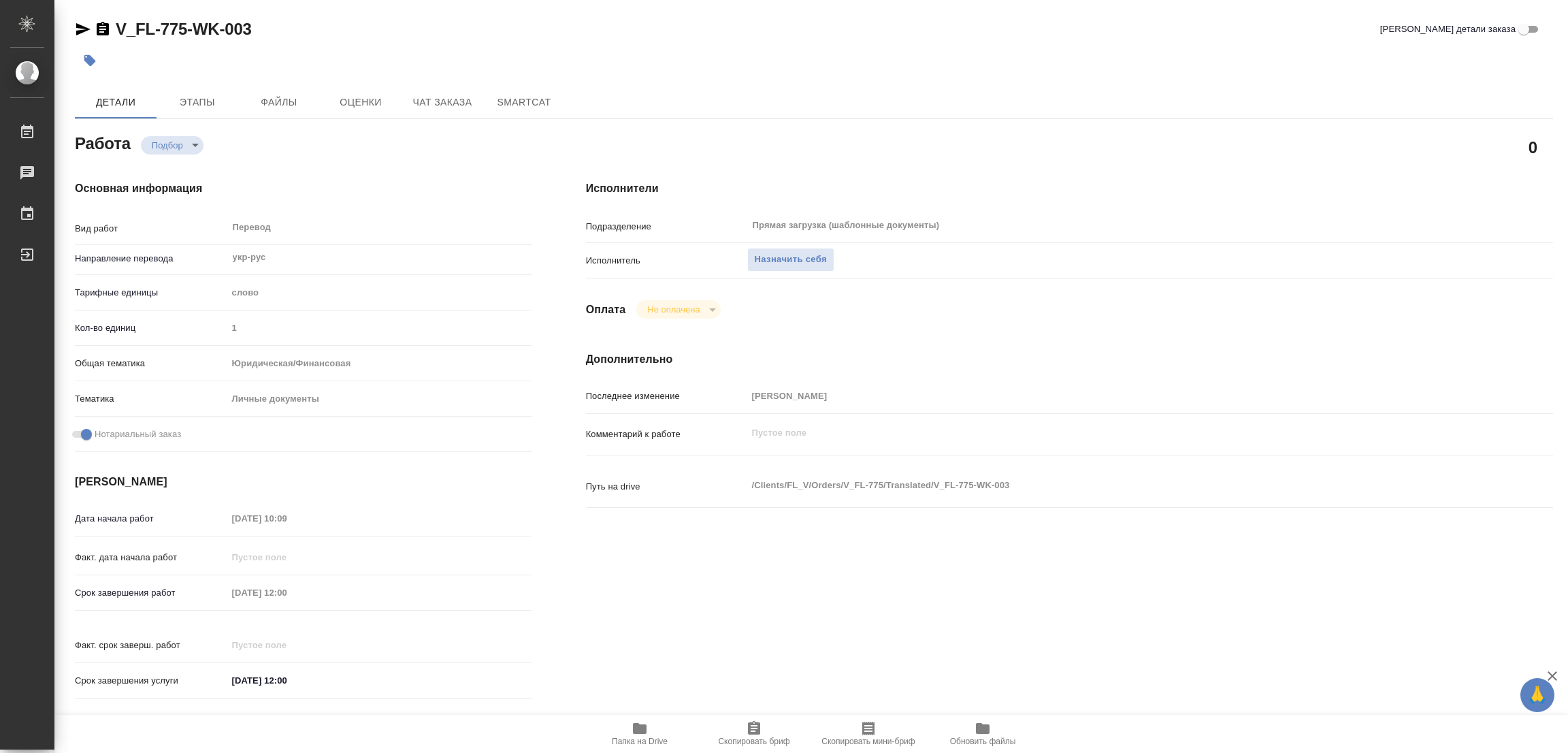
type textarea "x"
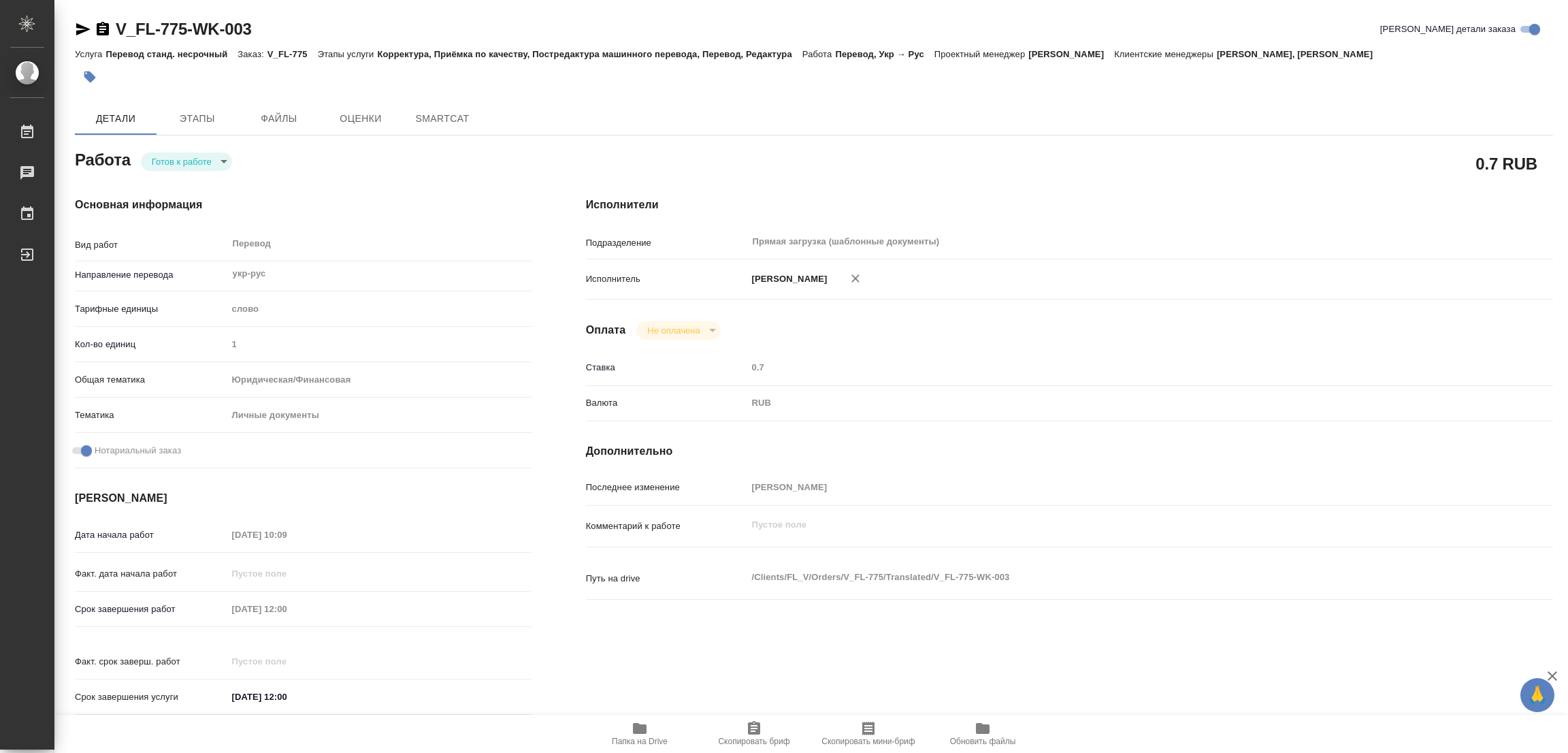
type textarea "x"
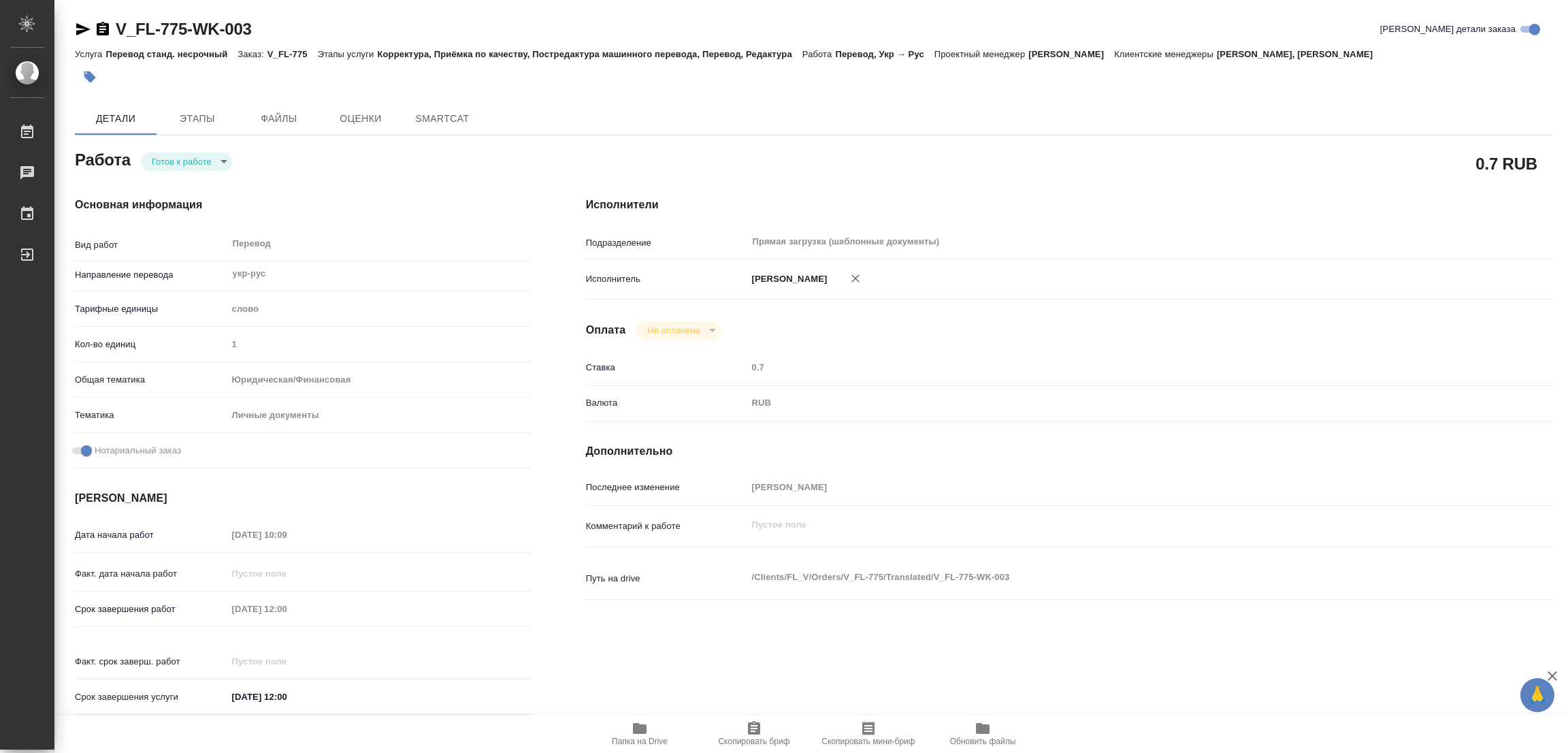
type textarea "x"
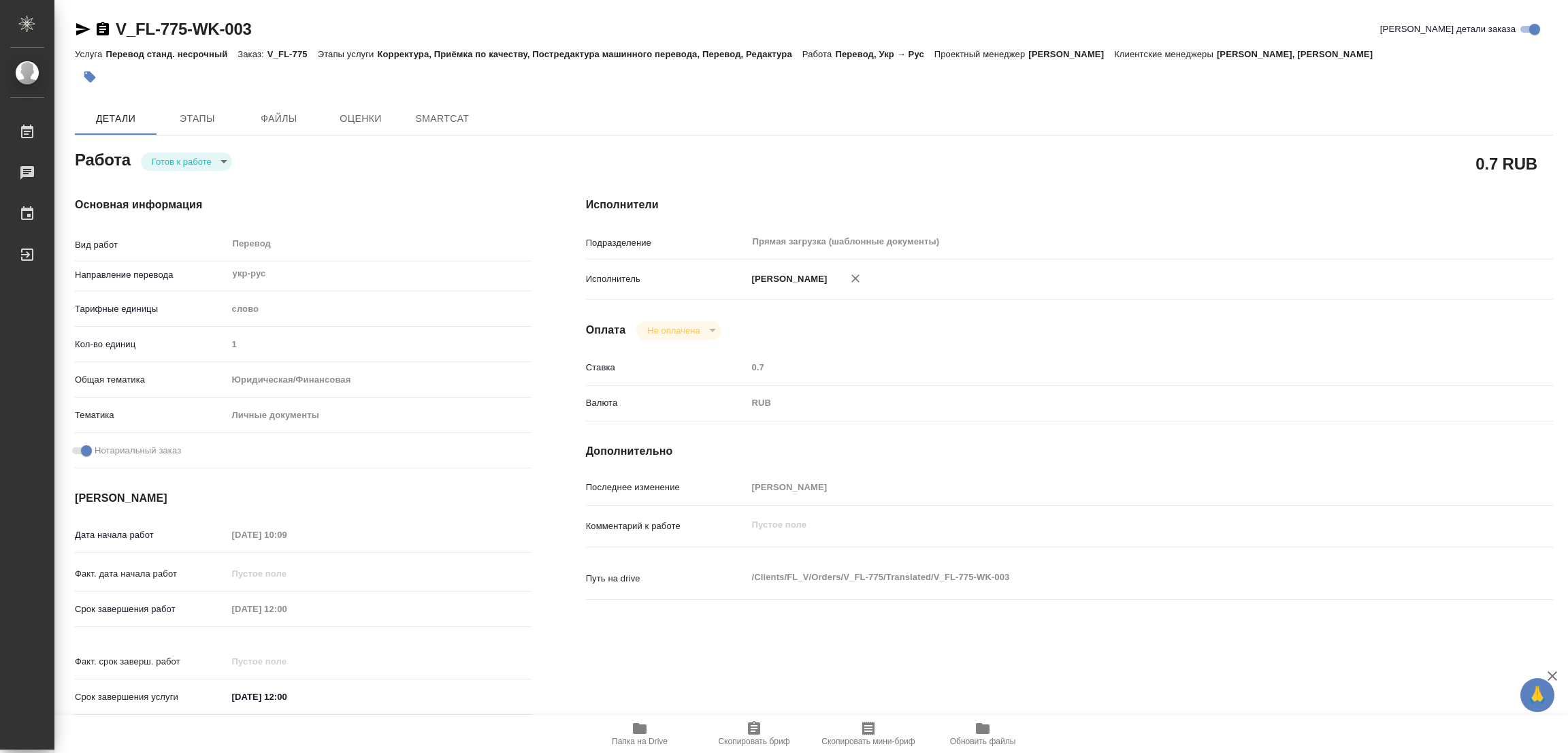
type textarea "x"
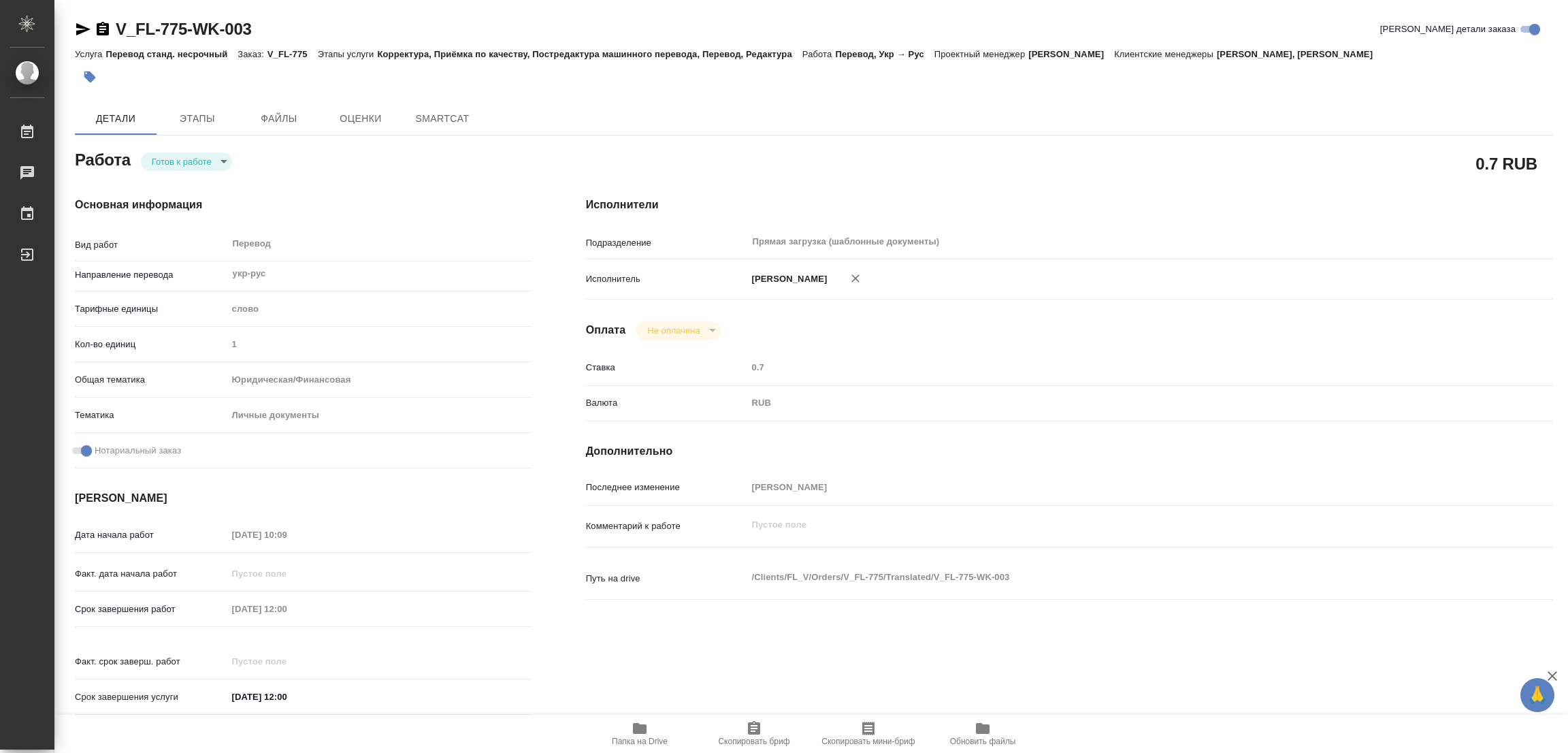
type textarea "x"
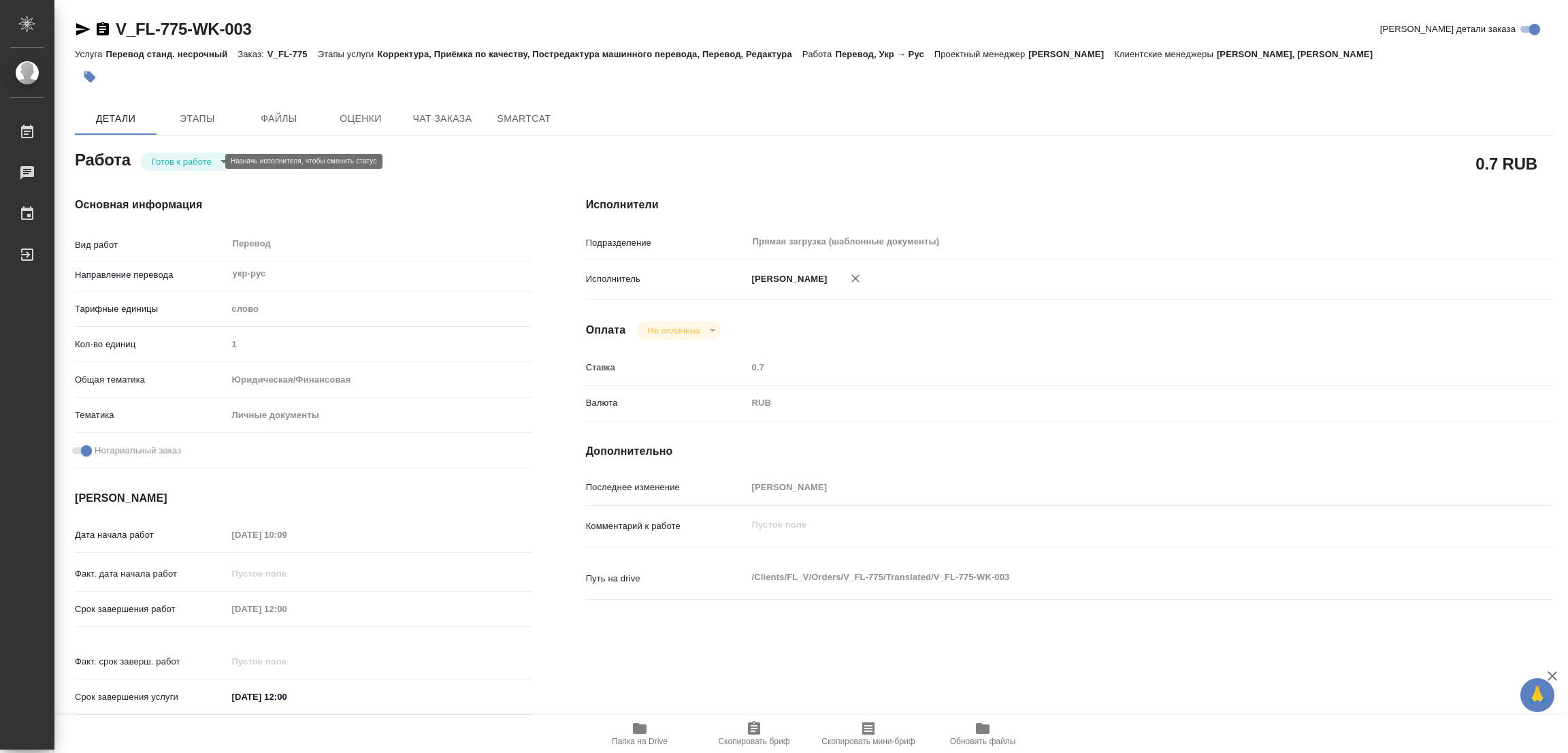
click at [182, 164] on body "🙏 .cls-1 fill:#fff; AWATERA Popova Galina Работы Чаты График Выйти V_FL-775-WK-…" at bounding box center [784, 376] width 1568 height 753
click at [182, 161] on button "В работе" at bounding box center [174, 161] width 45 height 15
type textarea "x"
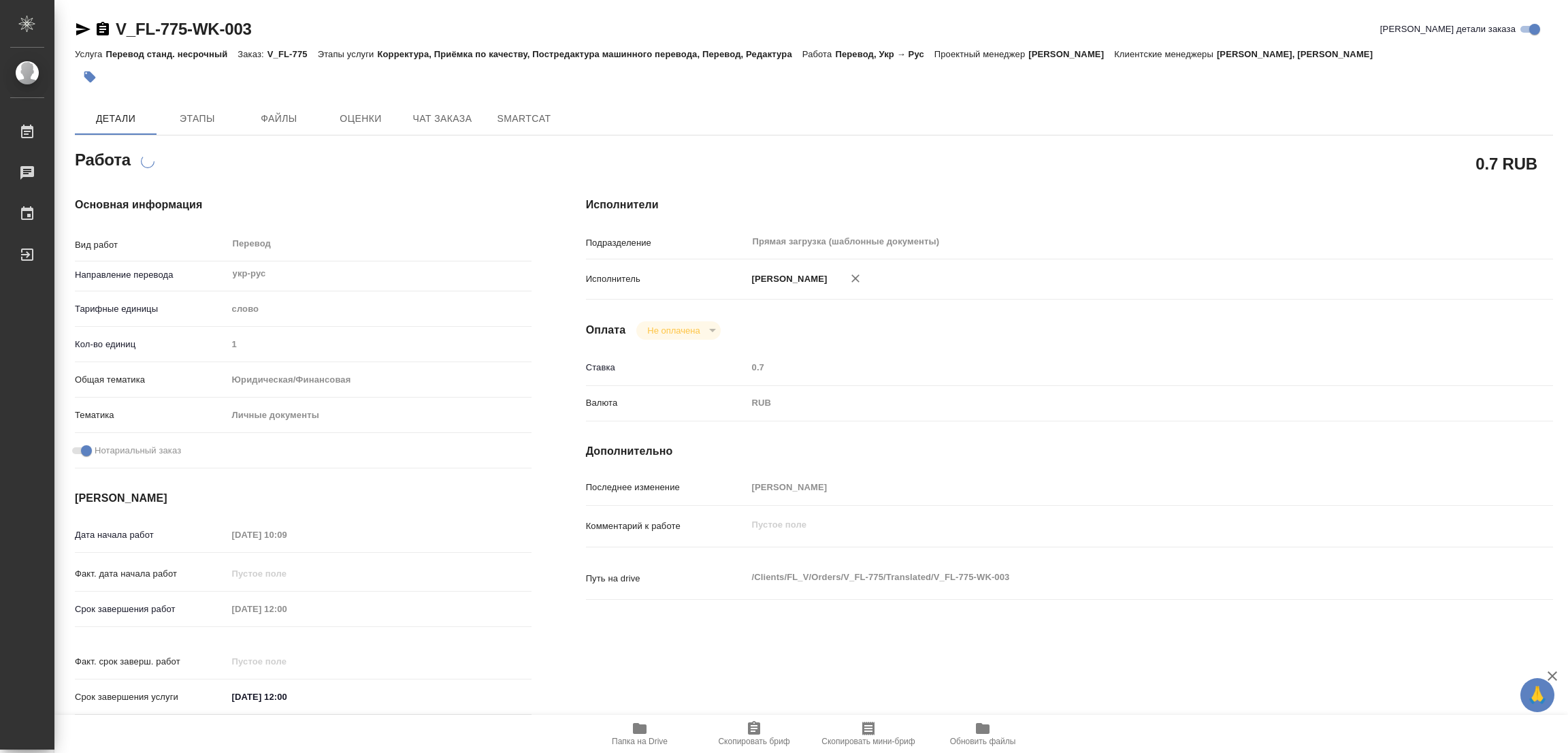
type textarea "x"
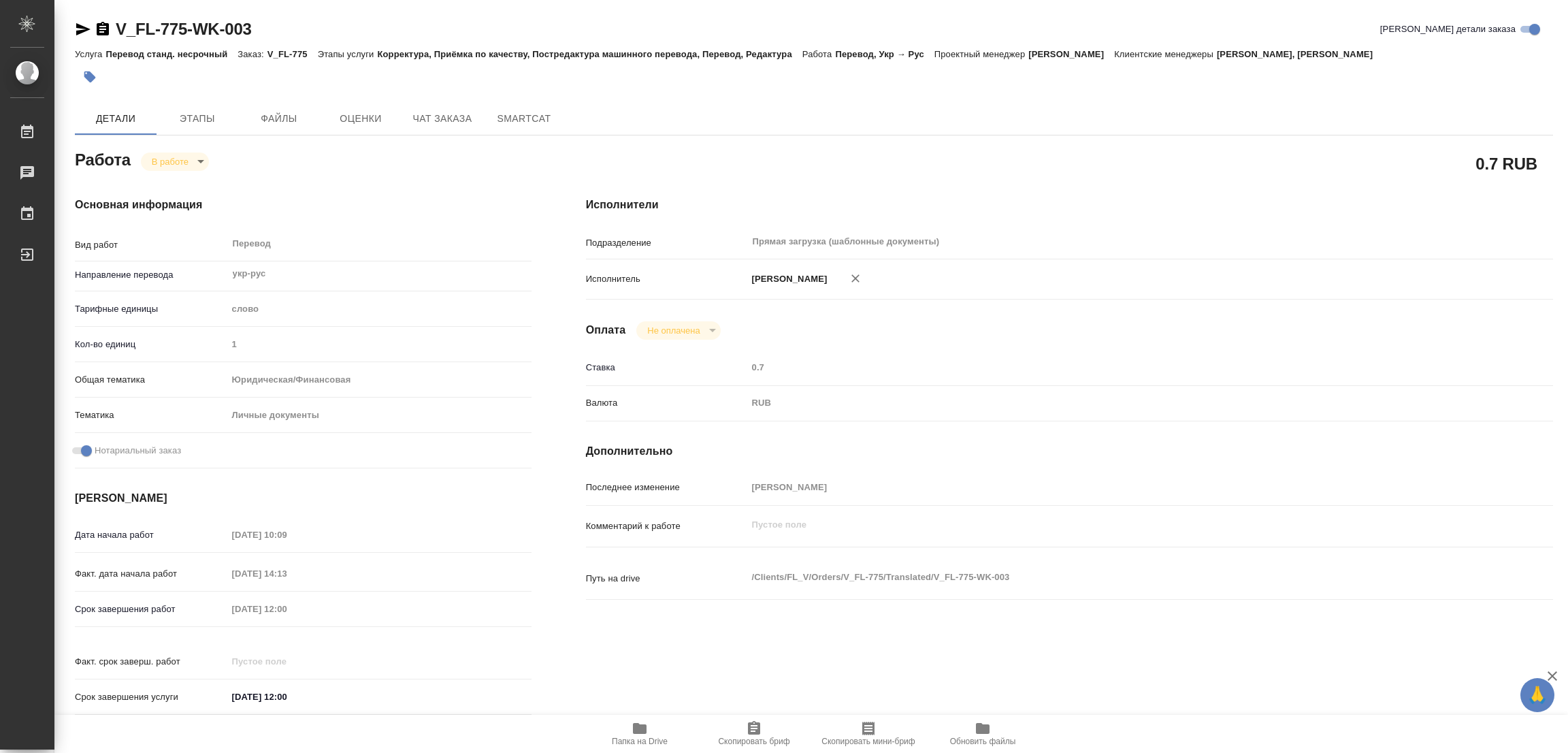
type textarea "x"
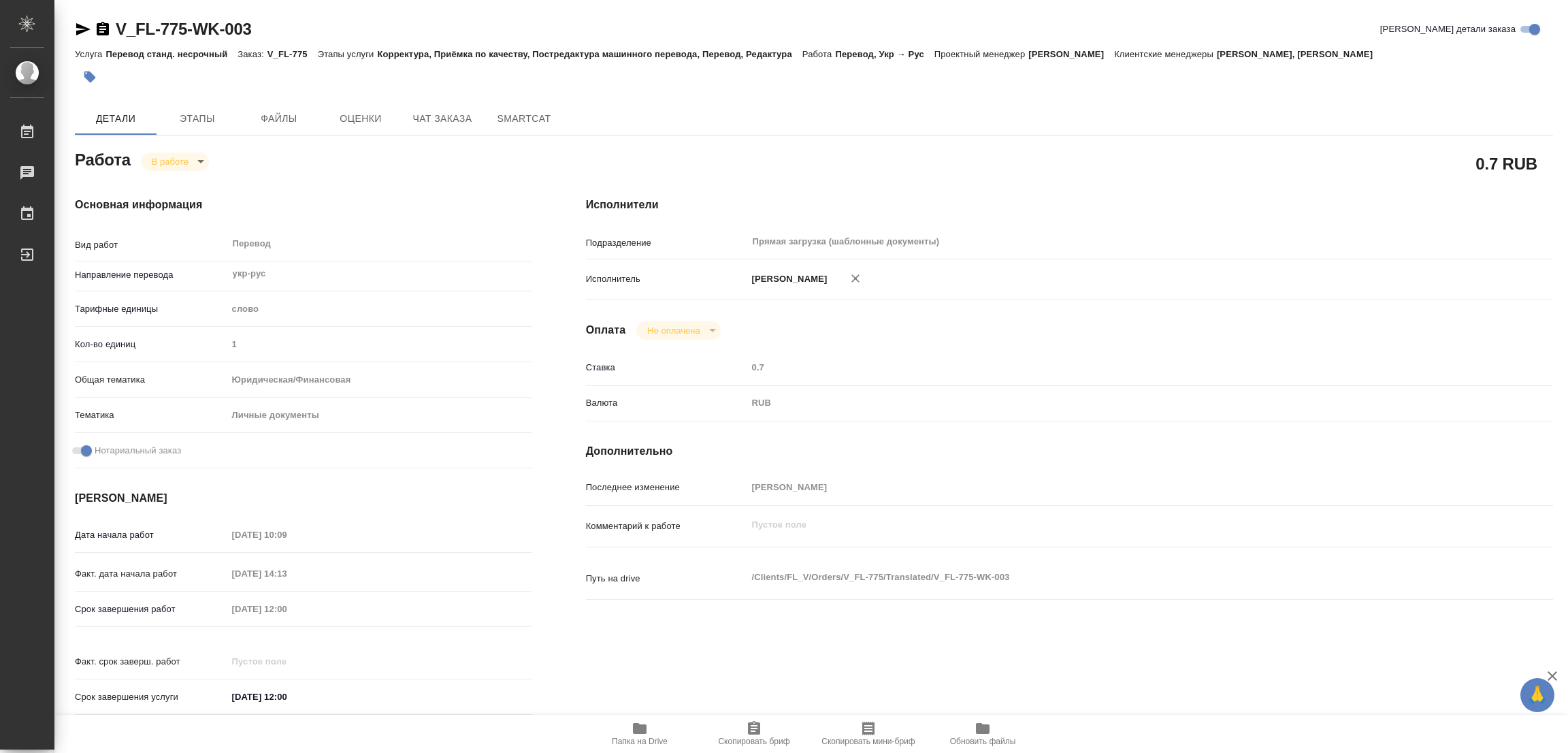
type textarea "x"
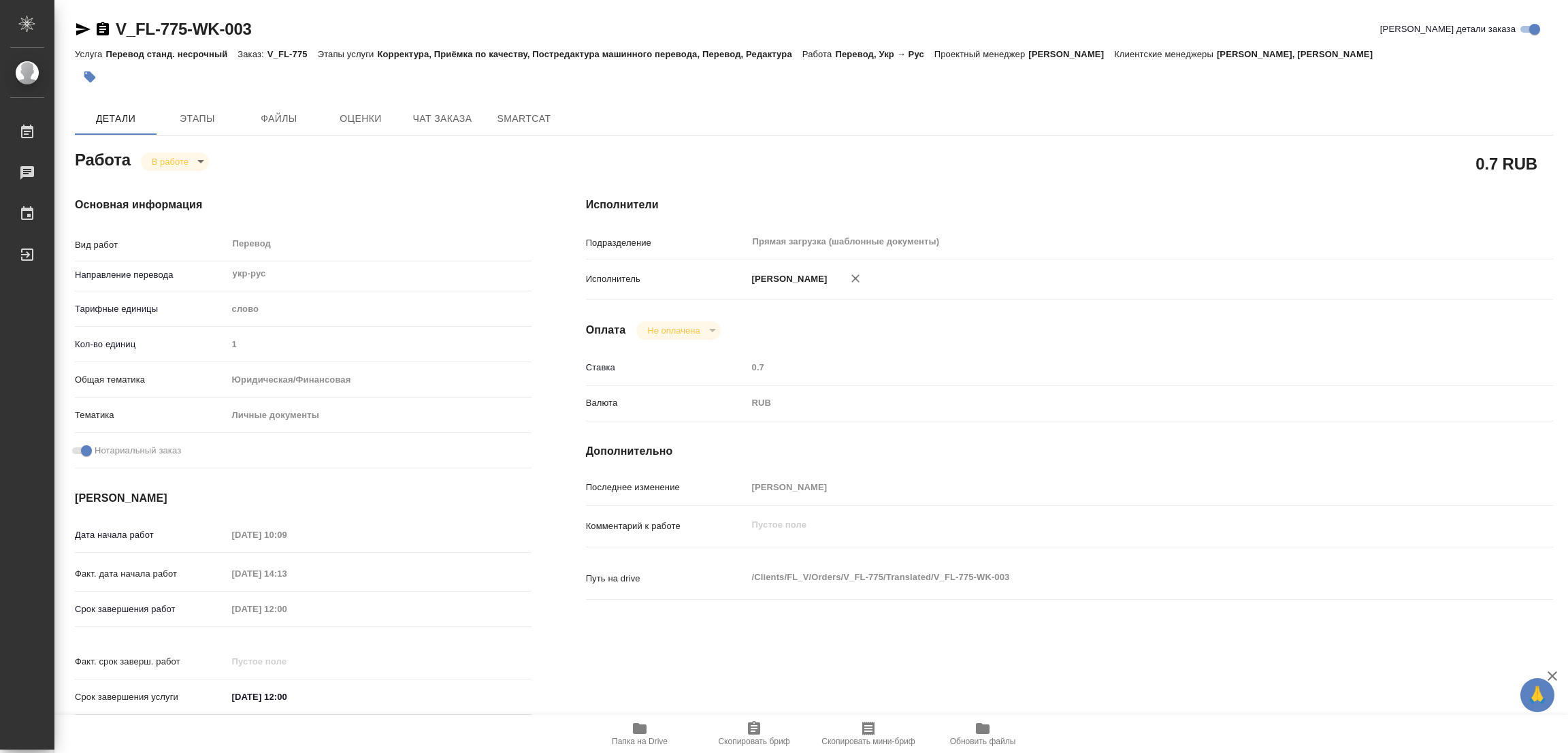
type textarea "x"
click at [750, 729] on icon "button" at bounding box center [754, 728] width 12 height 14
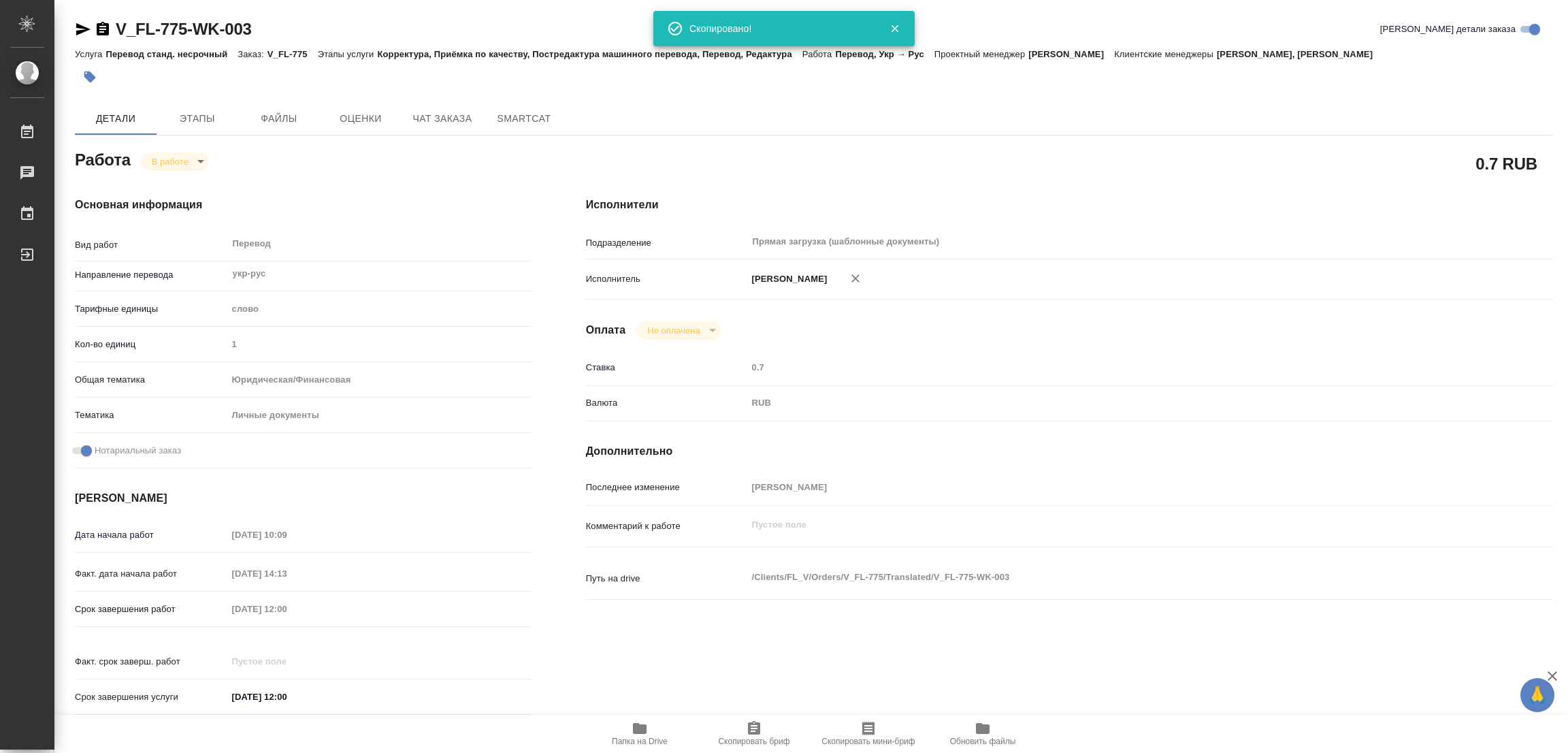
click at [1065, 324] on div "Оплата Не оплачена notPayed" at bounding box center [1069, 331] width 967 height 18
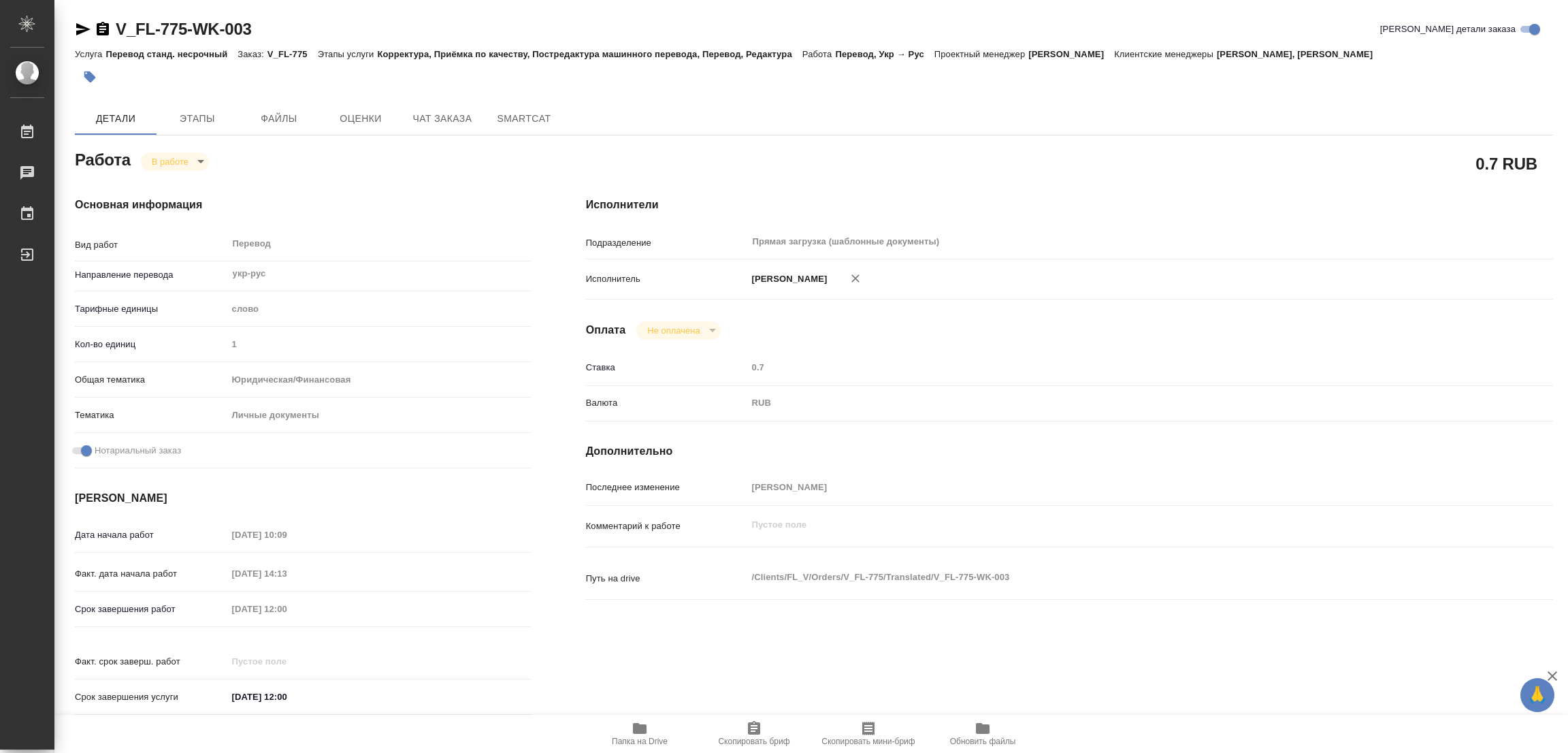
click at [207, 607] on div "Срок завершения работ 14.08.2025 12:00" at bounding box center [303, 608] width 457 height 24
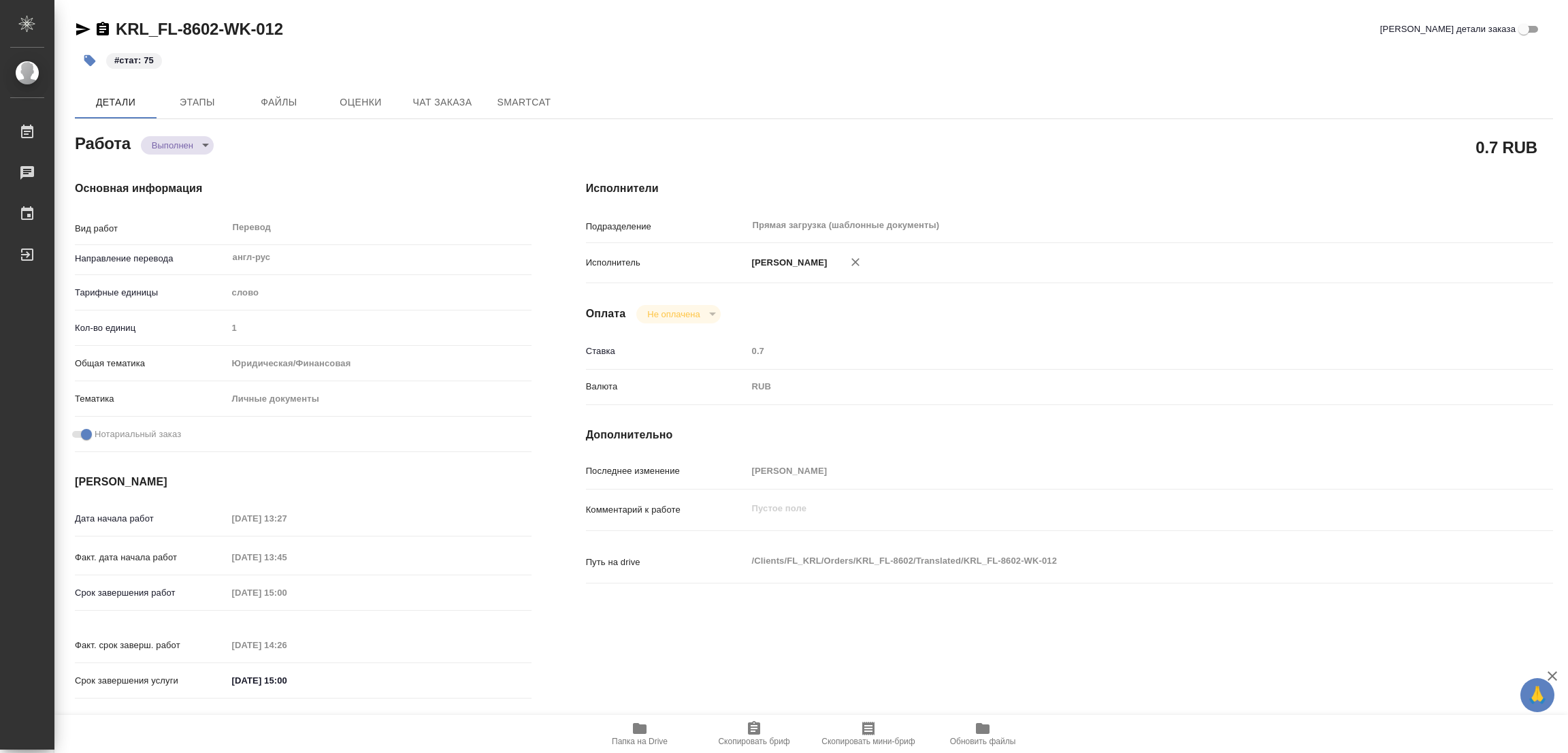
type textarea "x"
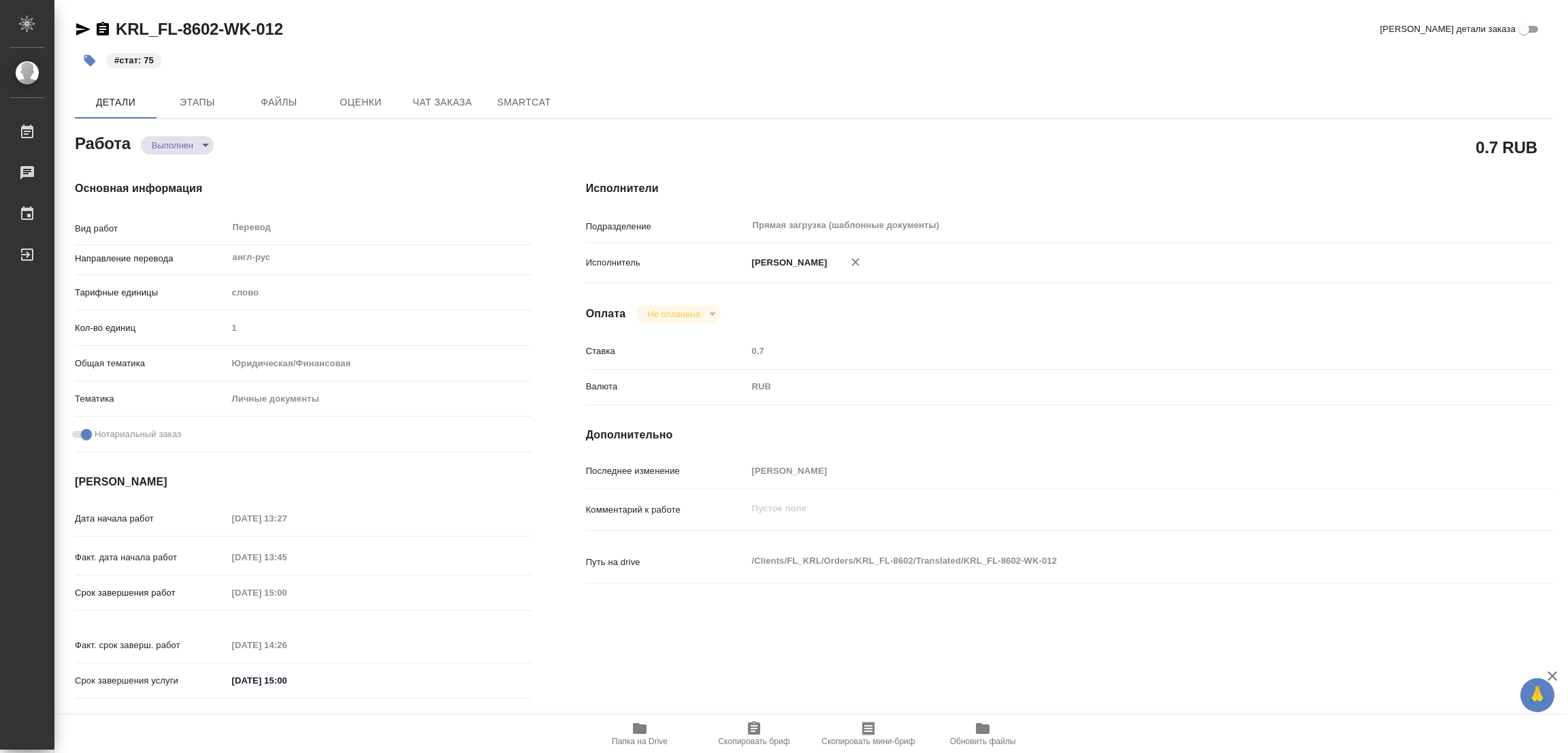
type textarea "x"
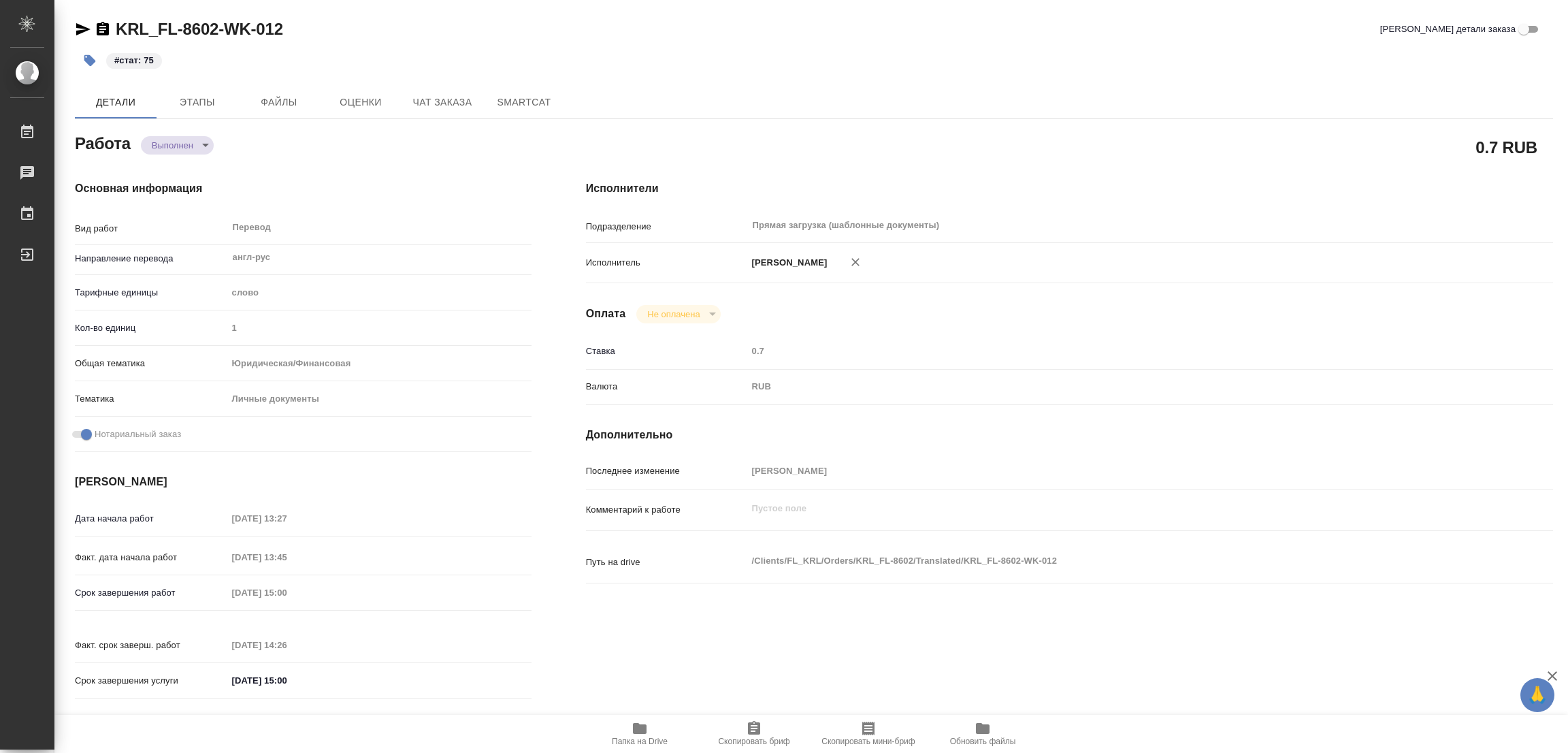
type textarea "x"
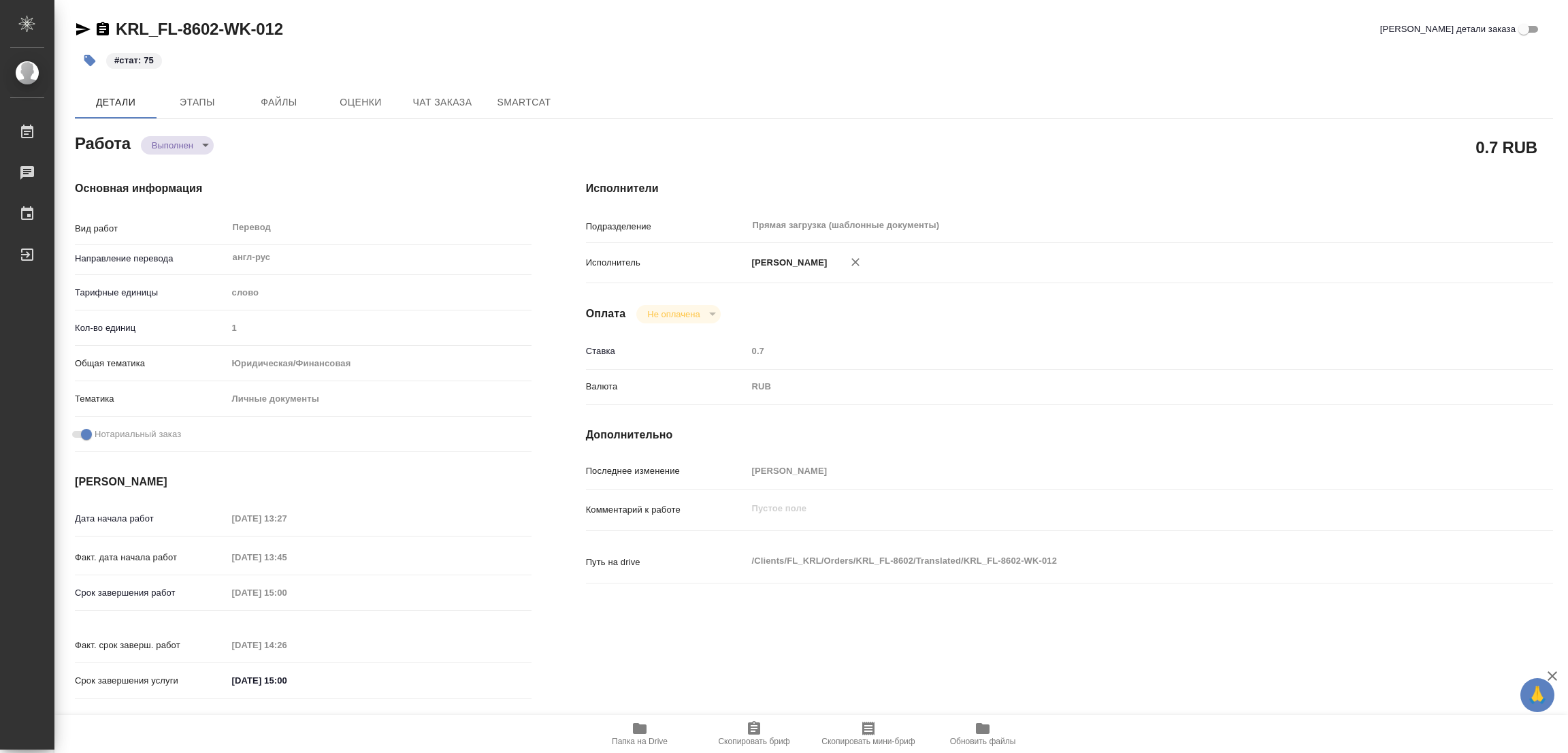
click at [465, 34] on div "KRL_FL-8602-WK-012 Кратко детали заказа" at bounding box center [814, 29] width 1479 height 21
drag, startPoint x: 115, startPoint y: 14, endPoint x: 230, endPoint y: 37, distance: 117.3
click at [230, 37] on div "KUNZ_FL-5784-WK-001 Кратко детали заказа Детали Этапы Файлы Оценки Чат заказа S…" at bounding box center [814, 571] width 1493 height 1143
copy link "KUNZ_FL-5784"
click at [746, 729] on icon "button" at bounding box center [753, 728] width 16 height 16
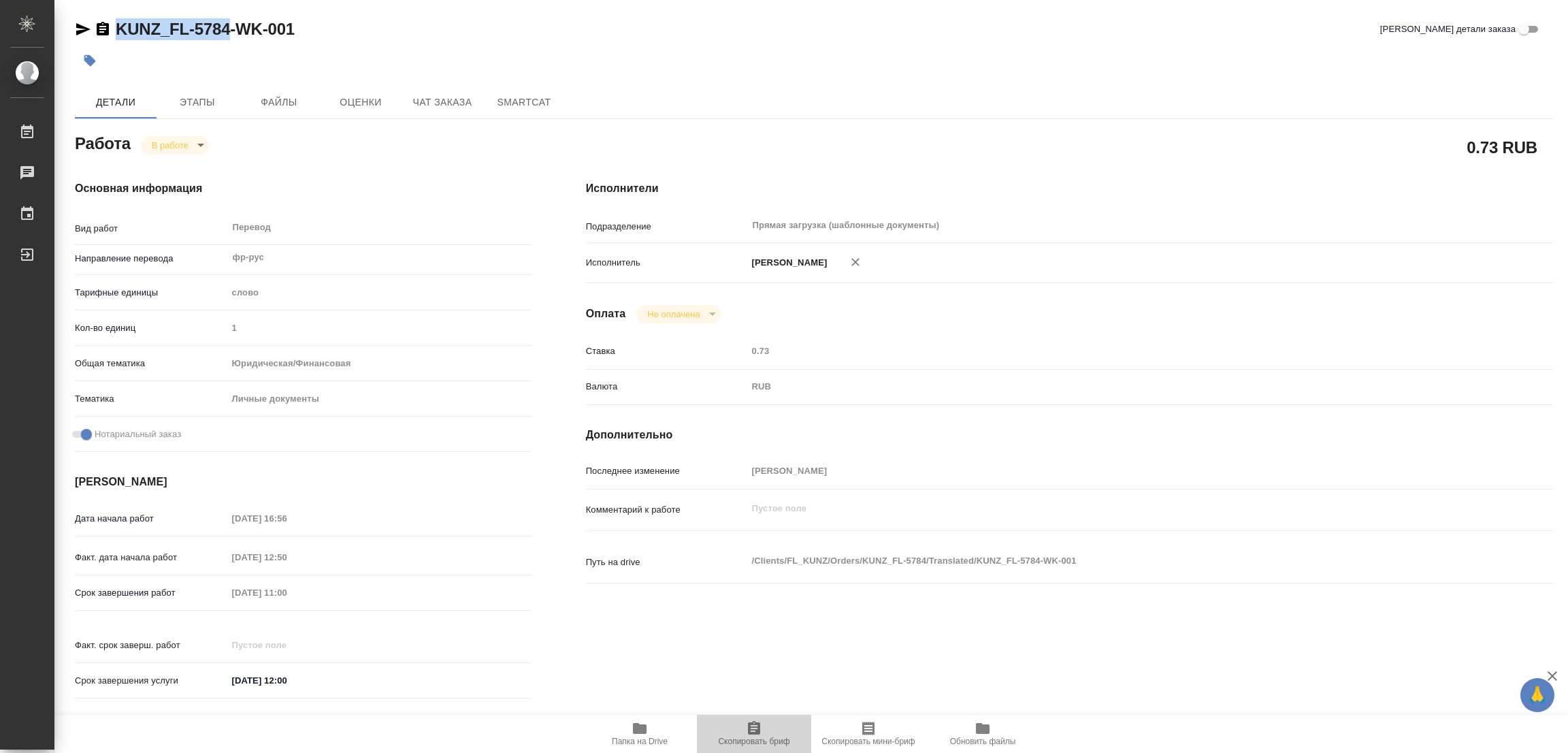
copy link "KUNZ_FL-5784"
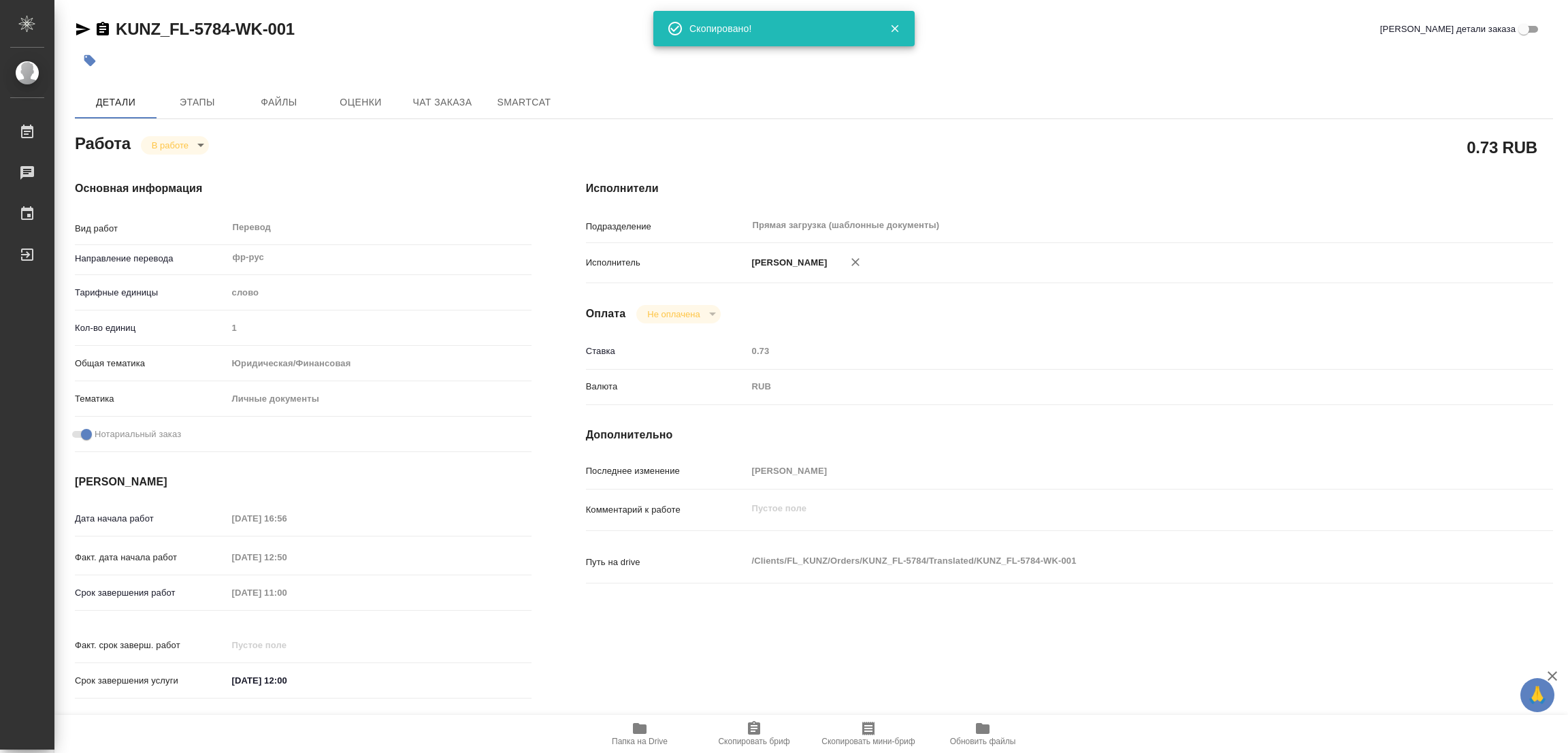
click at [874, 181] on h4 "Исполнители" at bounding box center [1069, 188] width 967 height 16
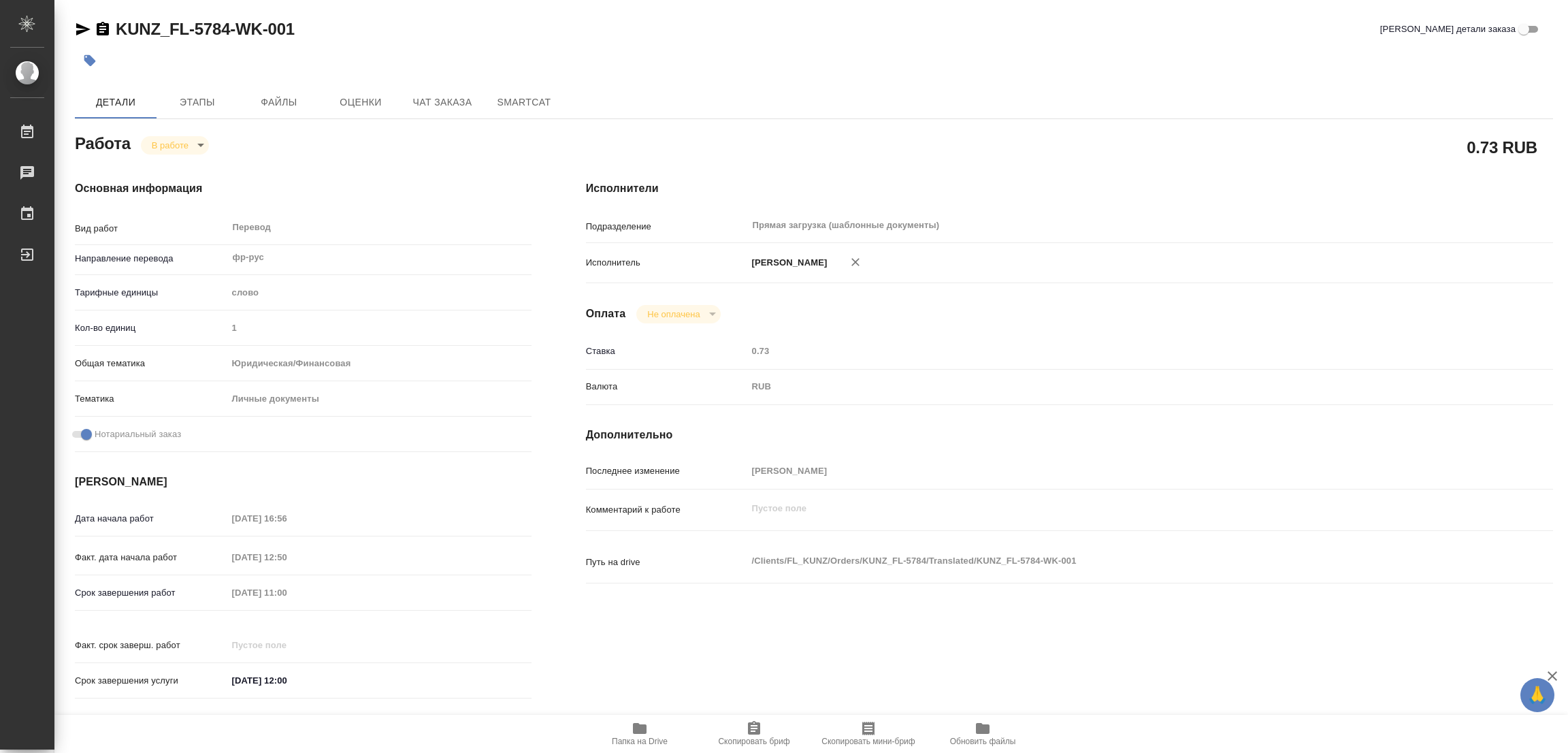
click at [209, 590] on div "Срок завершения работ 13.08.2025 11:00" at bounding box center [303, 592] width 457 height 24
click at [483, 25] on div "KUNZ_FL-5784-WK-001 Кратко детали заказа" at bounding box center [814, 29] width 1479 height 21
drag, startPoint x: 349, startPoint y: 585, endPoint x: 195, endPoint y: 572, distance: 154.5
click at [195, 572] on div "Дата начала работ 11.08.2025 16:56 Факт. дата начала работ 12.08.2025 12:50 Сро…" at bounding box center [303, 607] width 457 height 200
click at [447, 37] on div "KUNZ_FL-5784-WK-001 Кратко детали заказа" at bounding box center [814, 29] width 1479 height 21
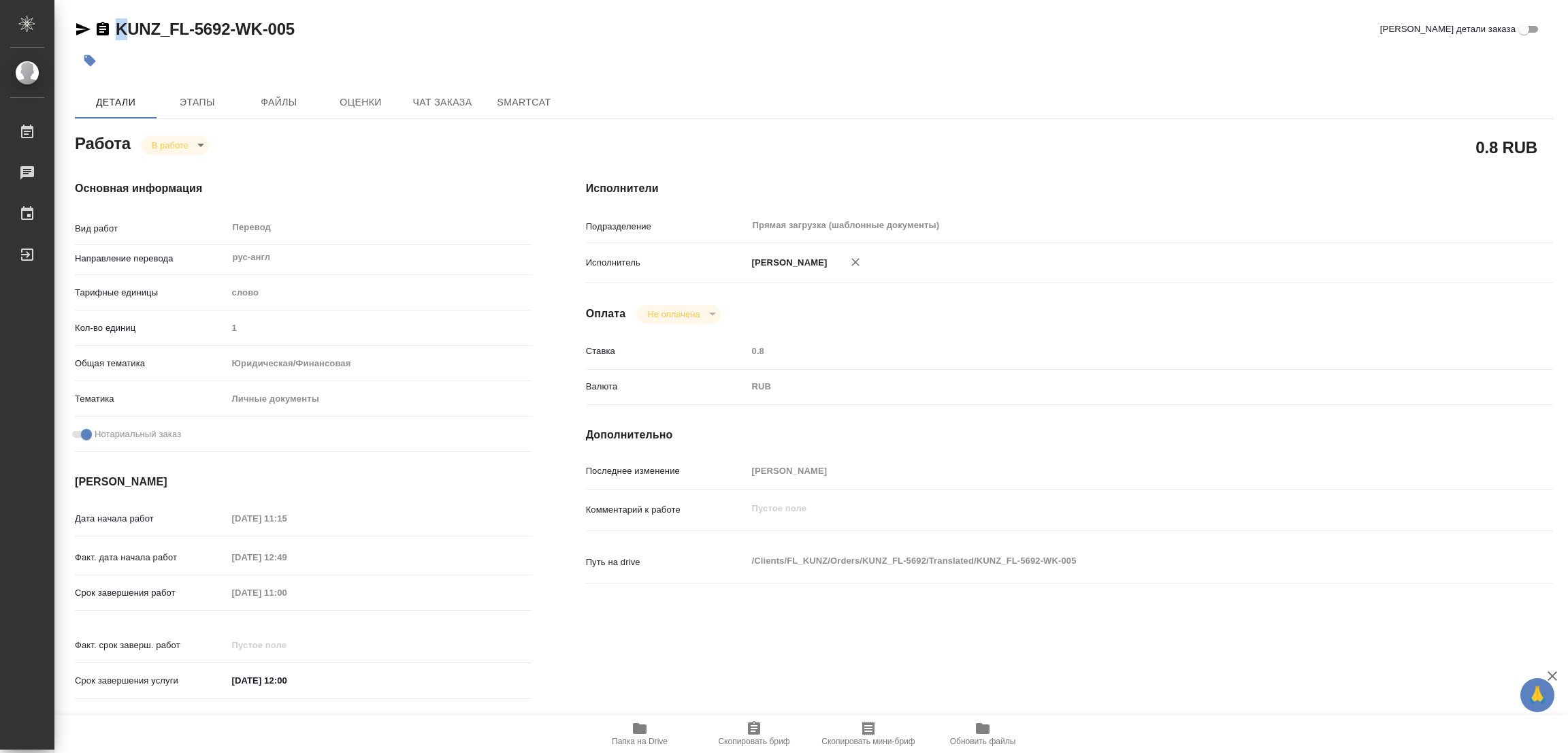
type textarea "x"
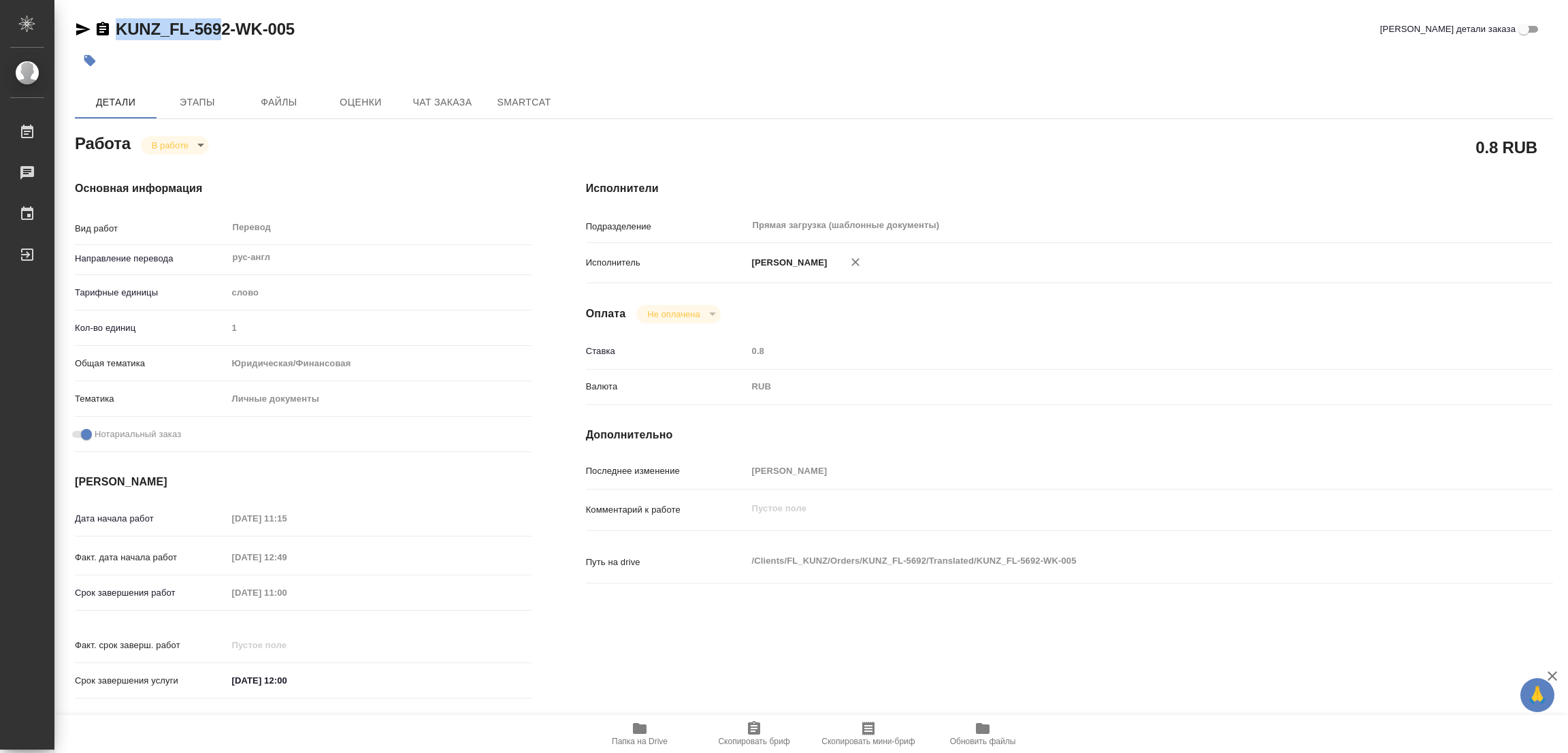
type textarea "x"
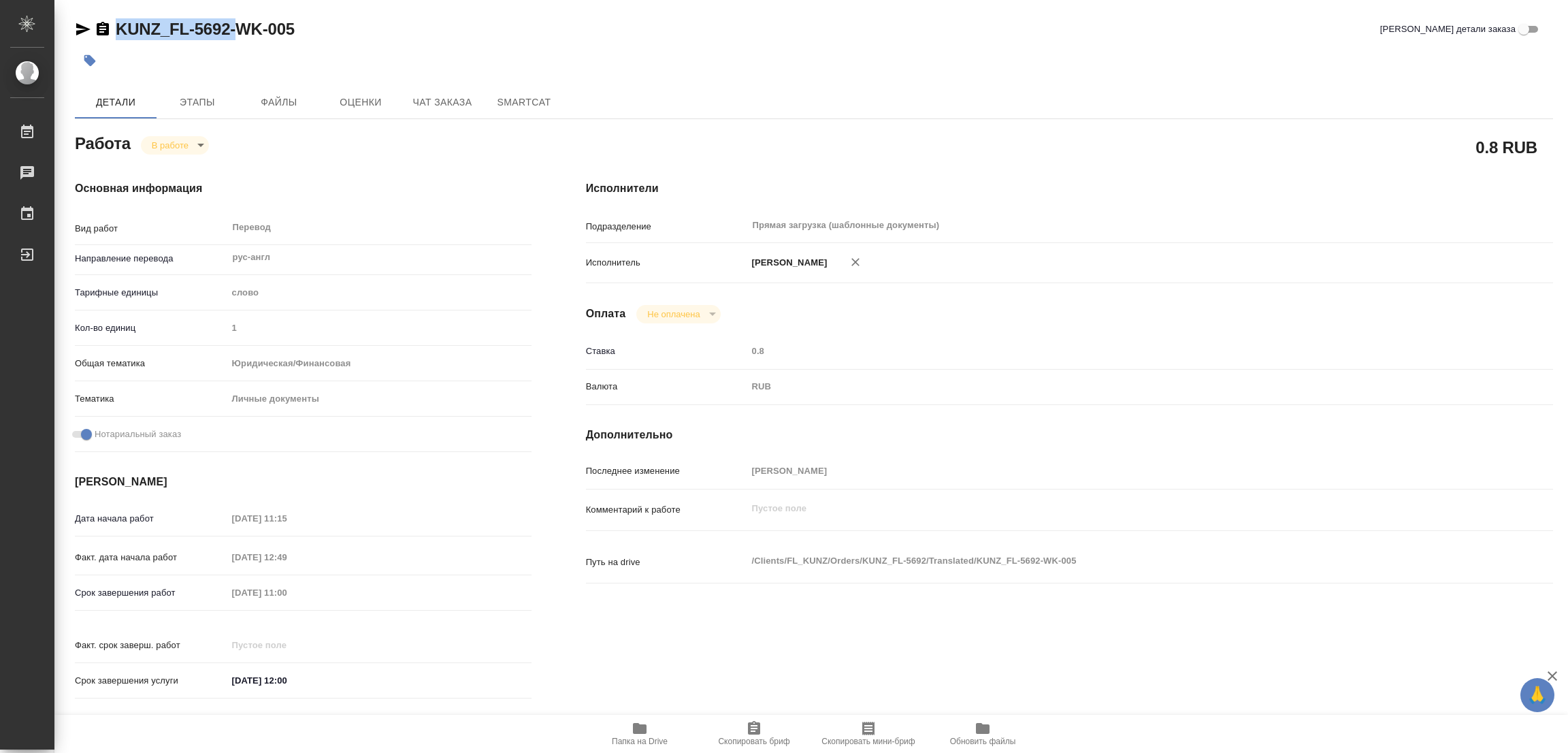
drag, startPoint x: 114, startPoint y: 15, endPoint x: 233, endPoint y: 34, distance: 120.5
click at [233, 34] on div "KUNZ_FL-5692-WK-005 Кратко детали заказа Детали Этапы Файлы Оценки Чат заказа S…" at bounding box center [814, 571] width 1493 height 1143
type textarea "x"
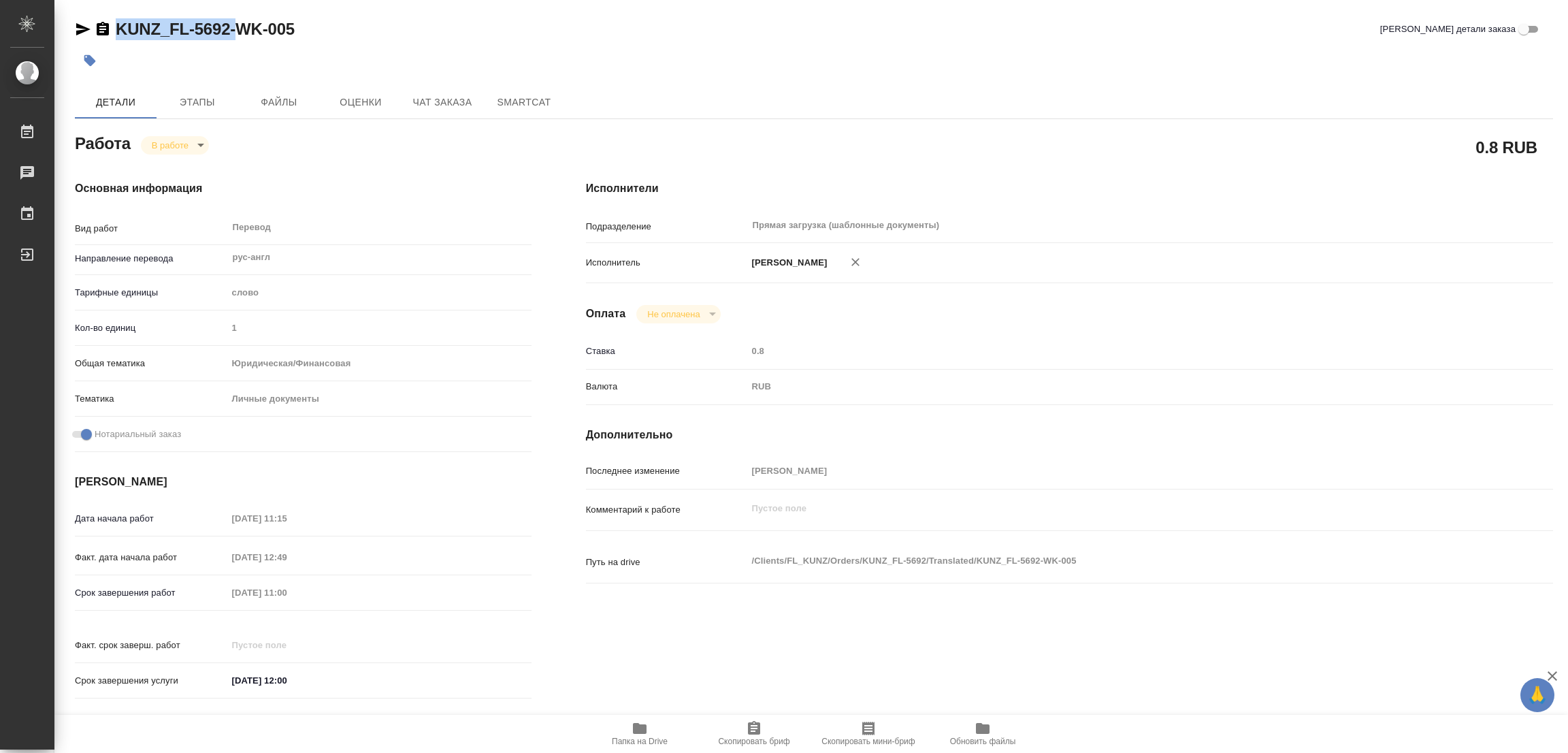
type textarea "x"
drag, startPoint x: 744, startPoint y: 705, endPoint x: 744, endPoint y: 719, distance: 14.0
click at [744, 719] on div "Работа В работе inProgress 0.8 RUB Основная информация Вид работ Перевод x ​ На…" at bounding box center [814, 619] width 1479 height 978
click at [757, 729] on icon "button" at bounding box center [754, 728] width 12 height 14
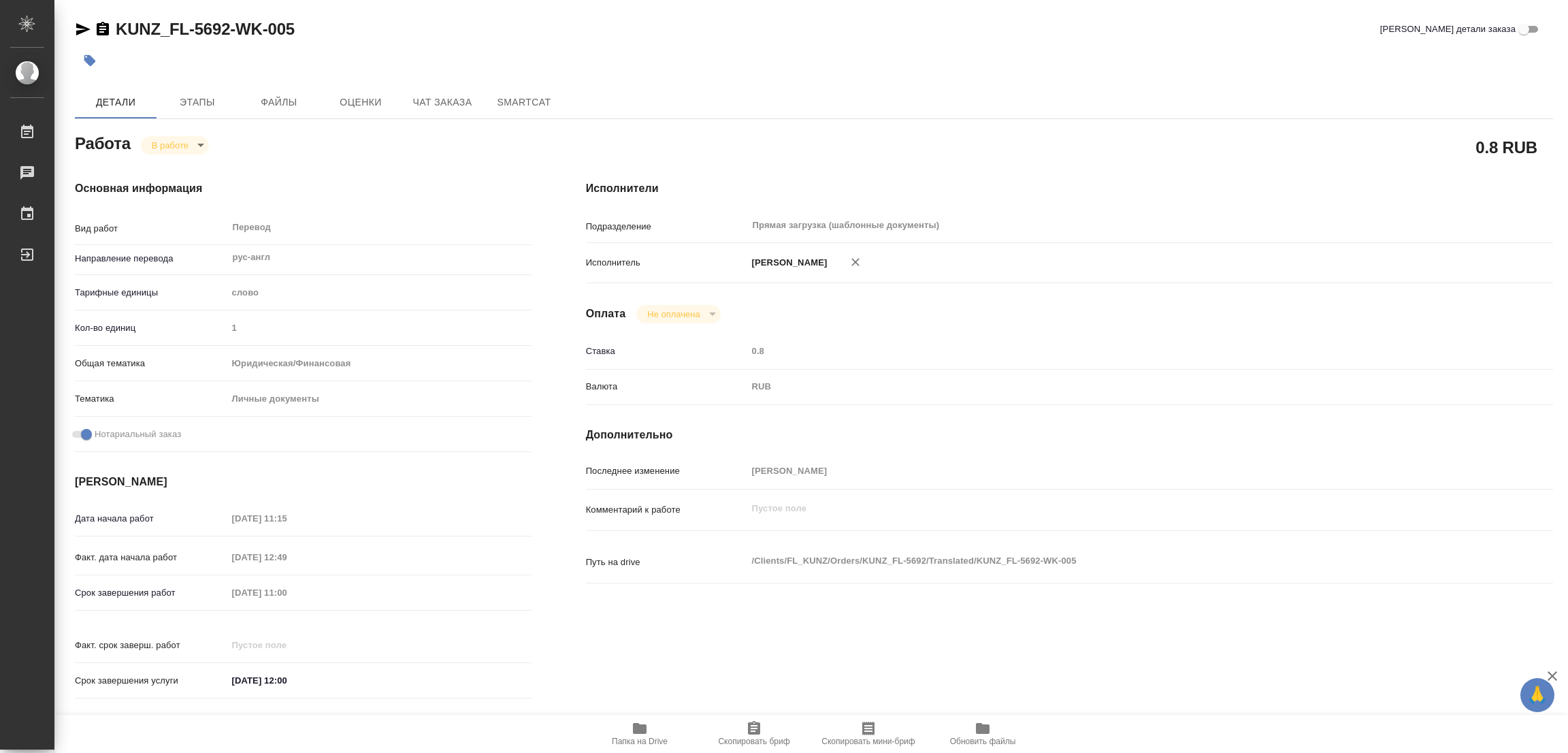
click at [207, 579] on div "Дата начала работ 12.08.2025 11:15 Факт. дата начала работ 12.08.2025 12:49 Сро…" at bounding box center [303, 607] width 457 height 200
click at [474, 65] on div at bounding box center [568, 60] width 985 height 30
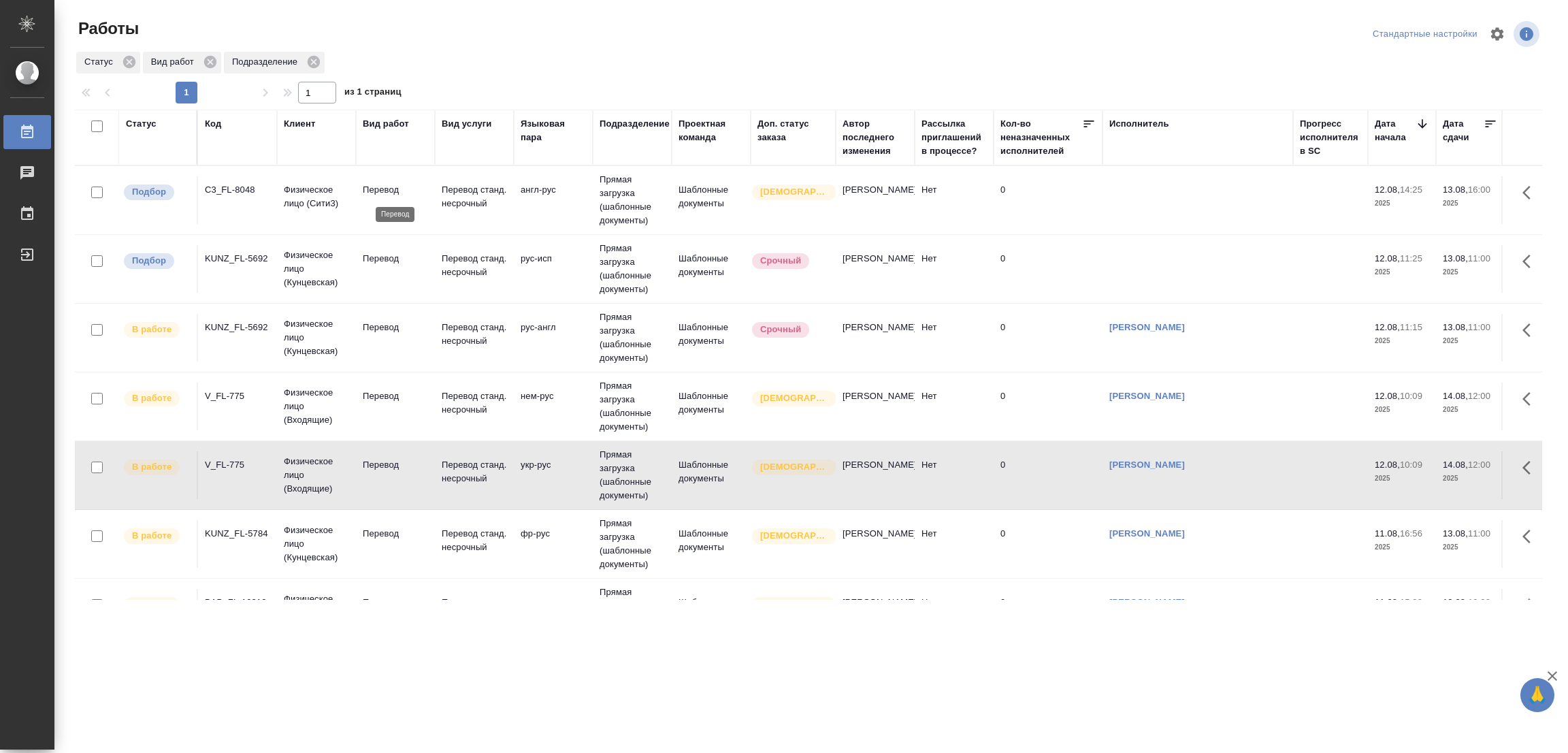
click at [377, 185] on p "Перевод" at bounding box center [395, 190] width 65 height 14
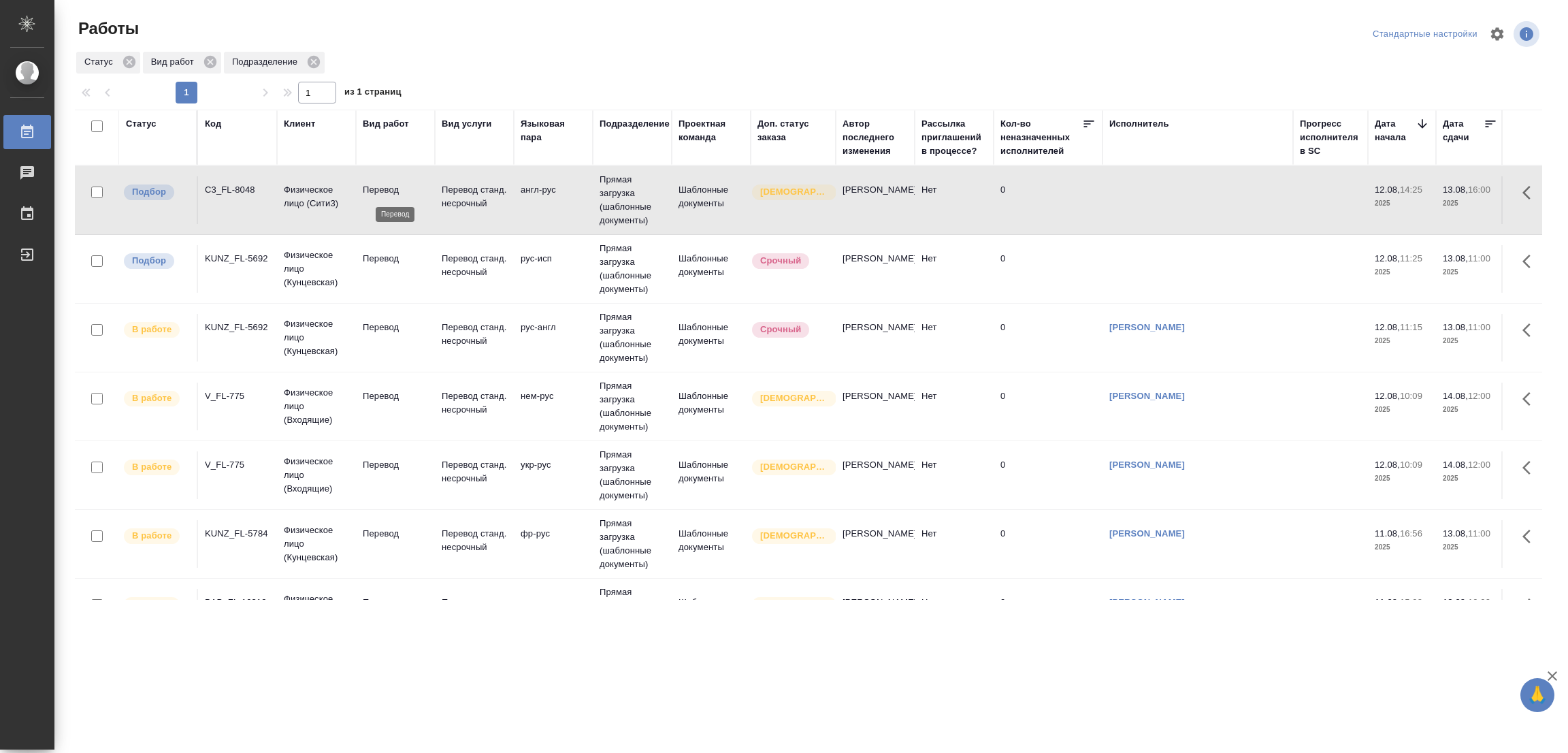
click at [377, 185] on p "Перевод" at bounding box center [395, 190] width 65 height 14
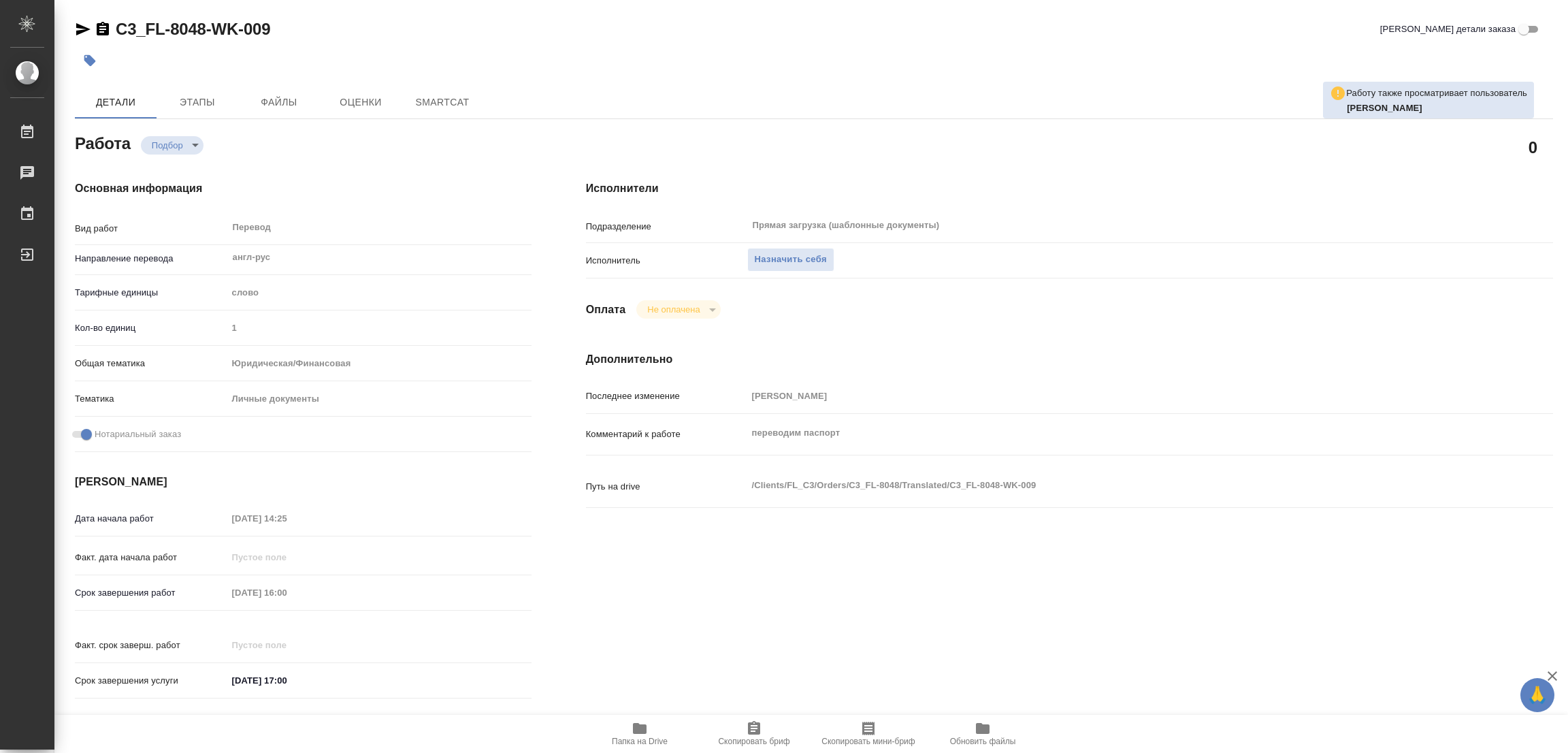
type textarea "x"
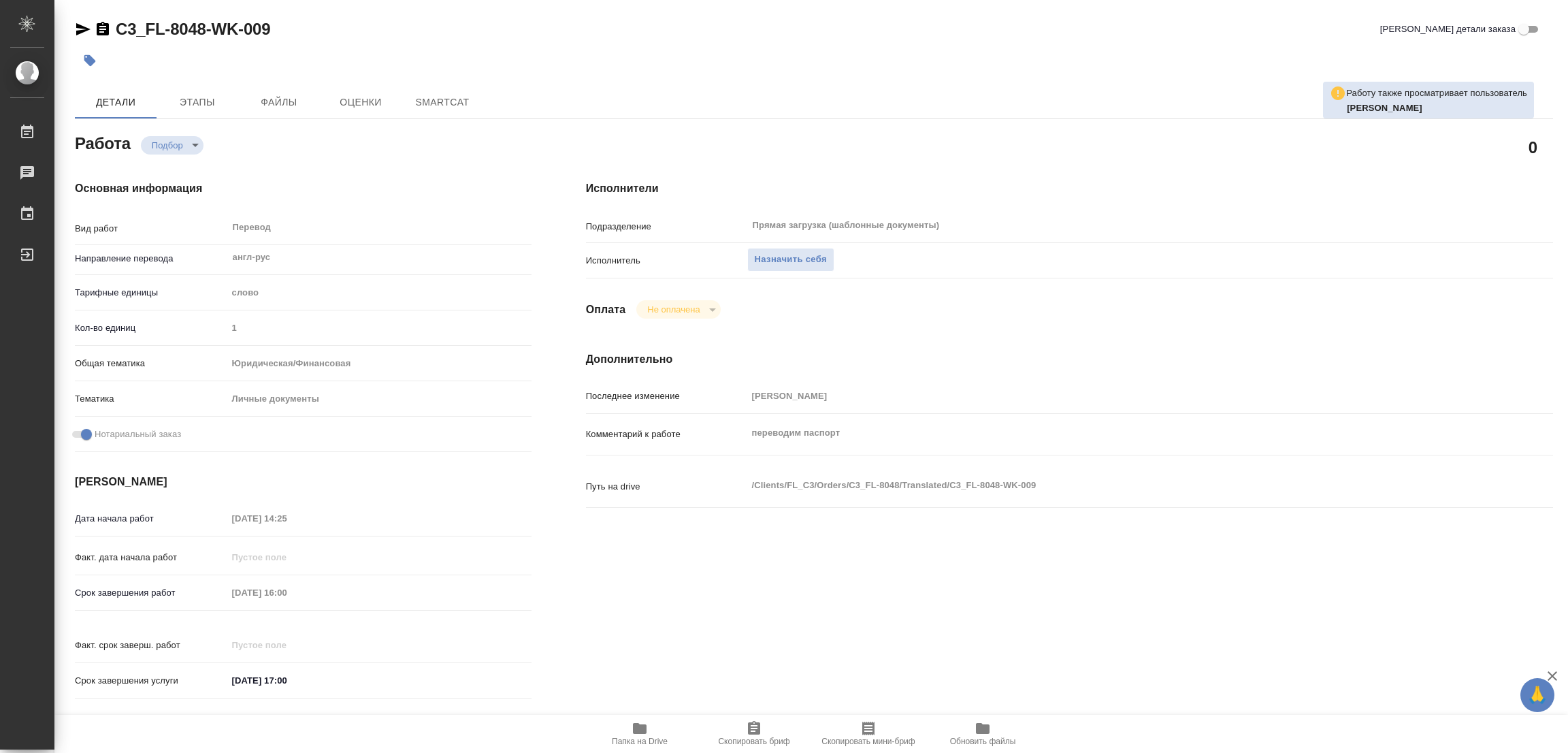
type textarea "x"
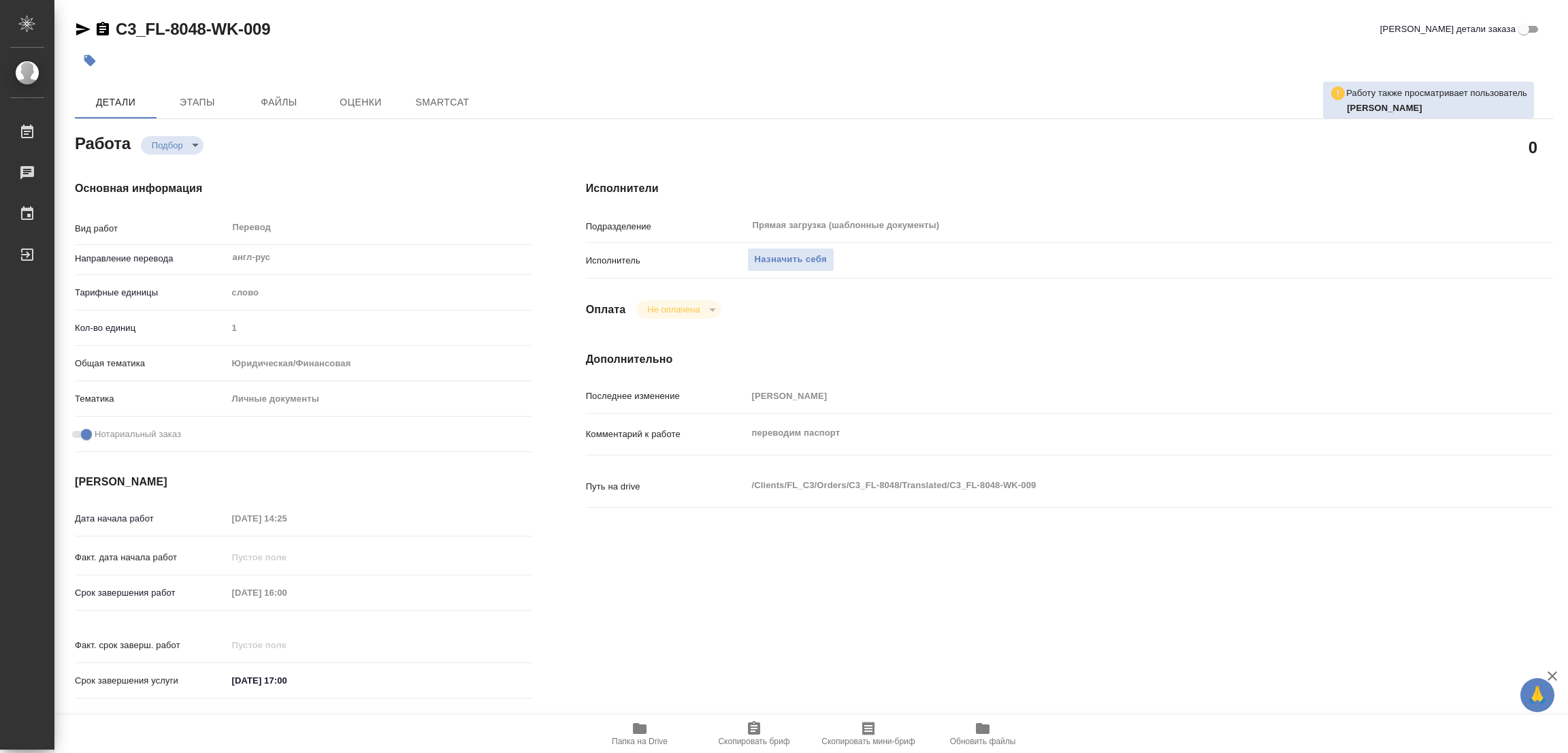
type textarea "x"
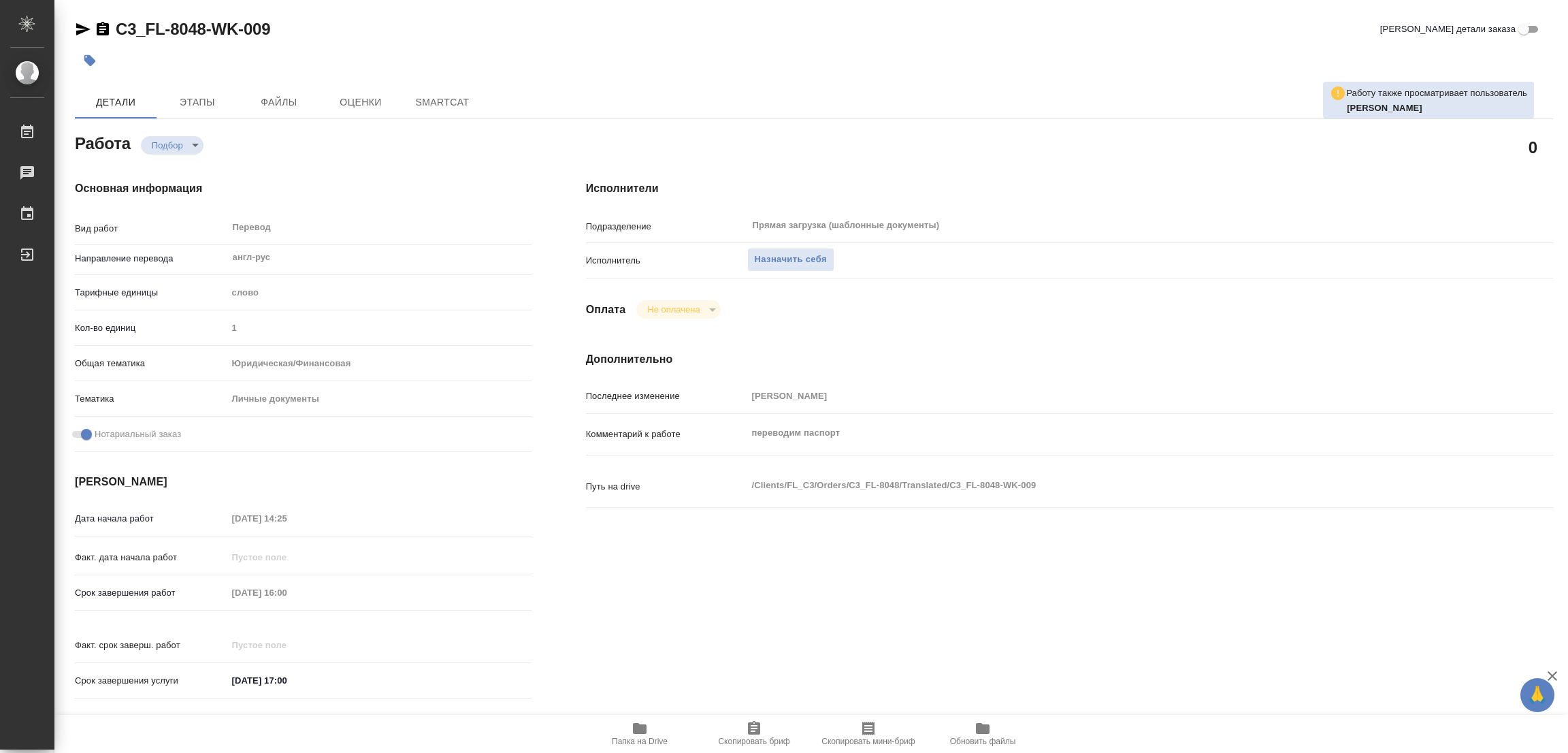
type textarea "x"
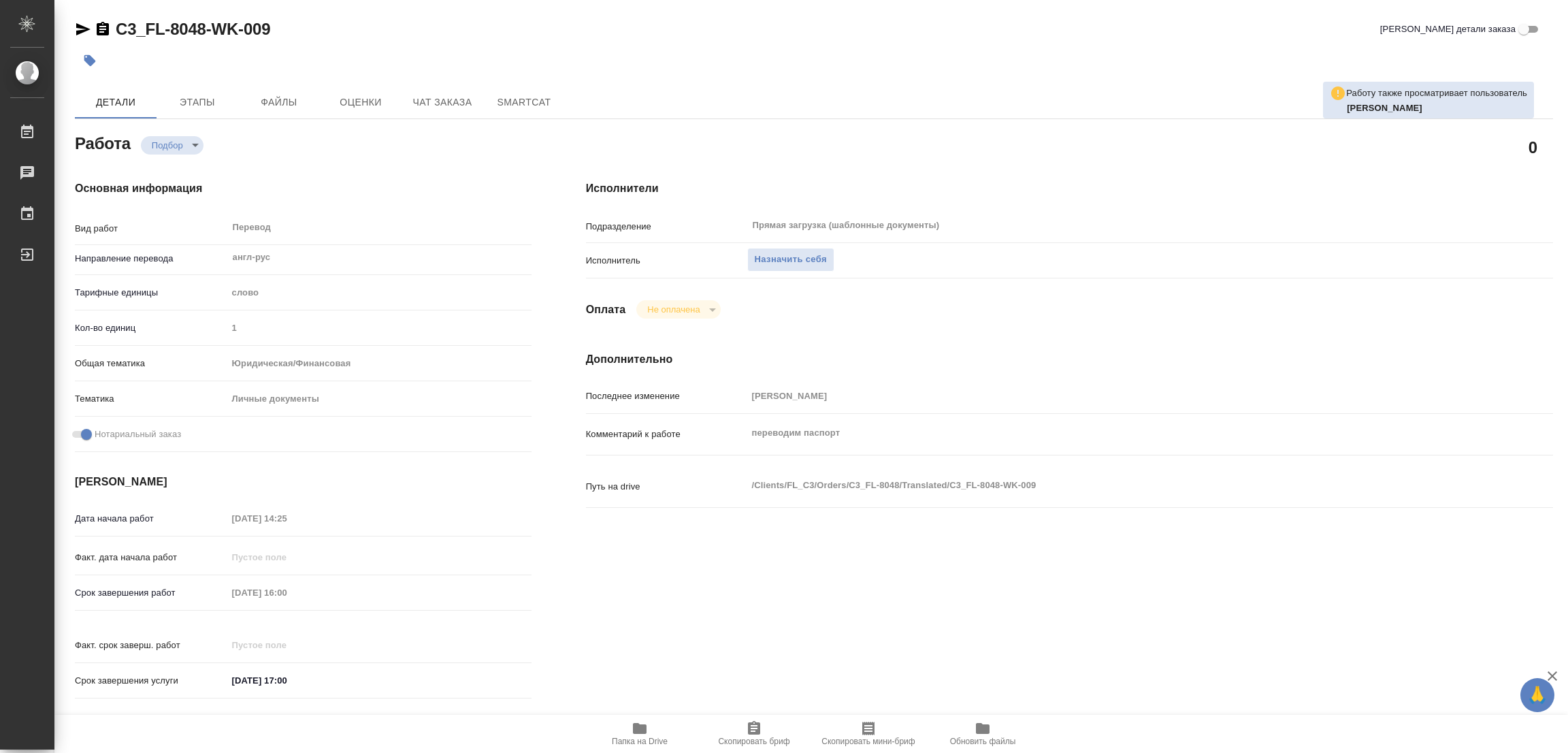
type textarea "x"
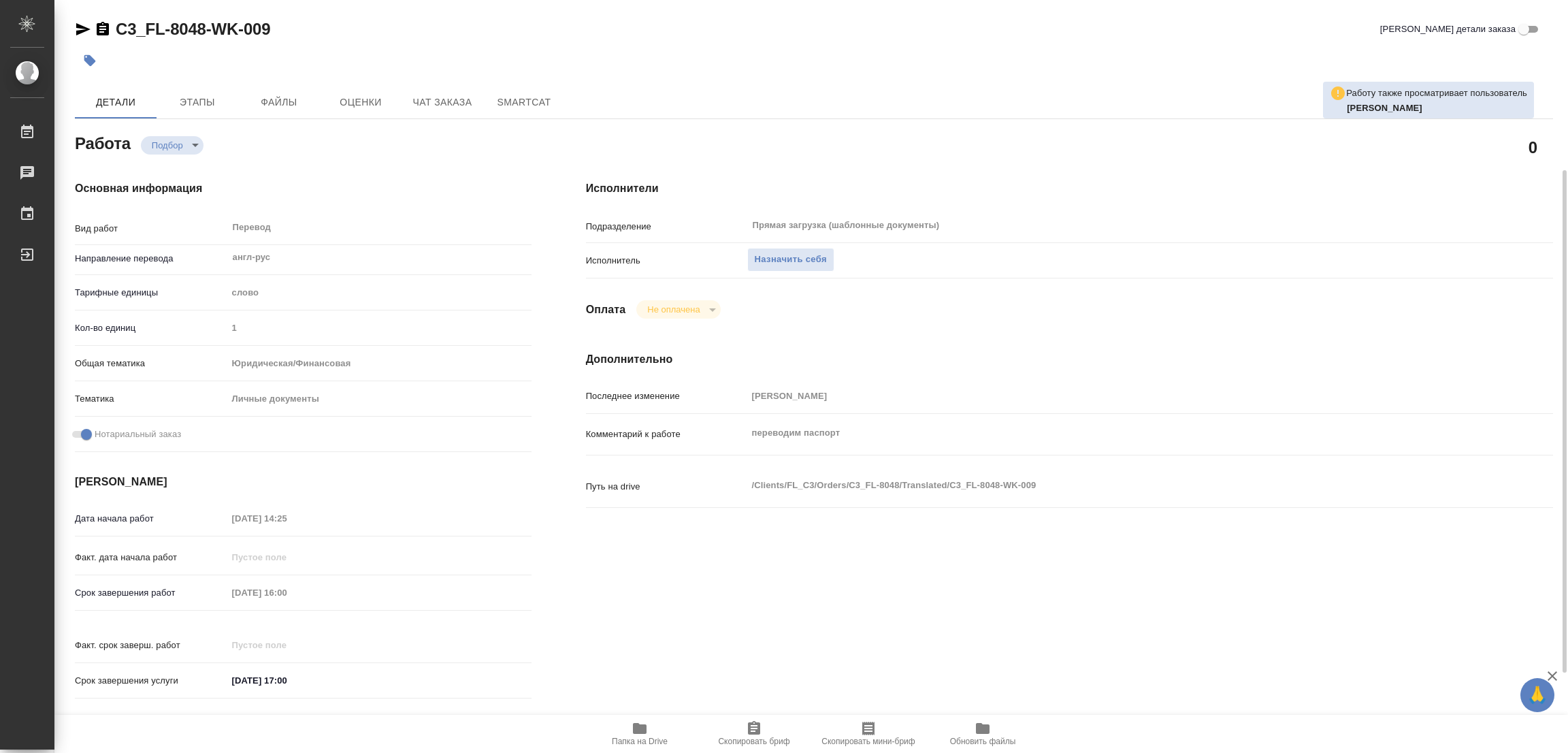
scroll to position [374, 0]
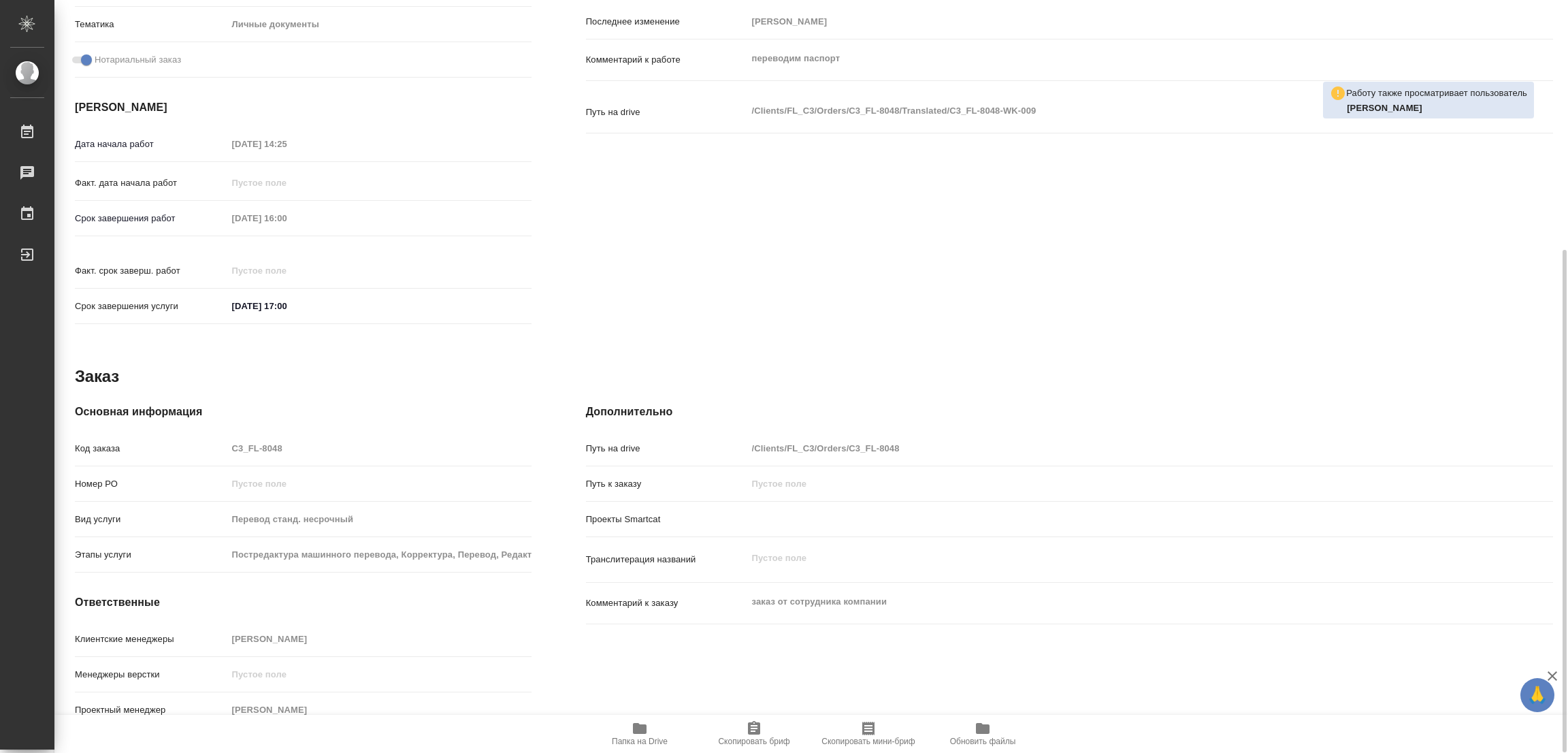
type textarea "x"
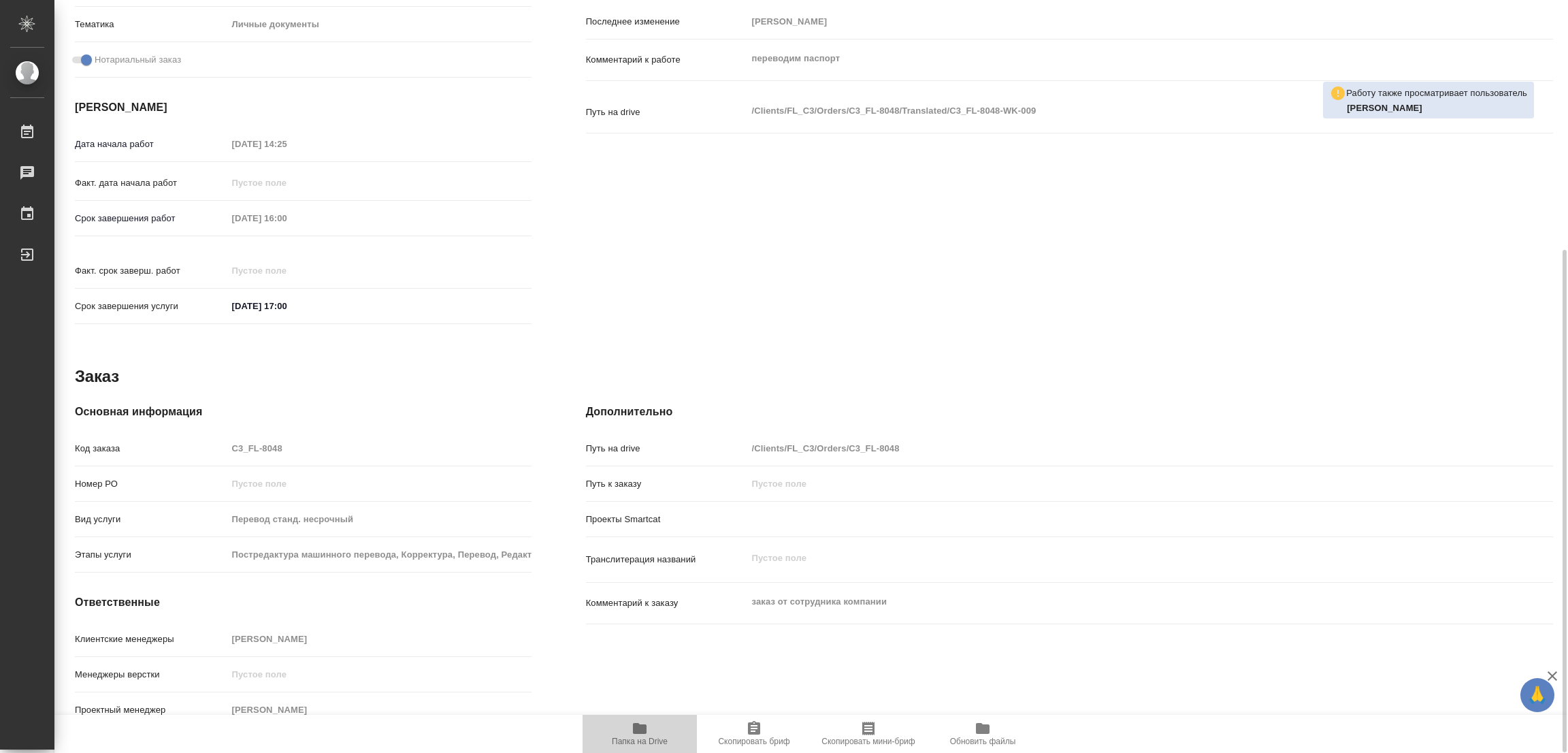
click at [639, 735] on icon "button" at bounding box center [639, 728] width 16 height 16
